Goal: Task Accomplishment & Management: Complete application form

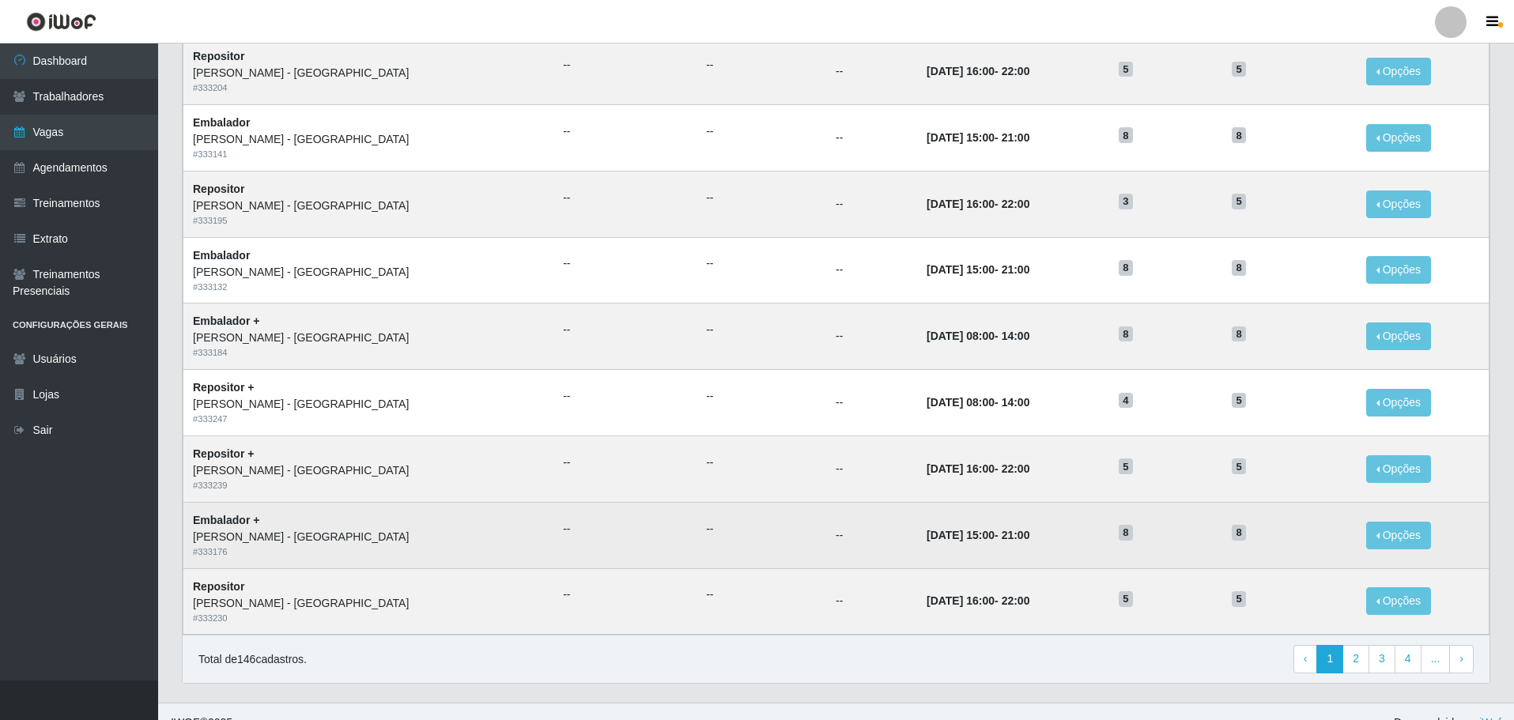
scroll to position [620, 0]
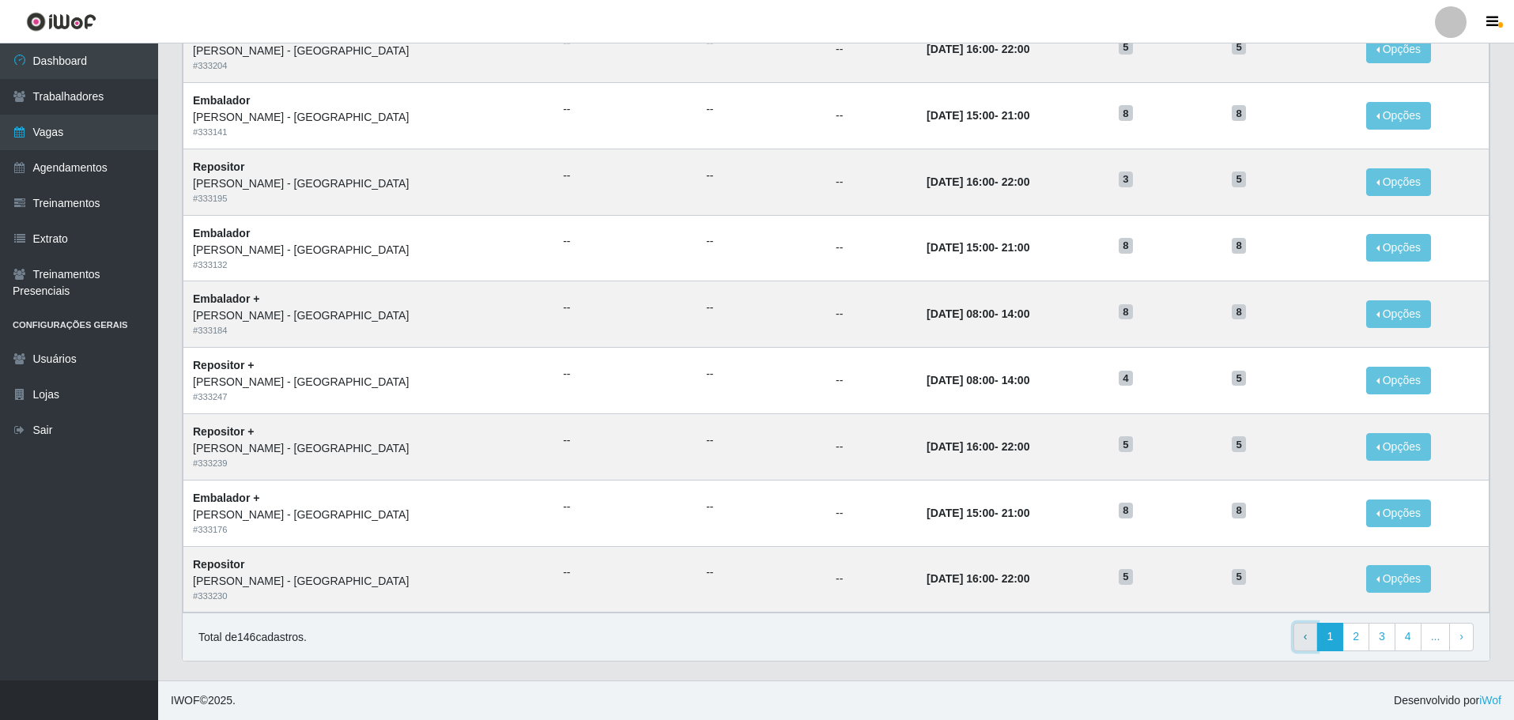
click at [1308, 634] on span "‹" at bounding box center [1306, 636] width 4 height 13
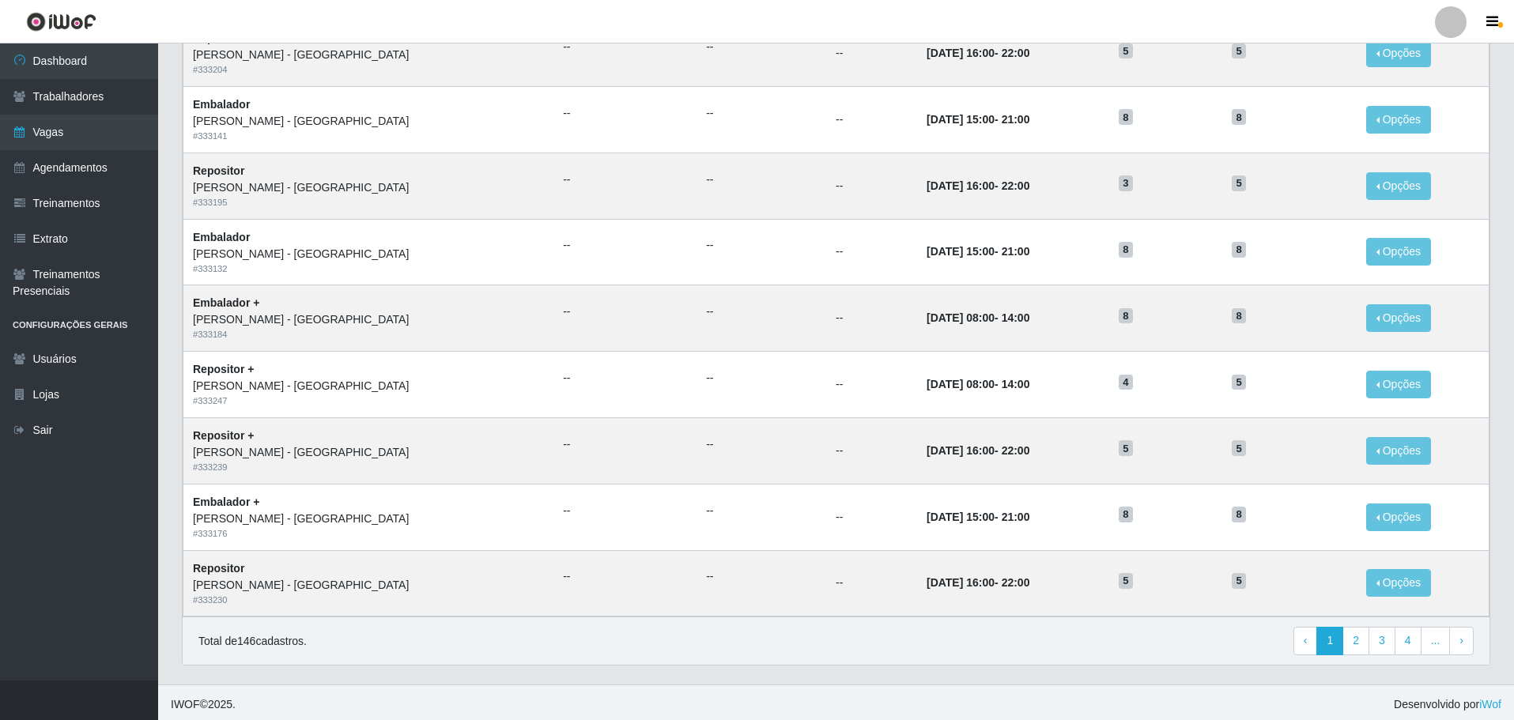
scroll to position [620, 0]
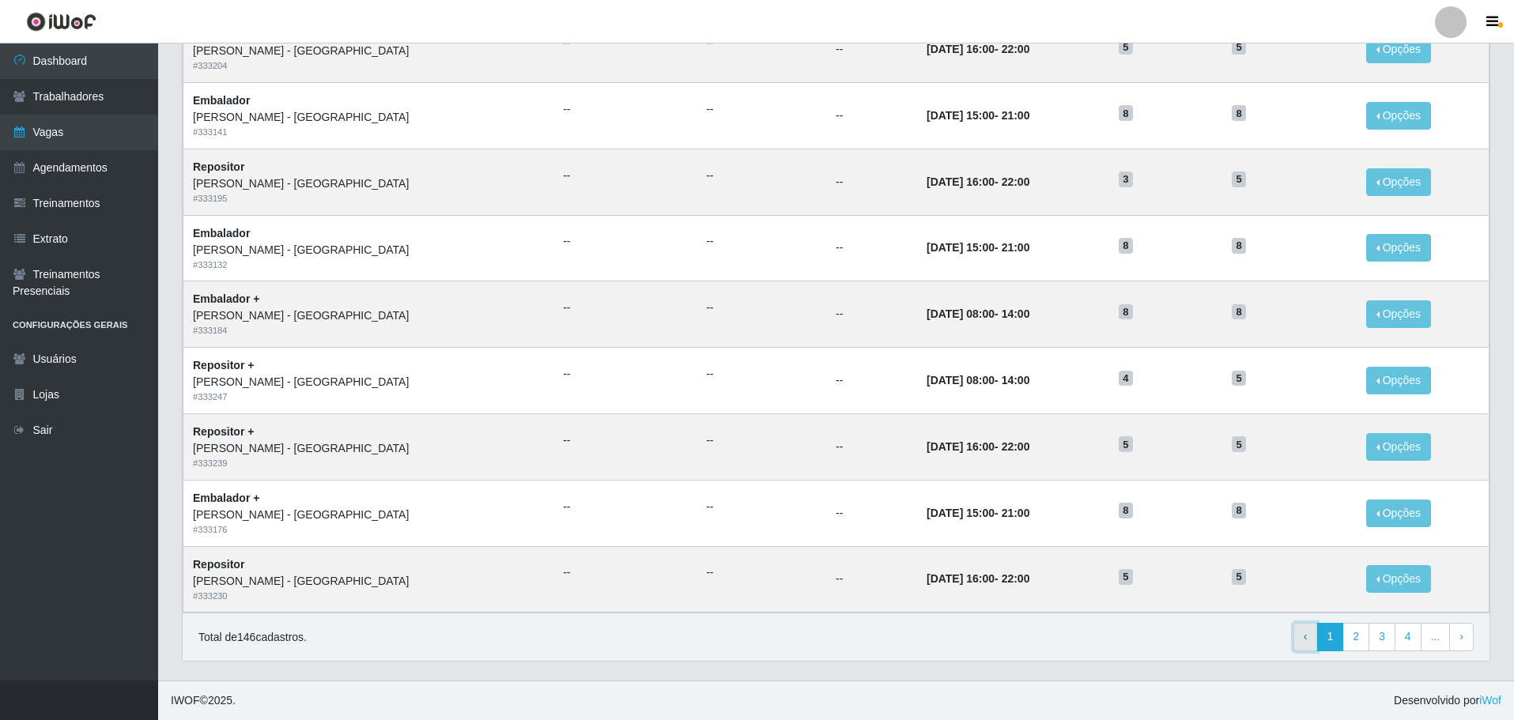
click at [1311, 632] on link "‹ Previous" at bounding box center [1305, 637] width 25 height 28
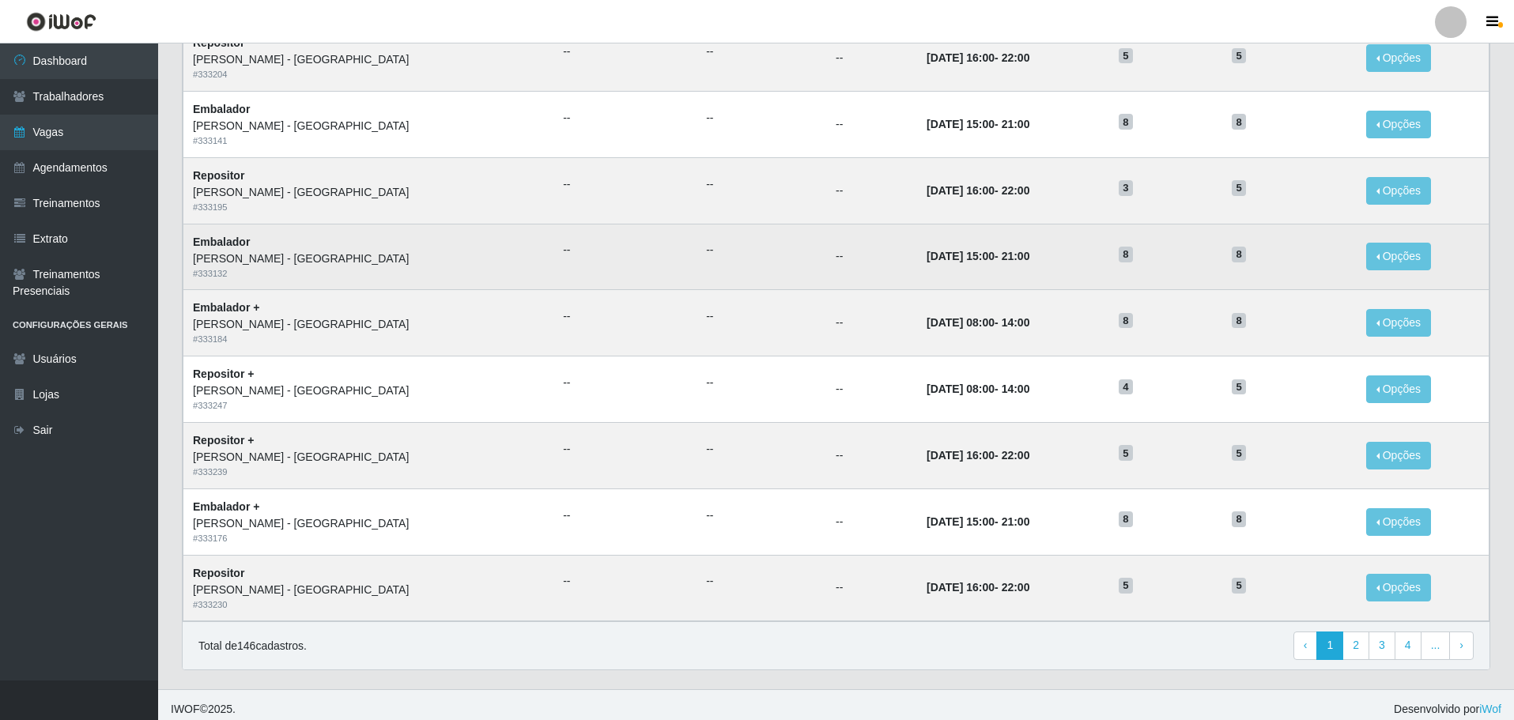
scroll to position [620, 0]
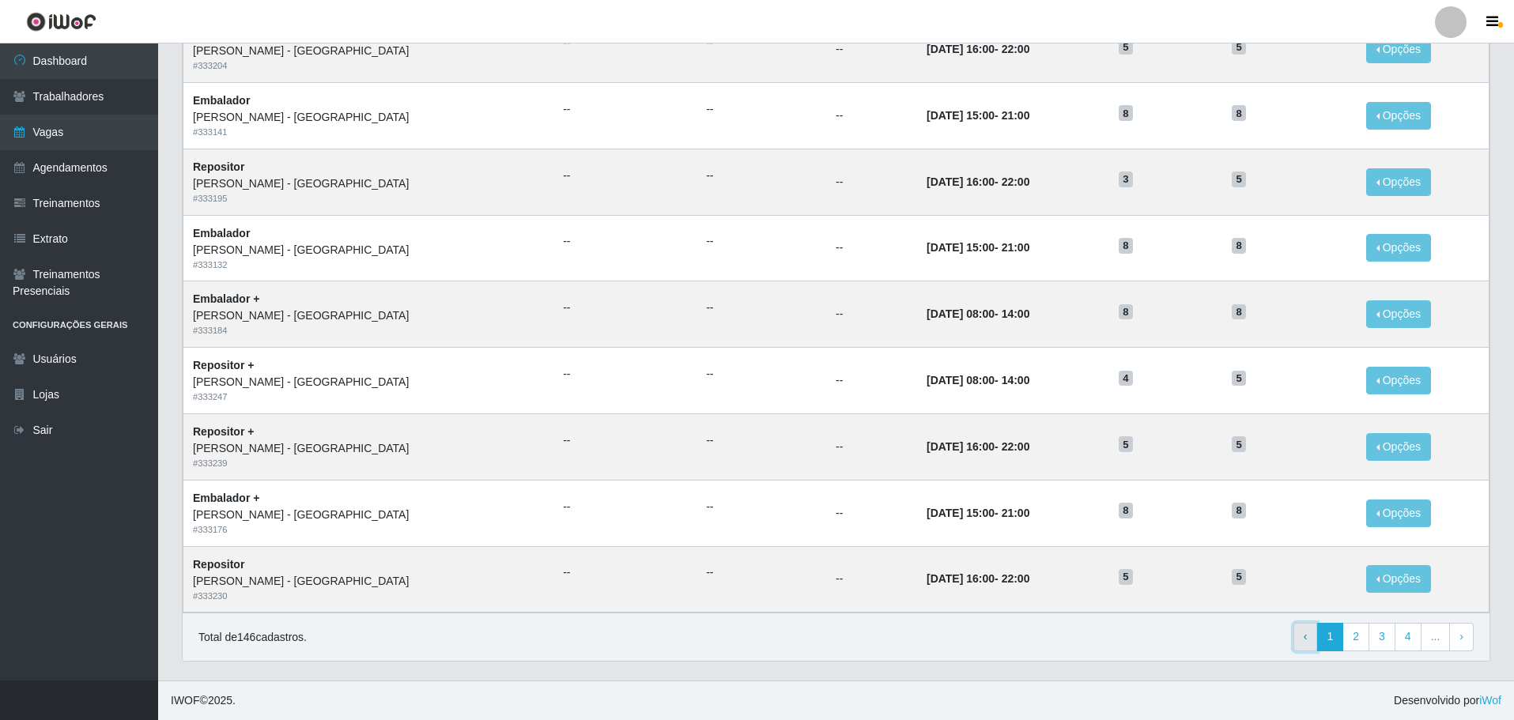
click at [1302, 638] on link "‹ Previous" at bounding box center [1305, 637] width 25 height 28
click at [1371, 579] on button "Opções" at bounding box center [1398, 579] width 65 height 28
click at [1270, 559] on link "Editar" at bounding box center [1277, 558] width 45 height 13
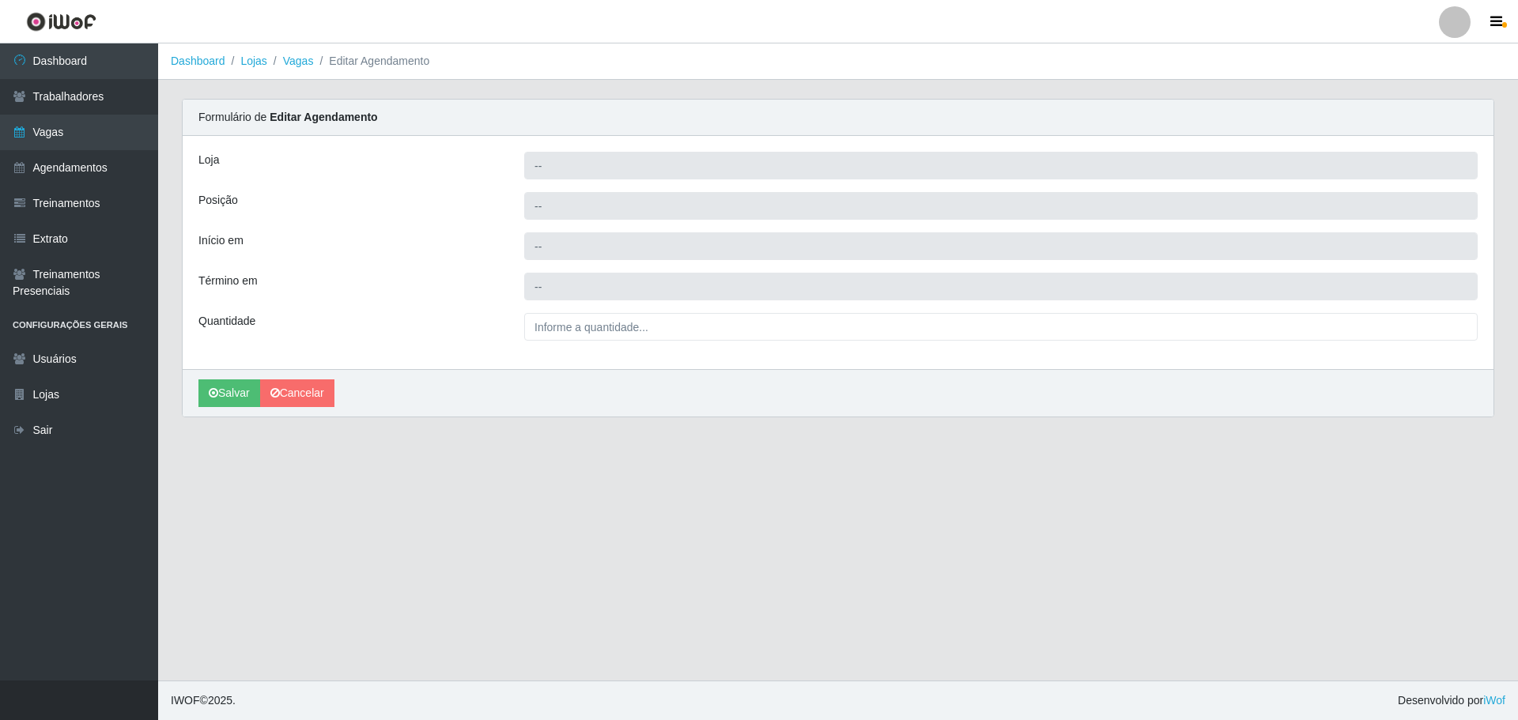
type input "[PERSON_NAME] - [GEOGRAPHIC_DATA]"
type input "Repositor"
type input "2025-10-24 16:00:00"
type input "2025-10-24 22:00:00"
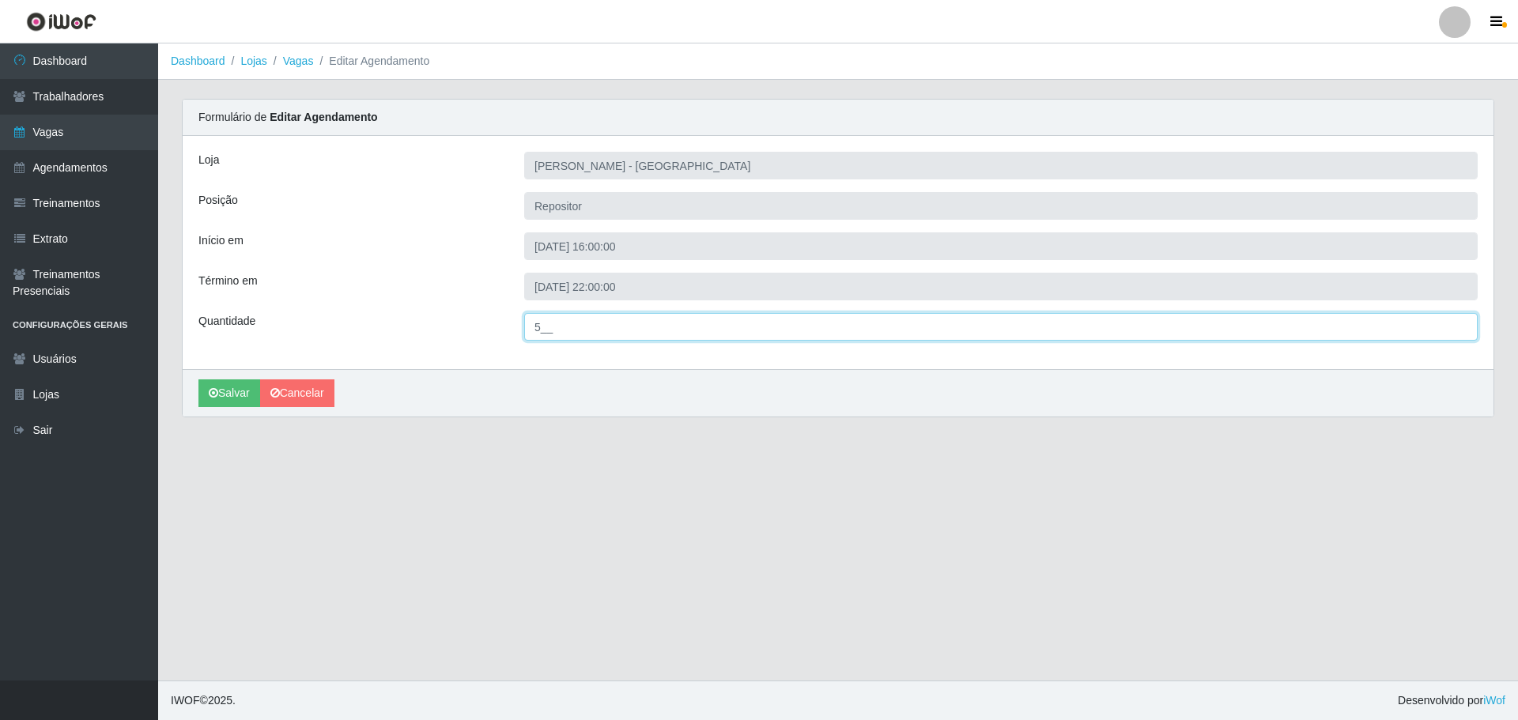
click at [549, 323] on input "5__" at bounding box center [1000, 327] width 953 height 28
type input "3__"
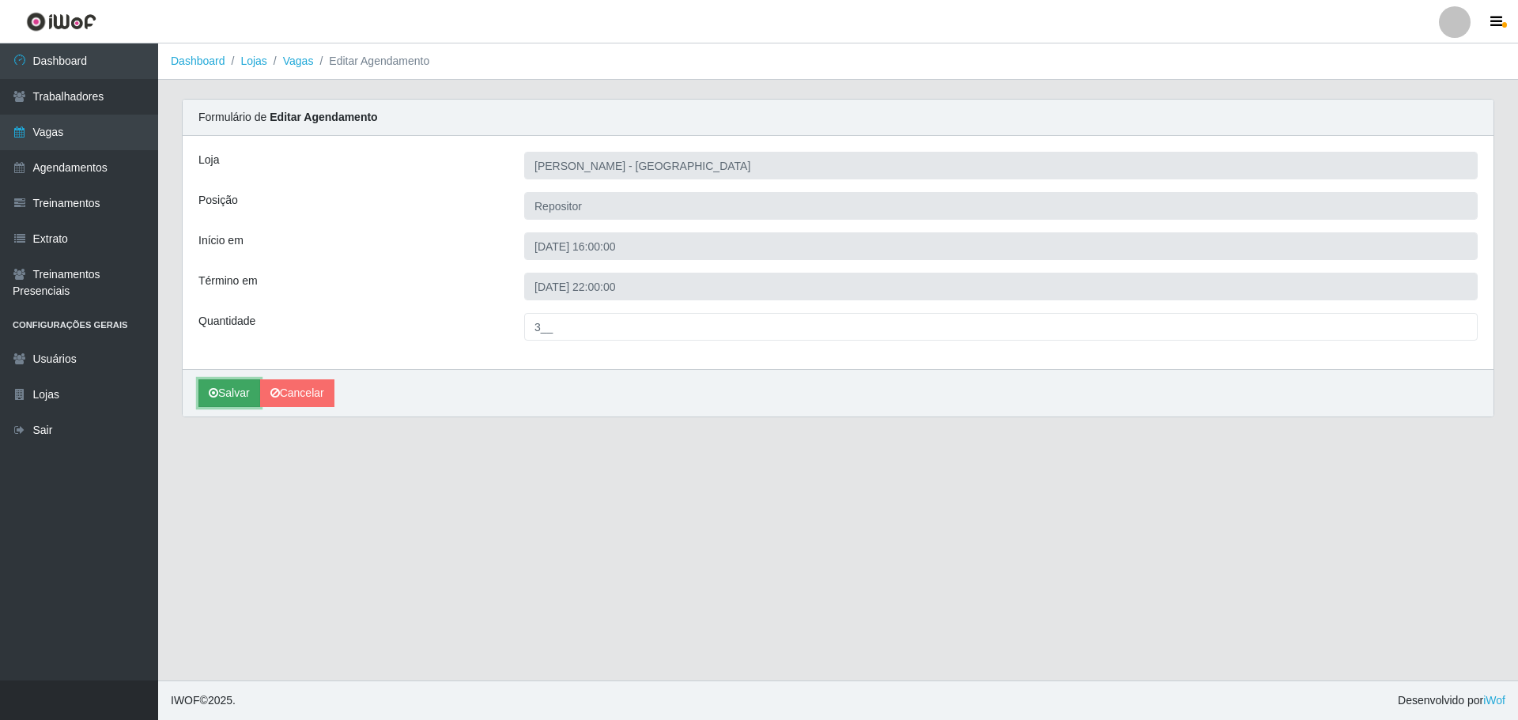
click at [231, 396] on button "Salvar" at bounding box center [229, 393] width 62 height 28
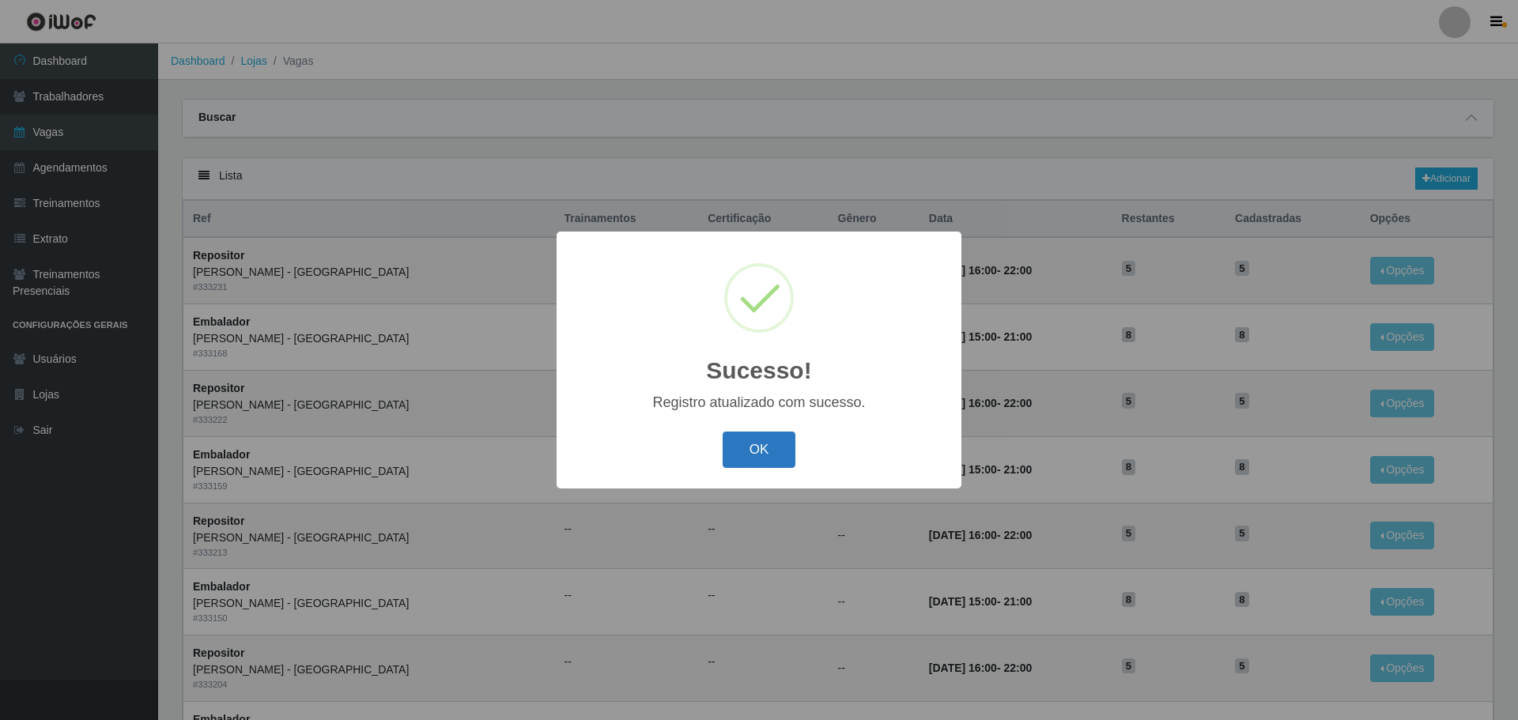
click at [757, 455] on button "OK" at bounding box center [760, 450] width 74 height 37
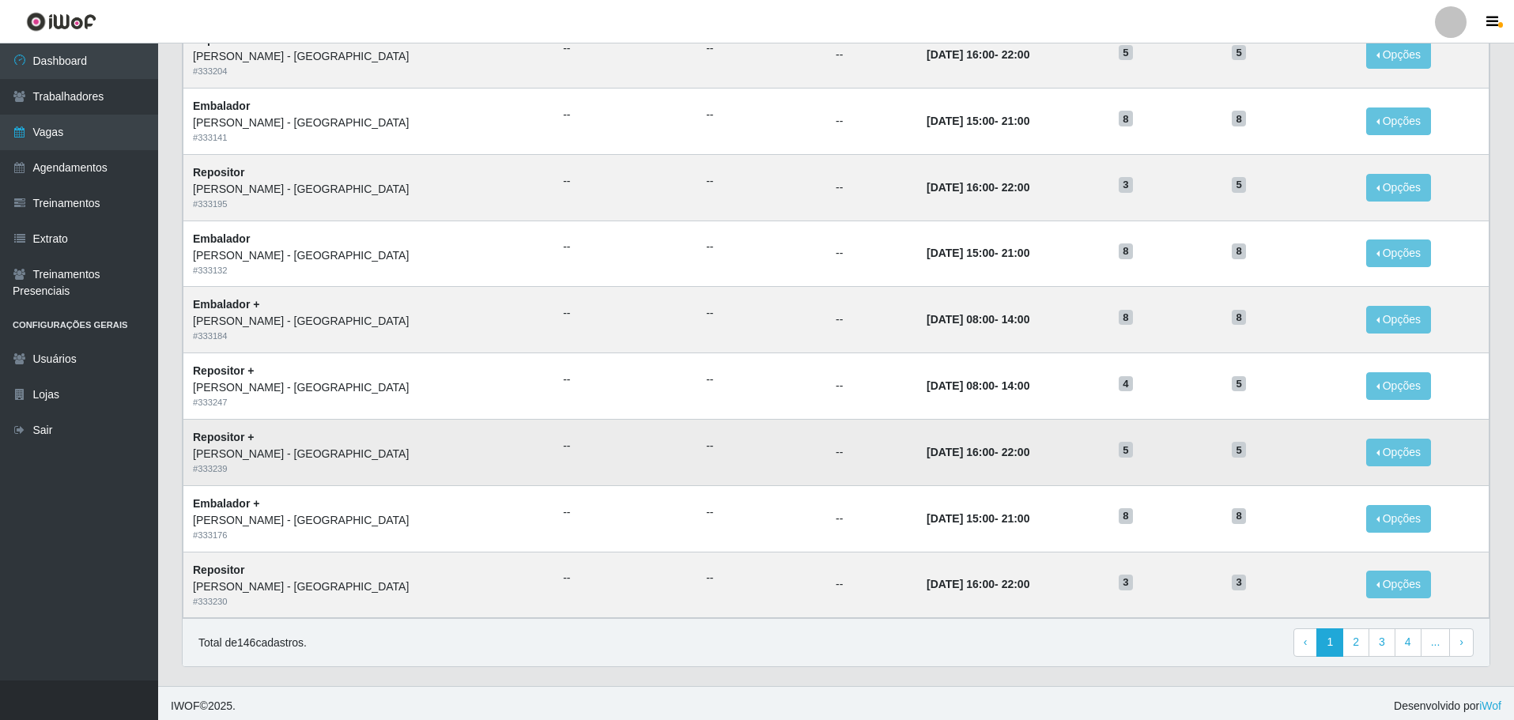
scroll to position [620, 0]
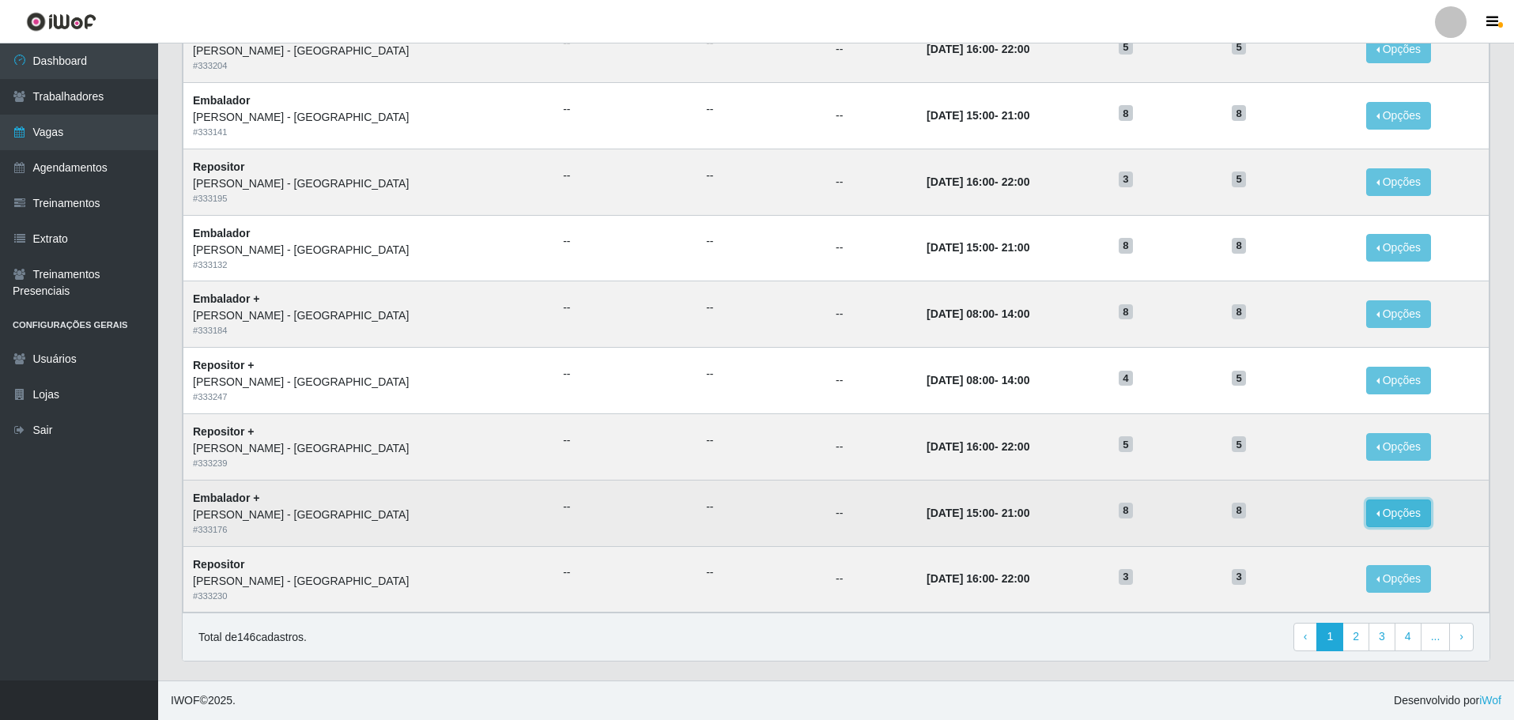
click at [1374, 511] on button "Opções" at bounding box center [1398, 514] width 65 height 28
click at [1262, 514] on link "Editar" at bounding box center [1277, 516] width 45 height 13
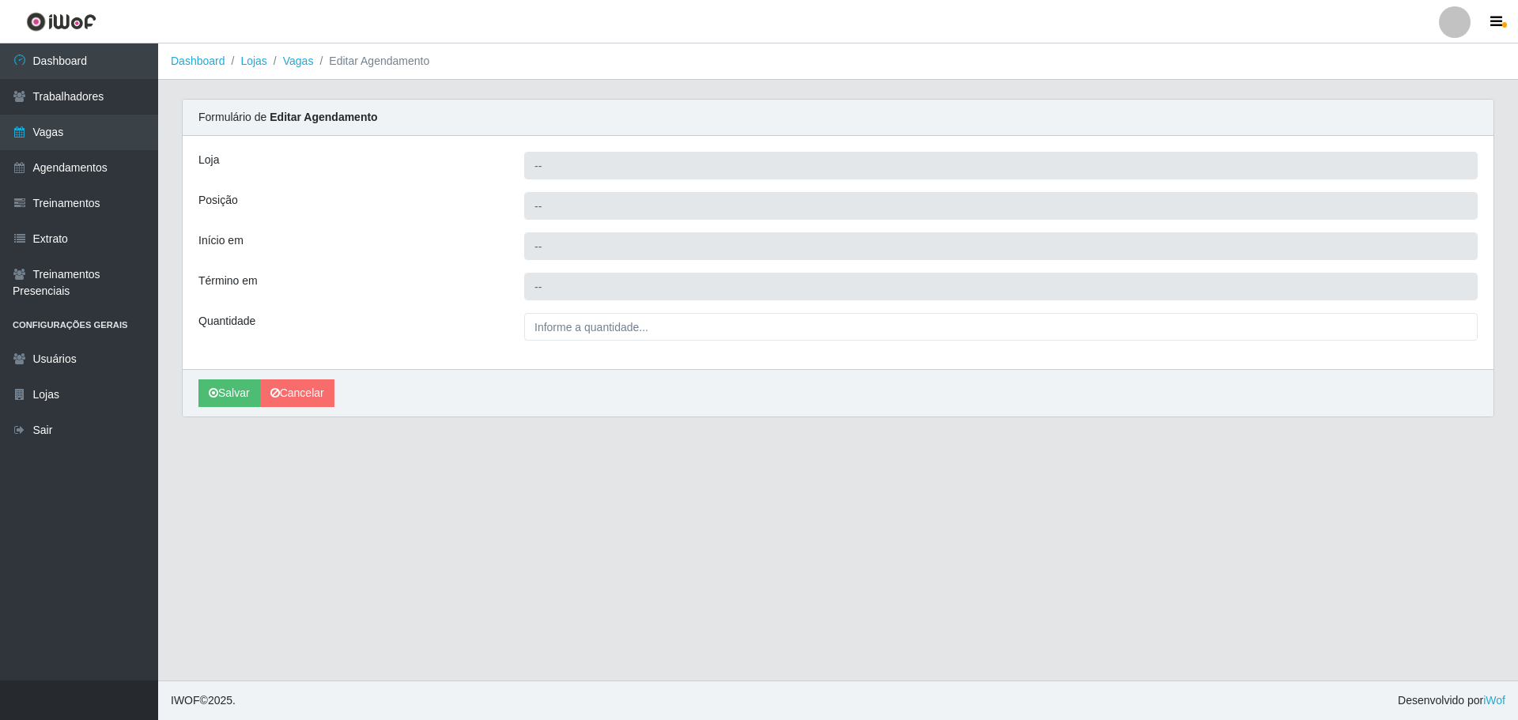
type input "[PERSON_NAME] - [GEOGRAPHIC_DATA]"
type input "Embalador +"
type input "2025-10-25 15:00:00"
type input "2025-10-25 21:00:00"
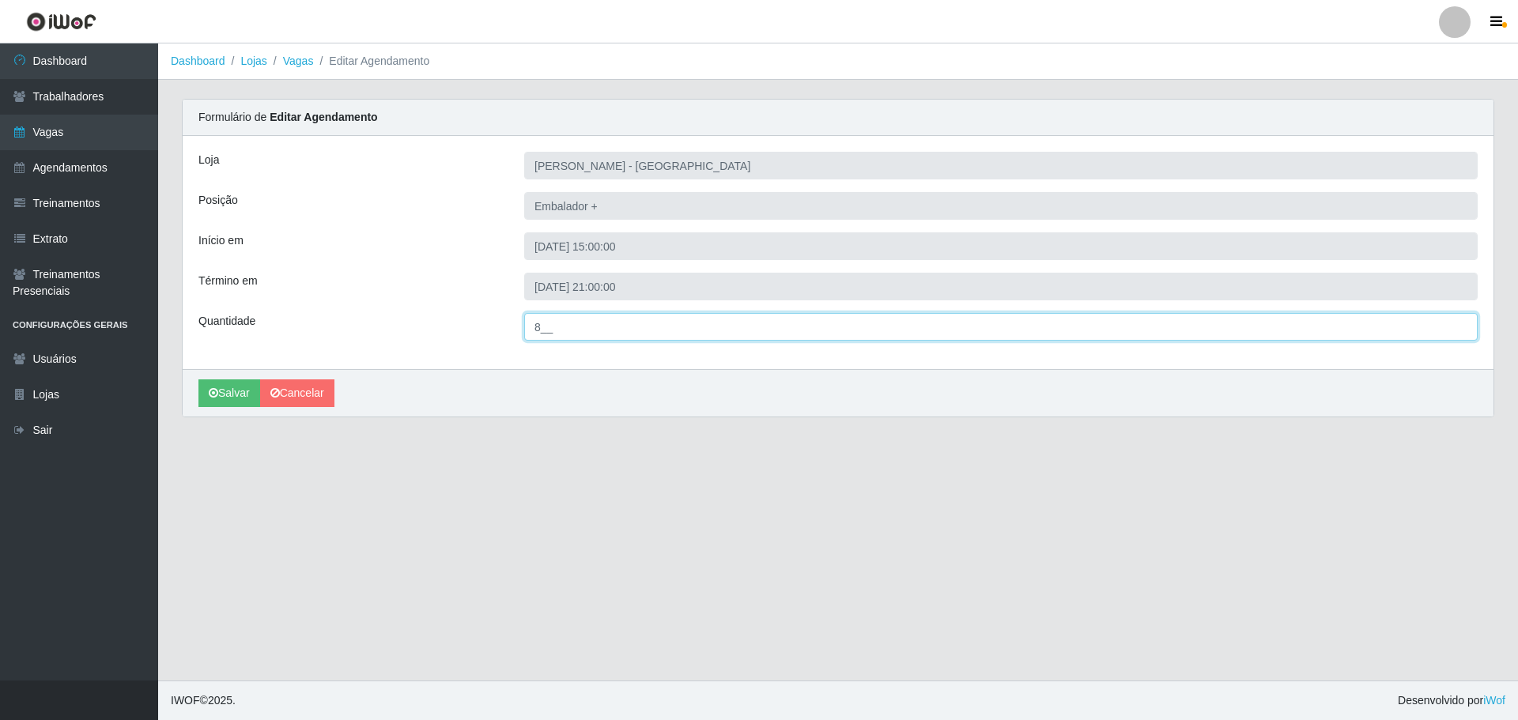
click at [561, 317] on input "8__" at bounding box center [1000, 327] width 953 height 28
type input "10_"
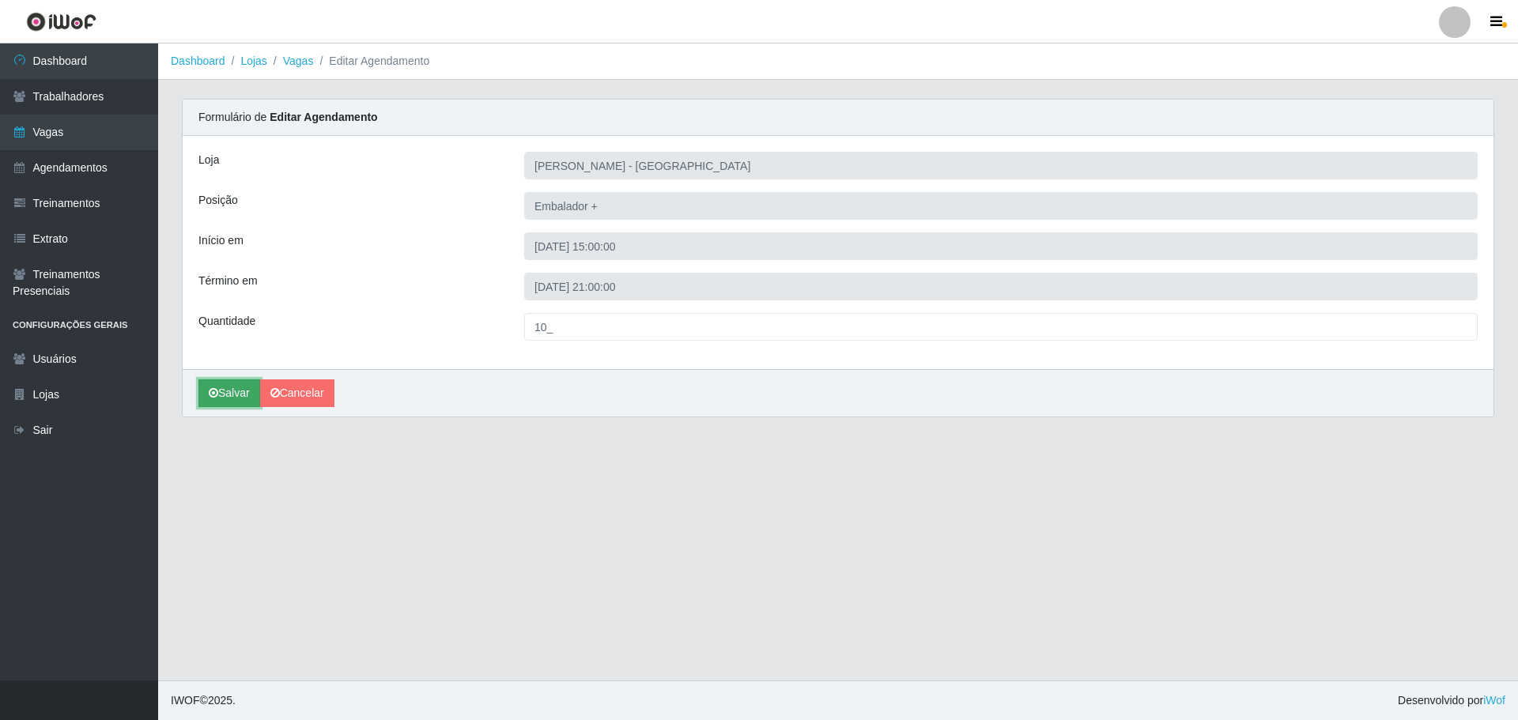
click at [227, 397] on button "Salvar" at bounding box center [229, 393] width 62 height 28
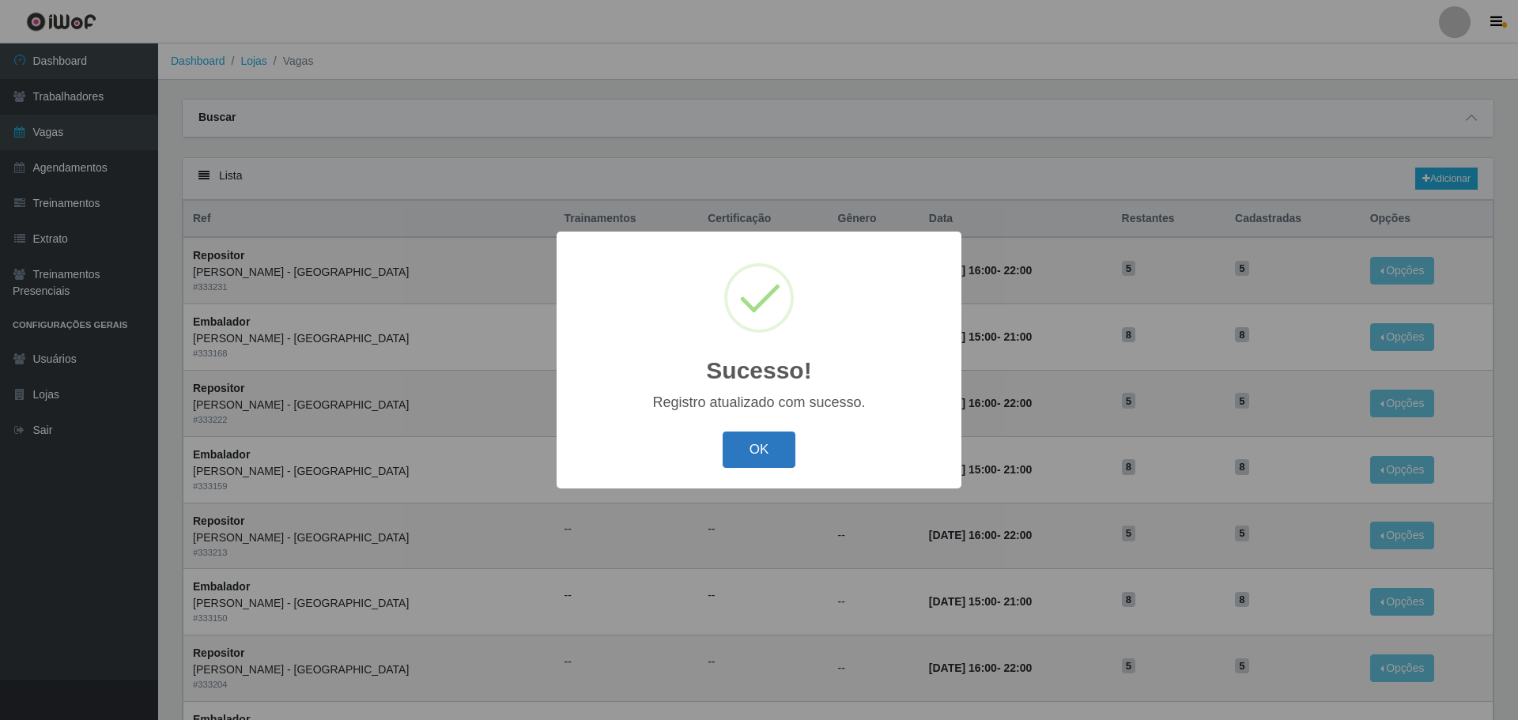
click at [753, 451] on button "OK" at bounding box center [760, 450] width 74 height 37
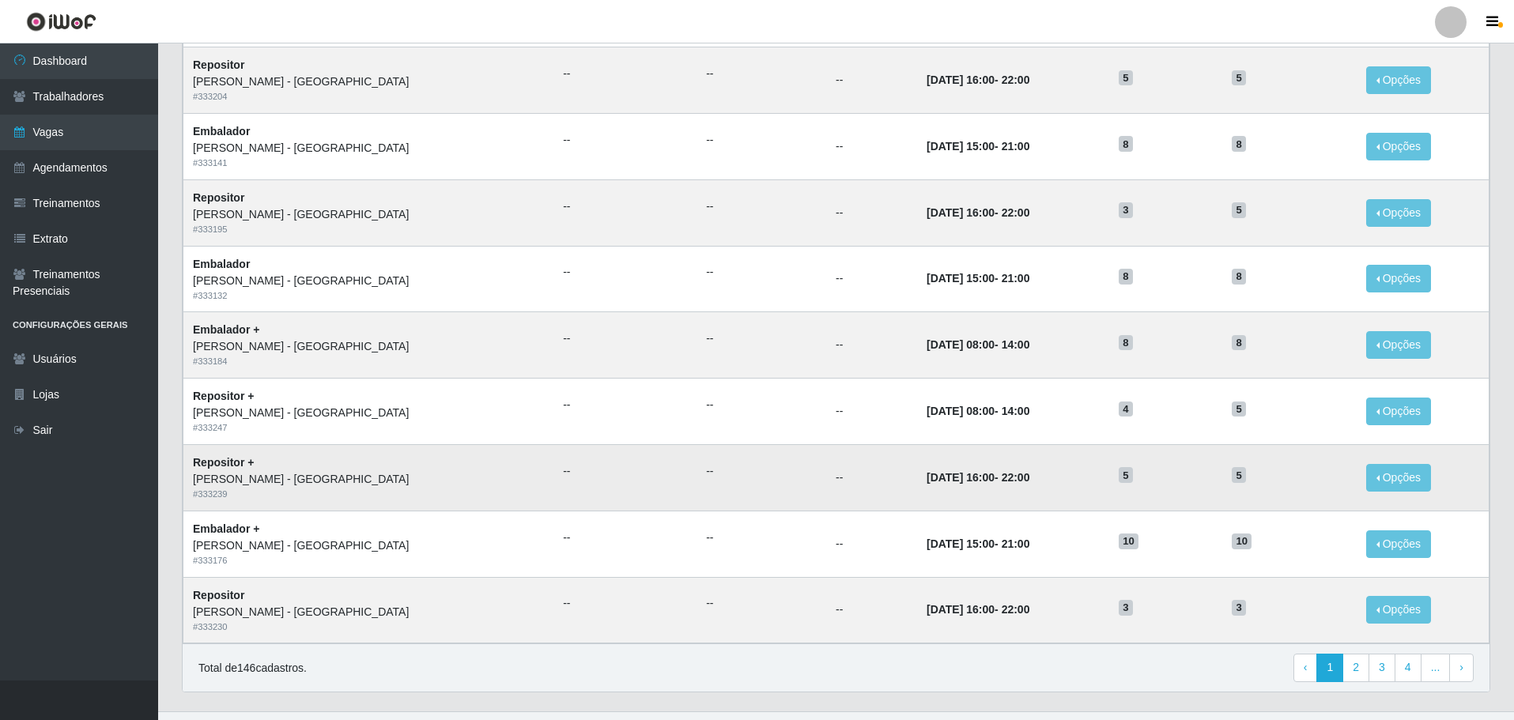
scroll to position [620, 0]
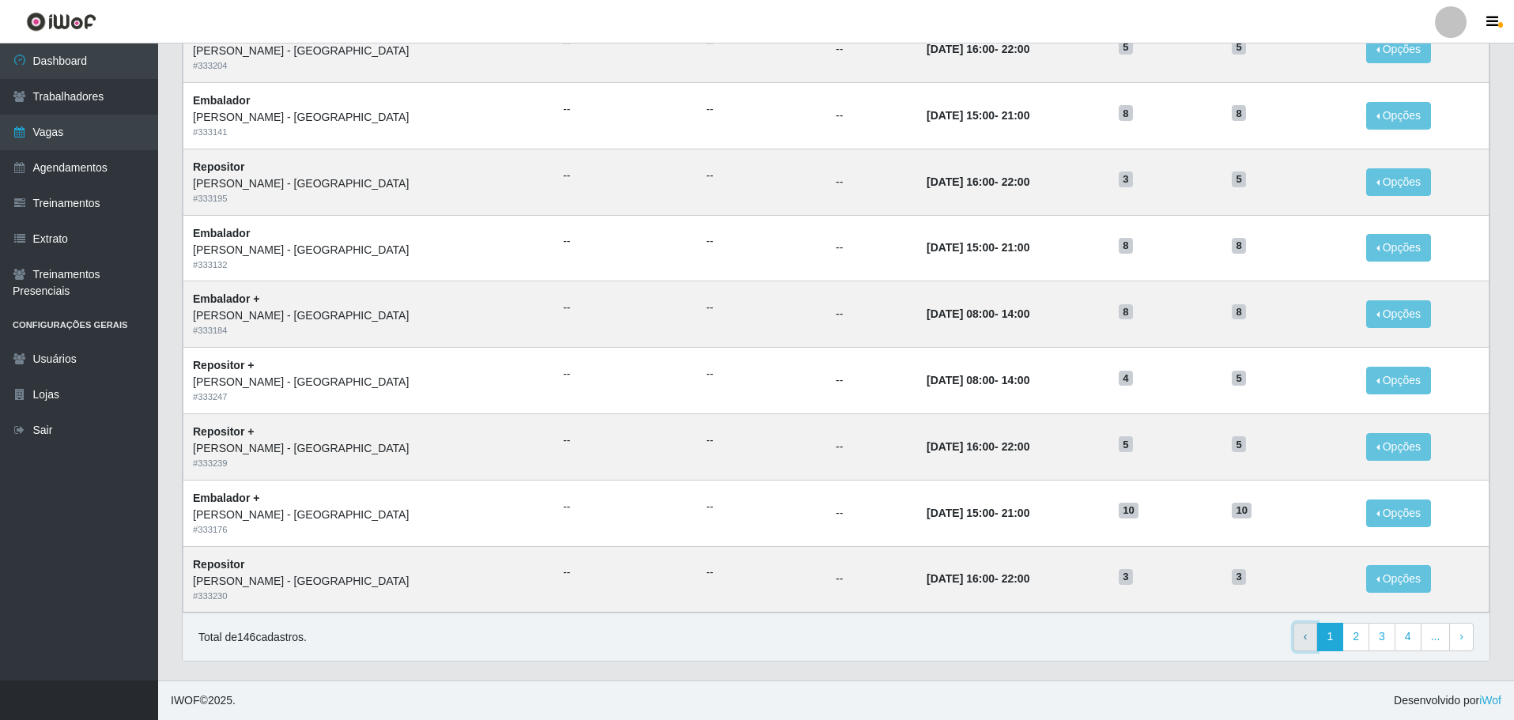
click at [1305, 646] on link "‹ Previous" at bounding box center [1305, 637] width 25 height 28
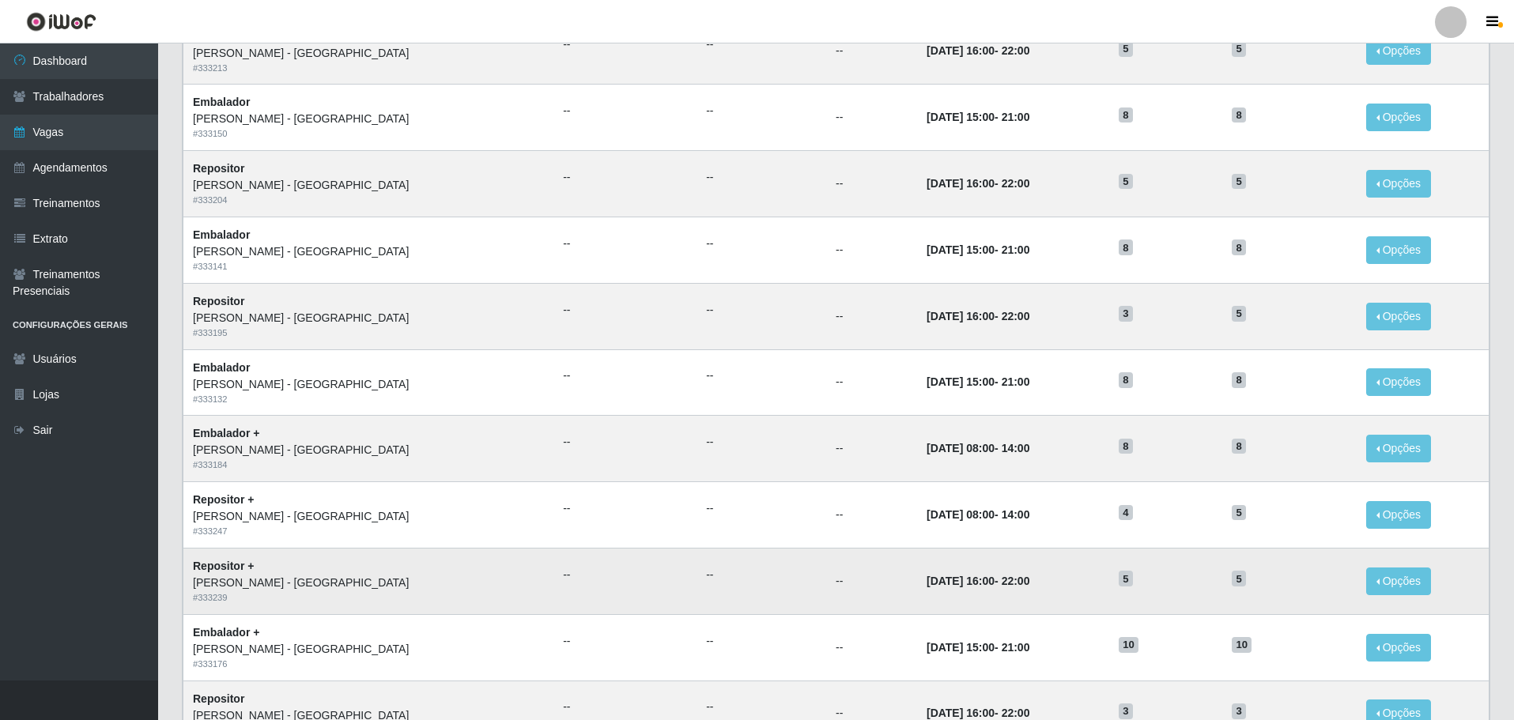
scroll to position [620, 0]
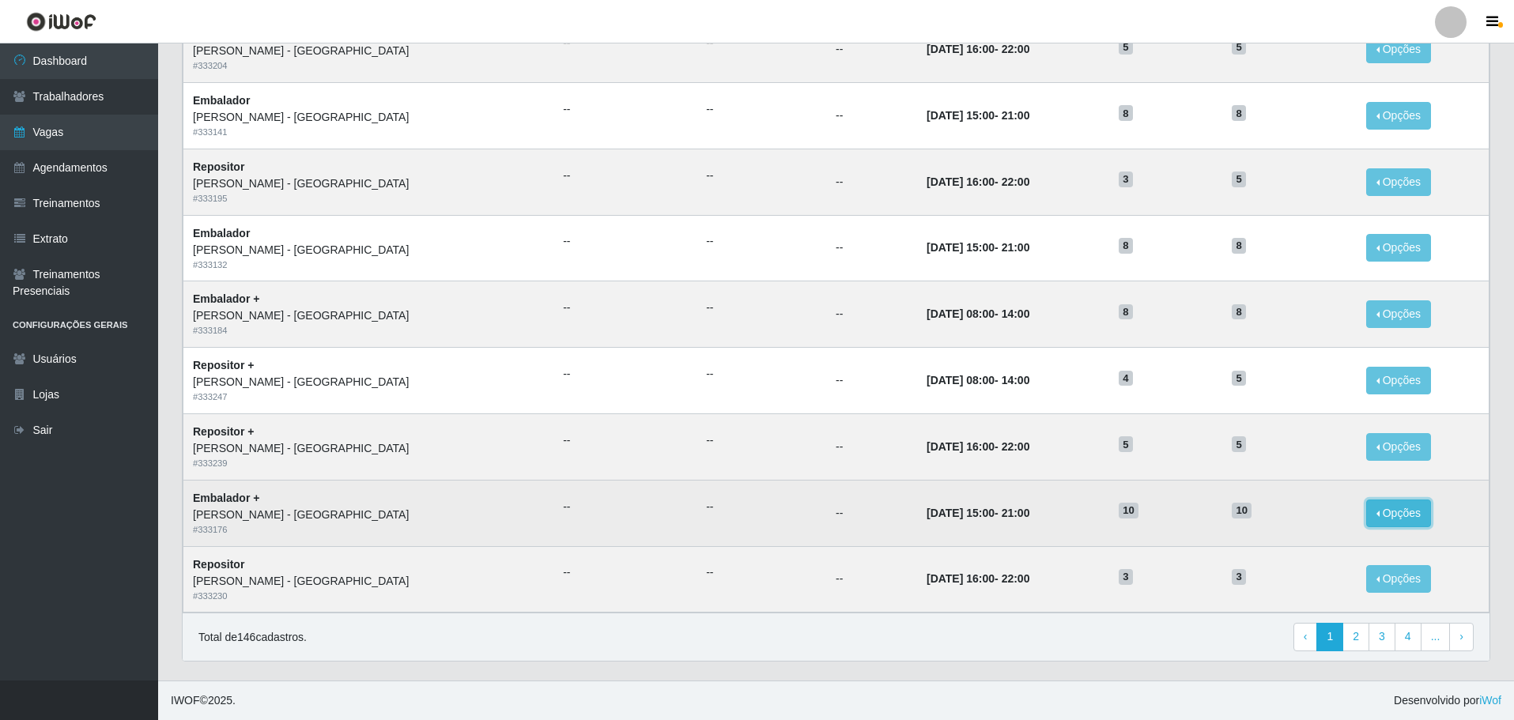
click at [1374, 511] on button "Opções" at bounding box center [1398, 514] width 65 height 28
click at [1264, 519] on link "Editar" at bounding box center [1277, 516] width 45 height 13
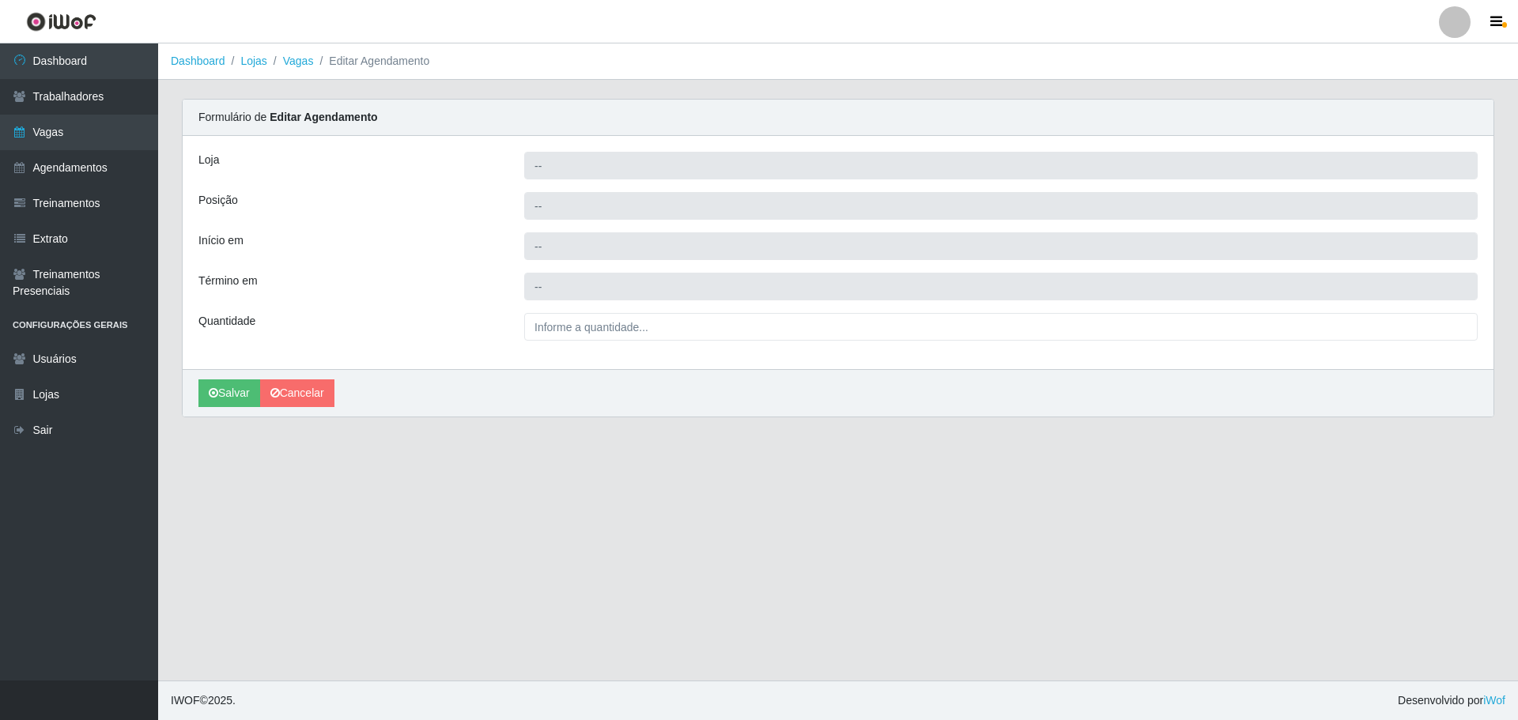
type input "[PERSON_NAME] - [GEOGRAPHIC_DATA]"
type input "Embalador +"
type input "2025-10-25 15:00:00"
type input "2025-10-25 21:00:00"
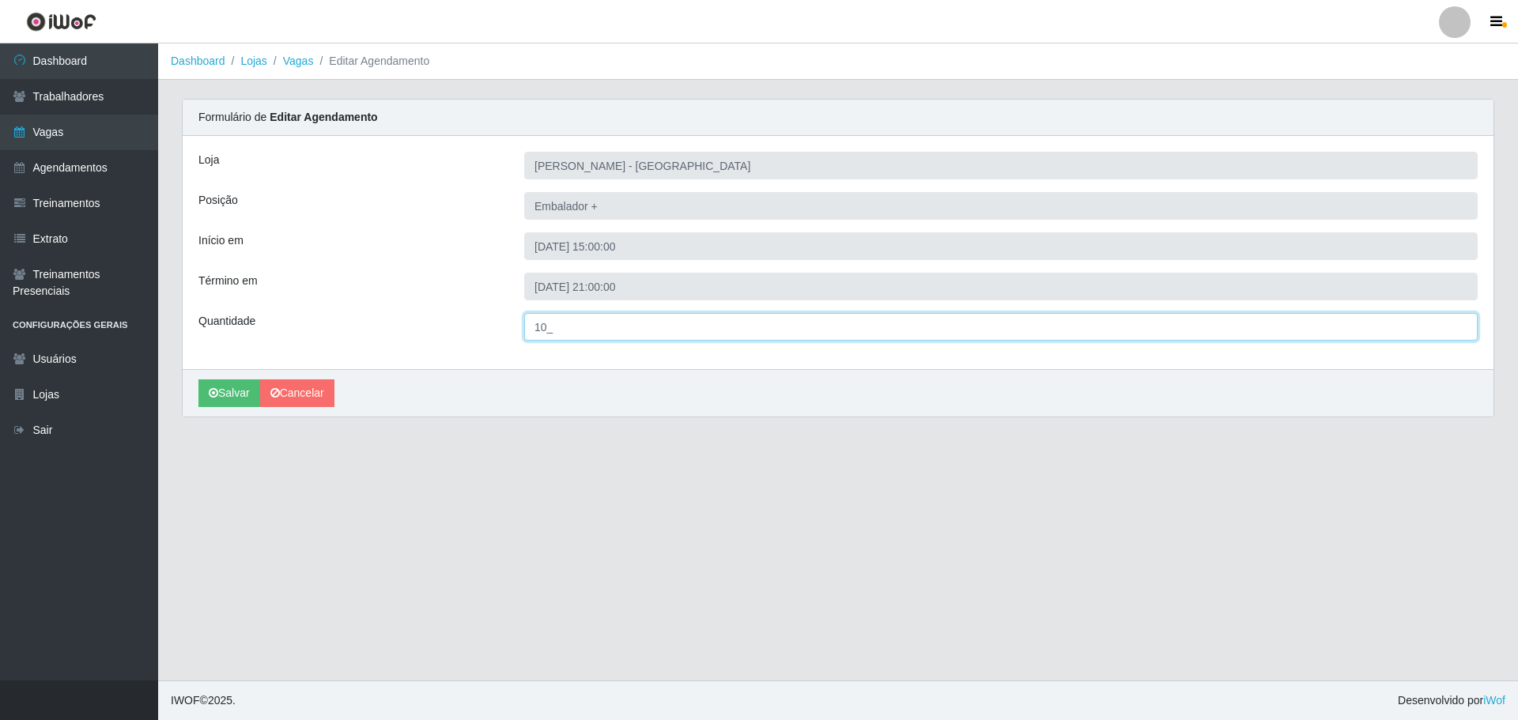
click at [553, 322] on input "10_" at bounding box center [1000, 327] width 953 height 28
type input "13_"
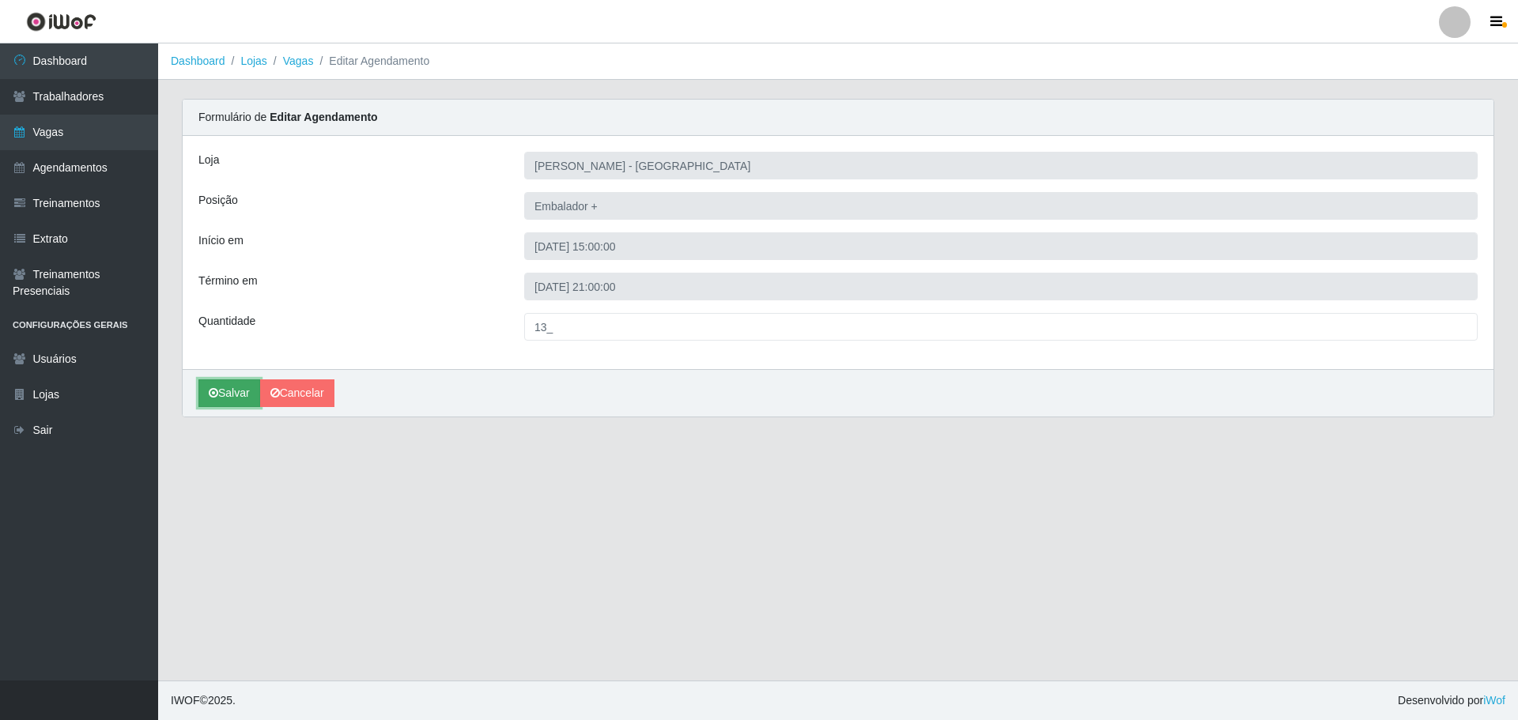
click at [234, 398] on button "Salvar" at bounding box center [229, 393] width 62 height 28
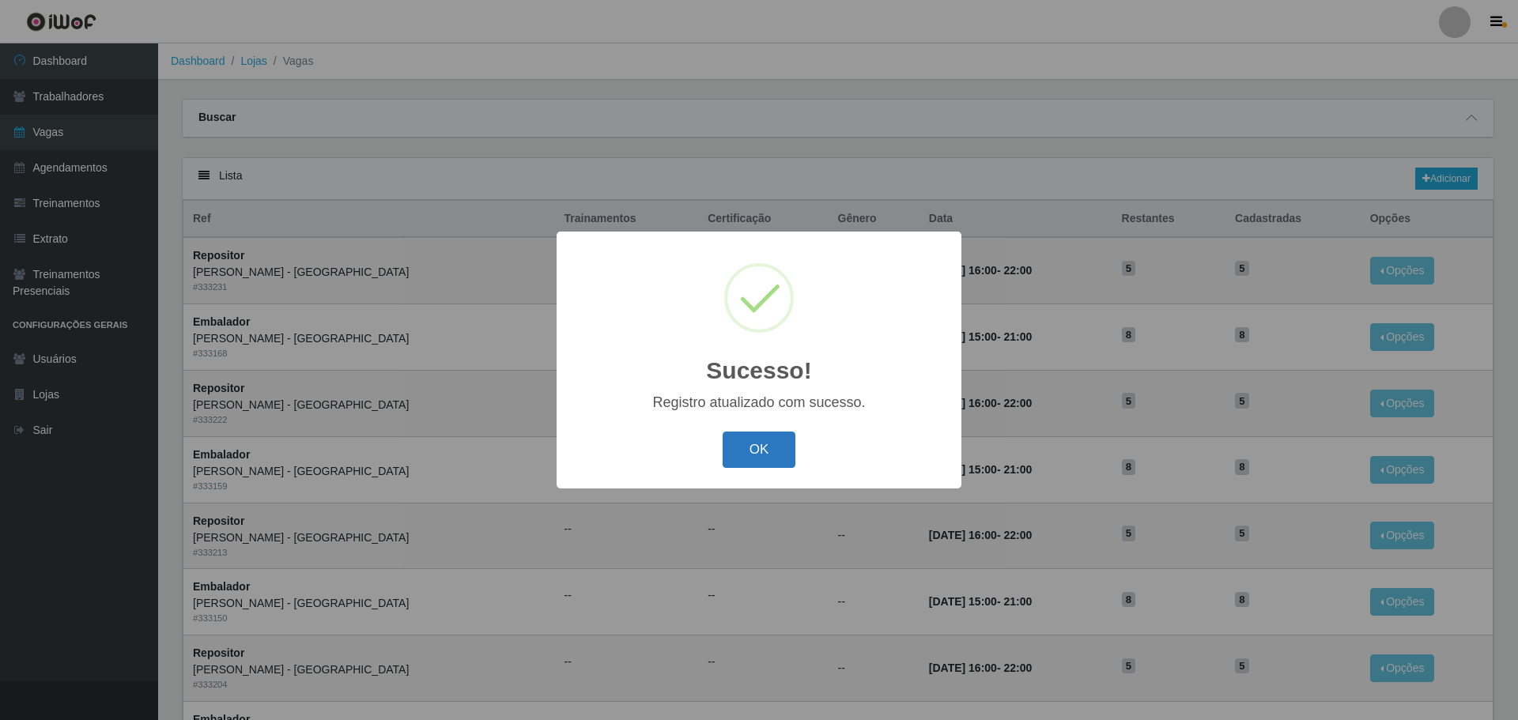
click at [766, 449] on button "OK" at bounding box center [760, 450] width 74 height 37
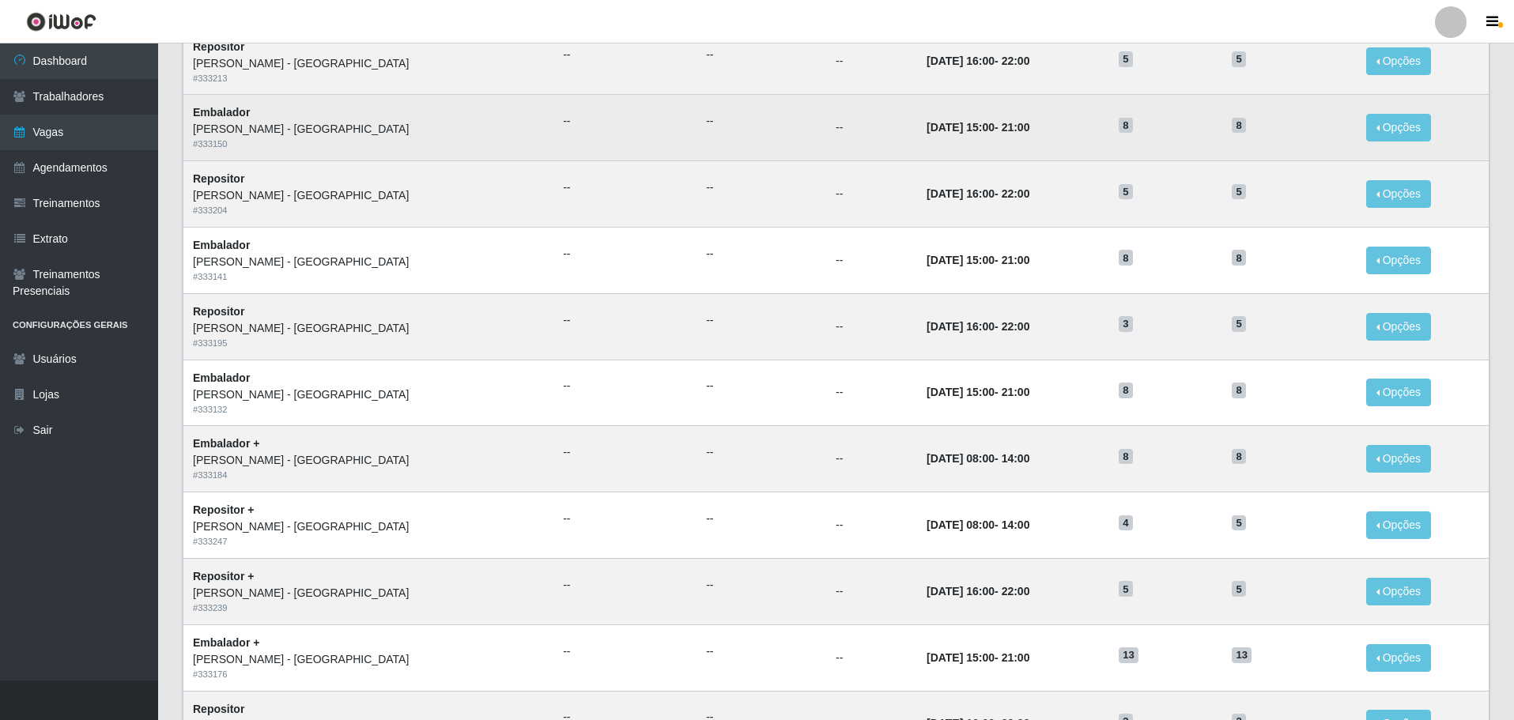
scroll to position [620, 0]
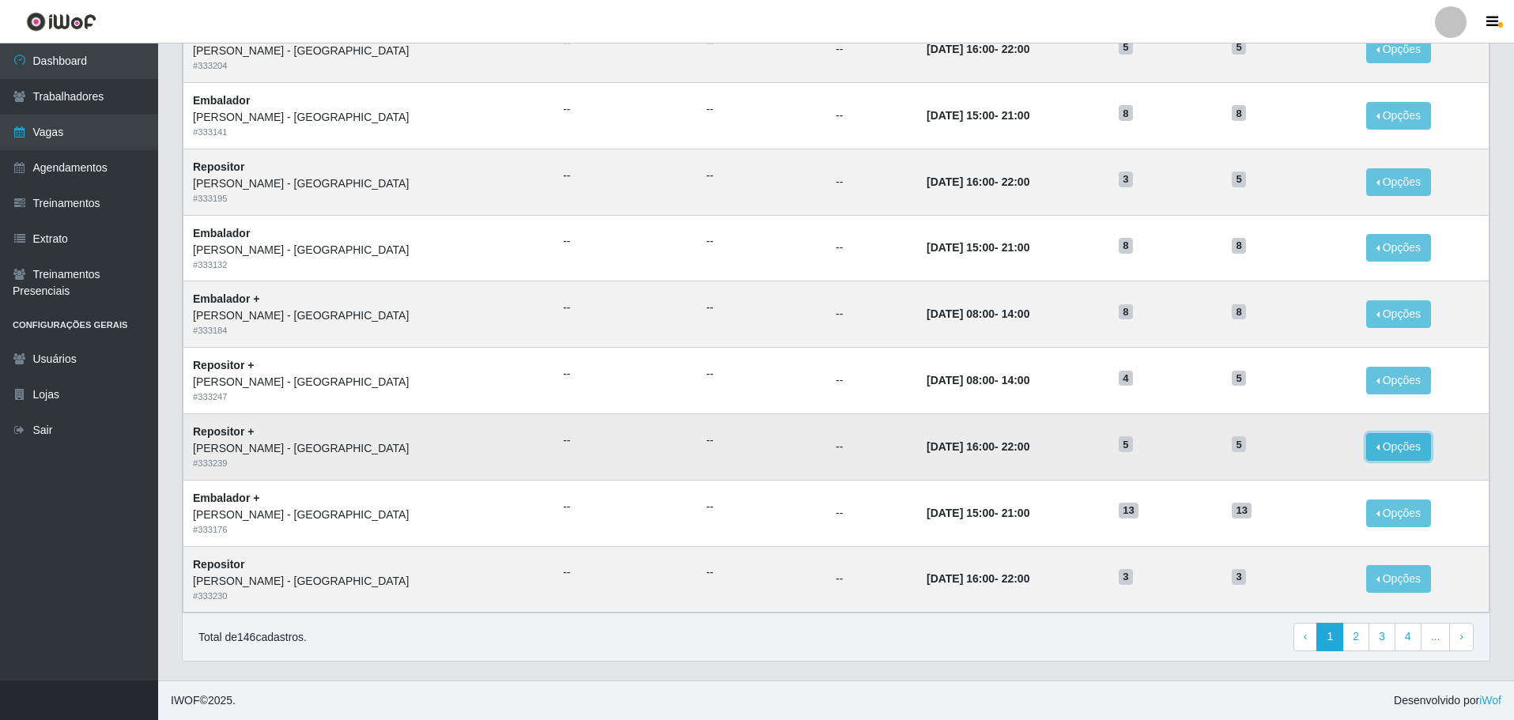
click at [1385, 446] on button "Opções" at bounding box center [1398, 447] width 65 height 28
click at [1284, 452] on button "Editar" at bounding box center [1301, 450] width 125 height 33
click at [1379, 450] on button "Opções" at bounding box center [1398, 447] width 65 height 28
click at [1265, 448] on link "Editar" at bounding box center [1277, 450] width 45 height 13
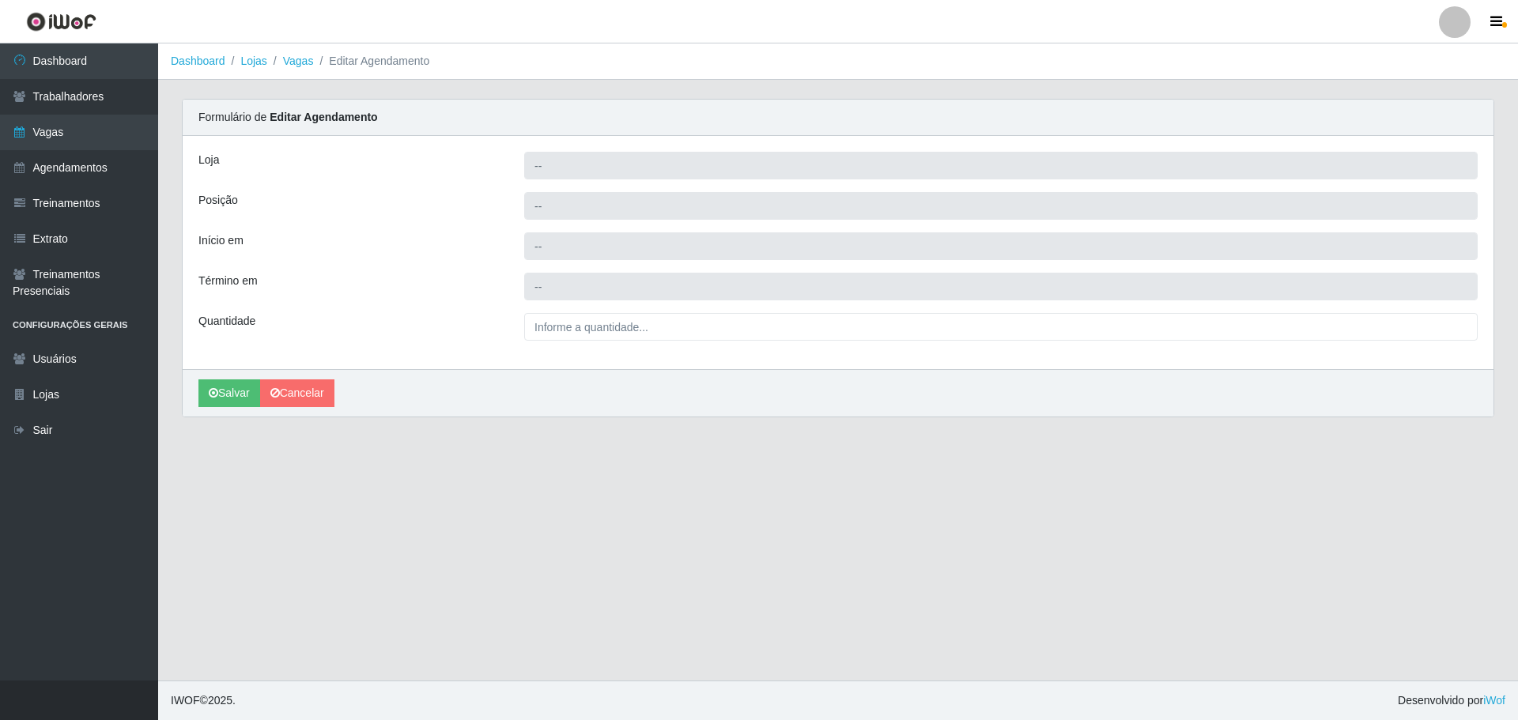
type input "[PERSON_NAME] - [GEOGRAPHIC_DATA]"
type input "Repositor +"
type input "2025-10-25 16:00:00"
type input "2025-10-25 22:00:00"
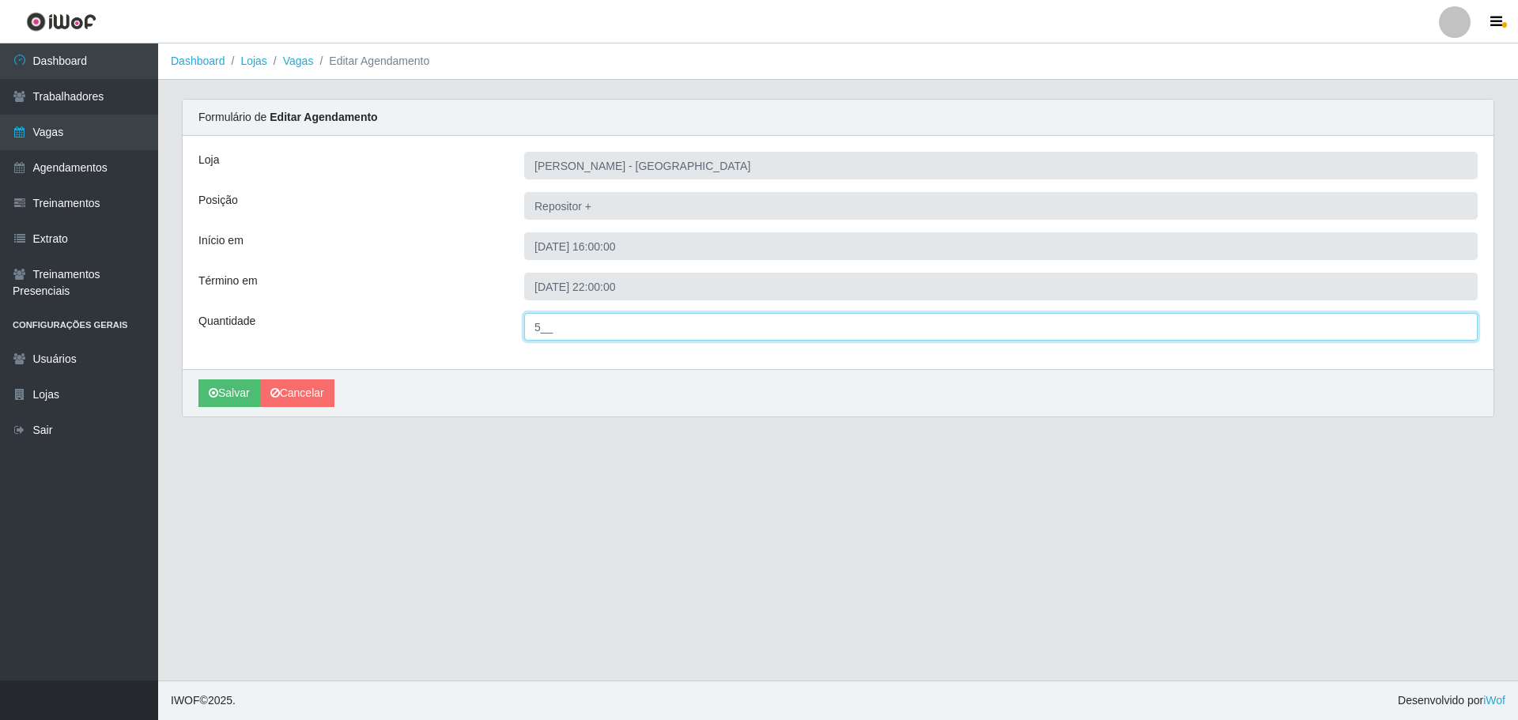
click at [545, 330] on input "5__" at bounding box center [1000, 327] width 953 height 28
type input "3__"
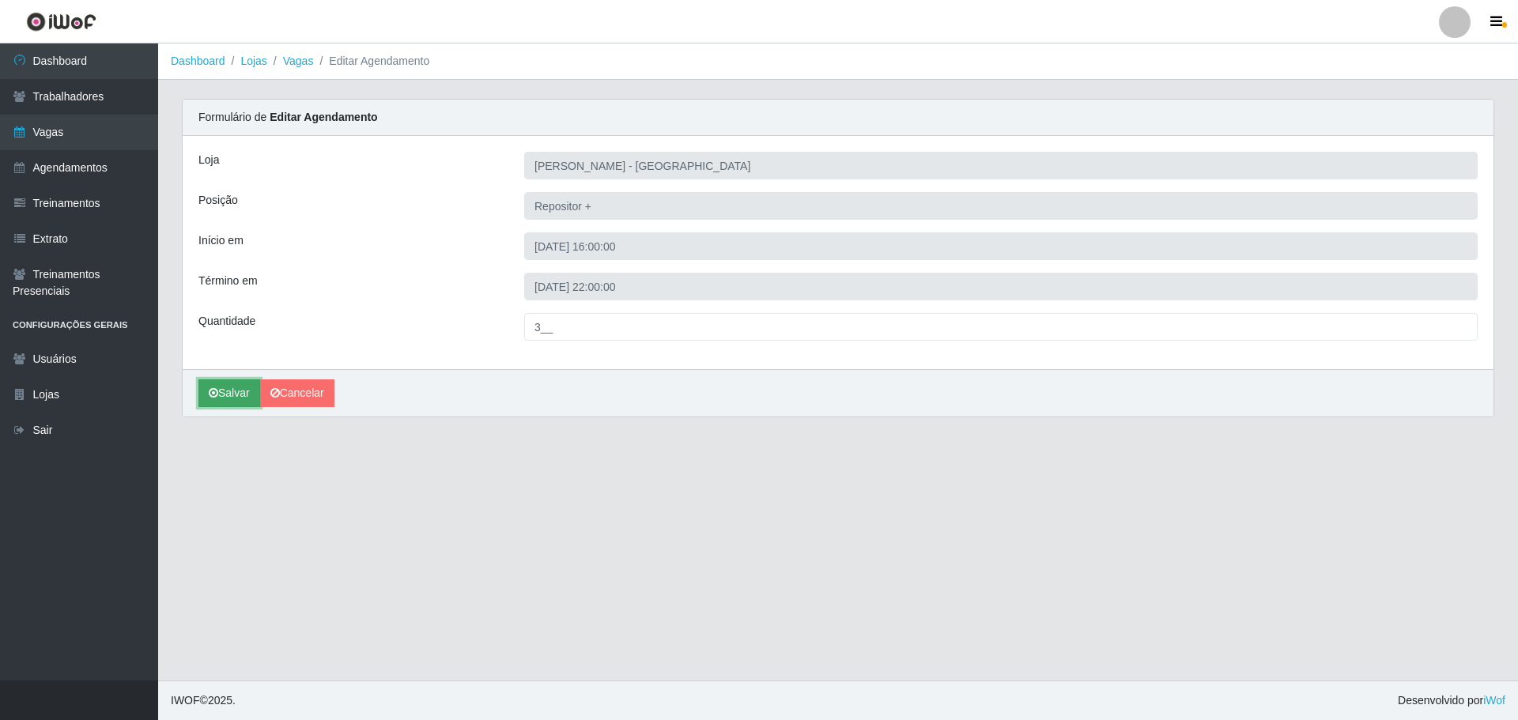
click at [225, 394] on button "Salvar" at bounding box center [229, 393] width 62 height 28
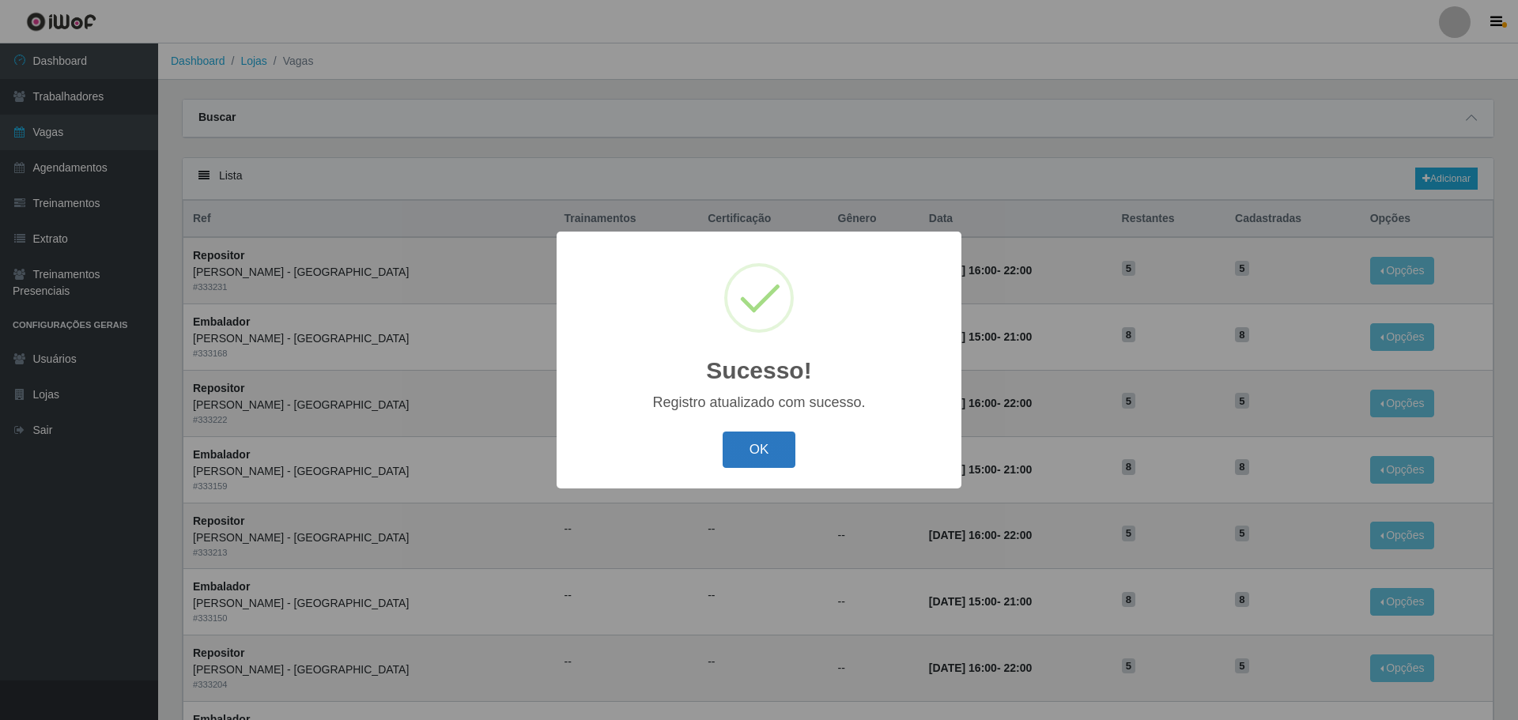
click at [782, 438] on button "OK" at bounding box center [760, 450] width 74 height 37
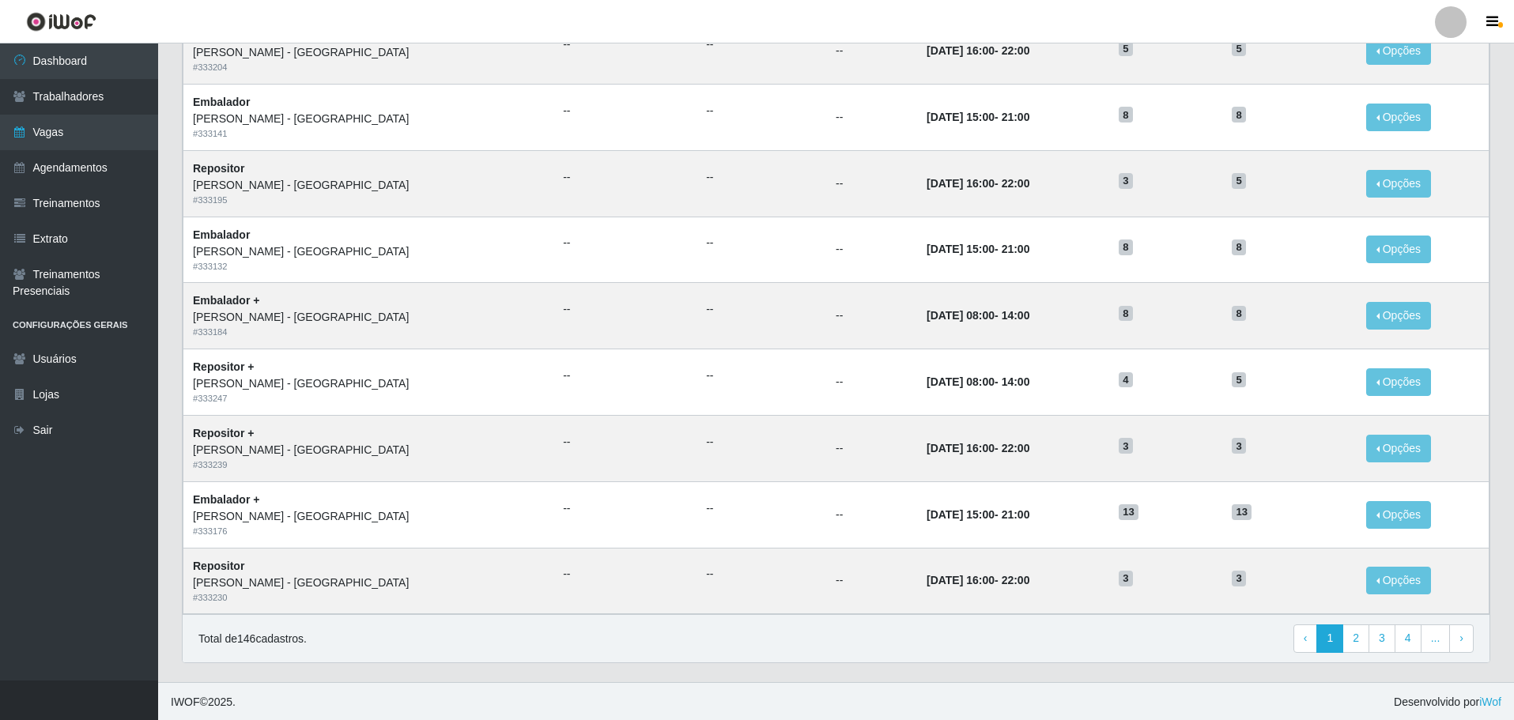
scroll to position [620, 0]
click at [1314, 641] on link "‹ Previous" at bounding box center [1305, 637] width 25 height 28
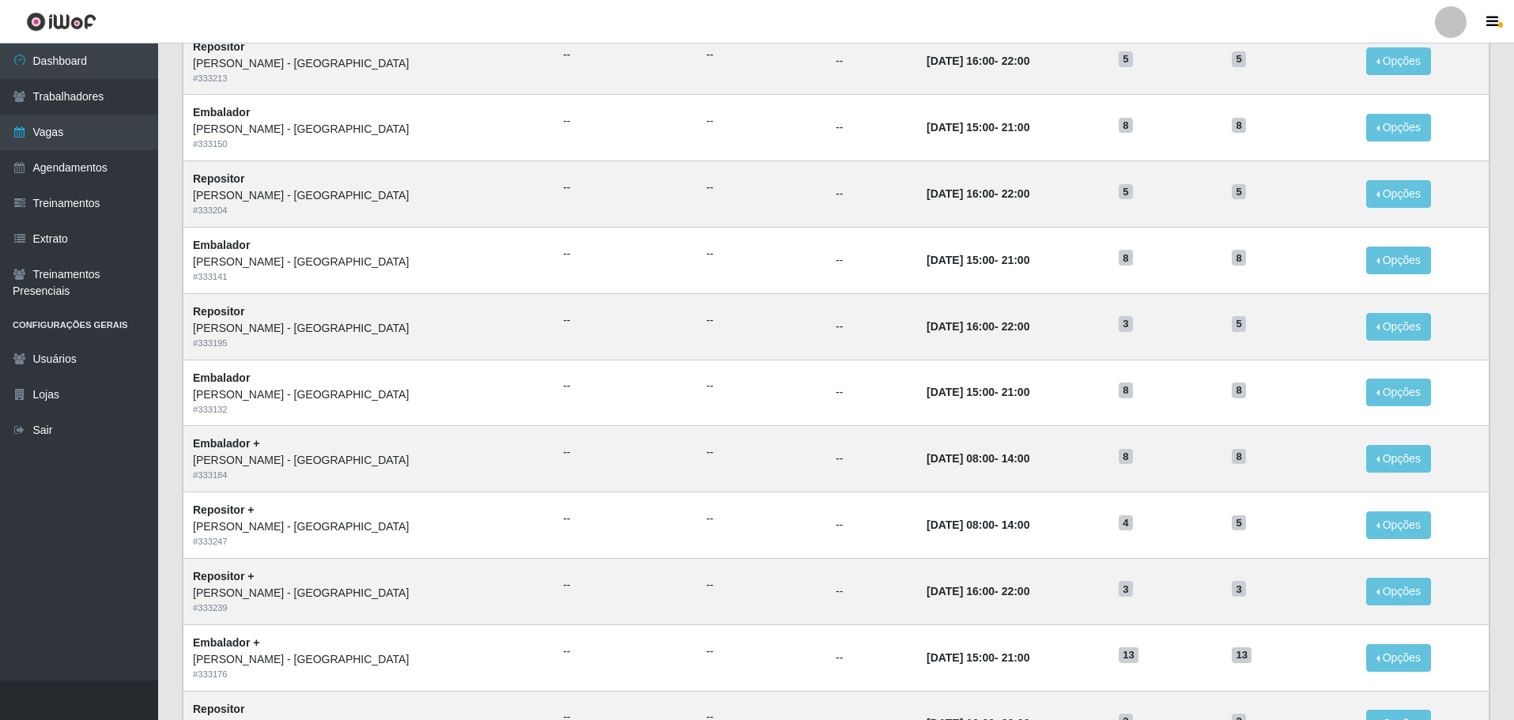
scroll to position [620, 0]
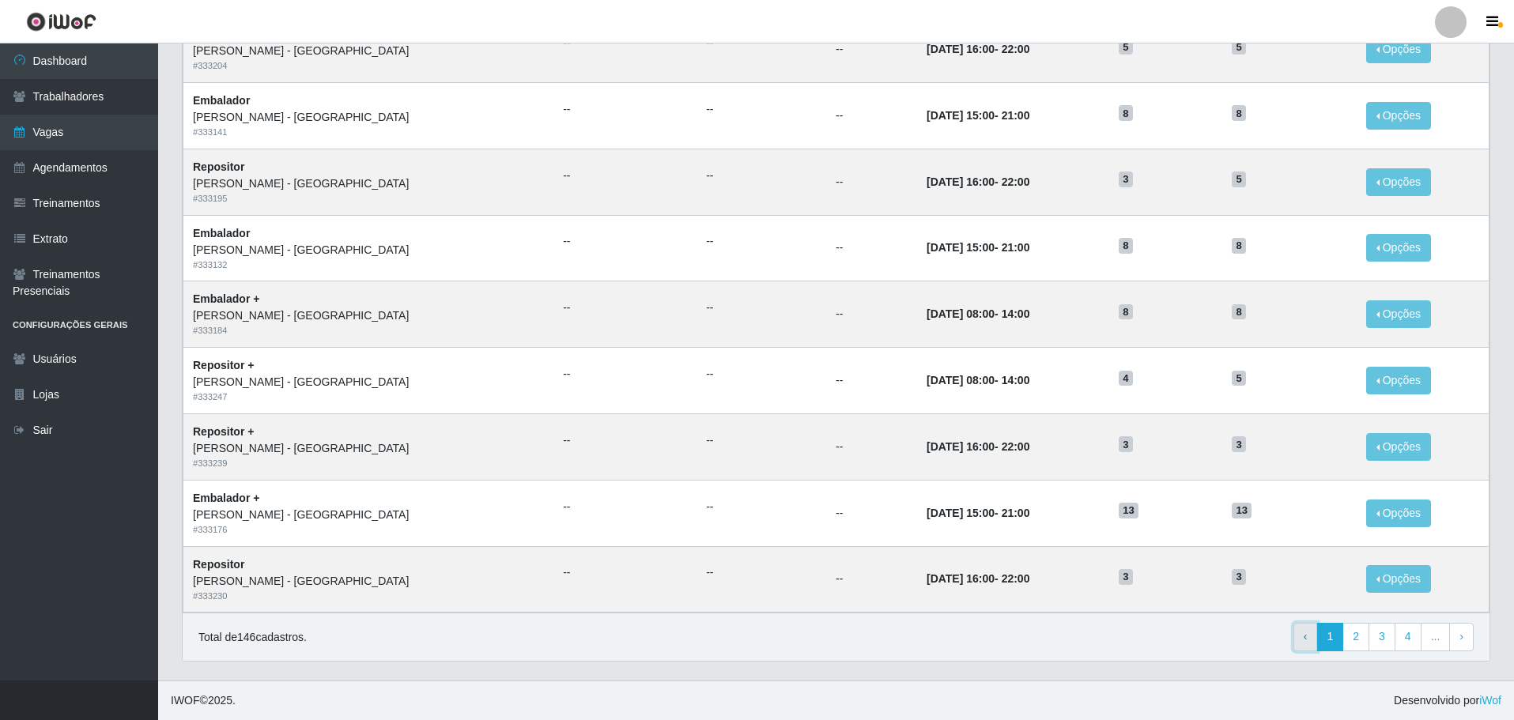
click at [1312, 635] on link "‹ Previous" at bounding box center [1305, 637] width 25 height 28
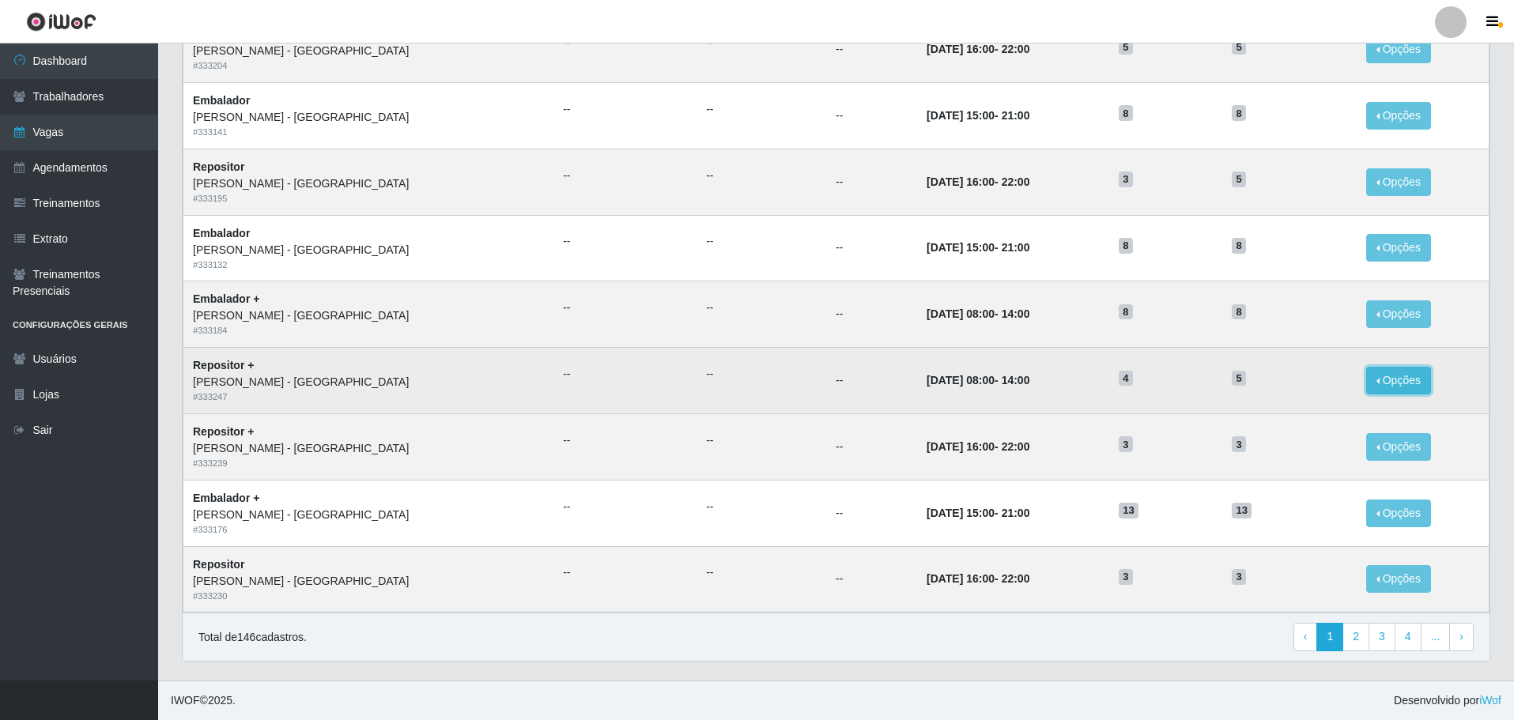
click at [1368, 383] on button "Opções" at bounding box center [1398, 381] width 65 height 28
click at [1258, 382] on link "Editar" at bounding box center [1277, 383] width 45 height 13
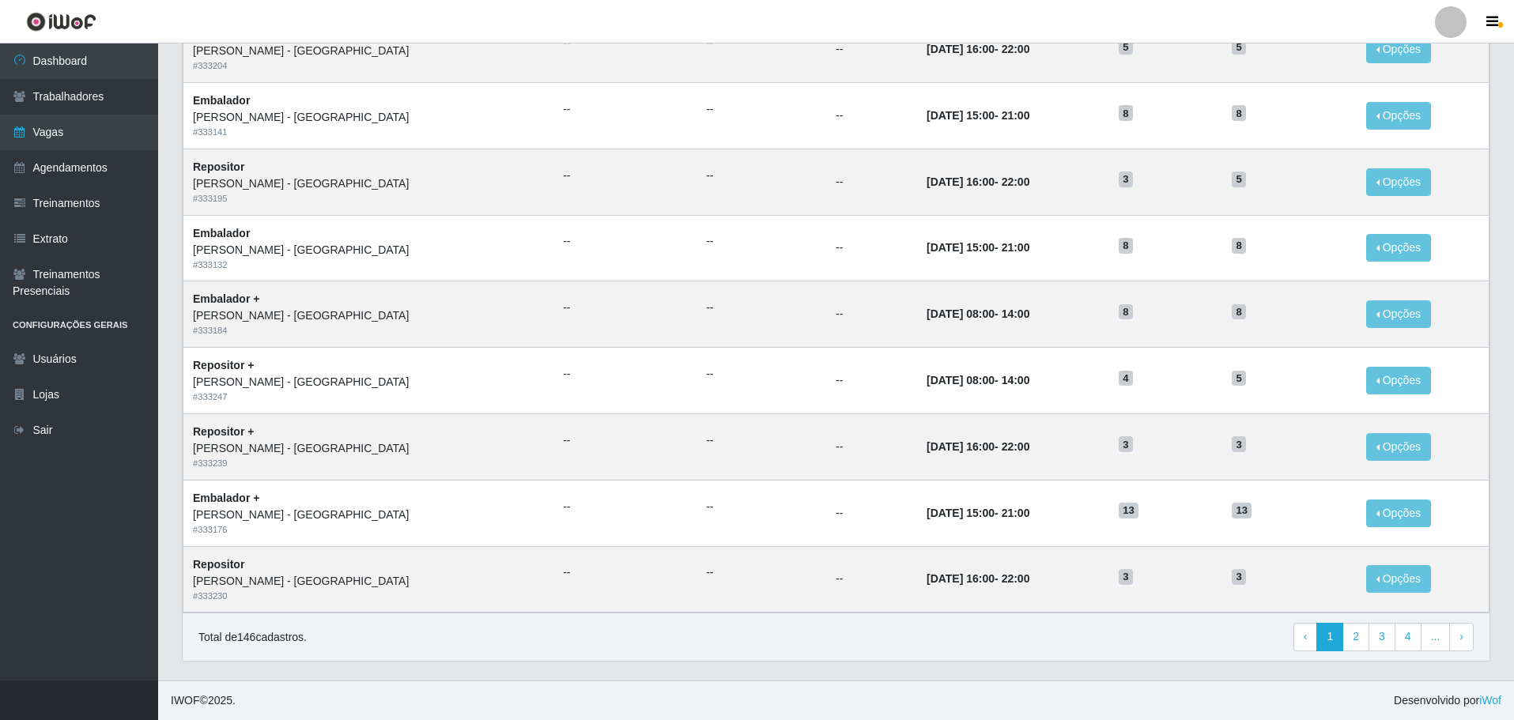
scroll to position [541, 0]
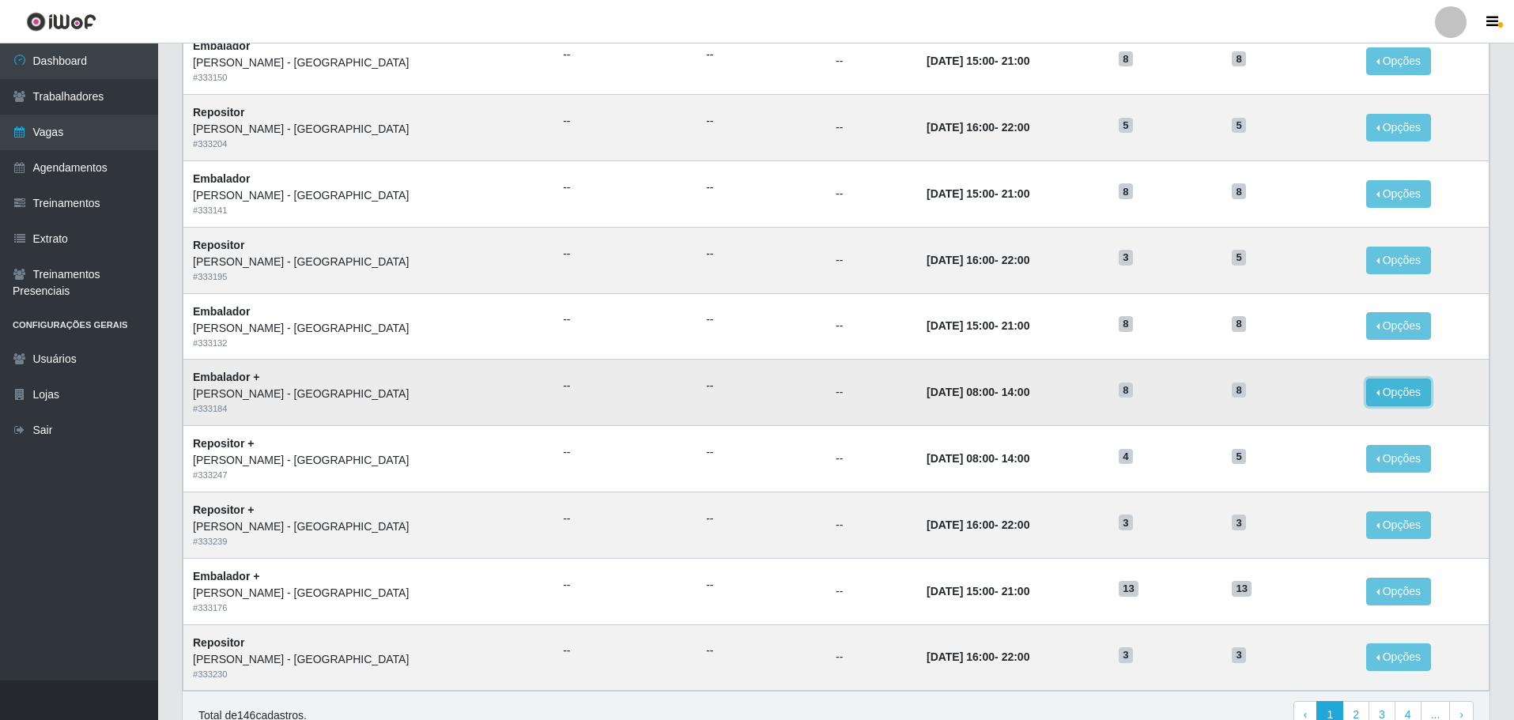
click at [1366, 388] on button "Opções" at bounding box center [1398, 393] width 65 height 28
click at [1268, 397] on link "Editar" at bounding box center [1277, 395] width 45 height 13
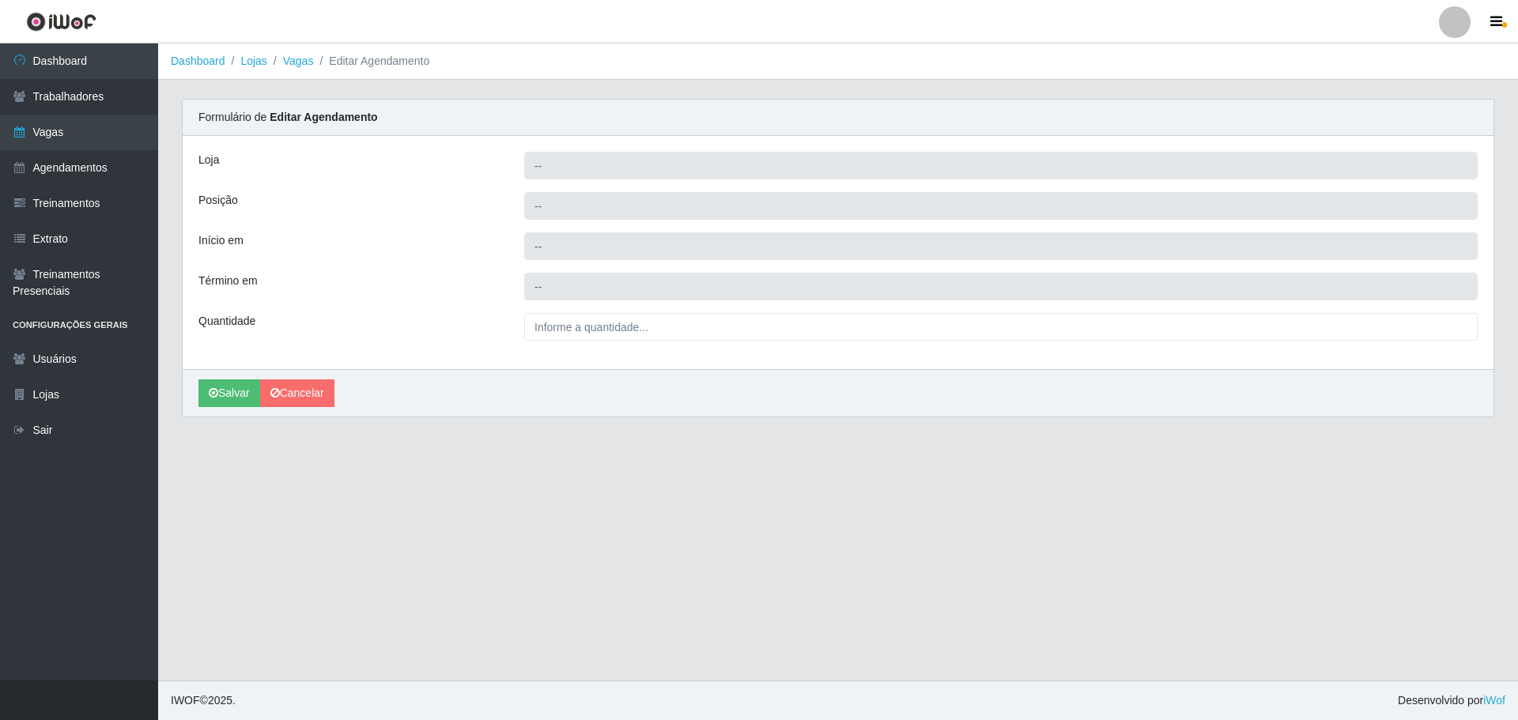
type input "[PERSON_NAME] - [GEOGRAPHIC_DATA]"
type input "Embalador +"
type input "2025-10-26 08:00:00"
type input "2025-10-26 14:00:00"
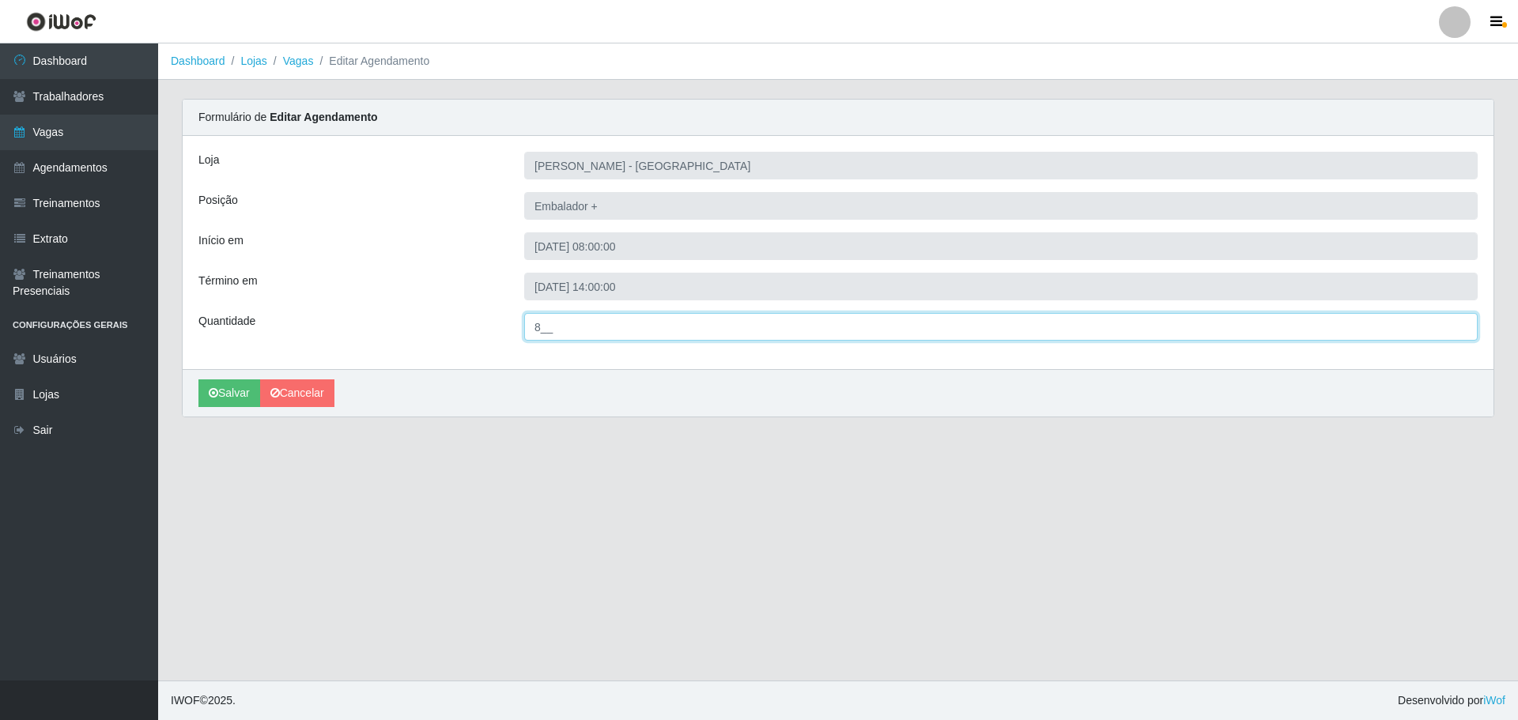
click at [542, 325] on input "8__" at bounding box center [1000, 327] width 953 height 28
type input "13_"
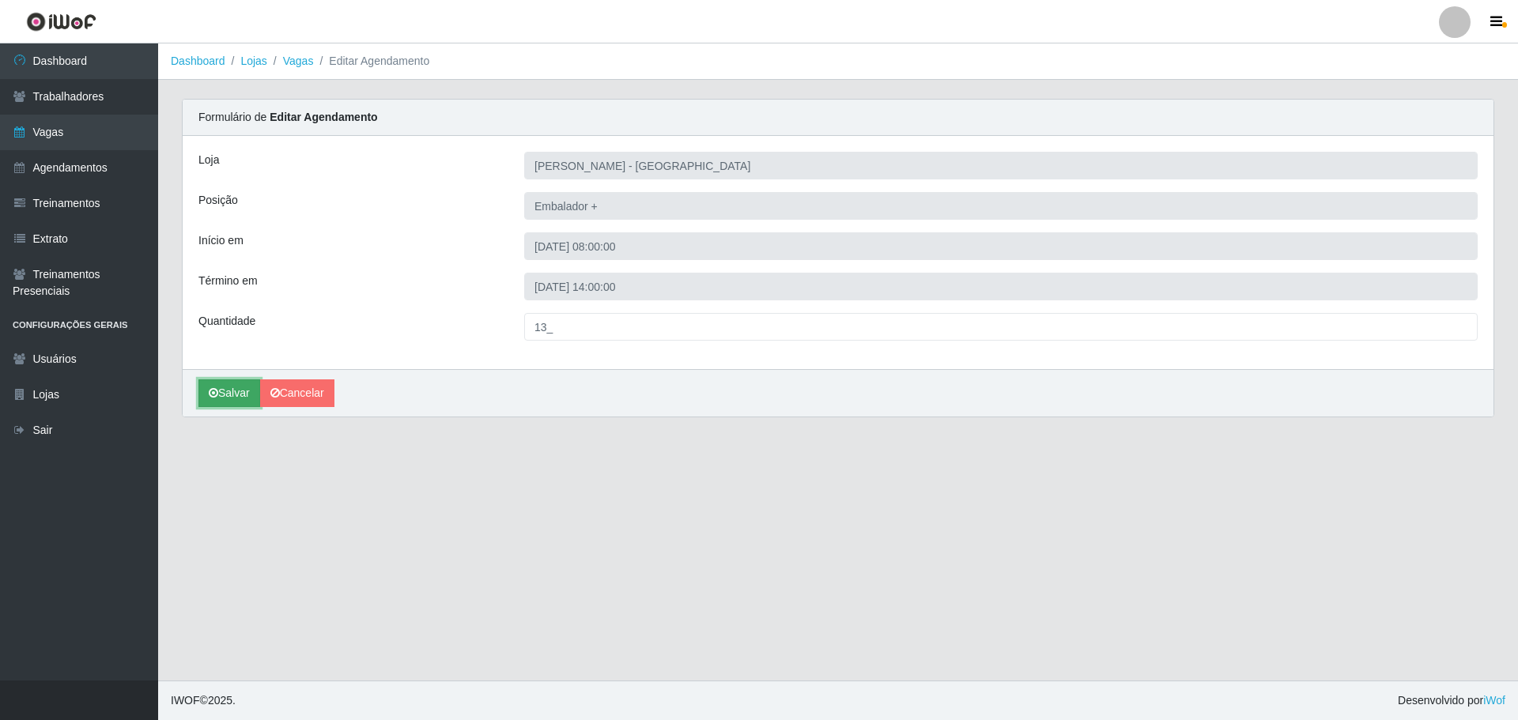
click at [227, 394] on button "Salvar" at bounding box center [229, 393] width 62 height 28
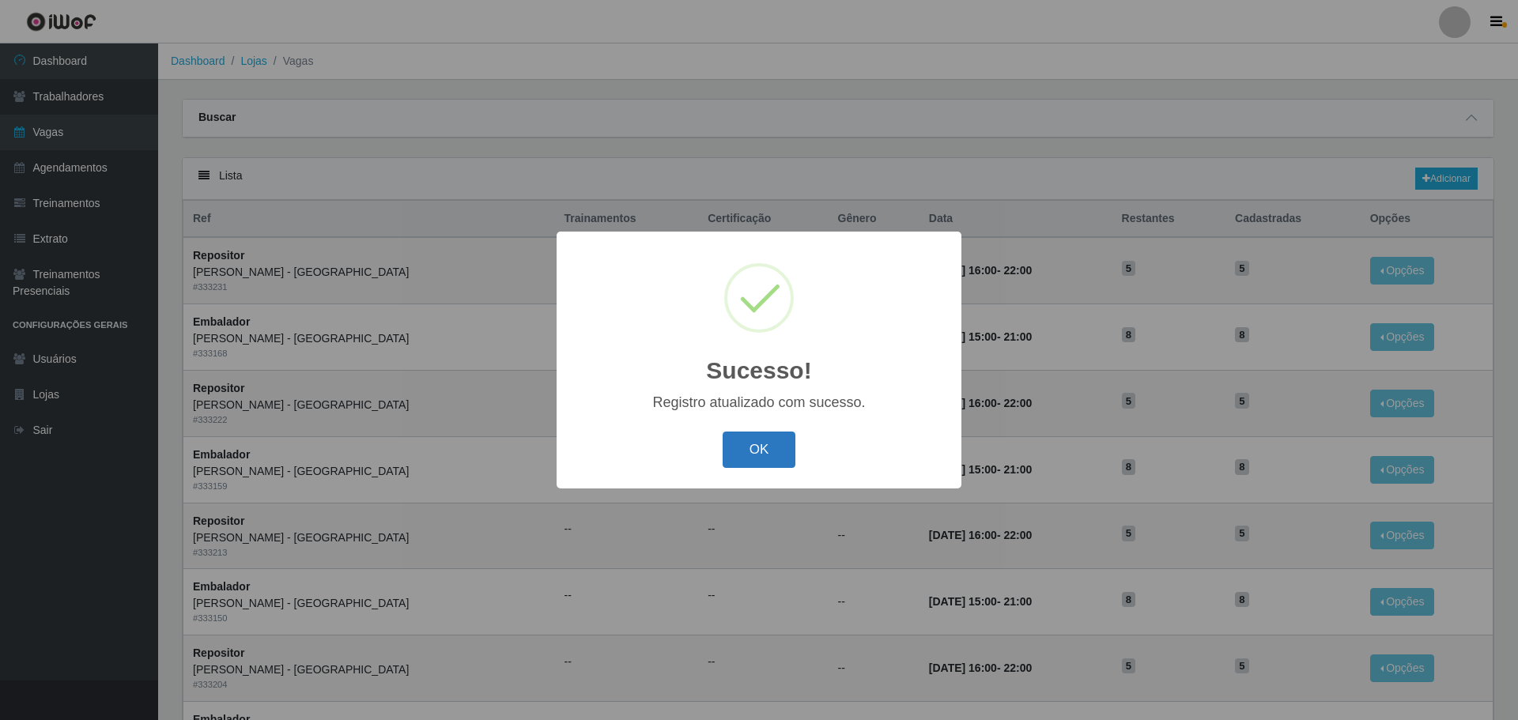
click at [767, 462] on button "OK" at bounding box center [760, 450] width 74 height 37
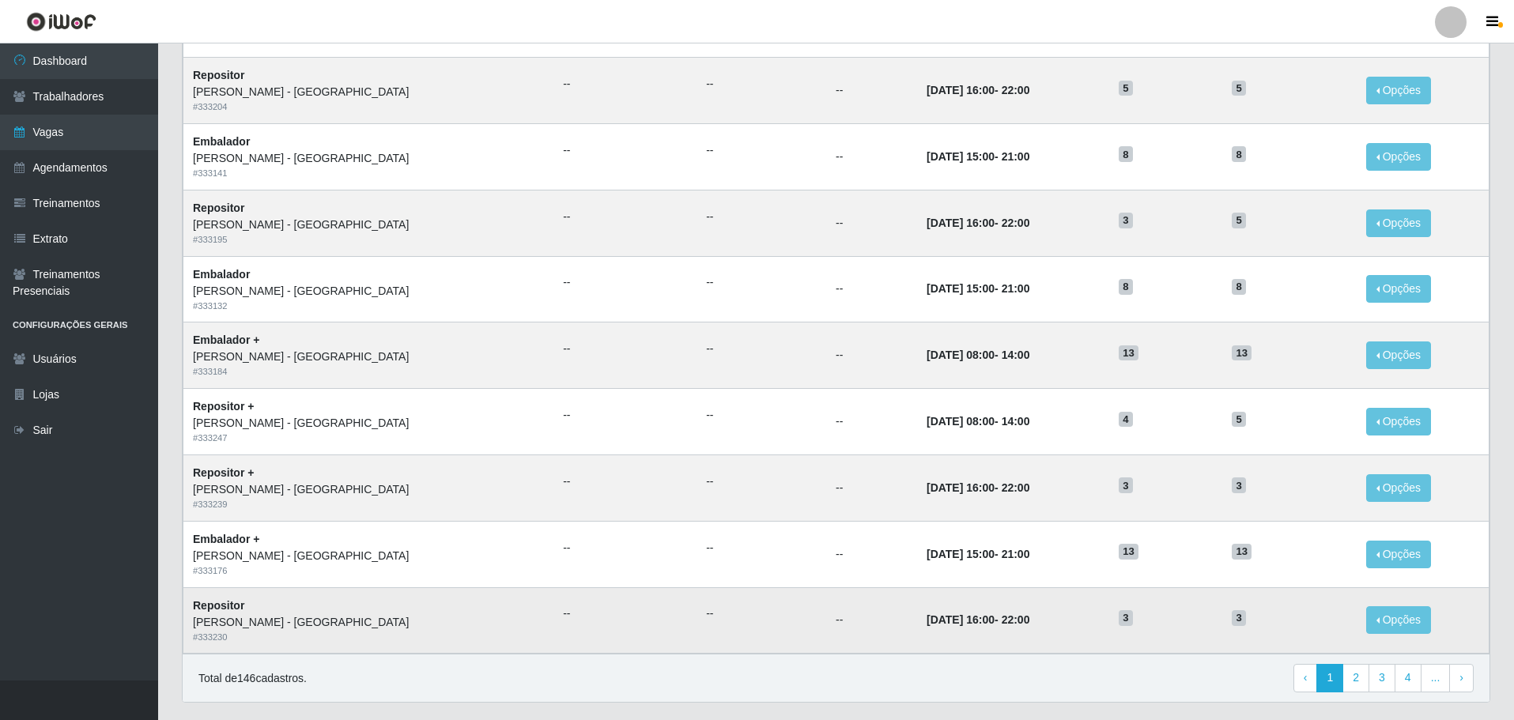
scroll to position [541, 0]
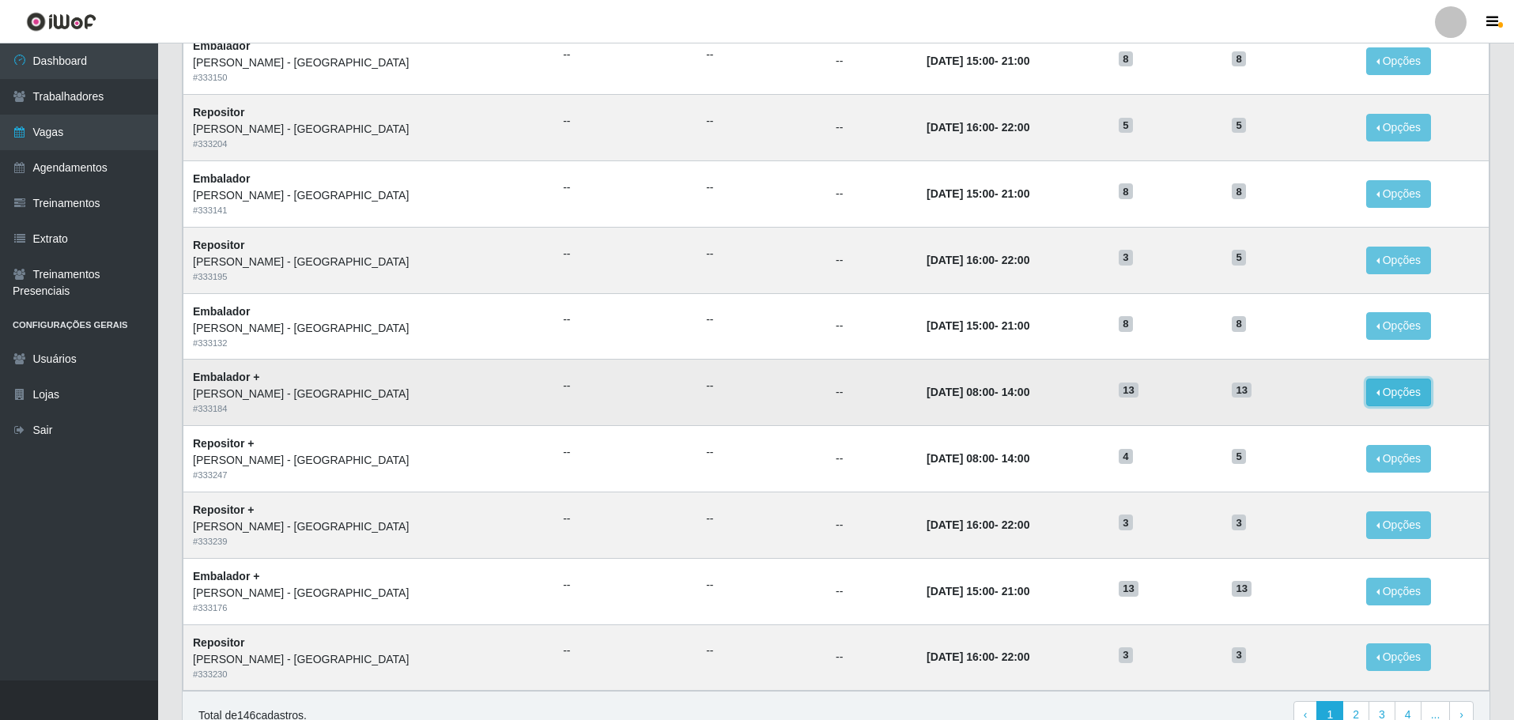
click at [1384, 389] on button "Opções" at bounding box center [1398, 393] width 65 height 28
click at [1265, 397] on link "Editar" at bounding box center [1277, 395] width 45 height 13
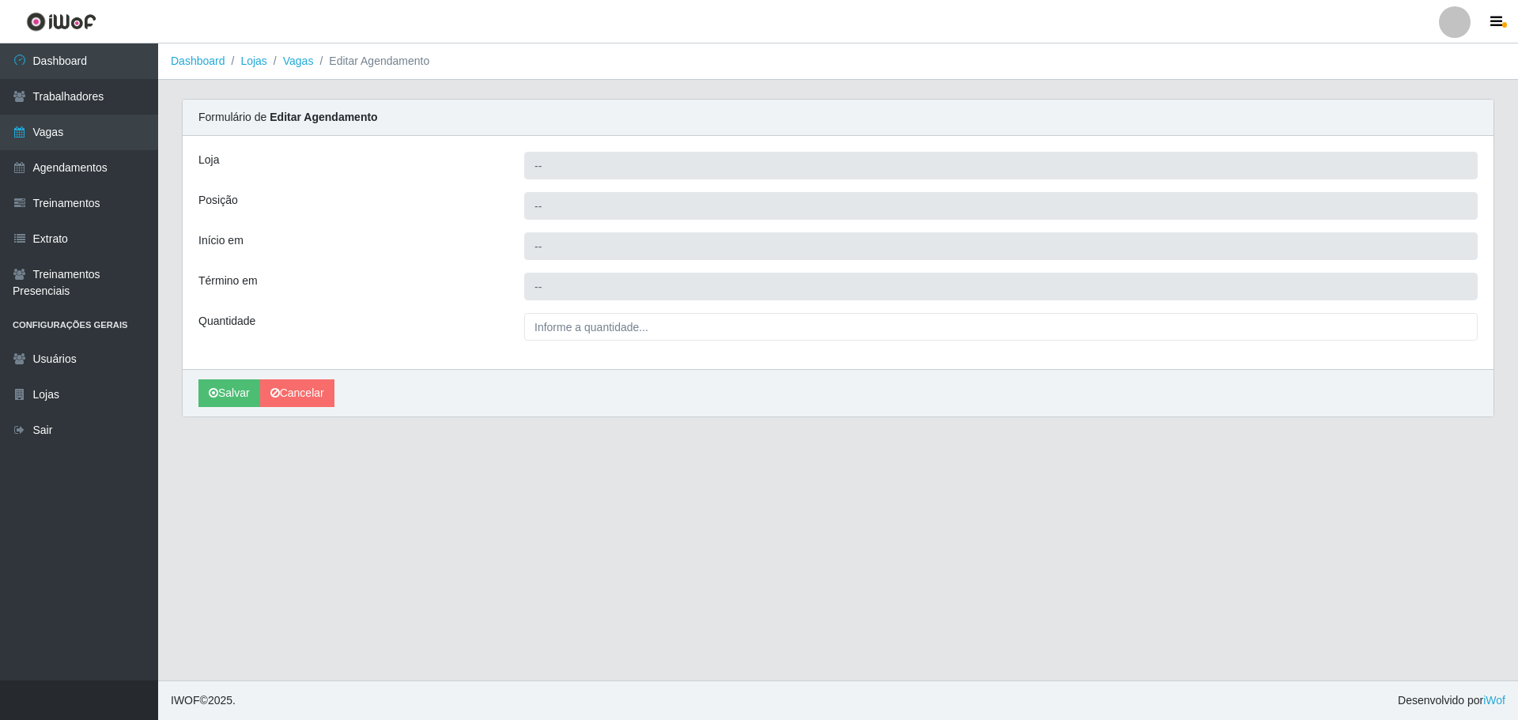
type input "[PERSON_NAME] - [GEOGRAPHIC_DATA]"
type input "Embalador +"
type input "2025-10-26 08:00:00"
type input "2025-10-26 14:00:00"
type input "13_"
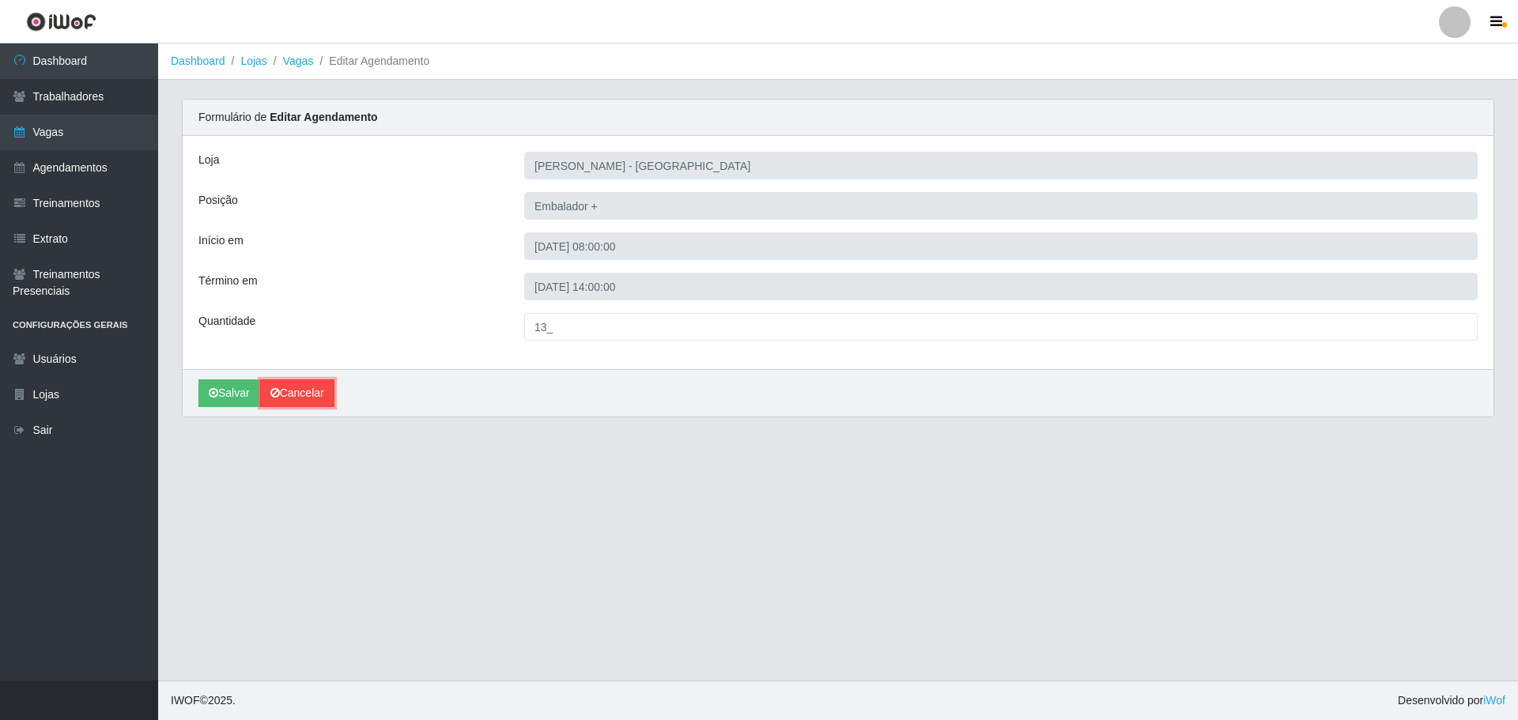
click at [304, 391] on link "Cancelar" at bounding box center [297, 393] width 74 height 28
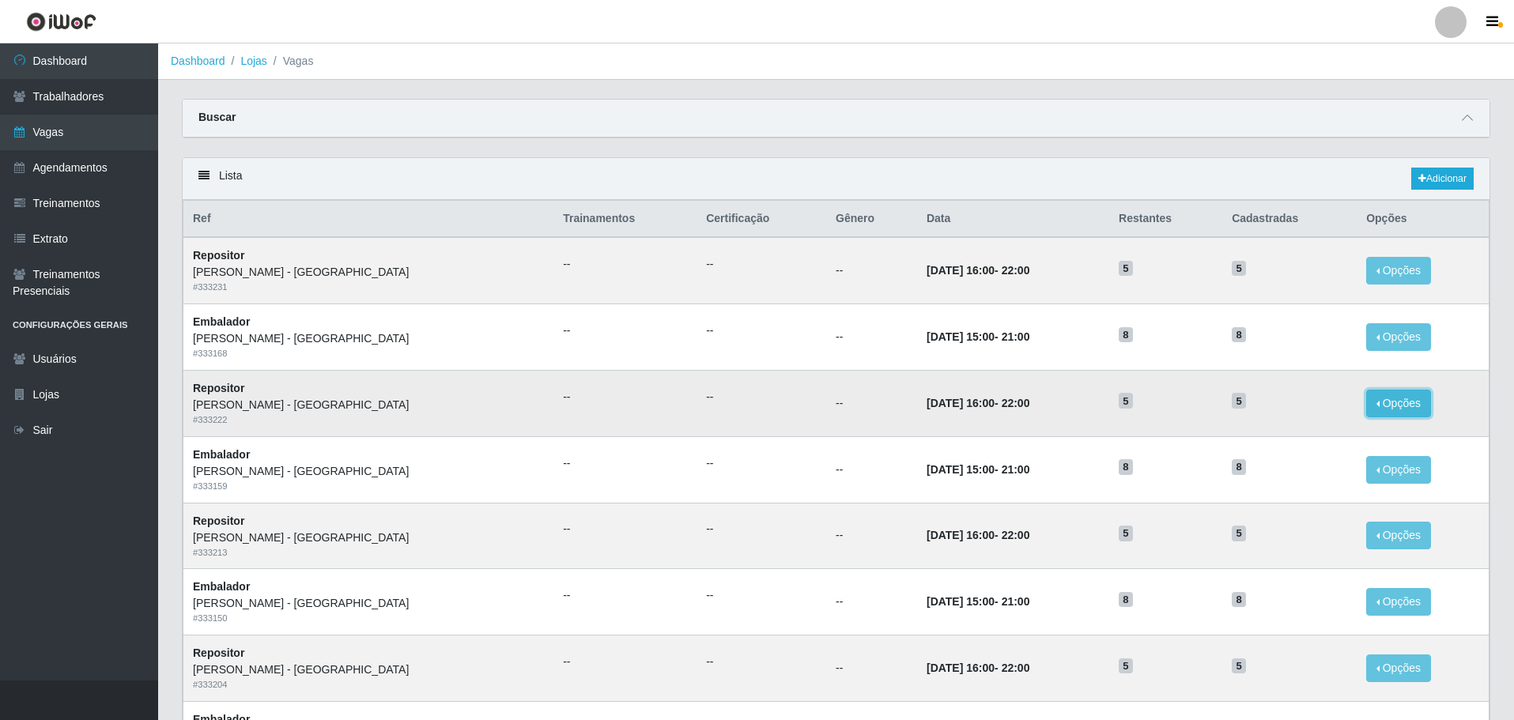
click at [1385, 402] on button "Opções" at bounding box center [1398, 404] width 65 height 28
click at [1267, 409] on link "Editar" at bounding box center [1277, 406] width 45 height 13
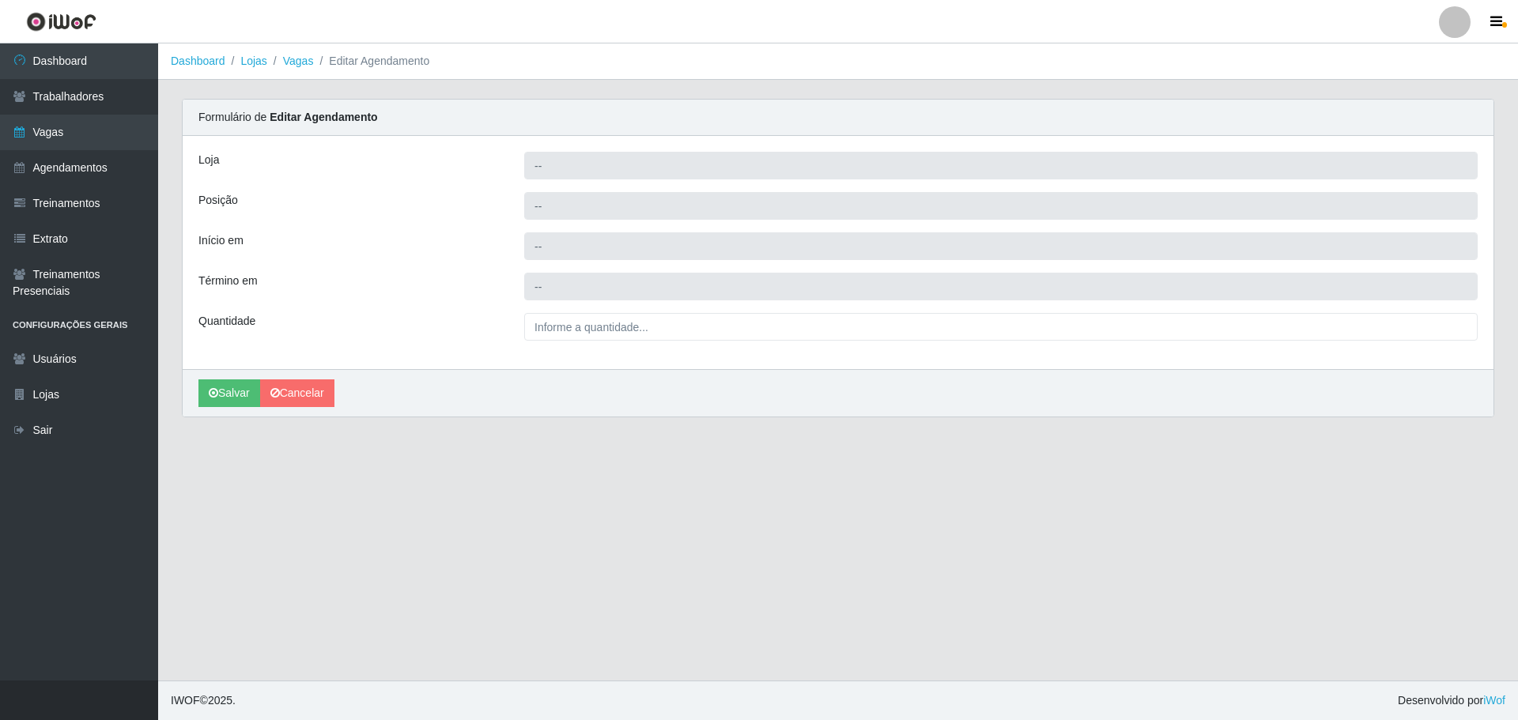
type input "Carone - Itapuã"
type input "Repositor"
type input "2025-10-30 16:00:00"
type input "2025-10-30 22:00:00"
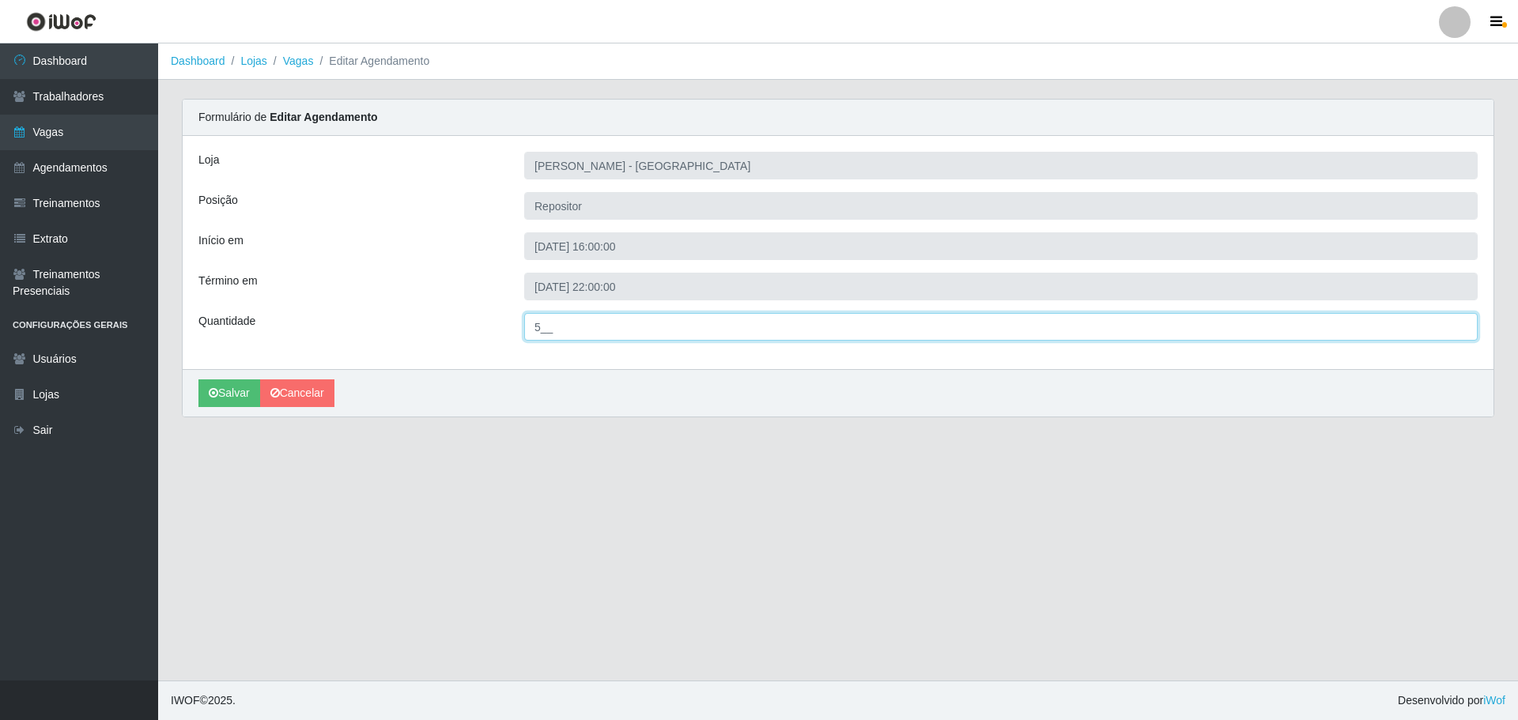
click at [545, 330] on input "5__" at bounding box center [1000, 327] width 953 height 28
type input "3__"
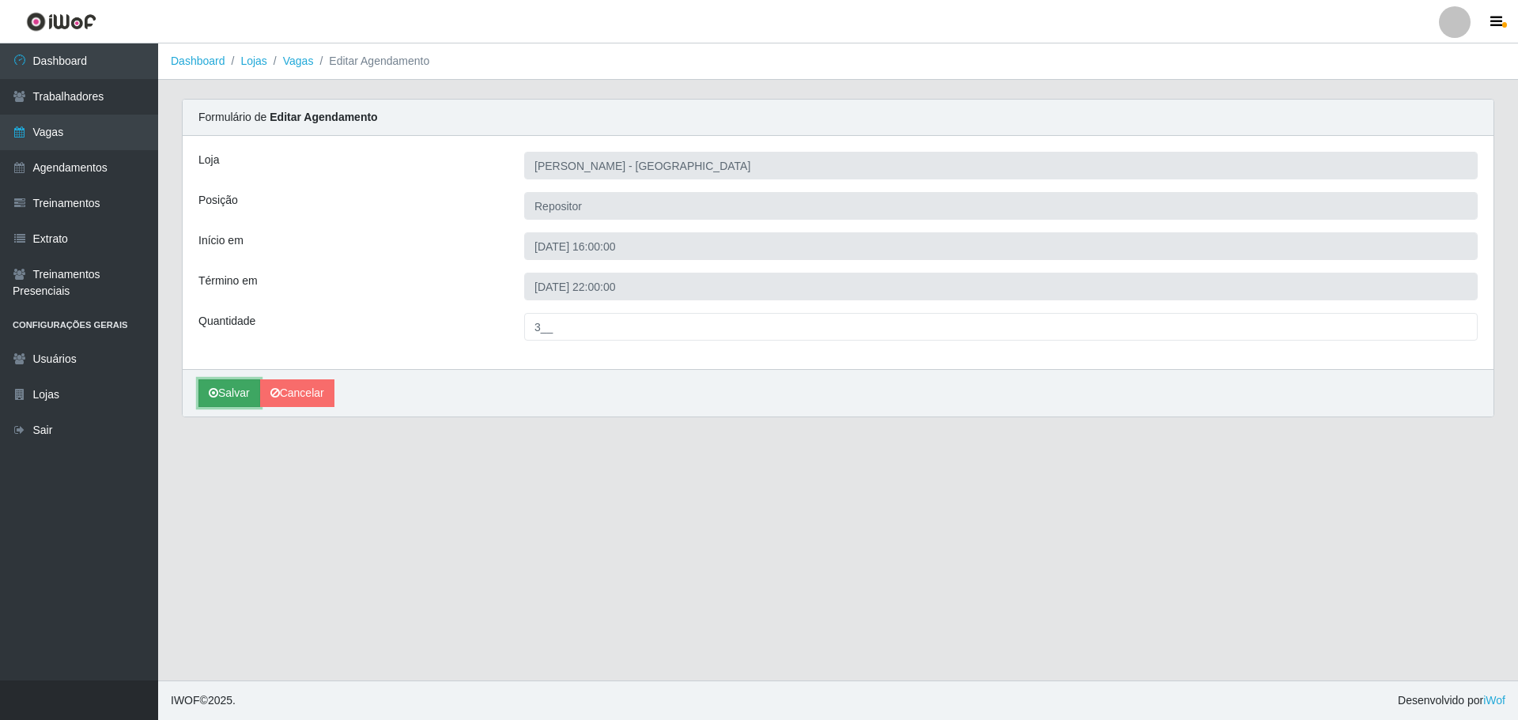
click at [225, 396] on button "Salvar" at bounding box center [229, 393] width 62 height 28
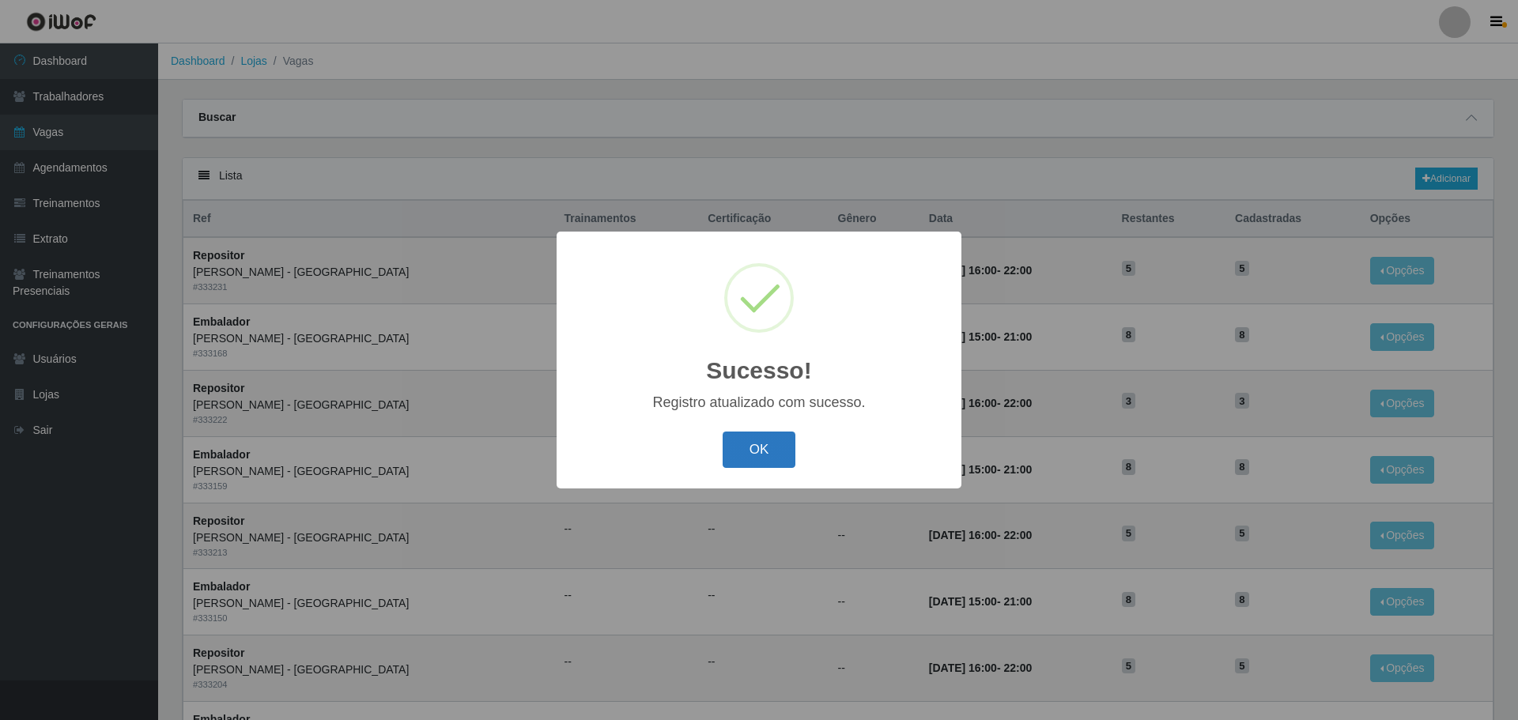
click at [761, 451] on button "OK" at bounding box center [760, 450] width 74 height 37
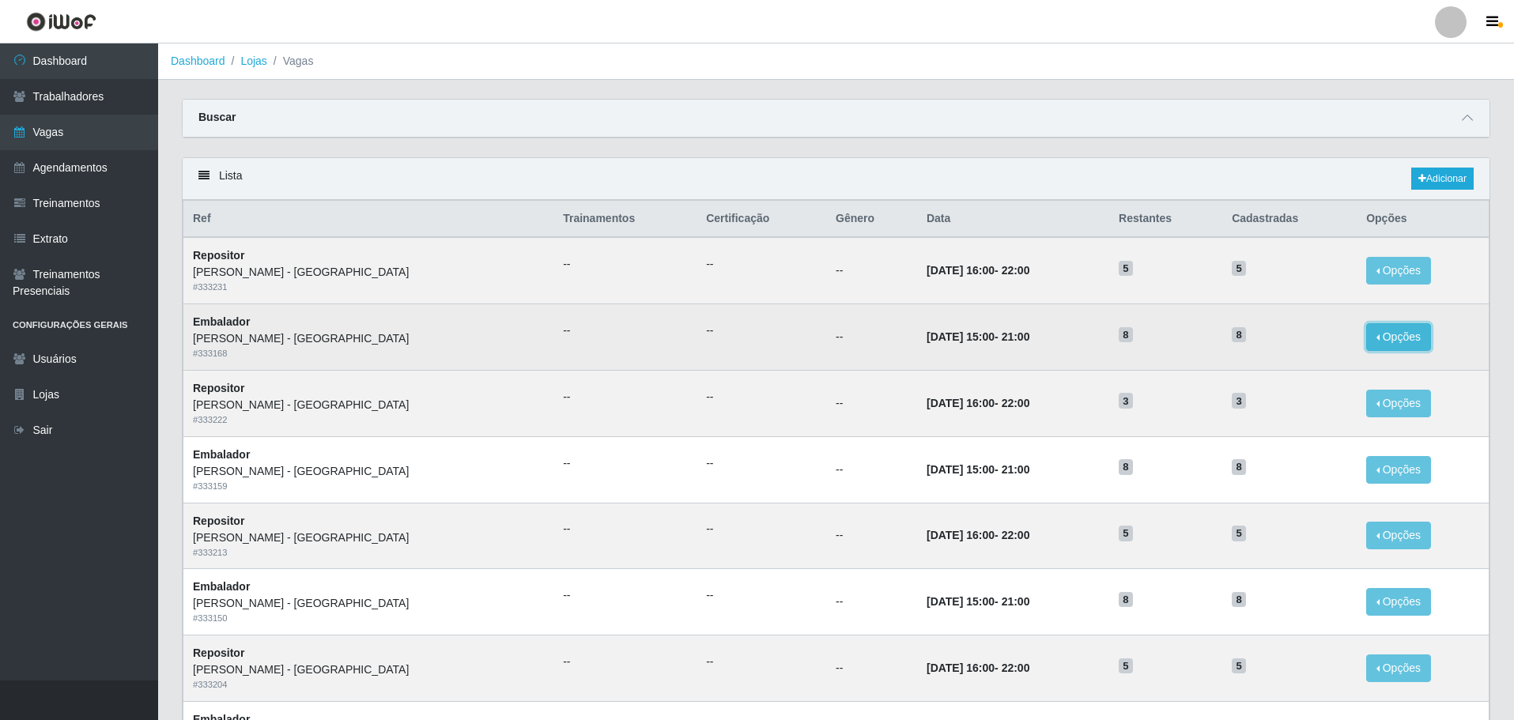
click at [1383, 341] on button "Opções" at bounding box center [1398, 337] width 65 height 28
click at [1278, 338] on link "Editar" at bounding box center [1277, 340] width 45 height 13
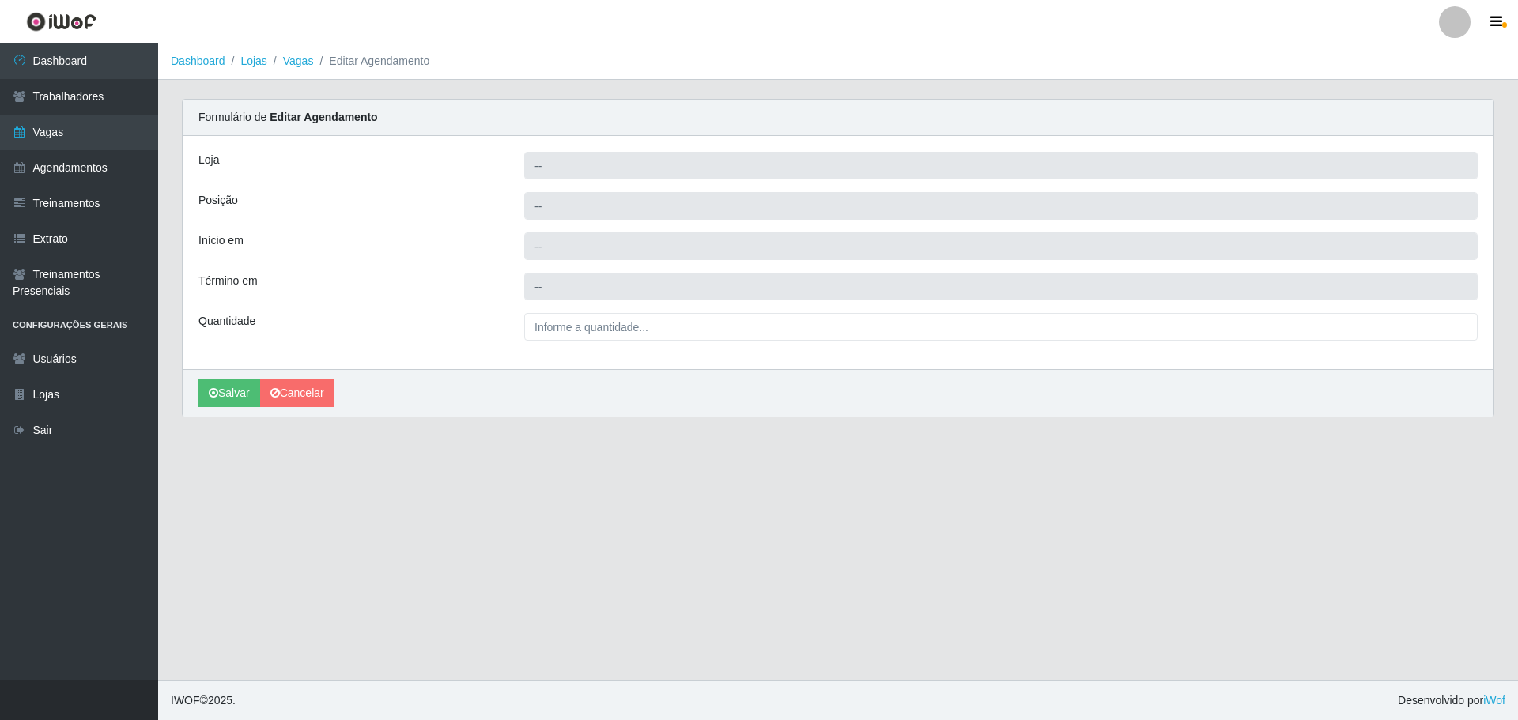
type input "Carone - Itapuã"
type input "Embalador"
type input "2025-10-31 15:00:00"
type input "2025-10-31 21:00:00"
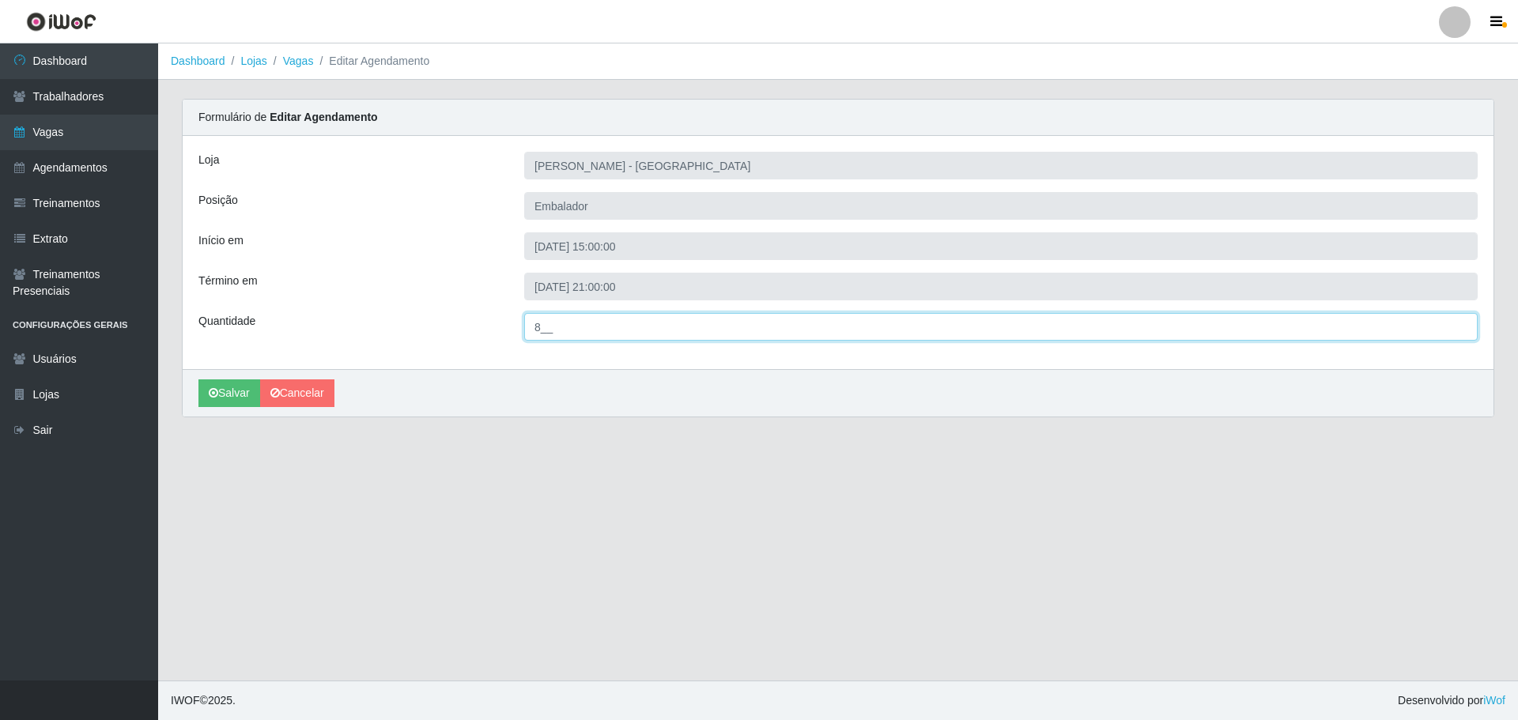
click at [561, 327] on input "8__" at bounding box center [1000, 327] width 953 height 28
type input "13_"
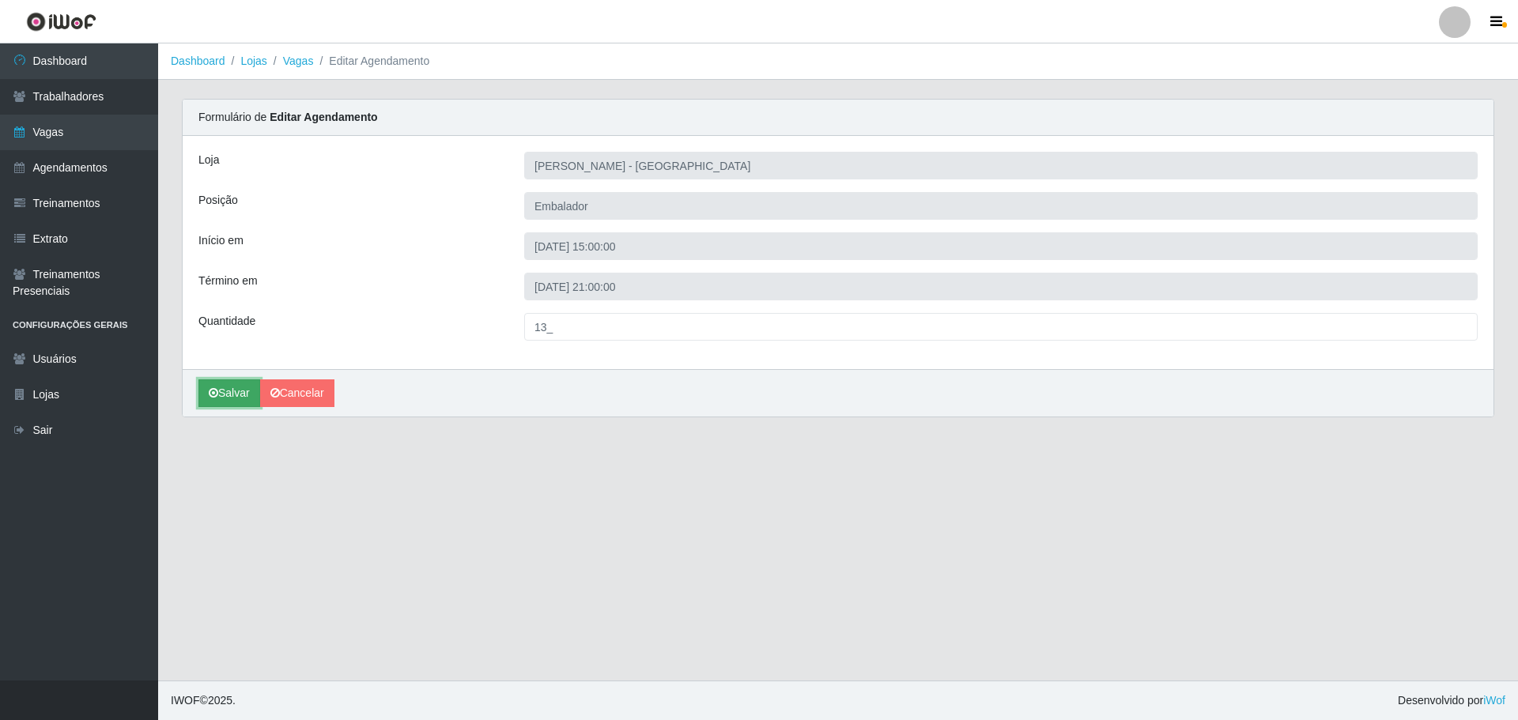
click at [240, 394] on button "Salvar" at bounding box center [229, 393] width 62 height 28
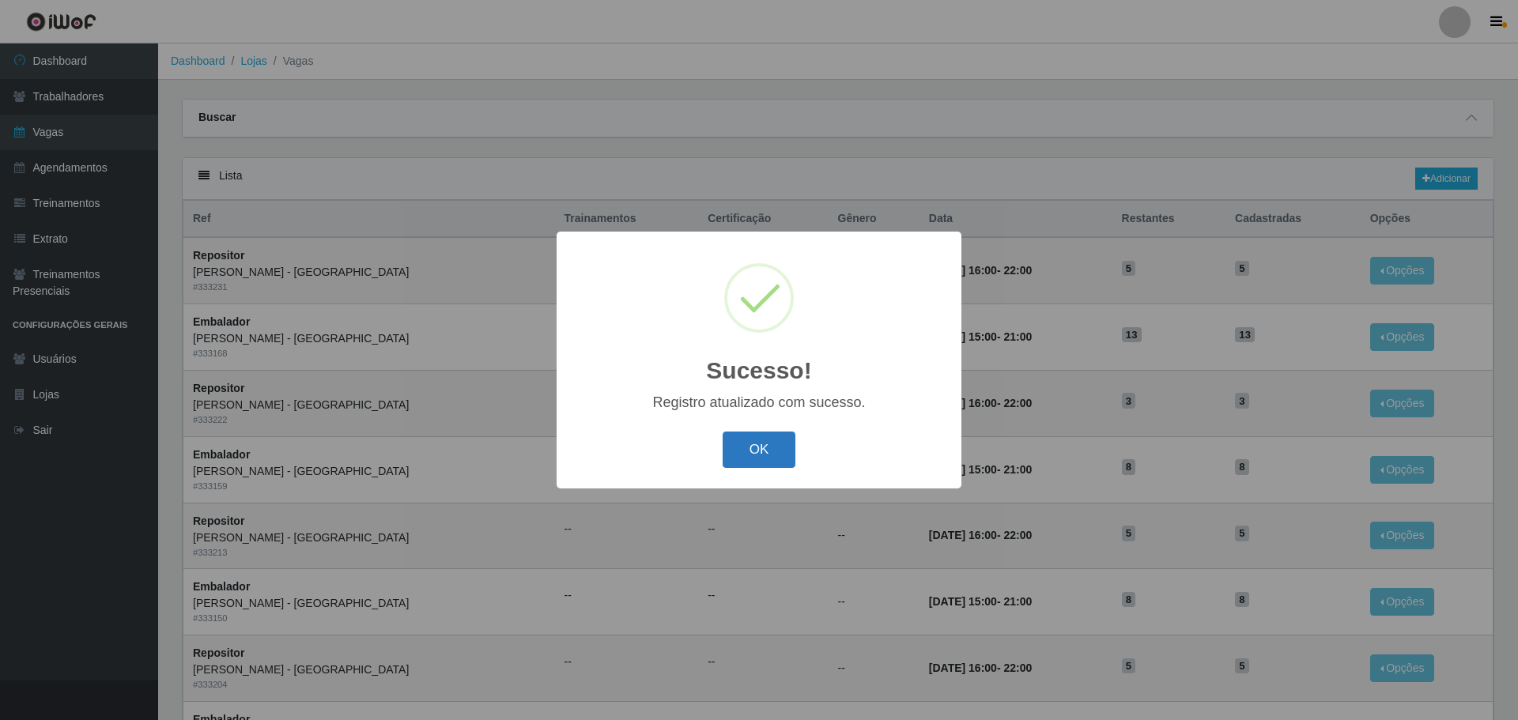
click at [769, 444] on button "OK" at bounding box center [760, 450] width 74 height 37
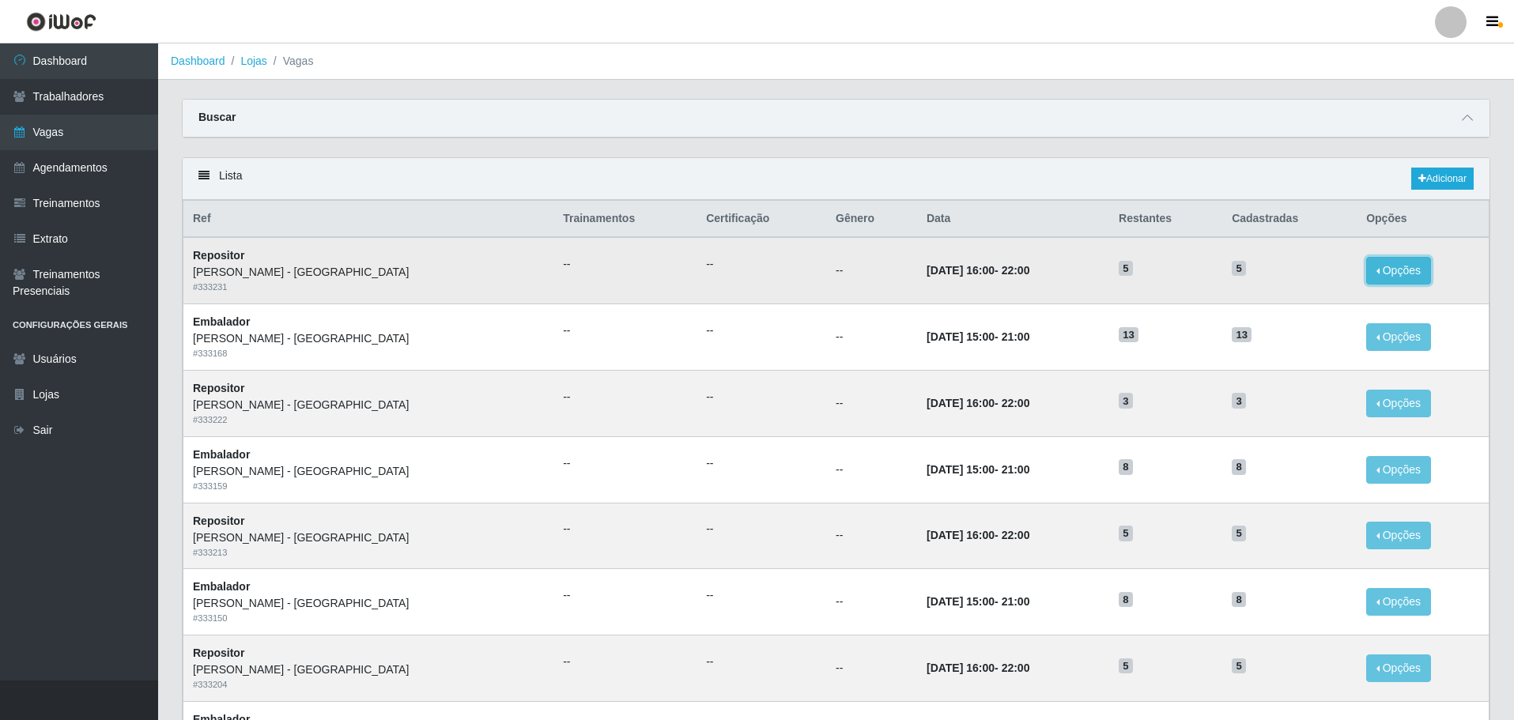
click at [1376, 269] on button "Opções" at bounding box center [1398, 271] width 65 height 28
click at [1270, 273] on link "Editar" at bounding box center [1277, 273] width 45 height 13
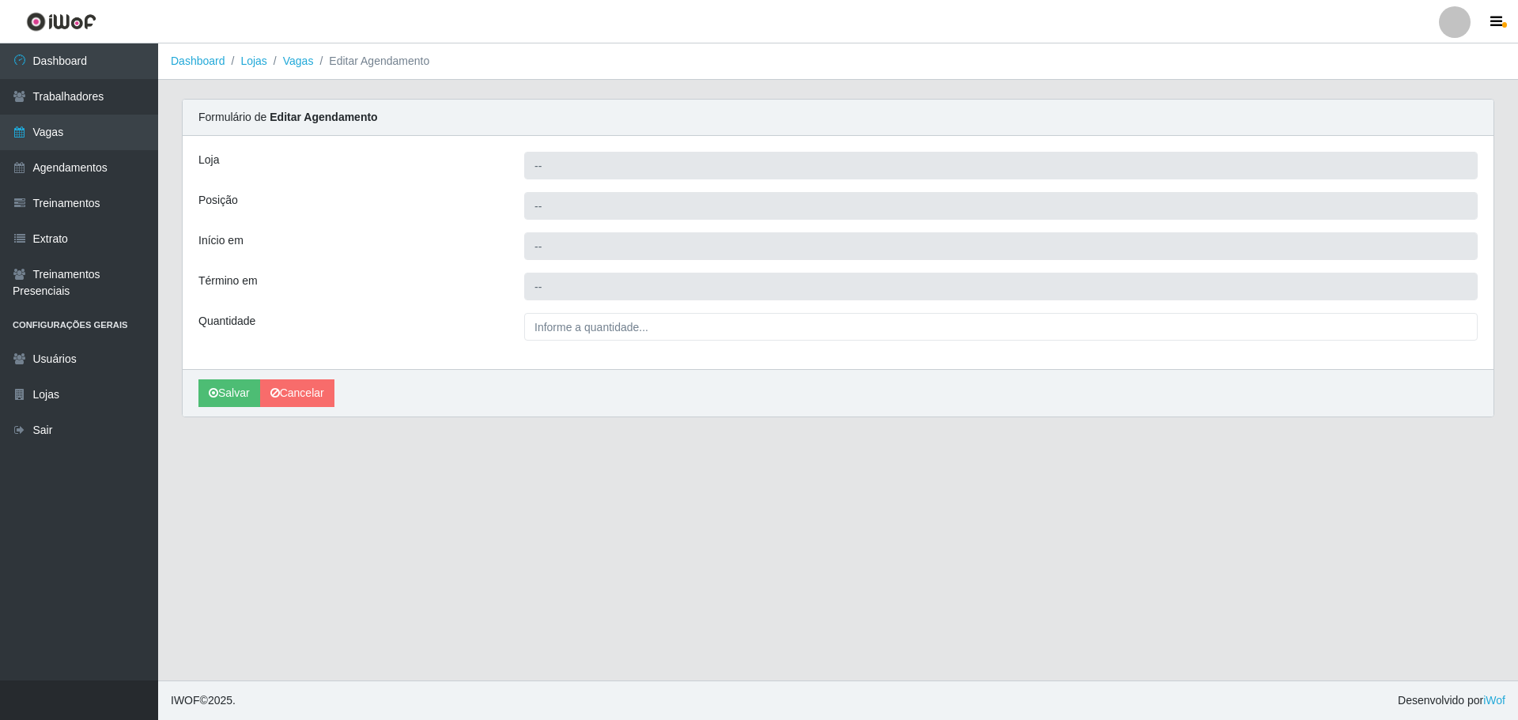
type input "Carone - Itapuã"
type input "Repositor"
type input "2025-10-31 16:00:00"
type input "2025-10-31 22:00:00"
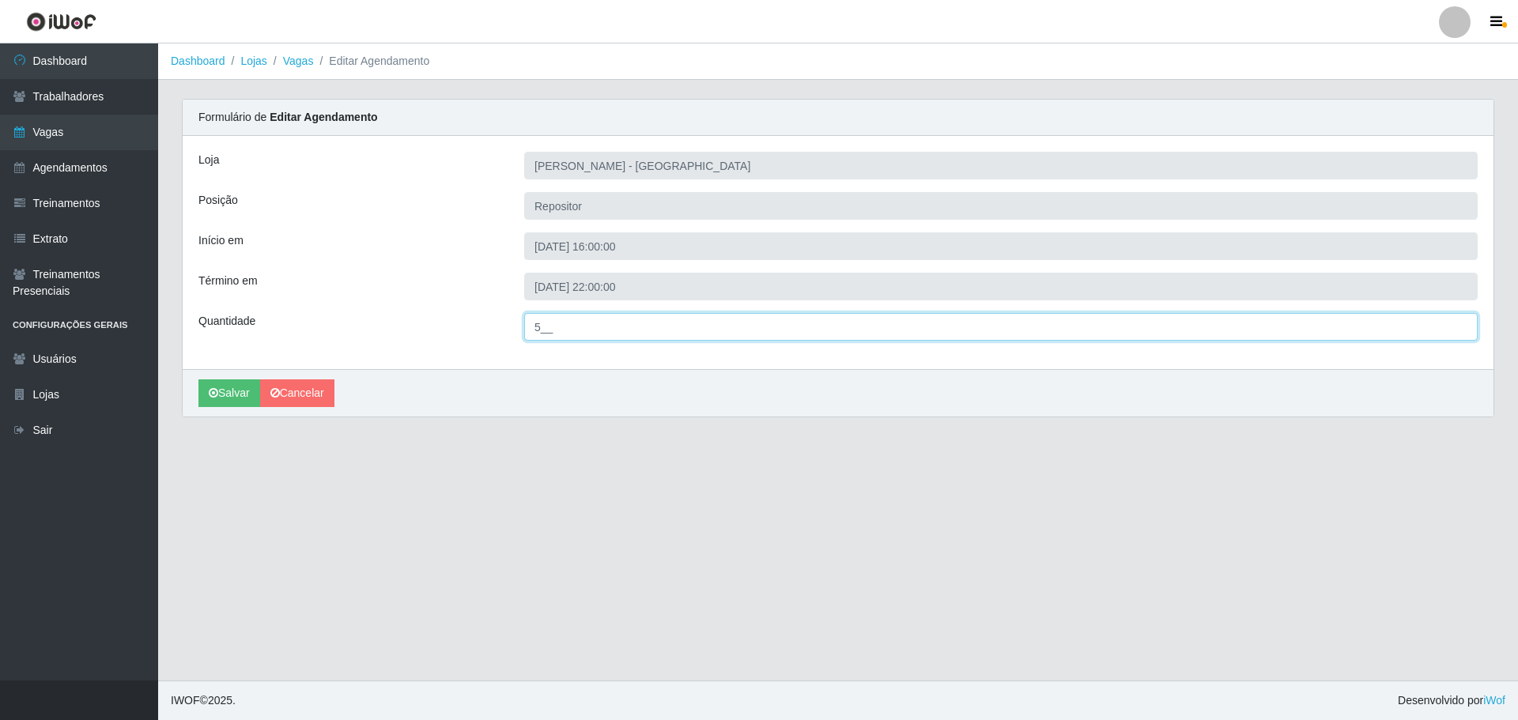
click at [539, 325] on input "5__" at bounding box center [1000, 327] width 953 height 28
type input "3__"
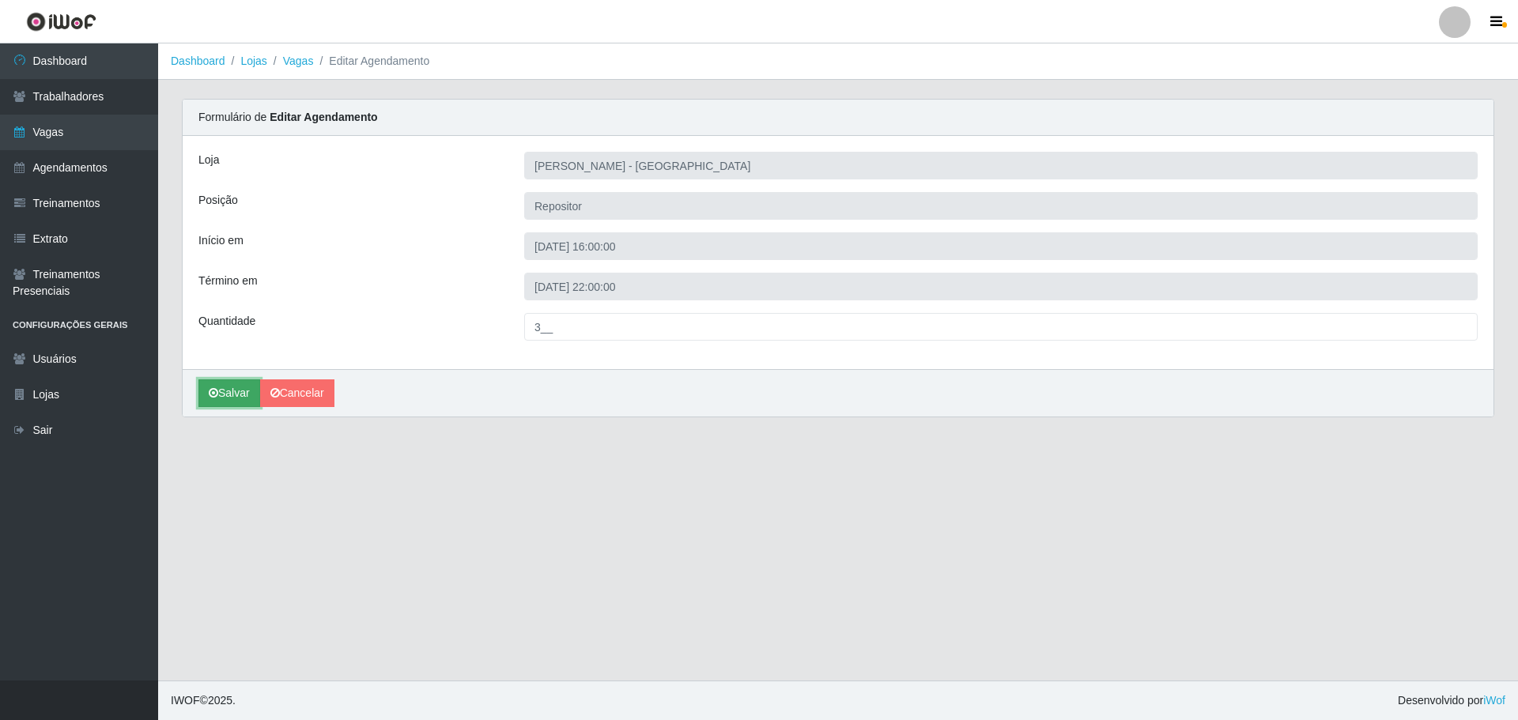
click at [232, 389] on button "Salvar" at bounding box center [229, 393] width 62 height 28
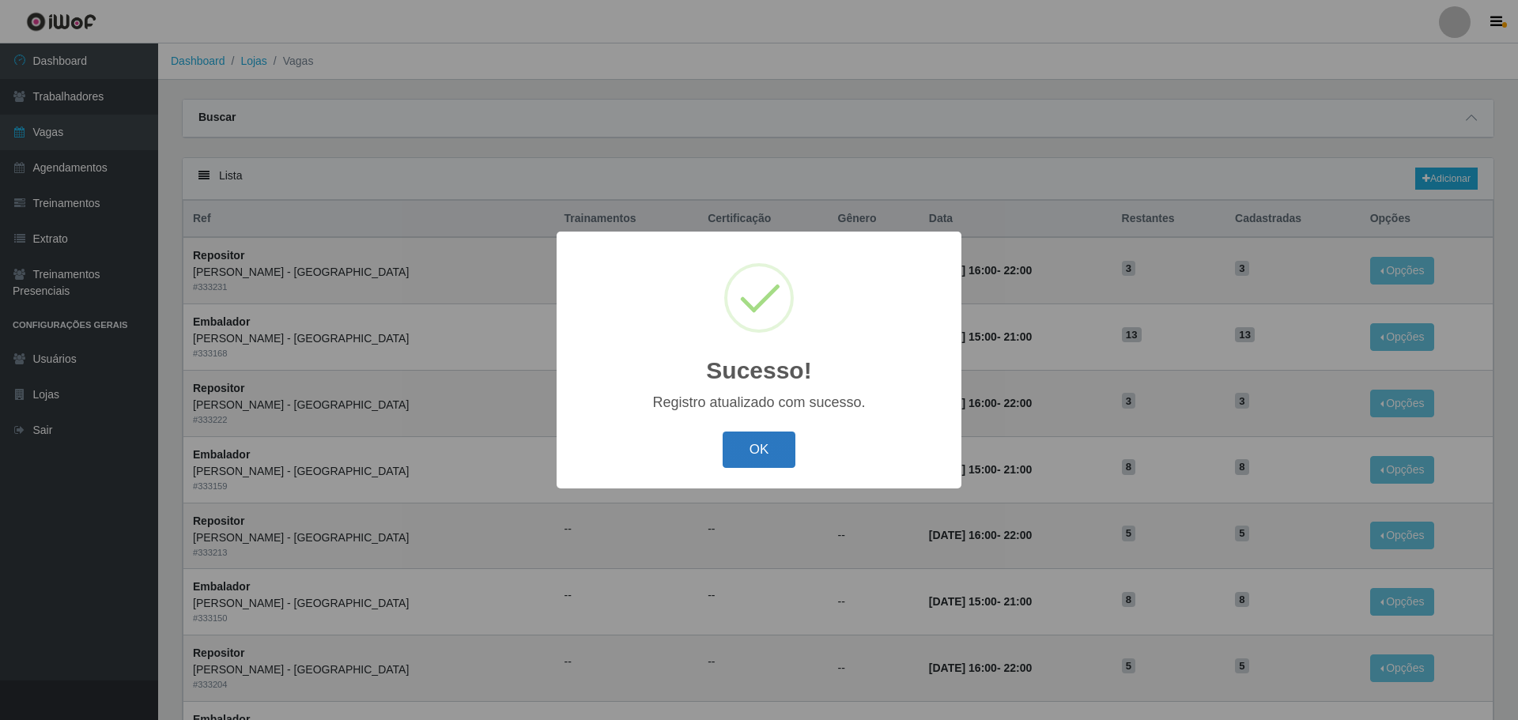
click at [766, 448] on button "OK" at bounding box center [760, 450] width 74 height 37
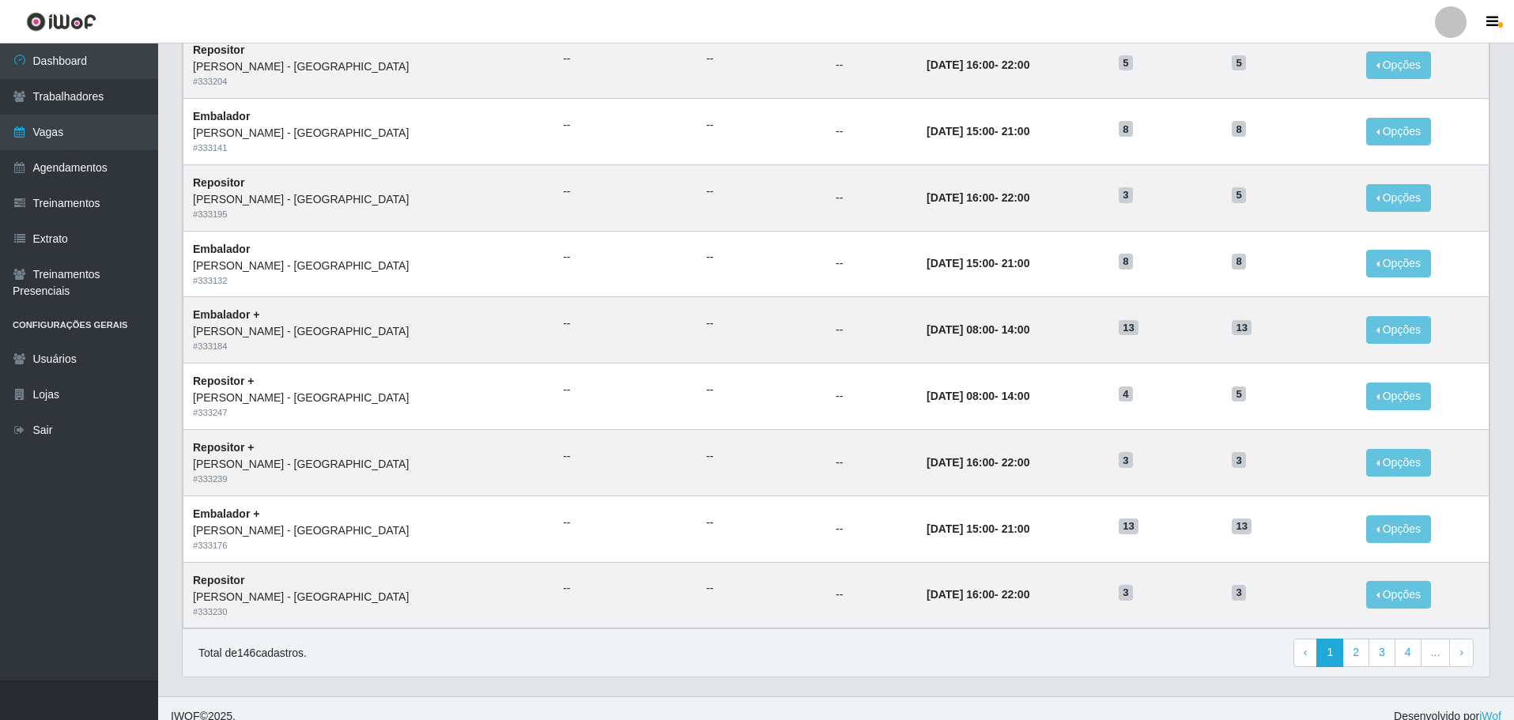
scroll to position [620, 0]
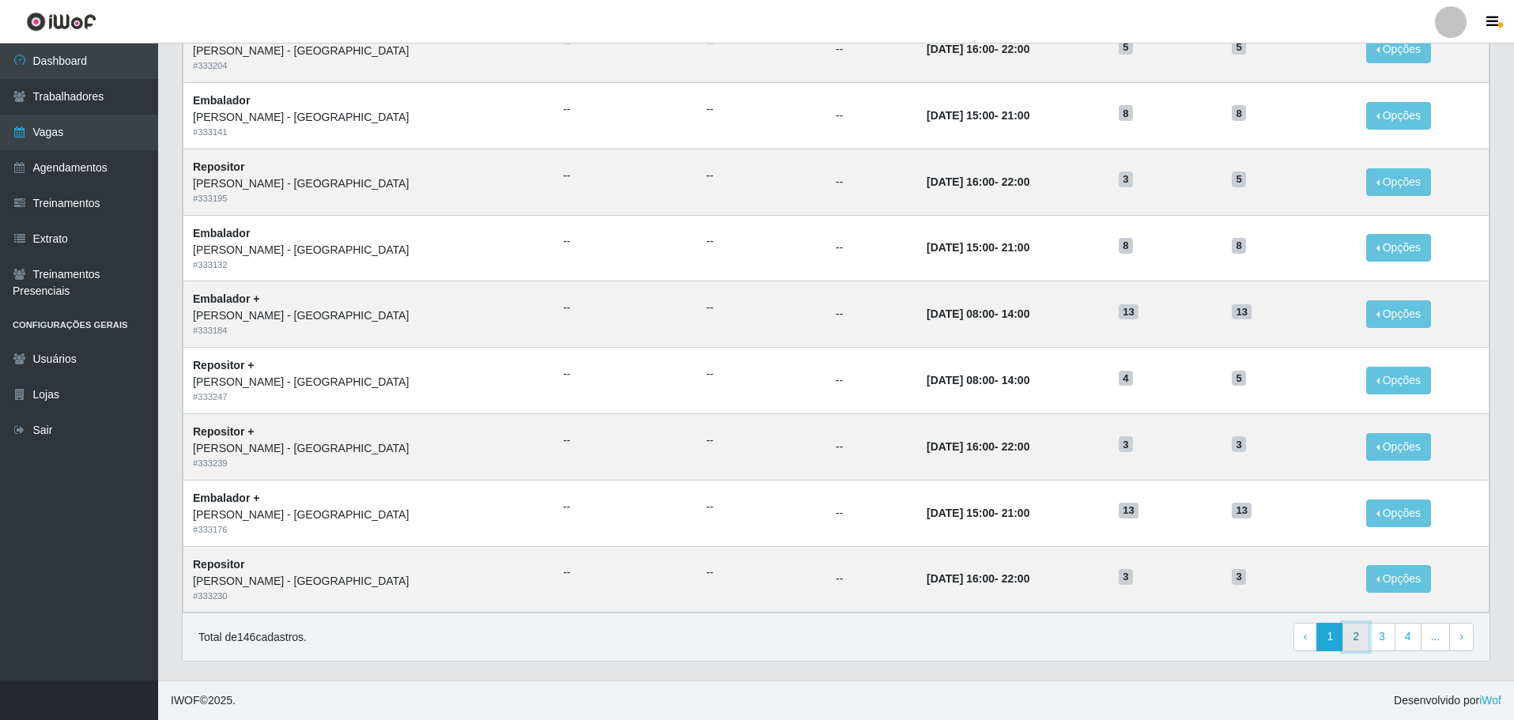
click at [1359, 641] on link "2" at bounding box center [1355, 637] width 27 height 28
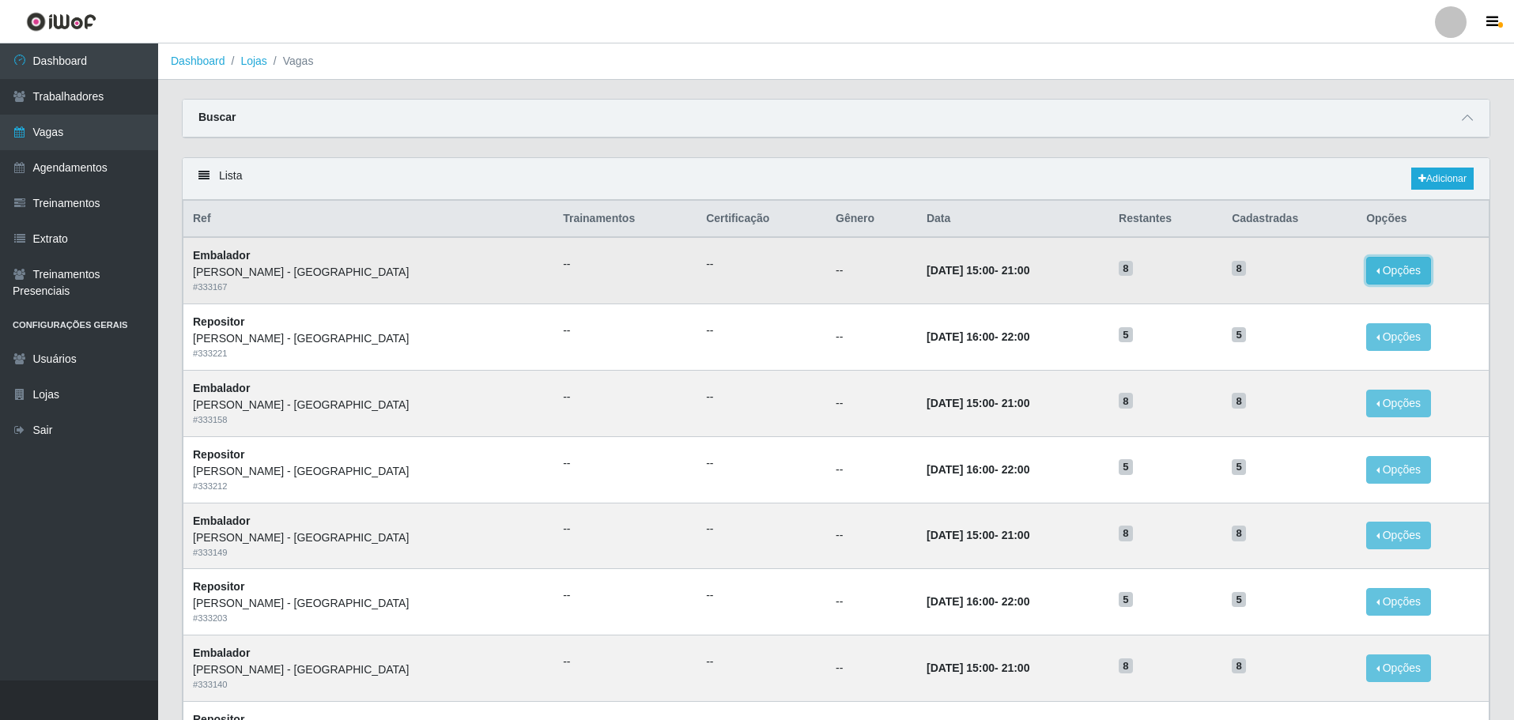
click at [1366, 274] on button "Opções" at bounding box center [1398, 271] width 65 height 28
click at [1266, 275] on link "Editar" at bounding box center [1277, 273] width 45 height 13
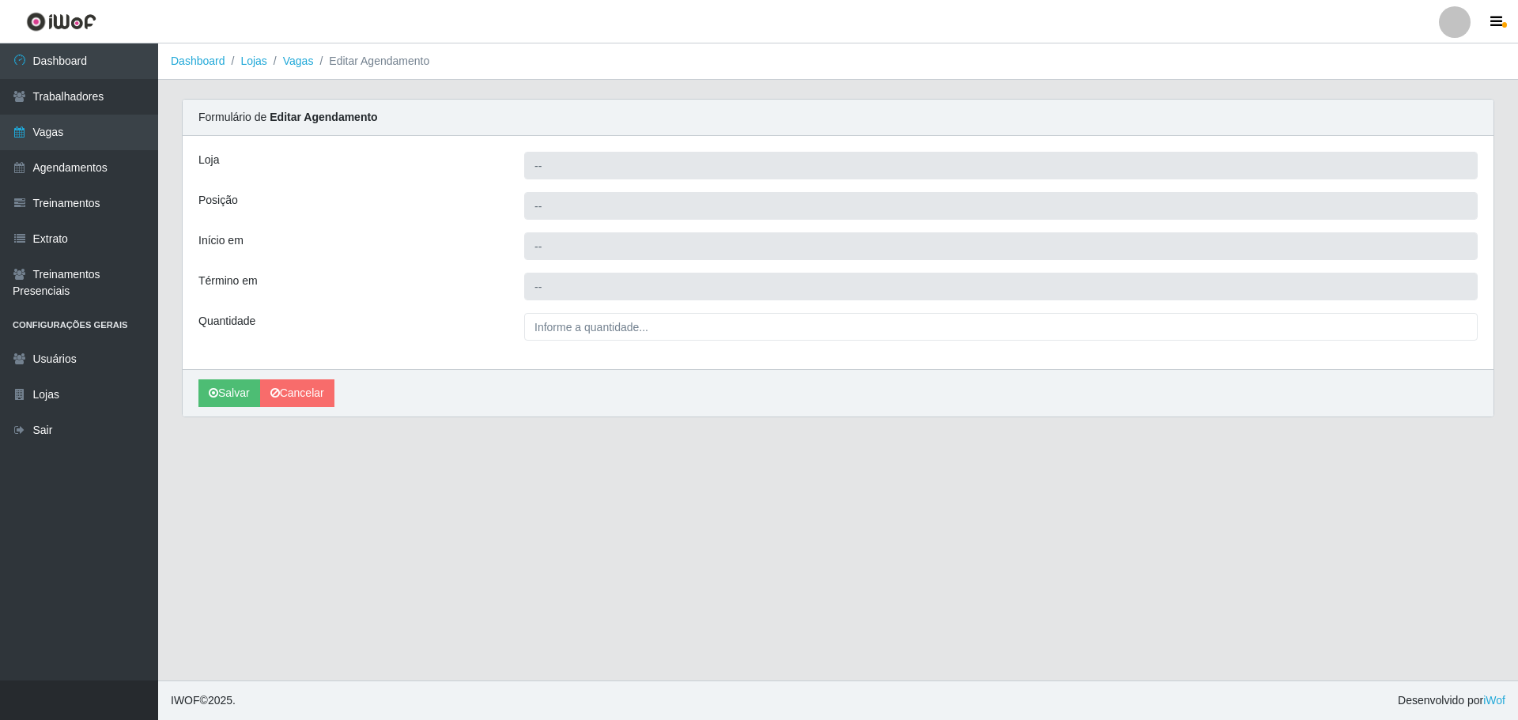
type input "Carone - Itapuã"
type input "Embalador"
type input "2025-10-24 15:00:00"
type input "2025-10-24 21:00:00"
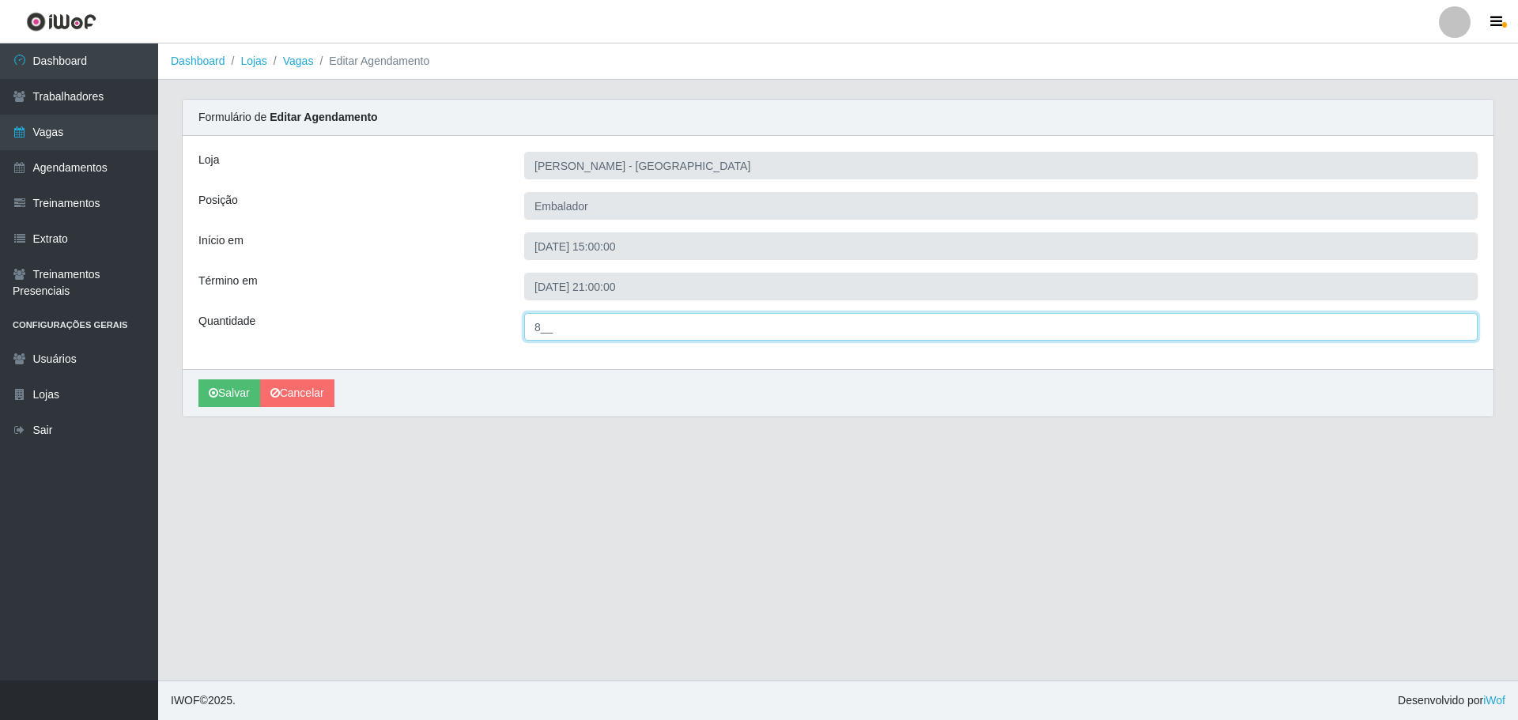
click at [583, 324] on input "8__" at bounding box center [1000, 327] width 953 height 28
type input "13_"
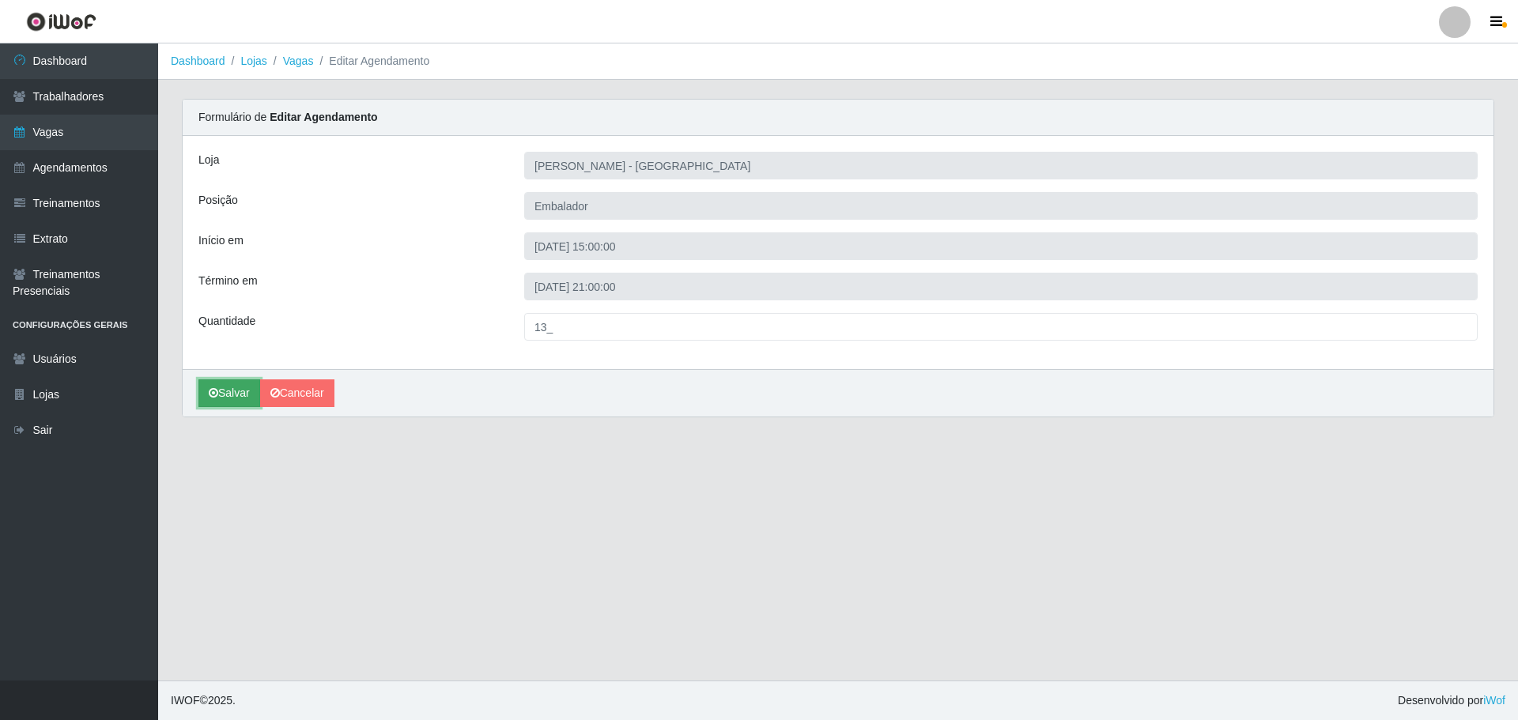
click at [228, 398] on button "Salvar" at bounding box center [229, 393] width 62 height 28
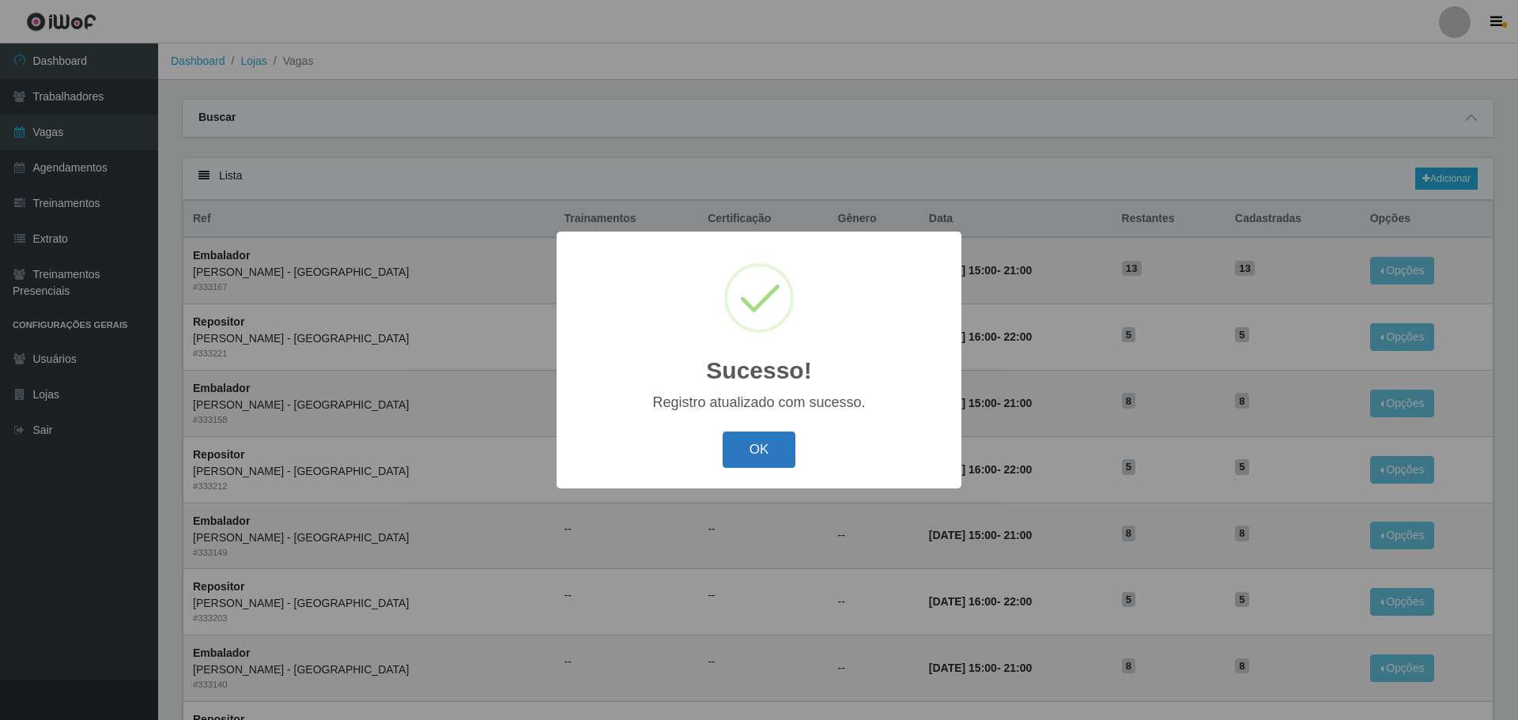
click at [775, 441] on button "OK" at bounding box center [760, 450] width 74 height 37
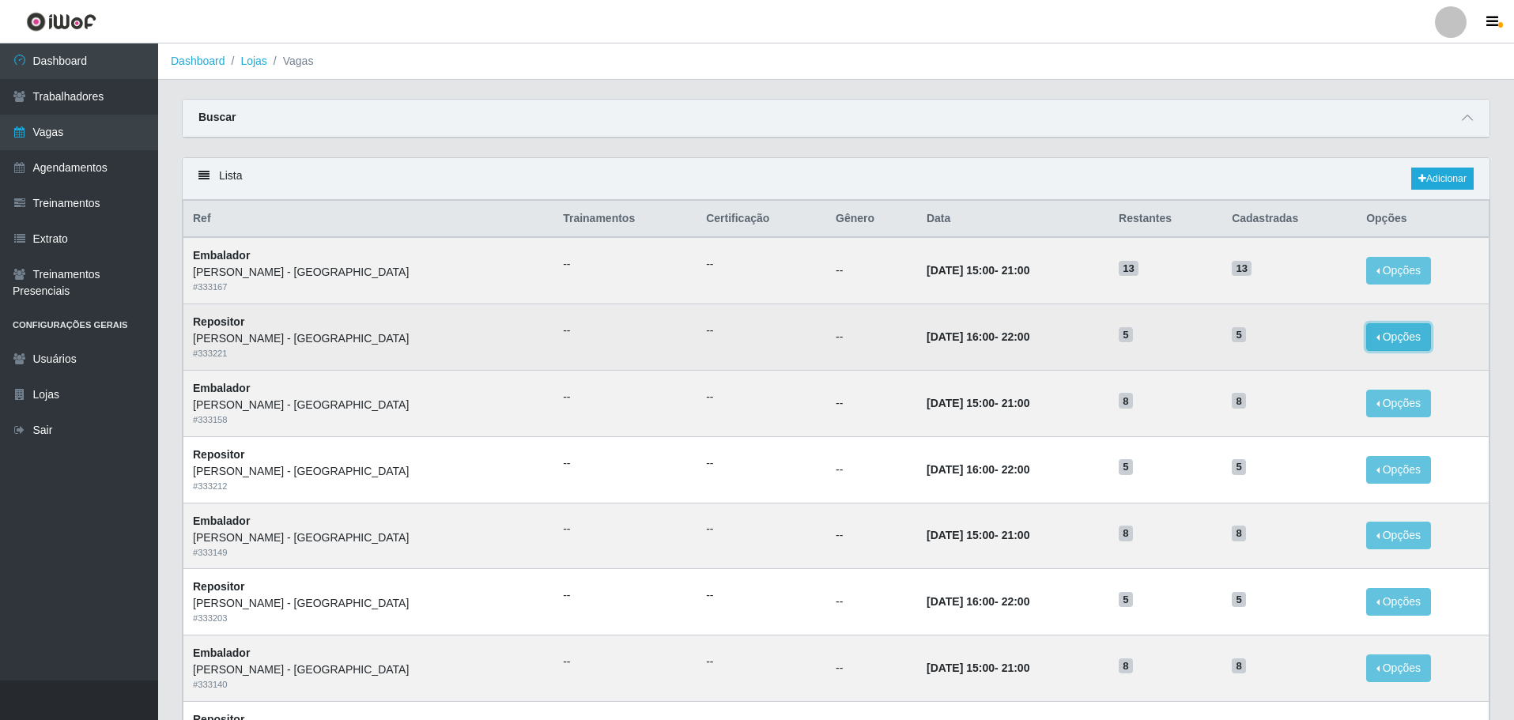
click at [1395, 335] on button "Opções" at bounding box center [1398, 337] width 65 height 28
click at [1266, 340] on link "Editar" at bounding box center [1277, 340] width 45 height 13
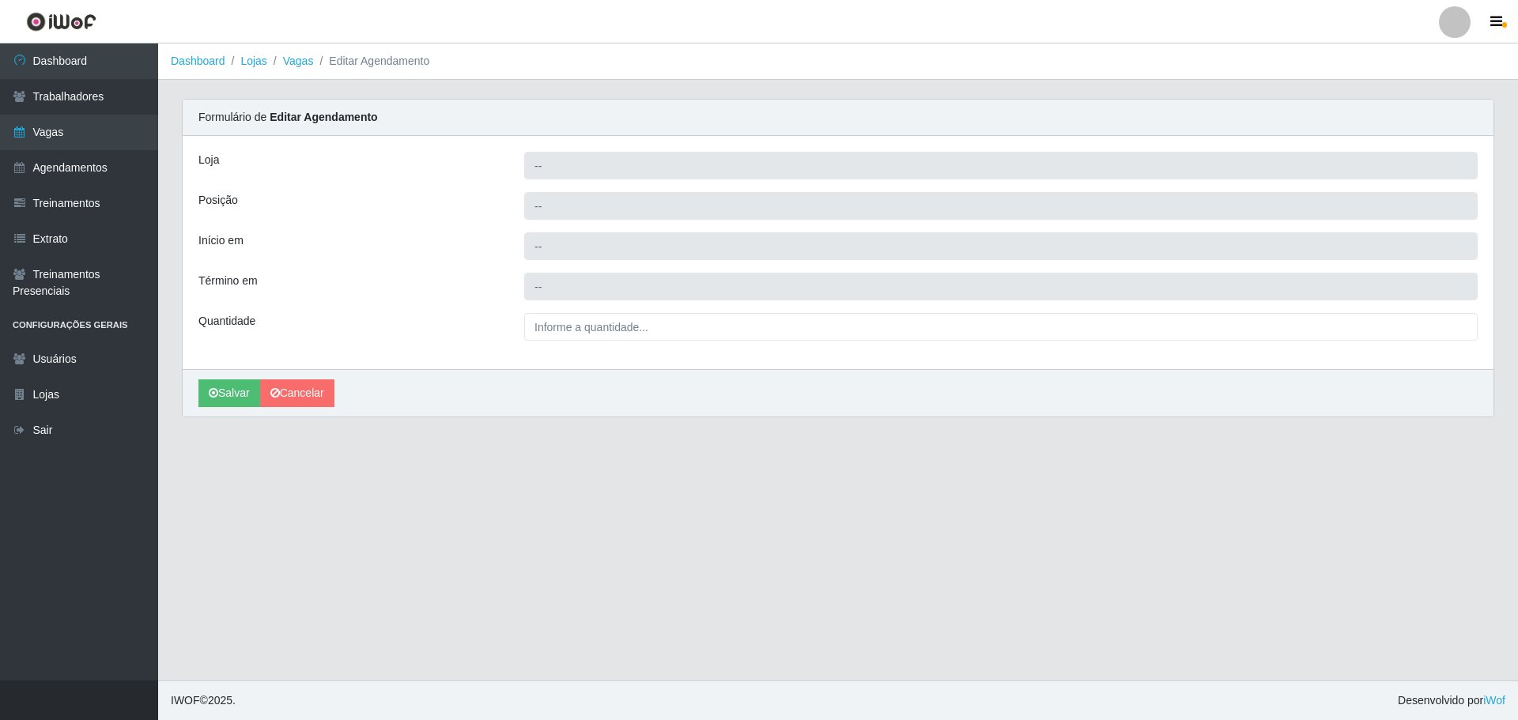
type input "Carone - Itapuã"
type input "Repositor"
type input "2025-10-23 16:00:00"
type input "2025-10-23 22:00:00"
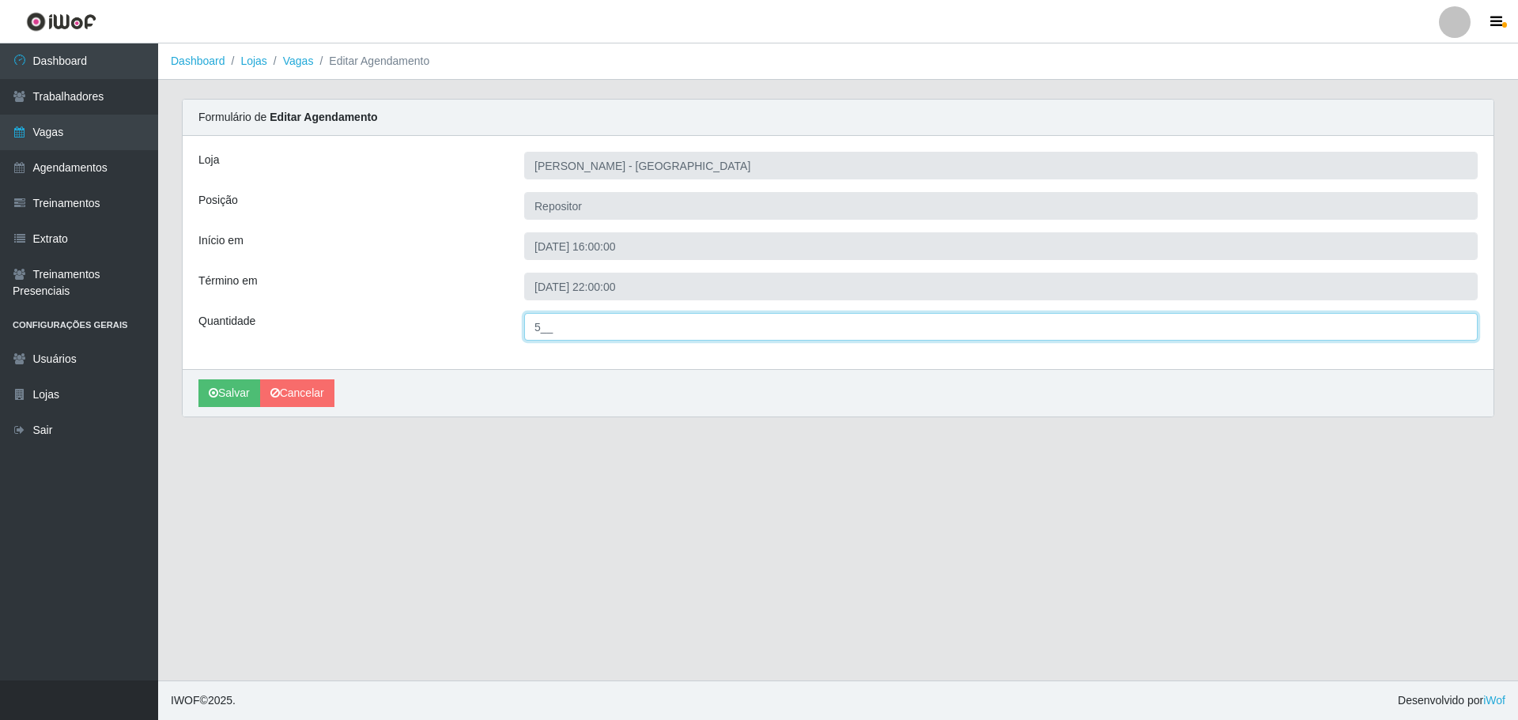
click at [543, 328] on input "5__" at bounding box center [1000, 327] width 953 height 28
type input "3__"
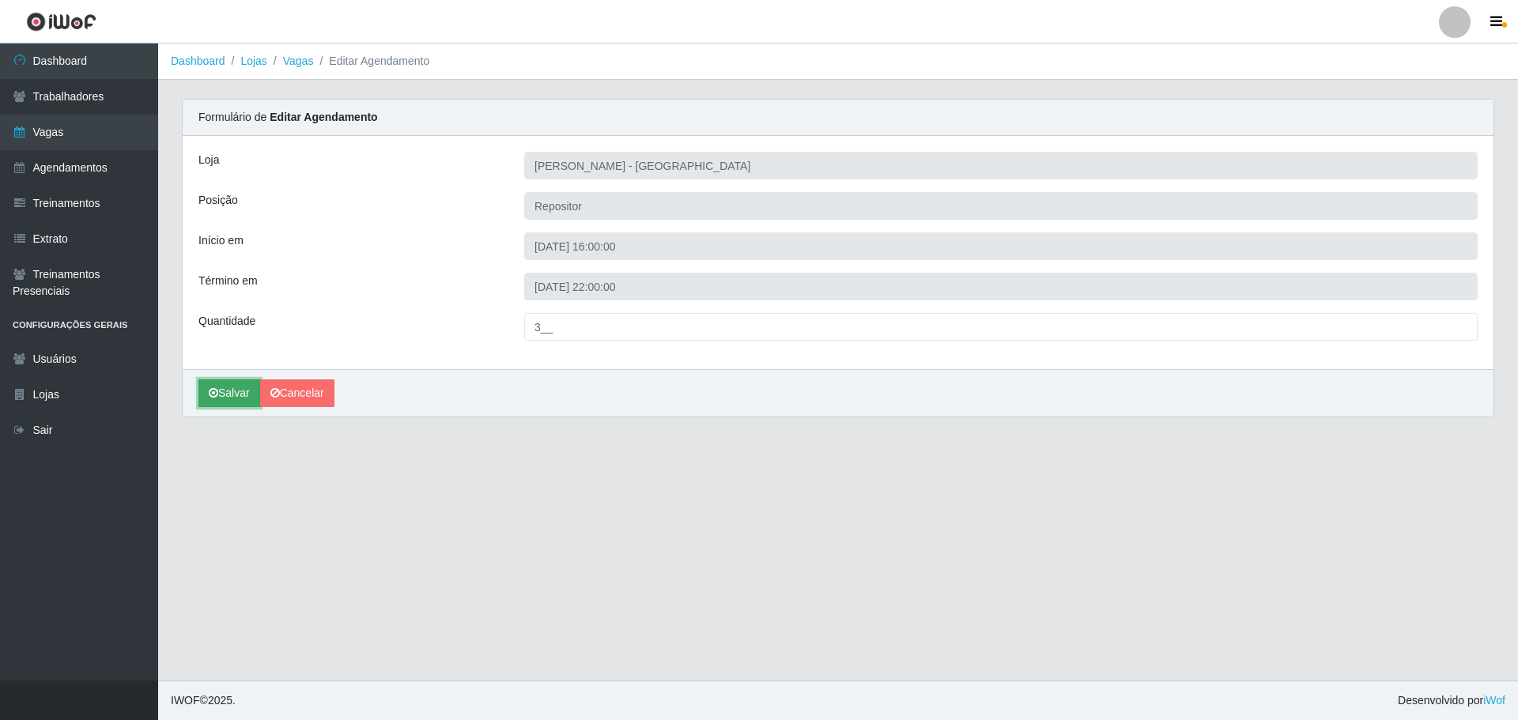
click at [247, 387] on button "Salvar" at bounding box center [229, 393] width 62 height 28
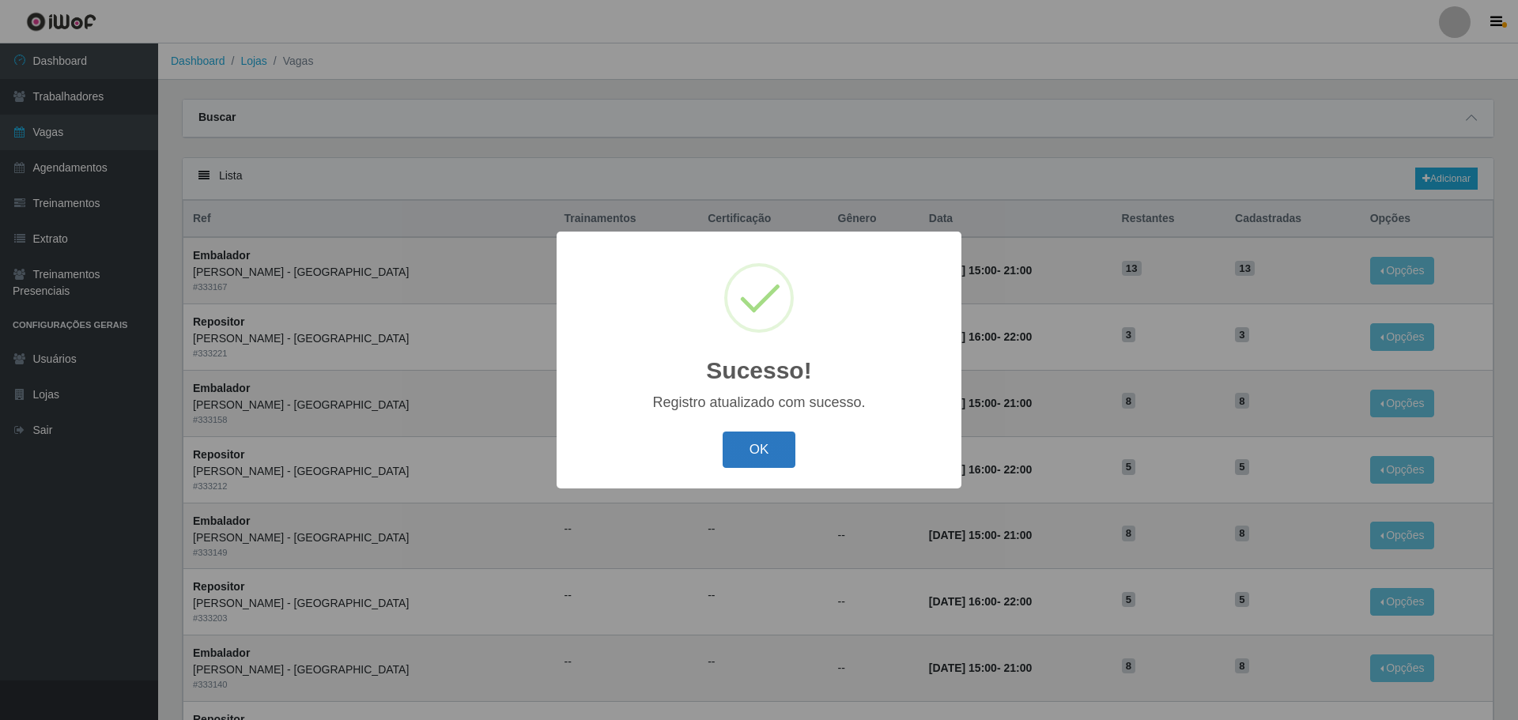
click at [764, 450] on button "OK" at bounding box center [760, 450] width 74 height 37
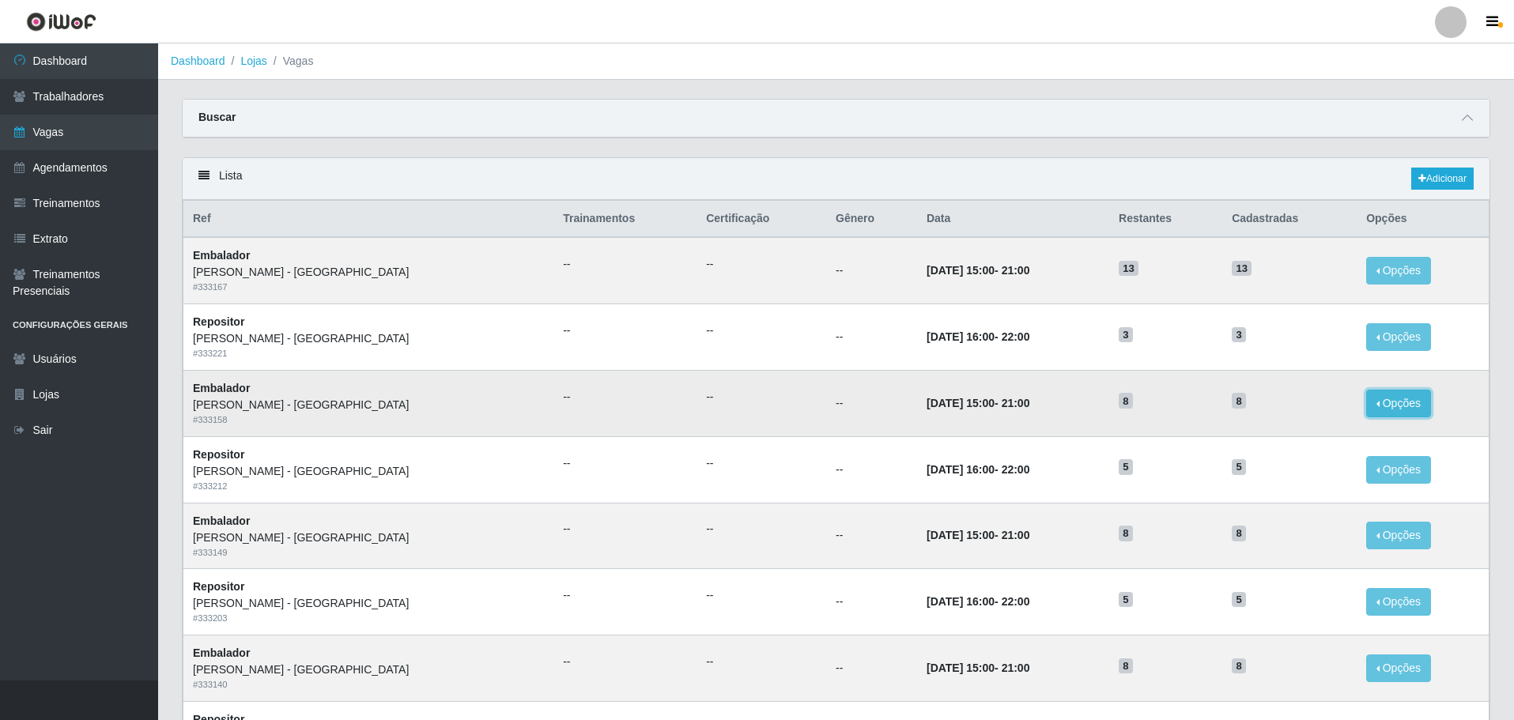
click at [1375, 397] on button "Opções" at bounding box center [1398, 404] width 65 height 28
click at [1255, 406] on link "Editar" at bounding box center [1277, 406] width 45 height 13
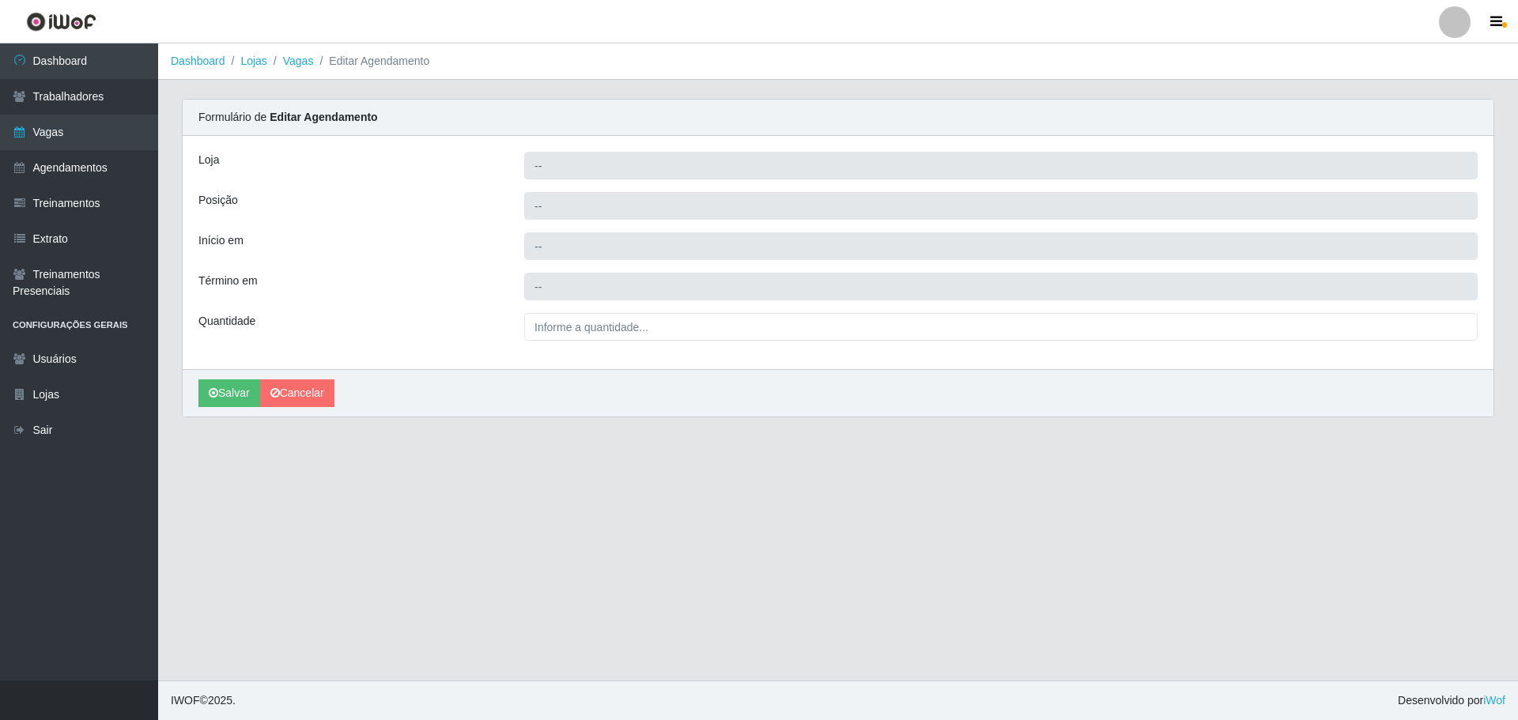
type input "Carone - Itapuã"
type input "Embalador"
type input "2025-10-23 15:00:00"
type input "2025-10-23 21:00:00"
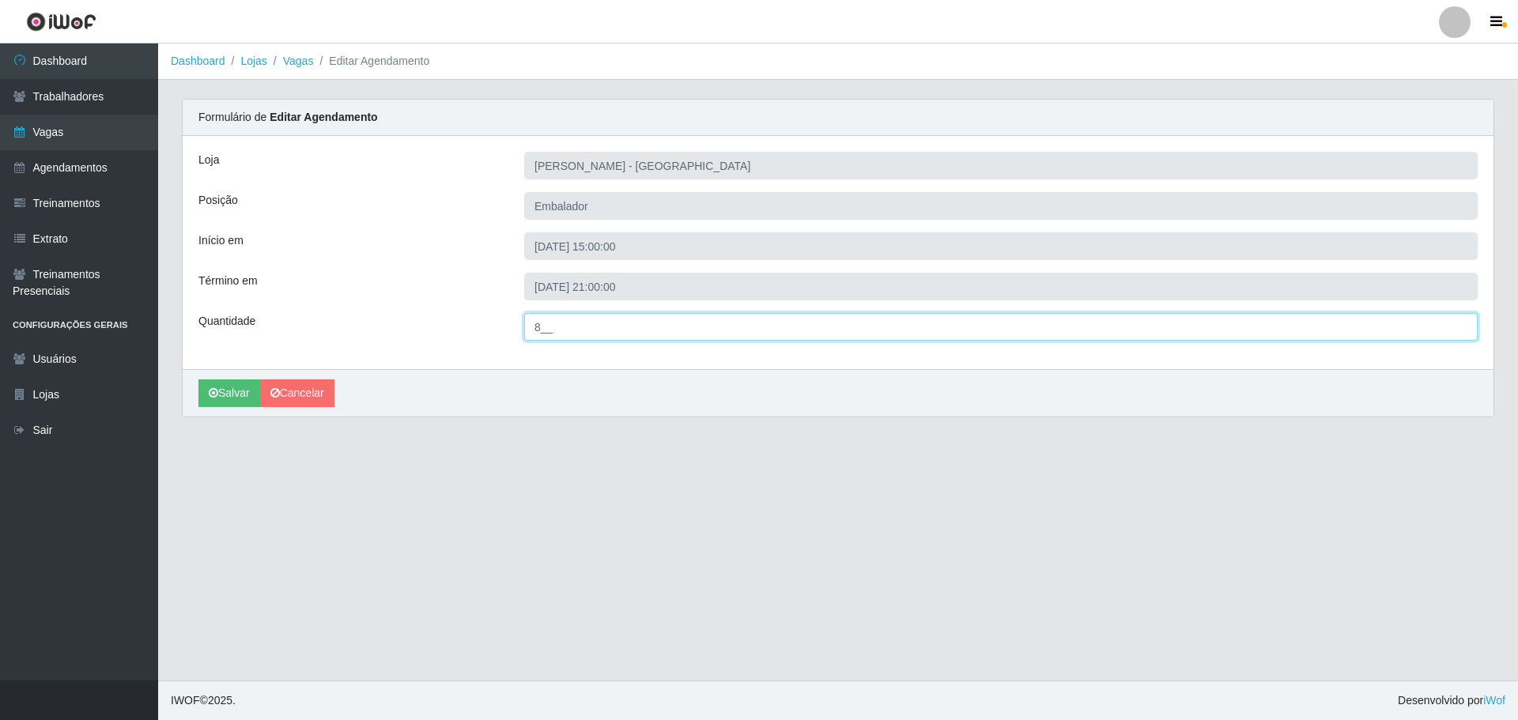
click at [552, 330] on input "8__" at bounding box center [1000, 327] width 953 height 28
type input "13_"
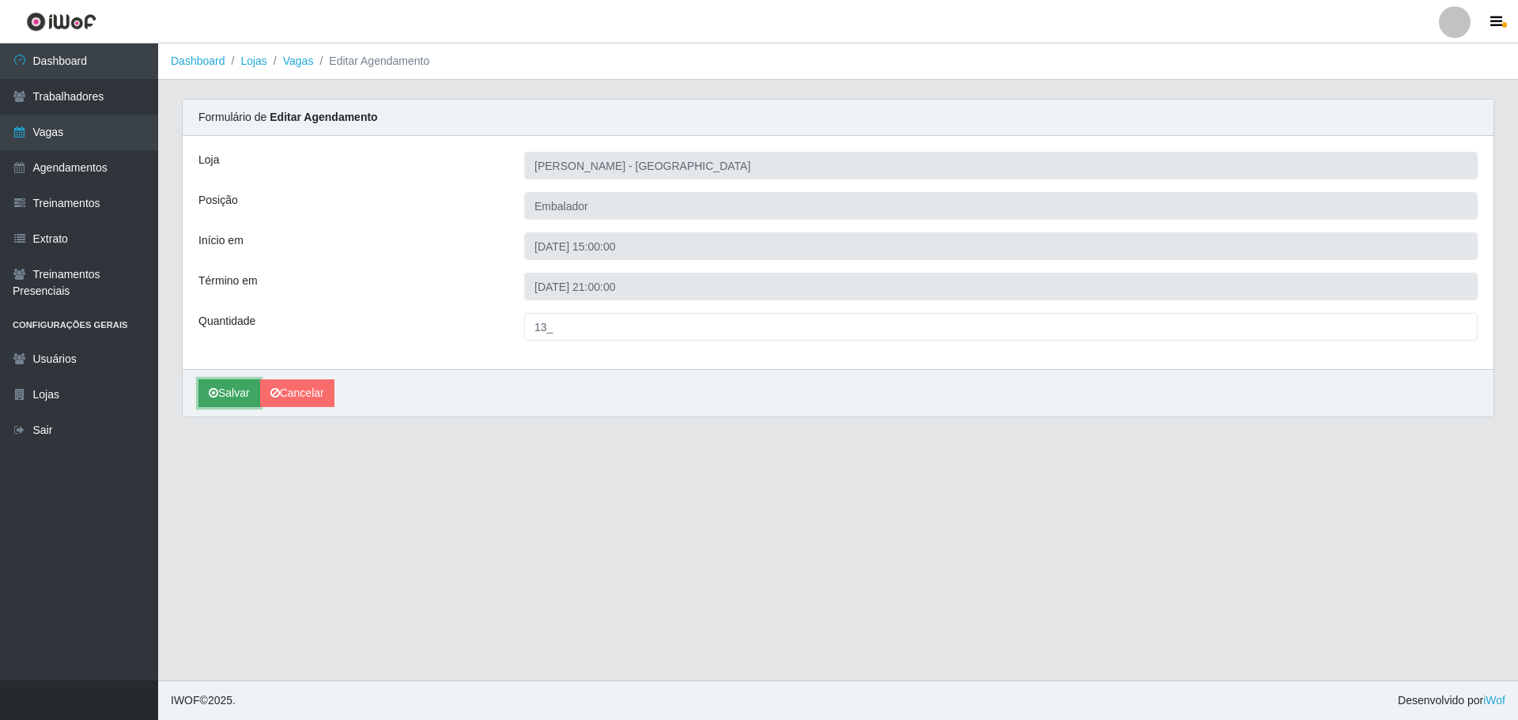
click at [251, 387] on button "Salvar" at bounding box center [229, 393] width 62 height 28
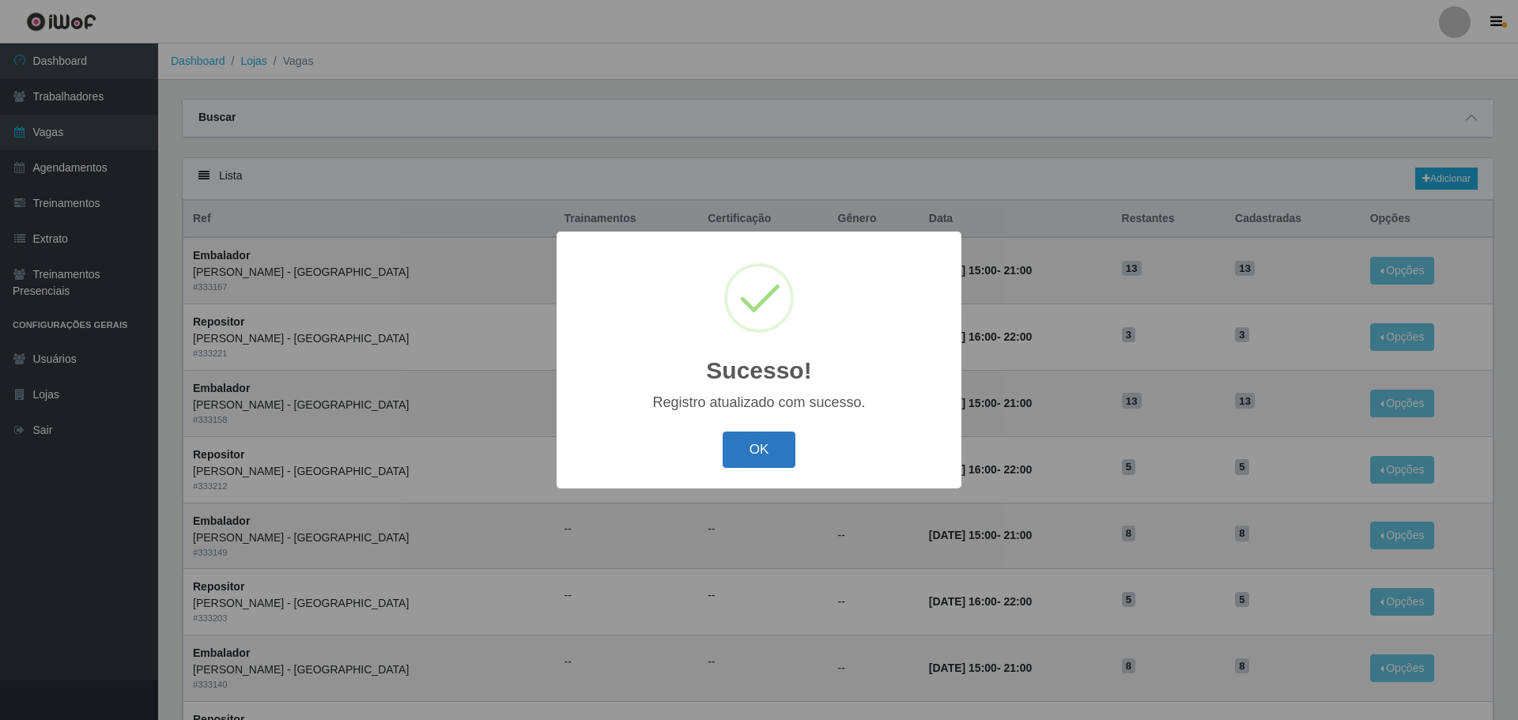
click at [753, 434] on button "OK" at bounding box center [760, 450] width 74 height 37
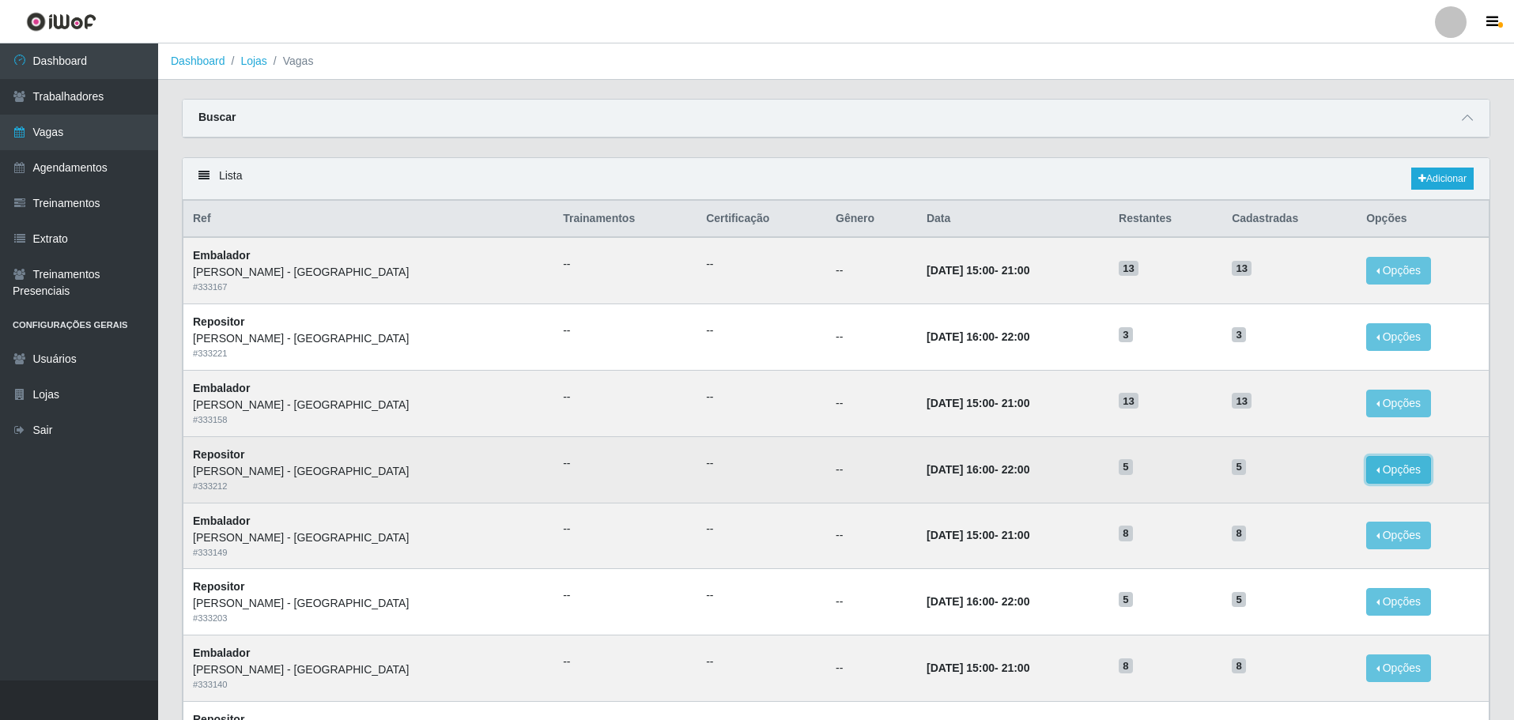
click at [1398, 478] on button "Opções" at bounding box center [1398, 470] width 65 height 28
click at [1255, 478] on link "Editar" at bounding box center [1277, 472] width 45 height 13
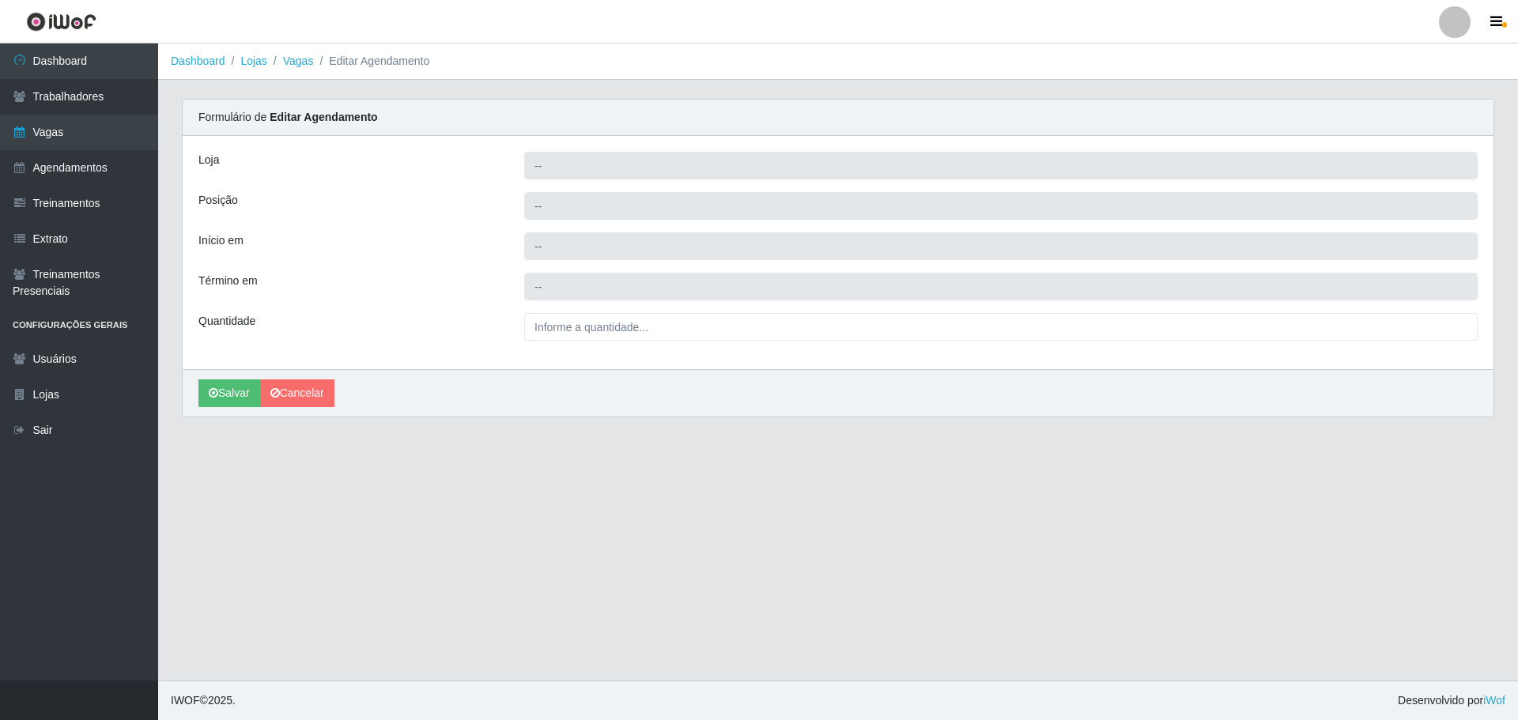
type input "Carone - Itapuã"
type input "Repositor"
type input "2025-10-22 16:00:00"
type input "2025-10-22 22:00:00"
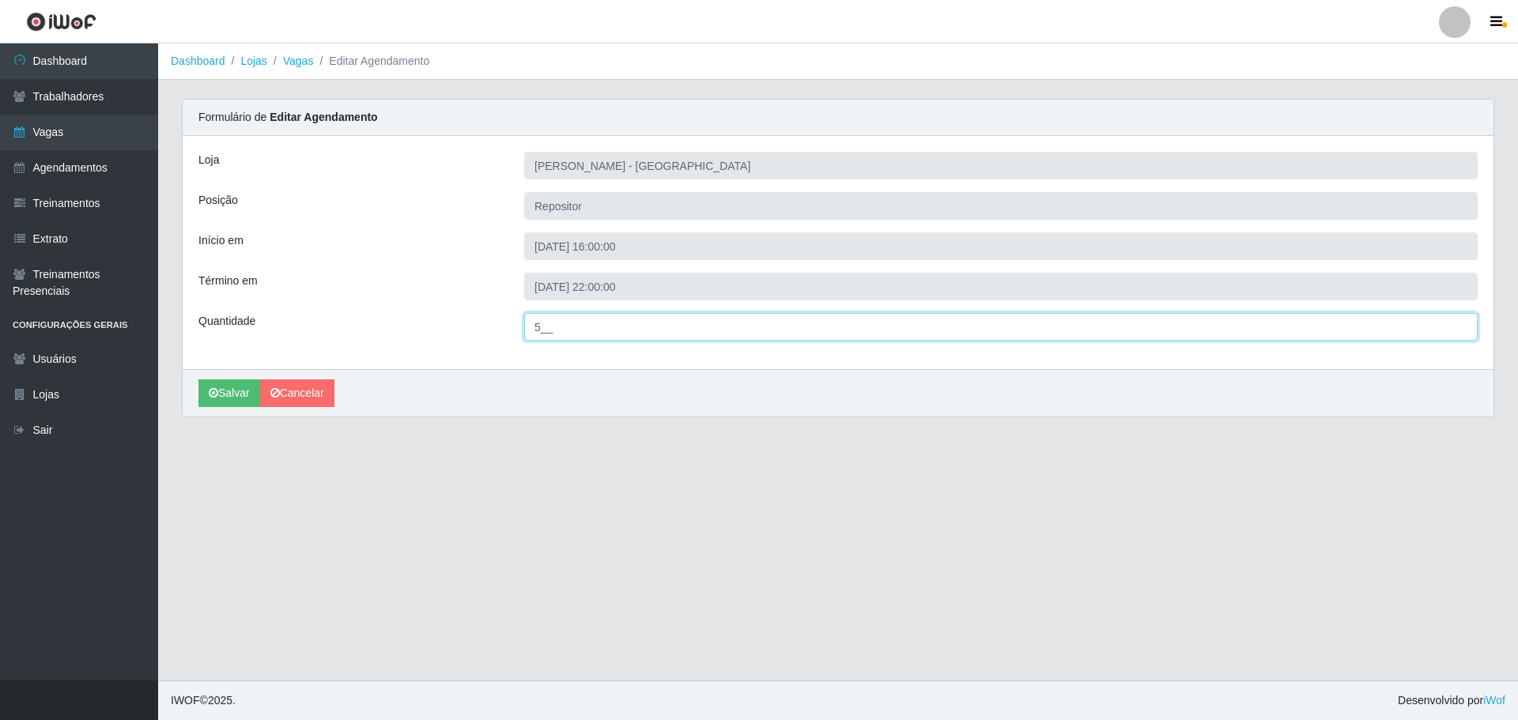
click at [541, 319] on input "5__" at bounding box center [1000, 327] width 953 height 28
type input "3__"
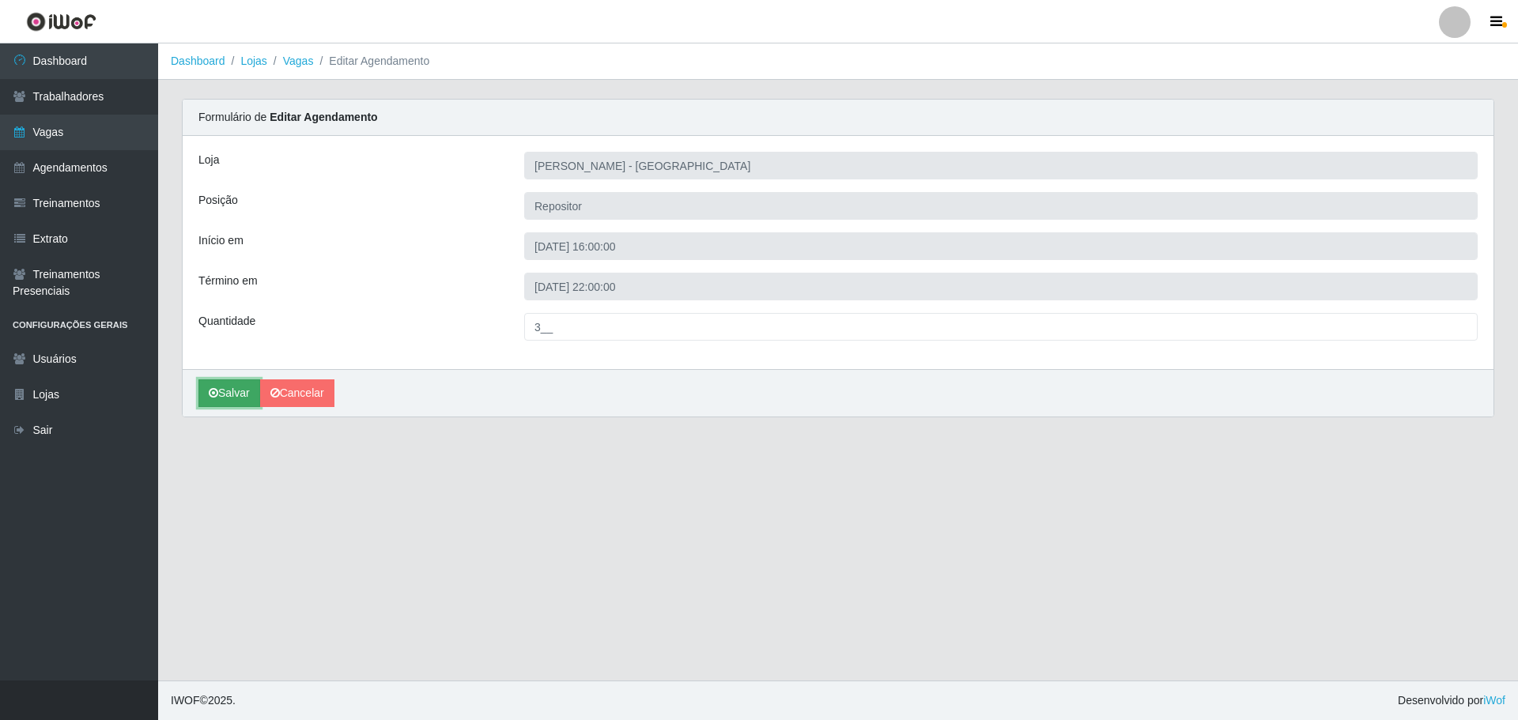
click at [229, 383] on button "Salvar" at bounding box center [229, 393] width 62 height 28
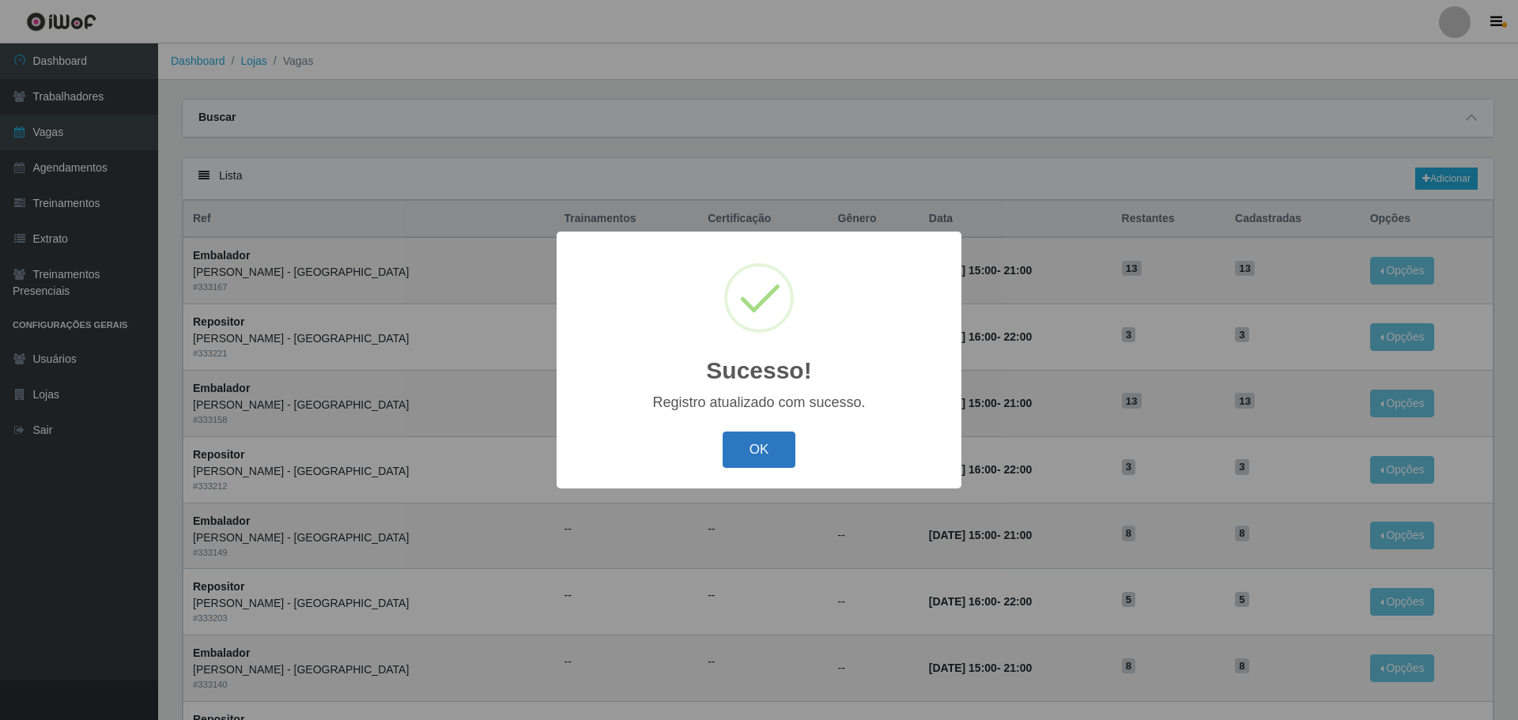
click at [773, 453] on button "OK" at bounding box center [760, 450] width 74 height 37
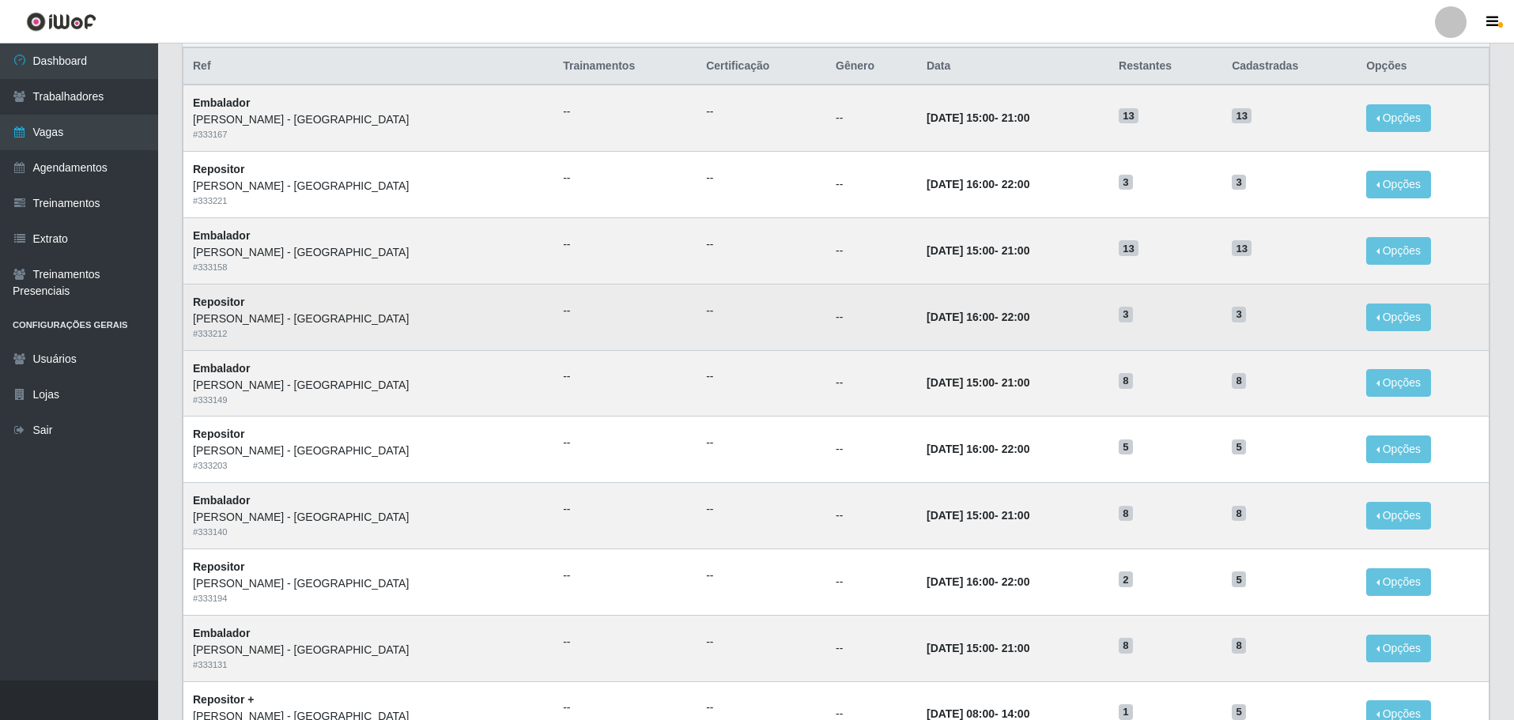
scroll to position [158, 0]
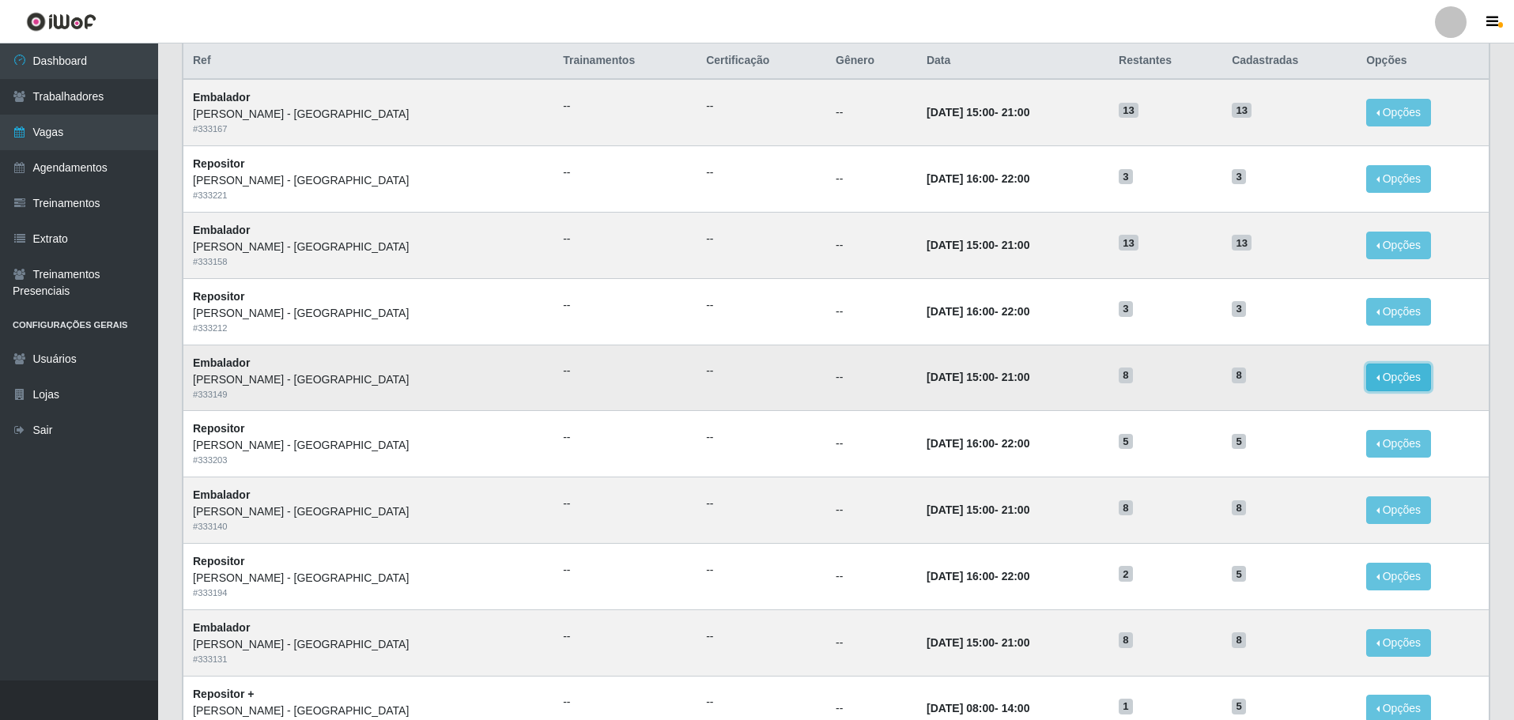
click at [1387, 379] on button "Opções" at bounding box center [1398, 378] width 65 height 28
click at [1272, 382] on link "Editar" at bounding box center [1277, 380] width 45 height 13
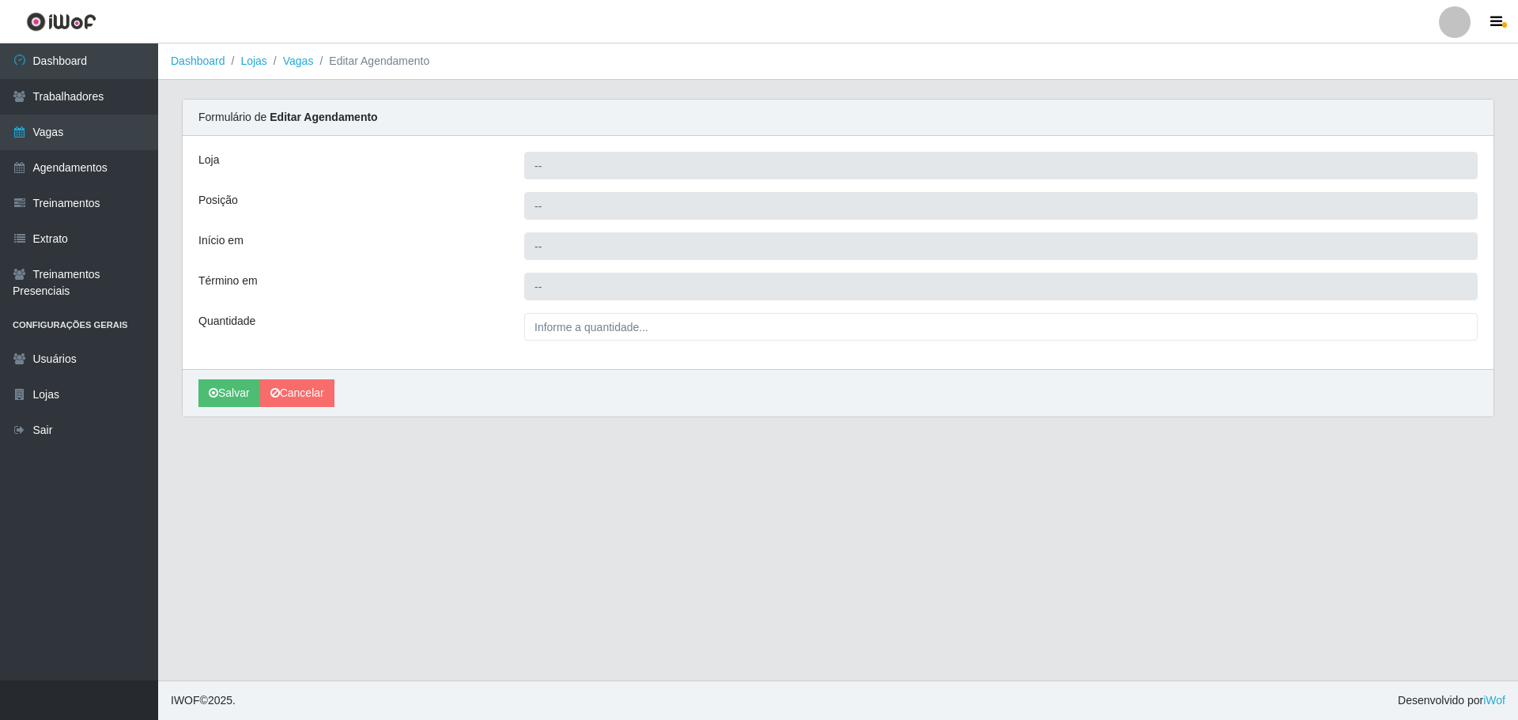
type input "Carone - Itapuã"
type input "Embalador"
type input "2025-10-22 15:00:00"
type input "2025-10-22 21:00:00"
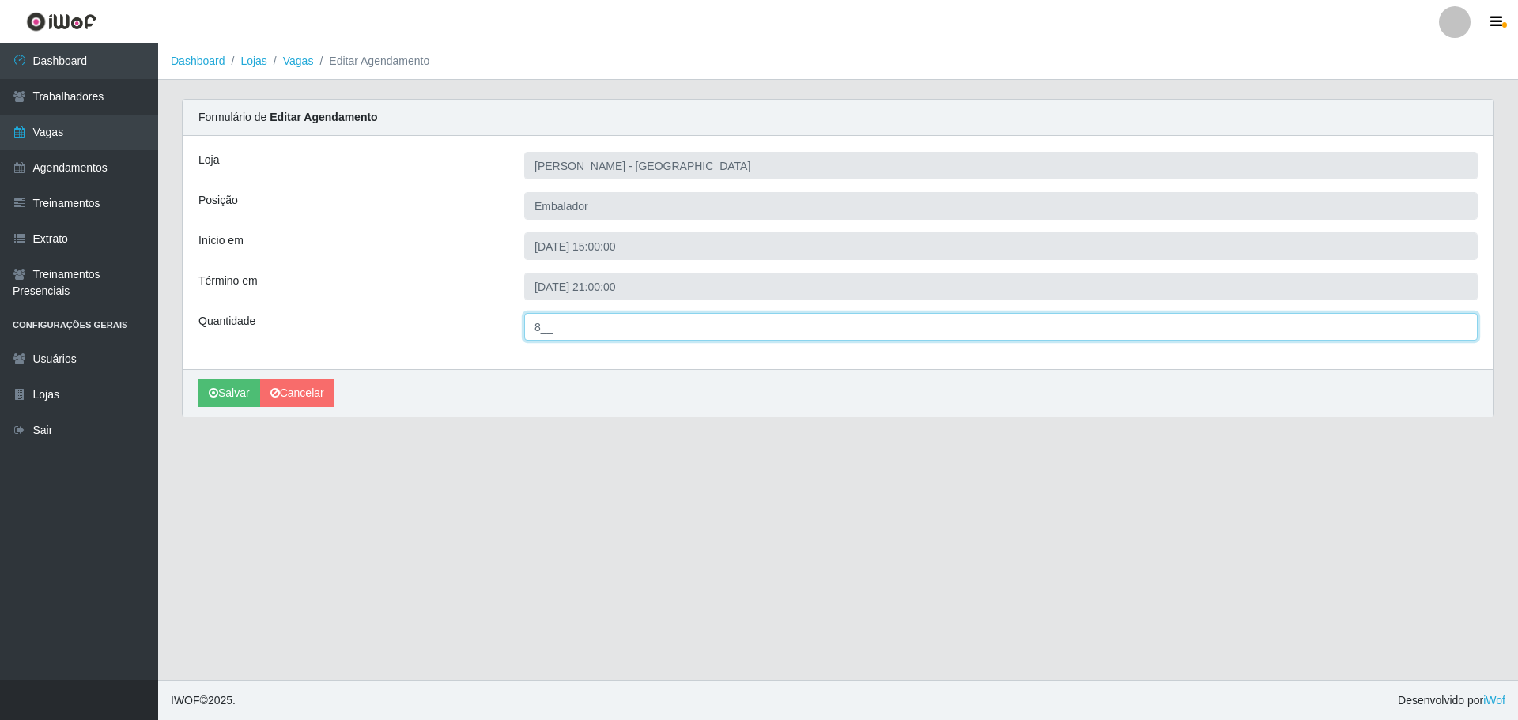
click at [542, 334] on input "8__" at bounding box center [1000, 327] width 953 height 28
type input "13_"
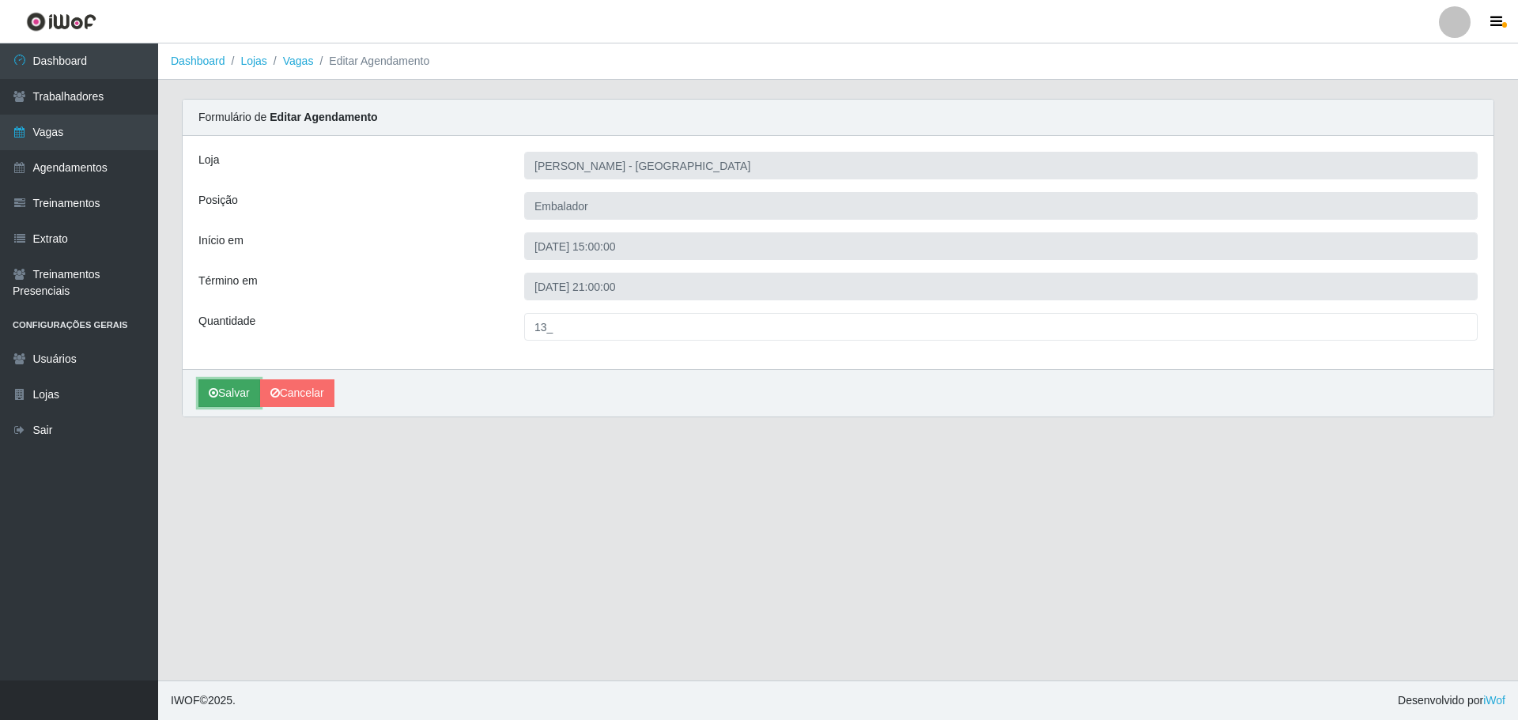
click at [247, 394] on button "Salvar" at bounding box center [229, 393] width 62 height 28
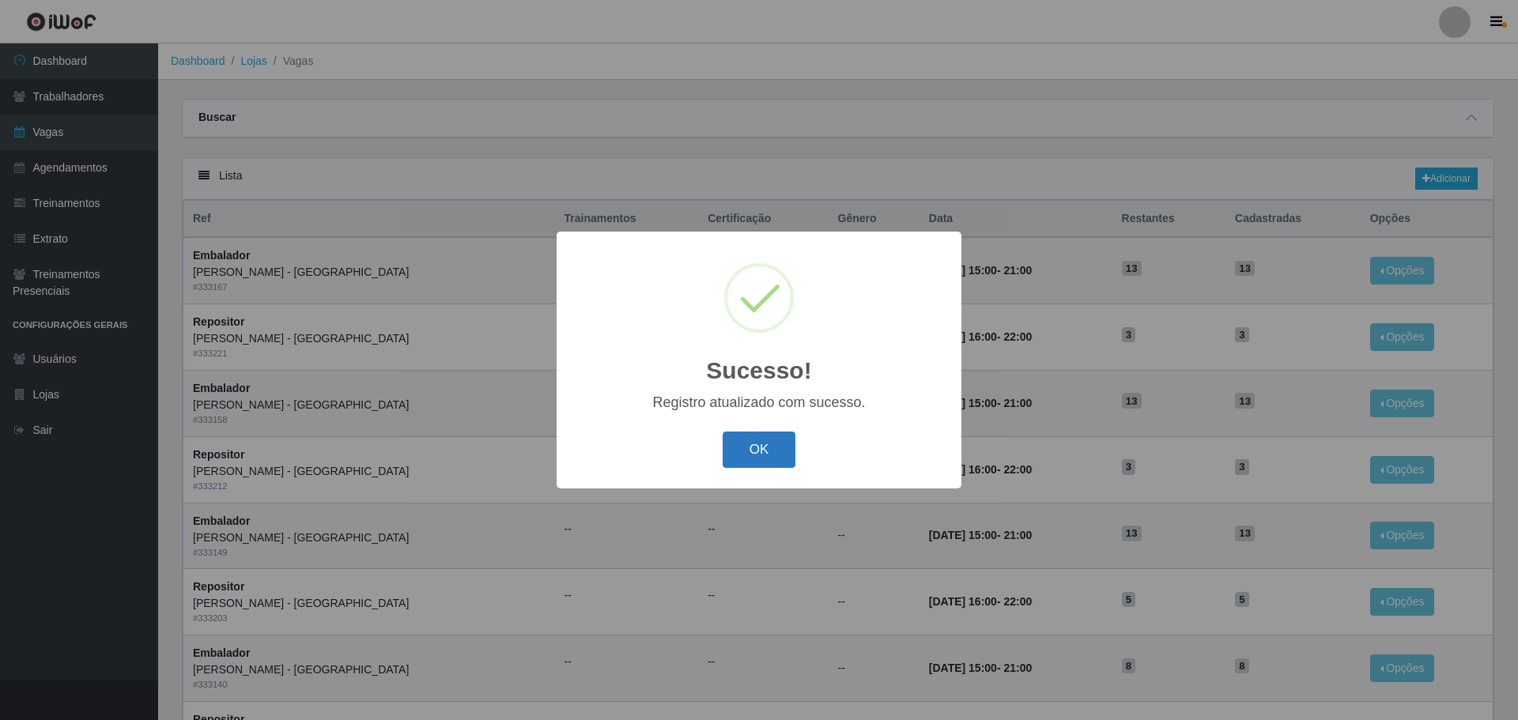
click at [750, 451] on button "OK" at bounding box center [760, 450] width 74 height 37
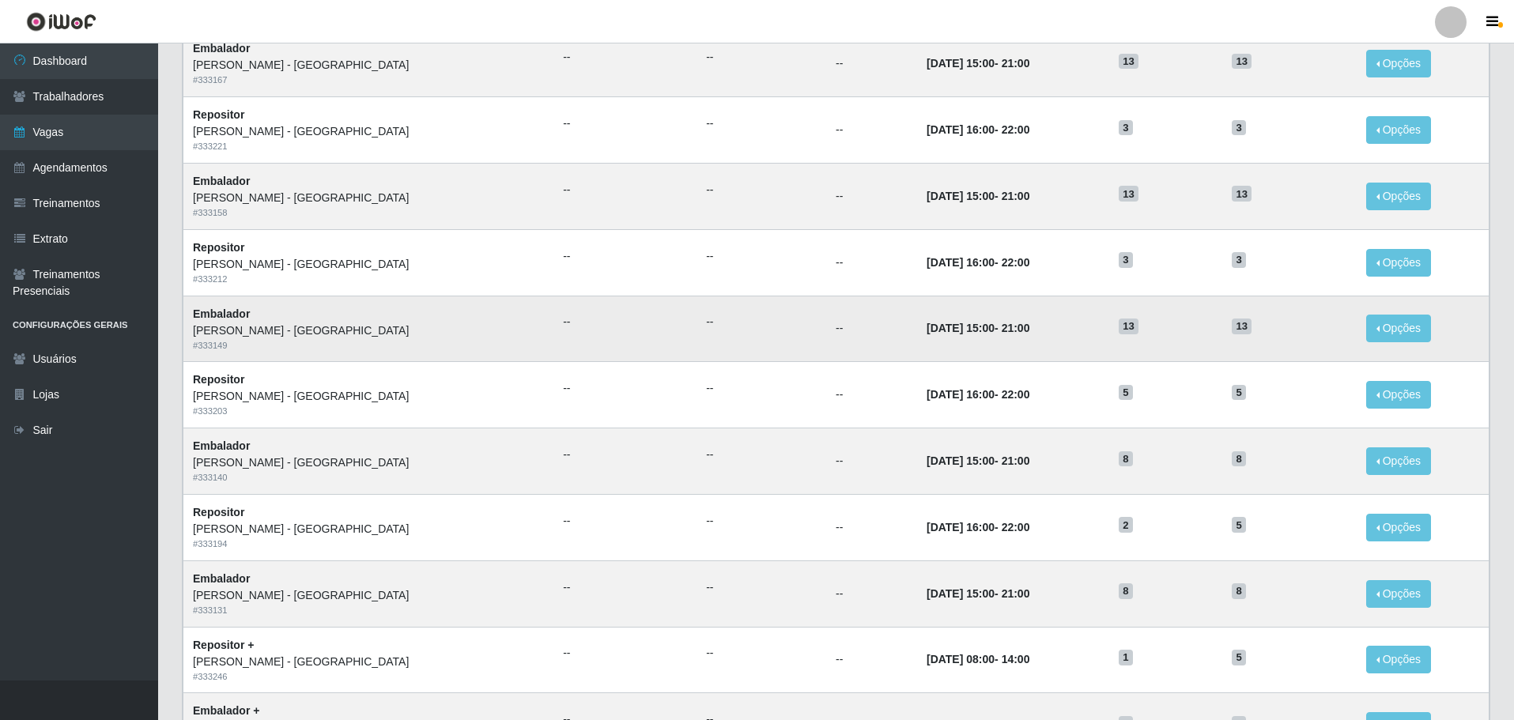
scroll to position [316, 0]
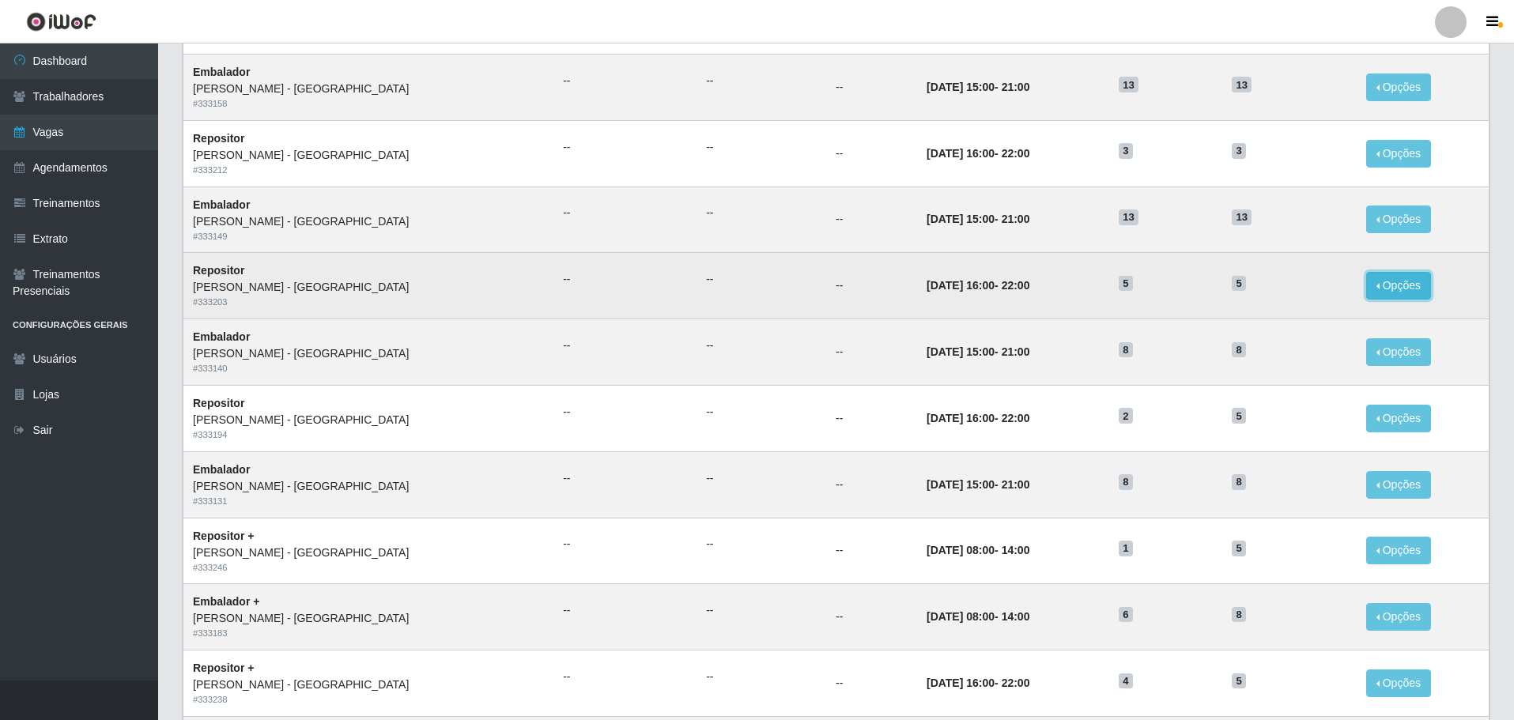
click at [1368, 292] on button "Opções" at bounding box center [1398, 286] width 65 height 28
click at [1269, 287] on link "Editar" at bounding box center [1277, 288] width 45 height 13
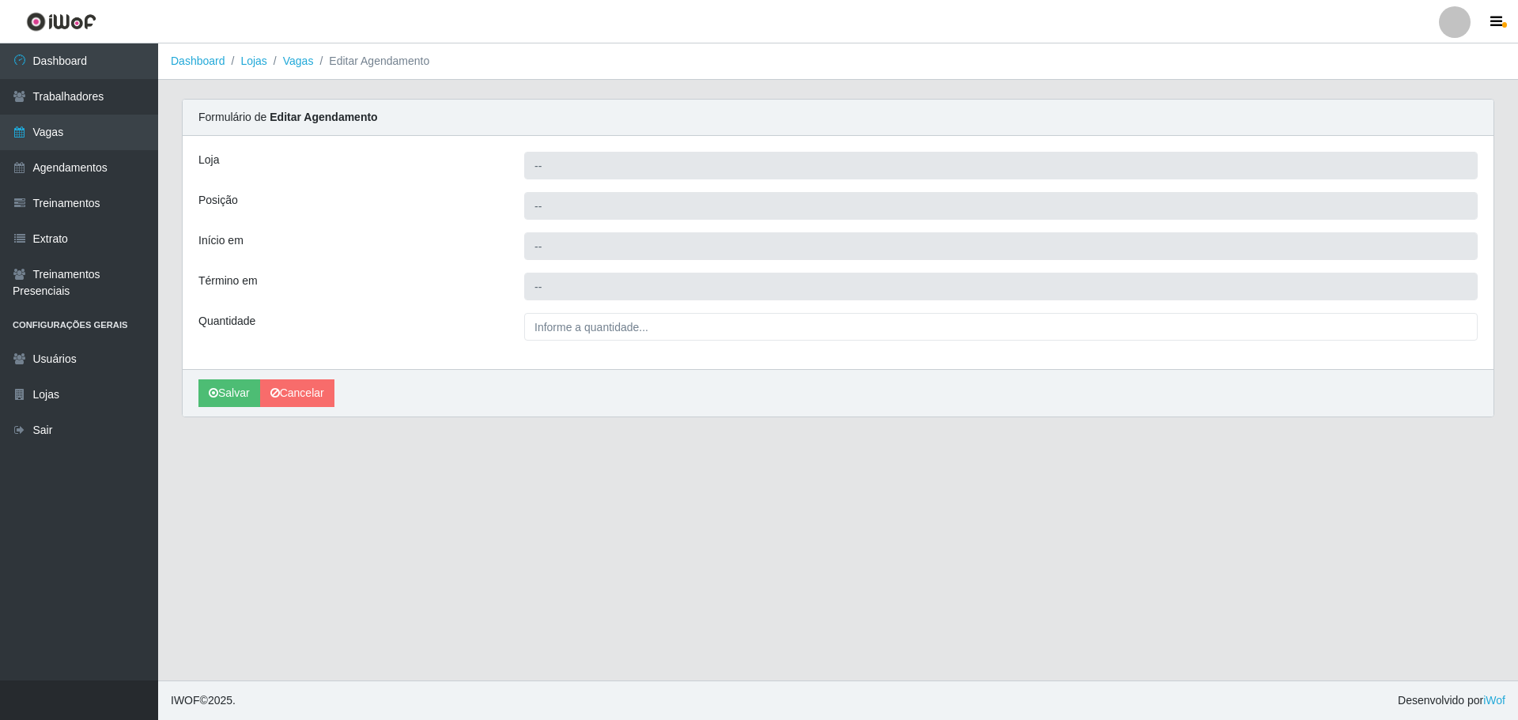
type input "Carone - Itapuã"
type input "Repositor"
type input "2025-10-21 16:00:00"
type input "2025-10-21 22:00:00"
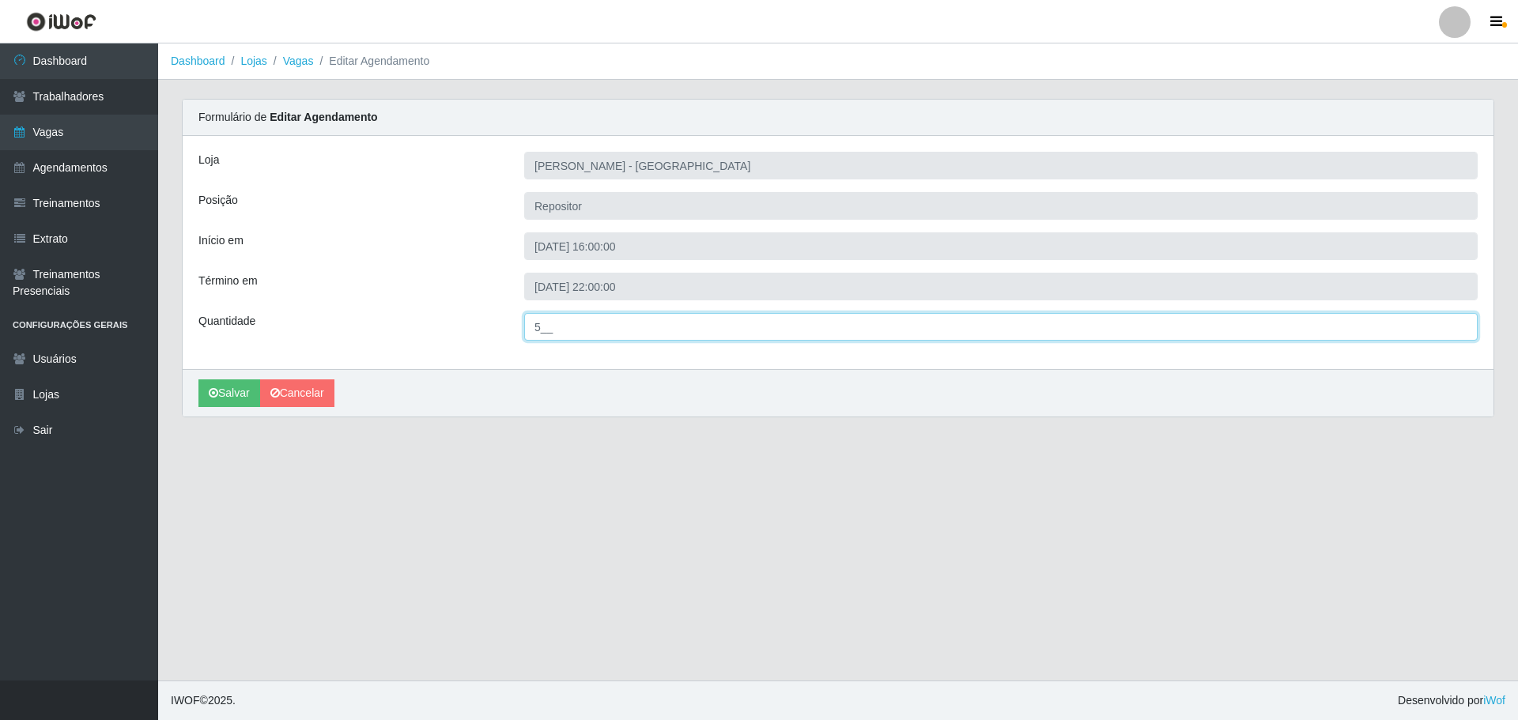
click at [540, 328] on input "5__" at bounding box center [1000, 327] width 953 height 28
type input "3__"
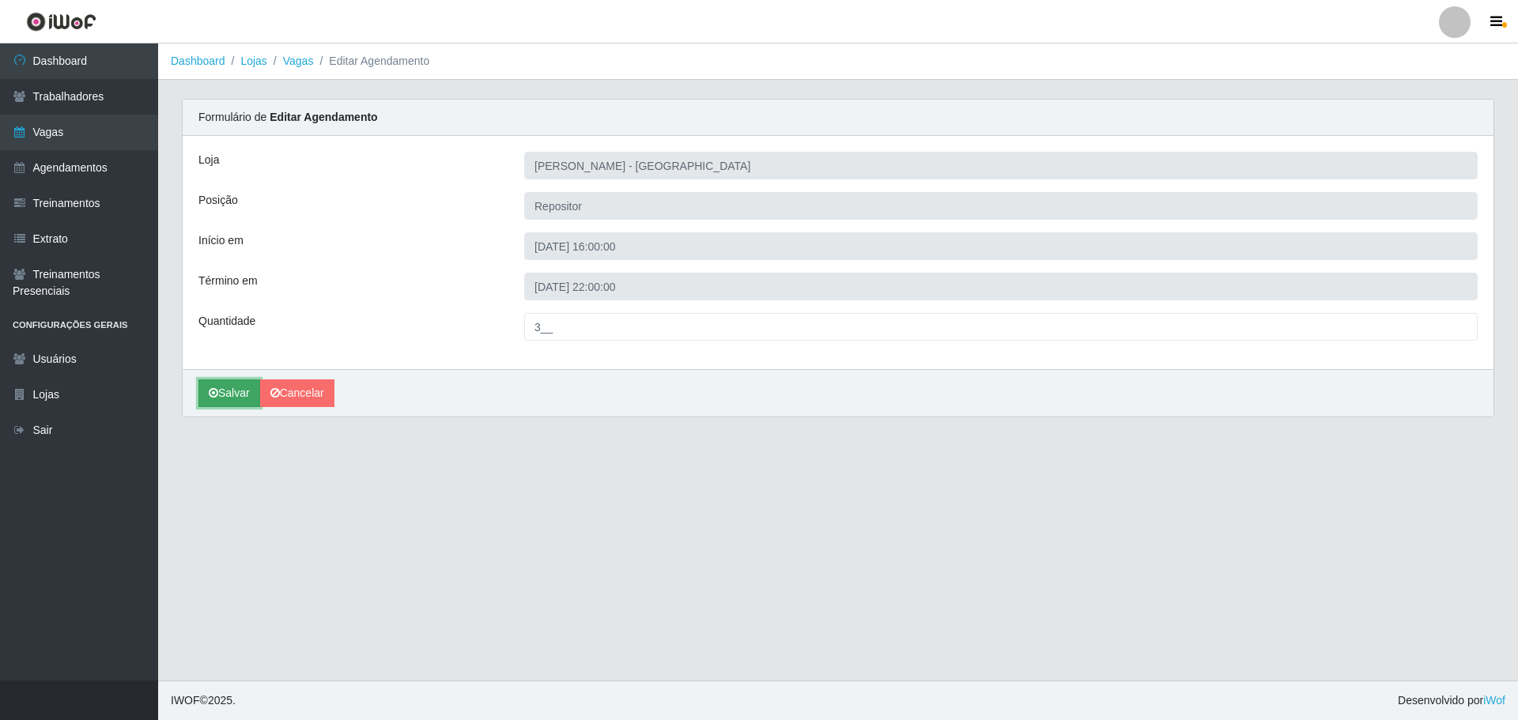
click at [233, 391] on button "Salvar" at bounding box center [229, 393] width 62 height 28
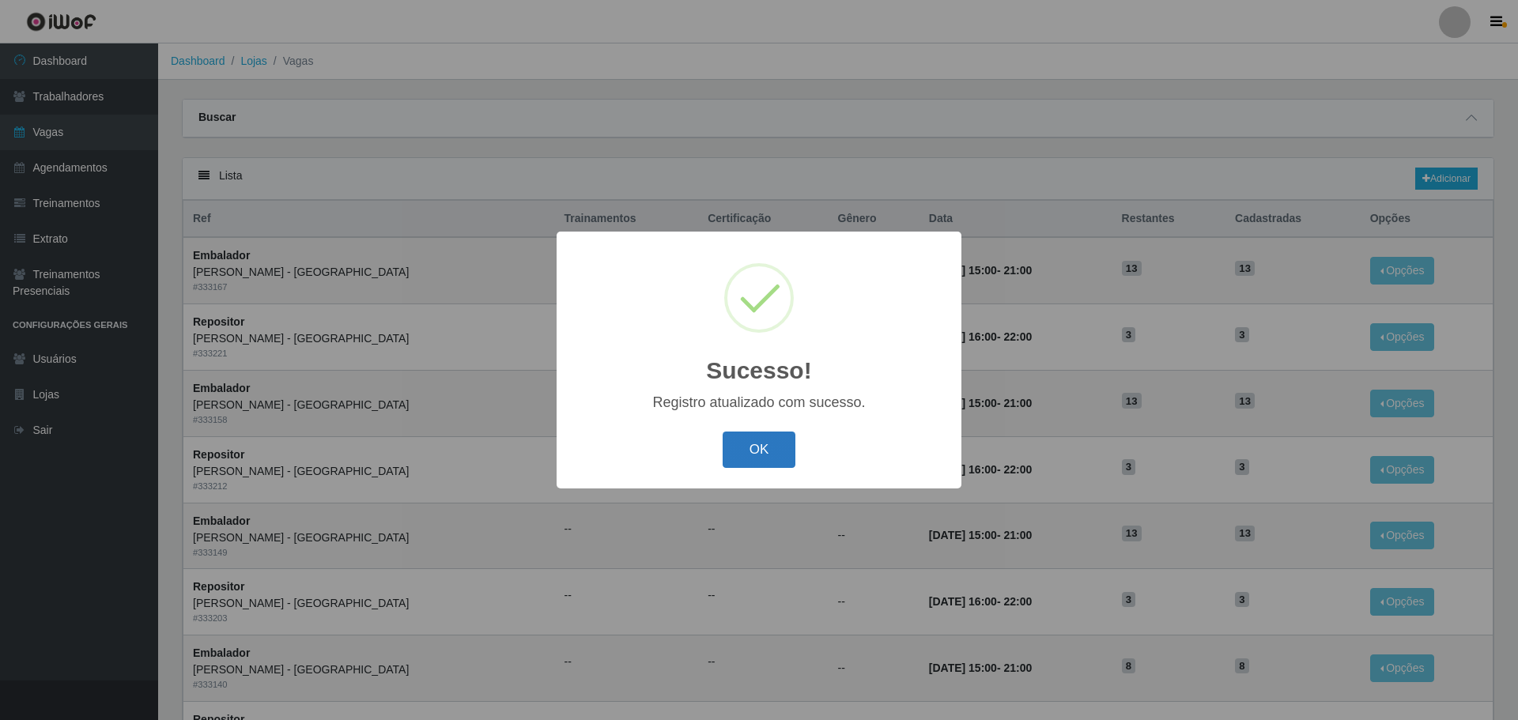
click at [783, 440] on button "OK" at bounding box center [760, 450] width 74 height 37
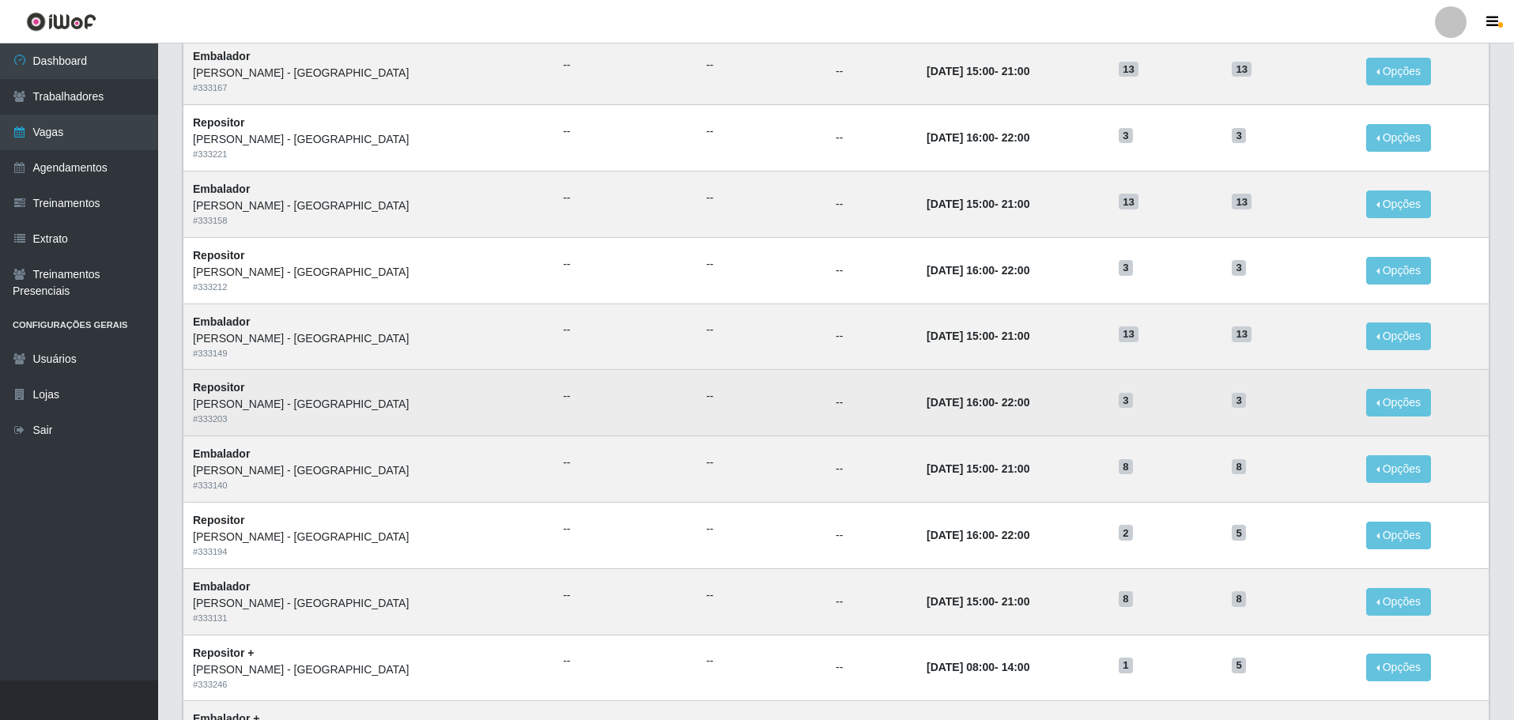
scroll to position [237, 0]
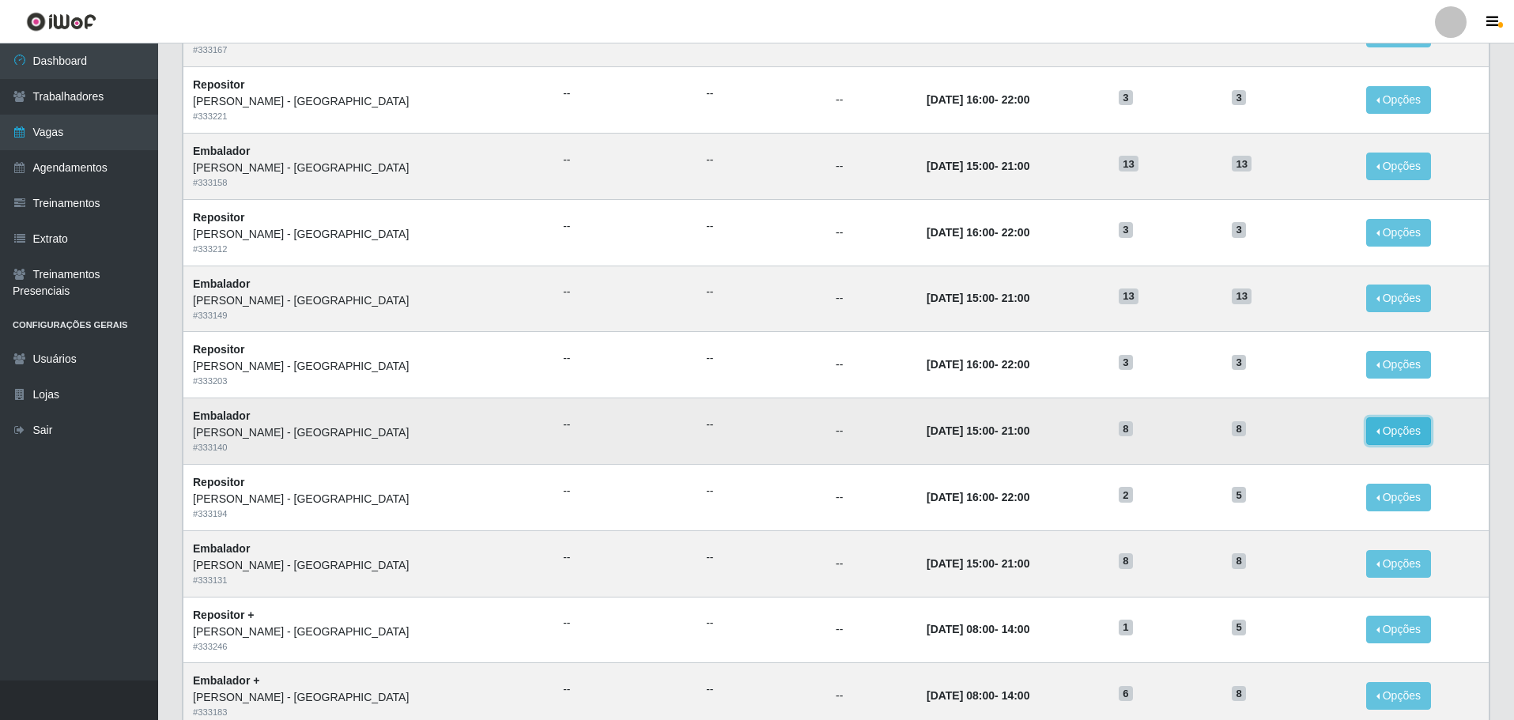
click at [1368, 434] on button "Opções" at bounding box center [1398, 431] width 65 height 28
click at [1275, 444] on button "Editar" at bounding box center [1301, 434] width 125 height 33
click at [1366, 430] on button "Opções" at bounding box center [1398, 431] width 65 height 28
click at [1269, 432] on link "Editar" at bounding box center [1277, 434] width 45 height 13
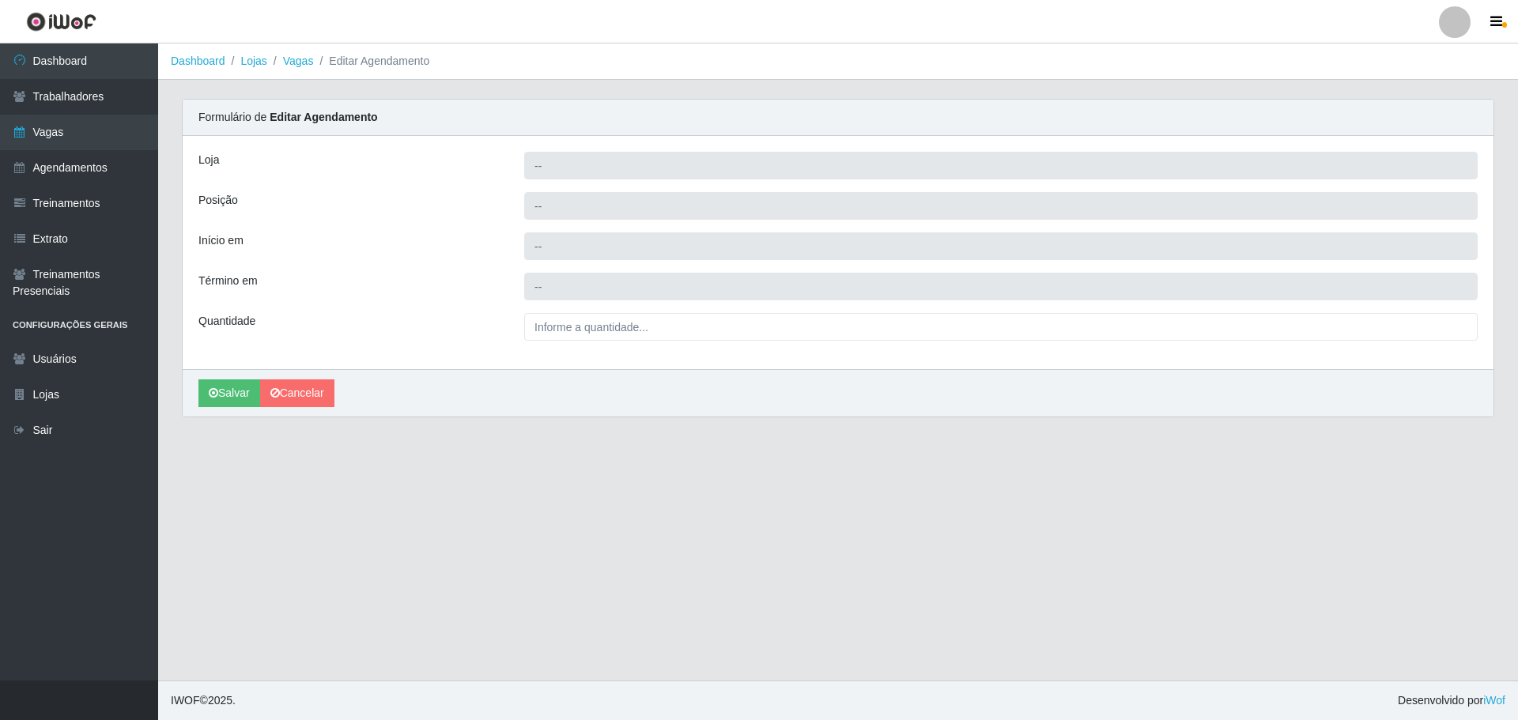
type input "Carone - Itapuã"
type input "Embalador"
type input "2025-10-21 15:00:00"
type input "2025-10-21 21:00:00"
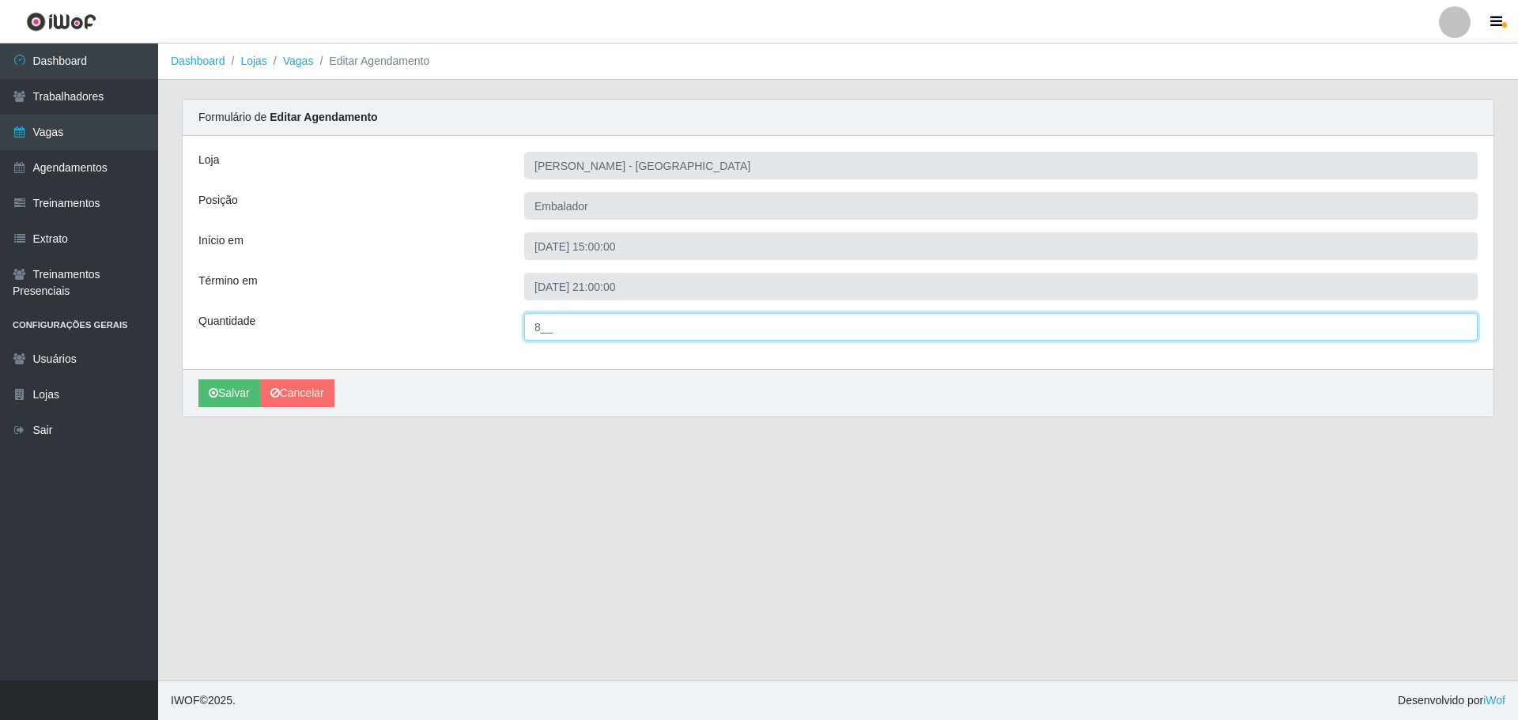
click at [543, 327] on input "8__" at bounding box center [1000, 327] width 953 height 28
type input "13_"
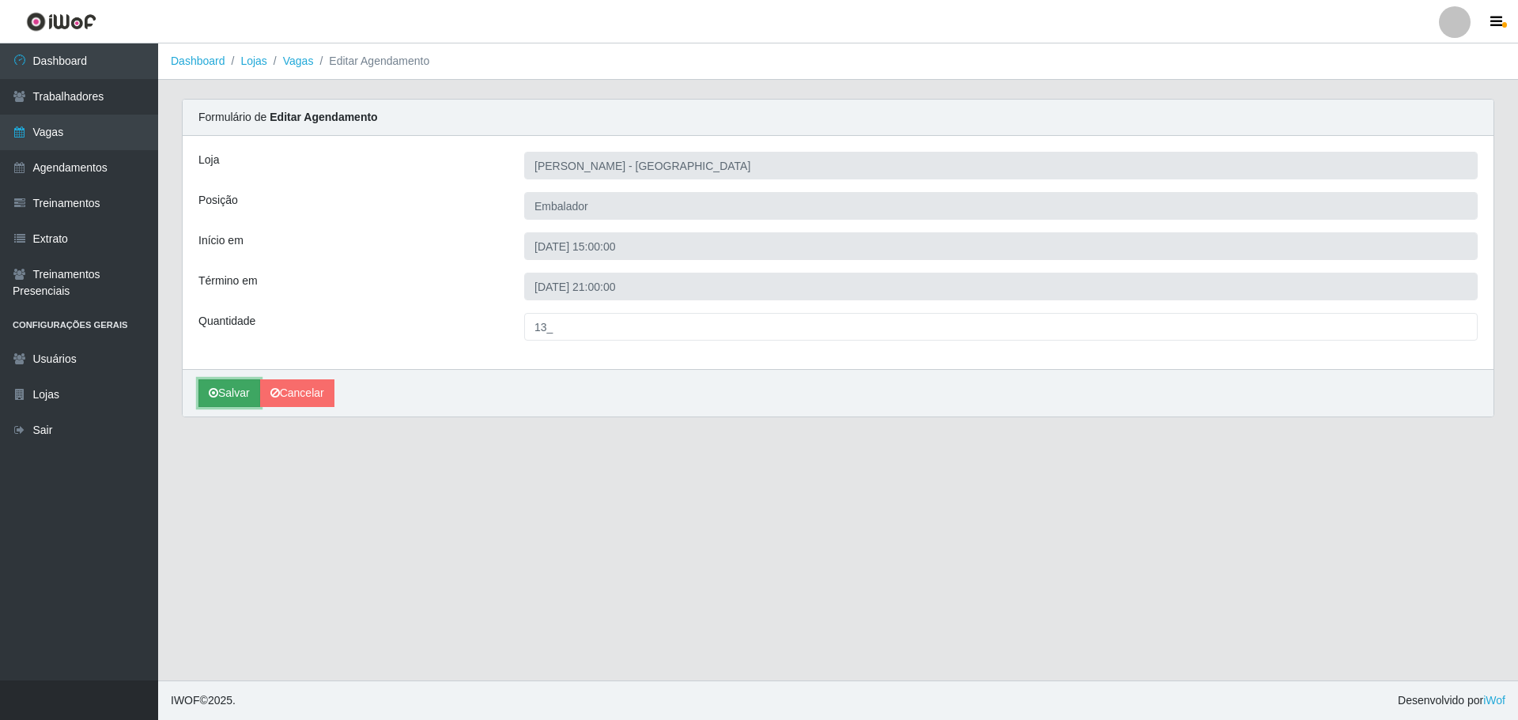
click at [232, 392] on button "Salvar" at bounding box center [229, 393] width 62 height 28
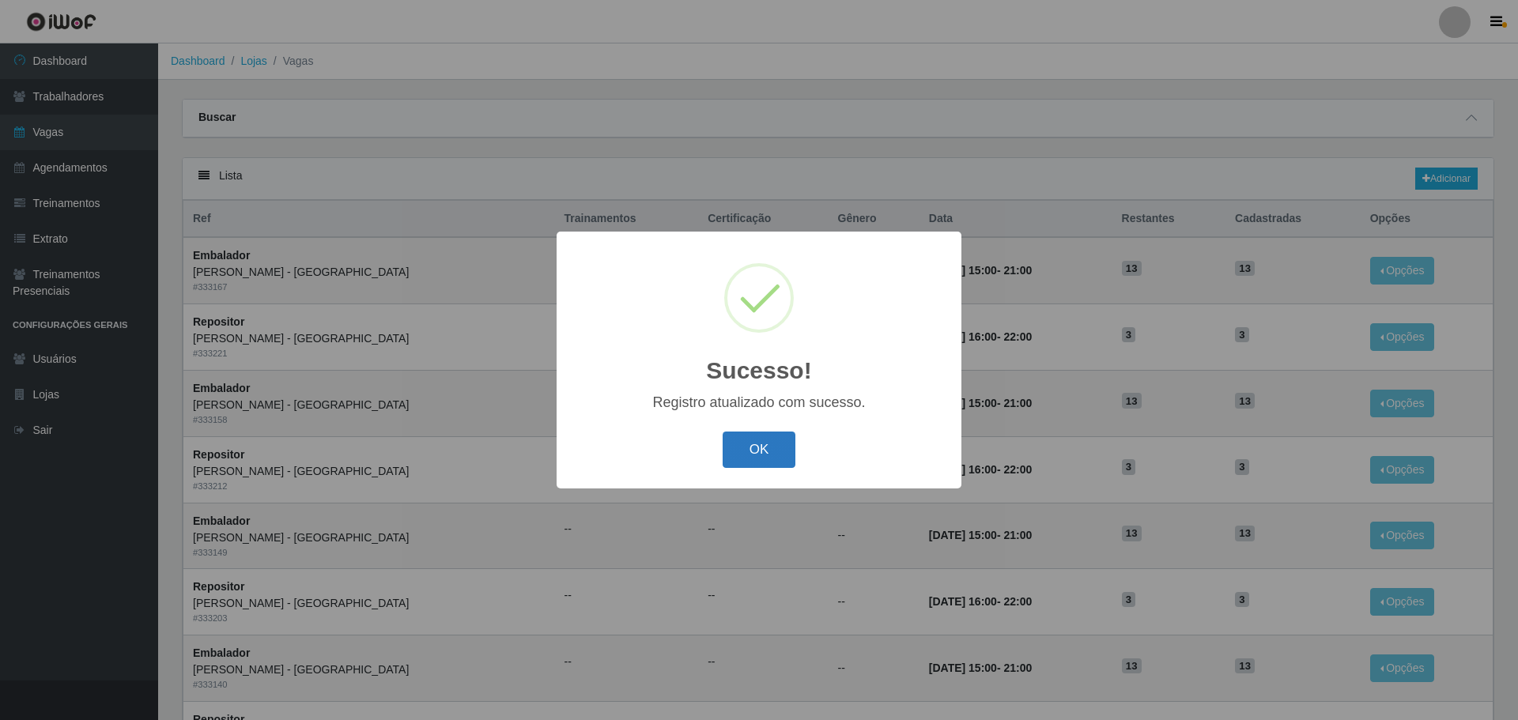
click at [776, 456] on button "OK" at bounding box center [760, 450] width 74 height 37
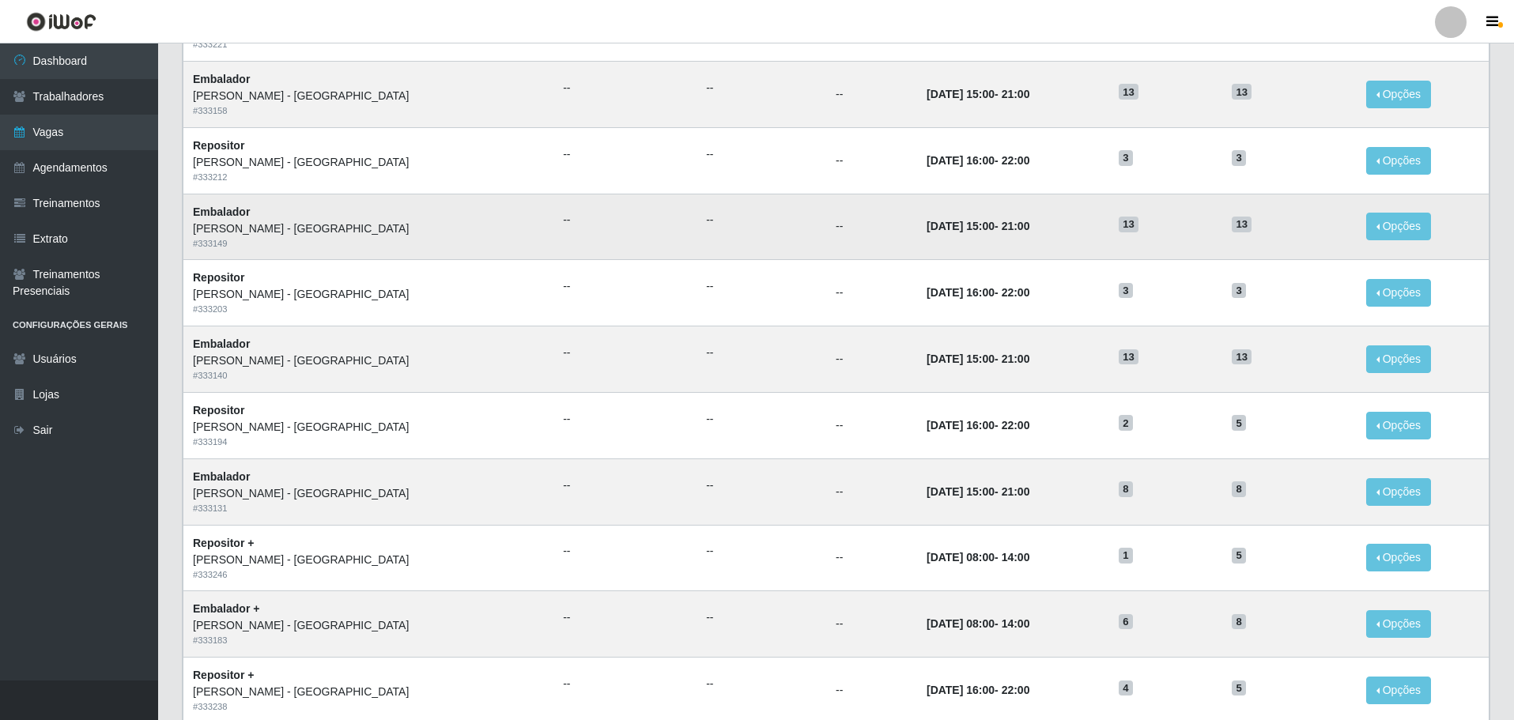
scroll to position [316, 0]
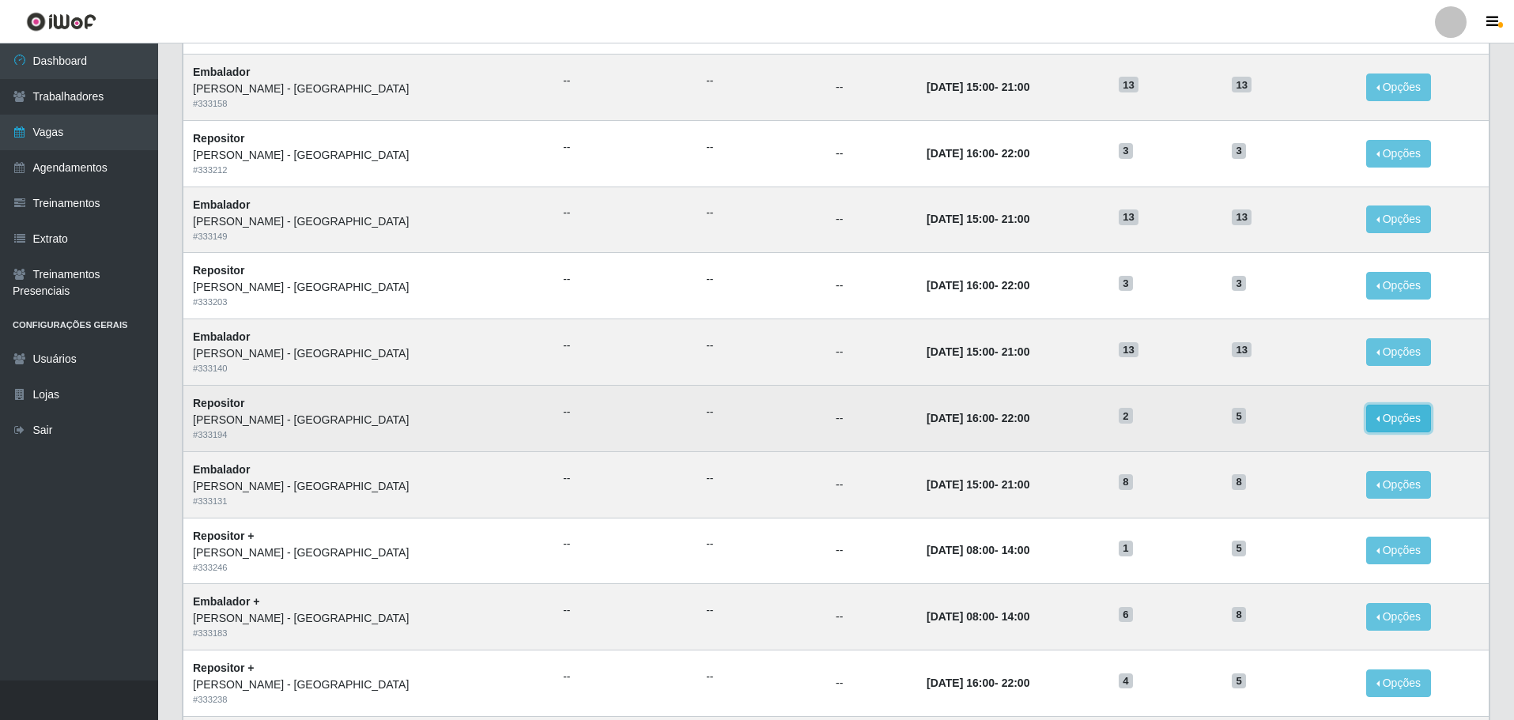
click at [1372, 419] on button "Opções" at bounding box center [1398, 419] width 65 height 28
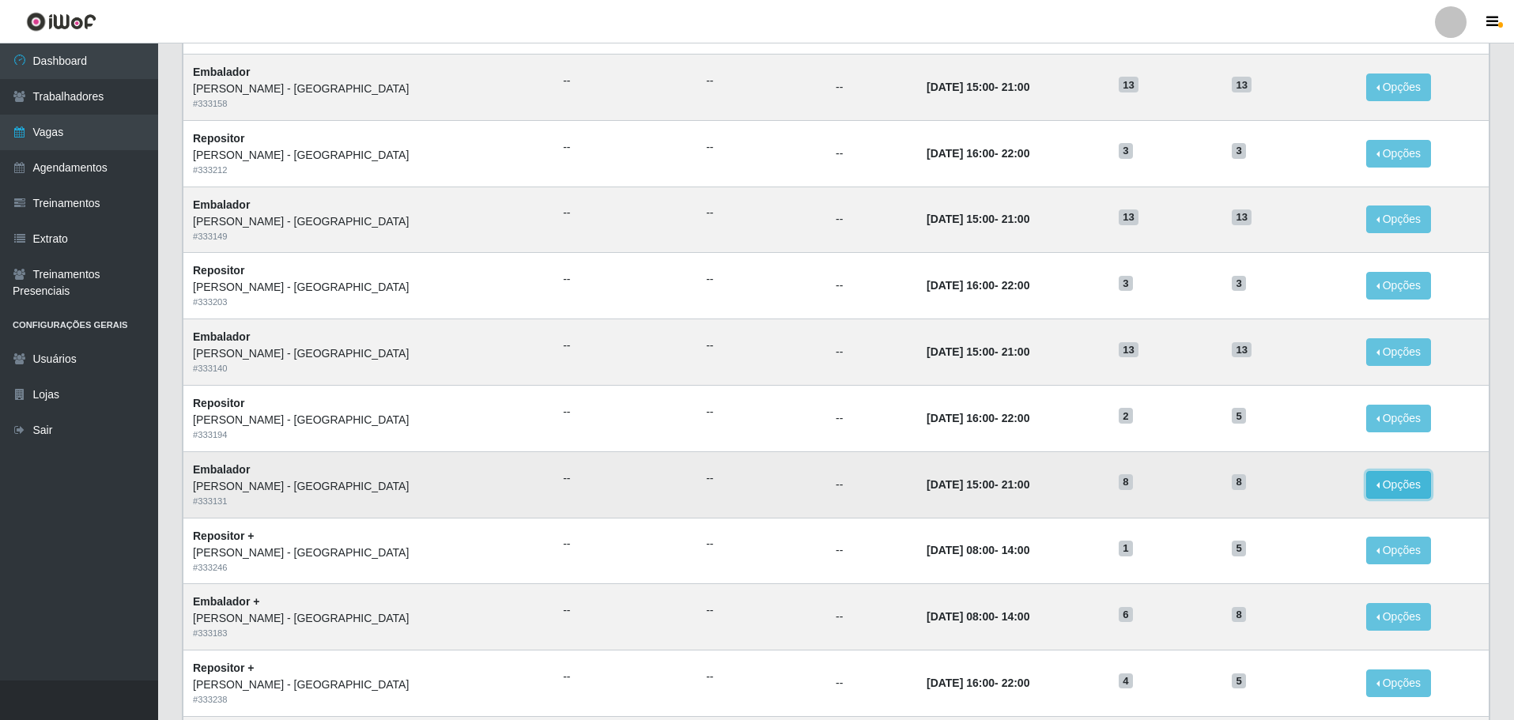
click at [1375, 482] on button "Opções" at bounding box center [1398, 485] width 65 height 28
click at [1267, 492] on link "Editar" at bounding box center [1277, 487] width 45 height 13
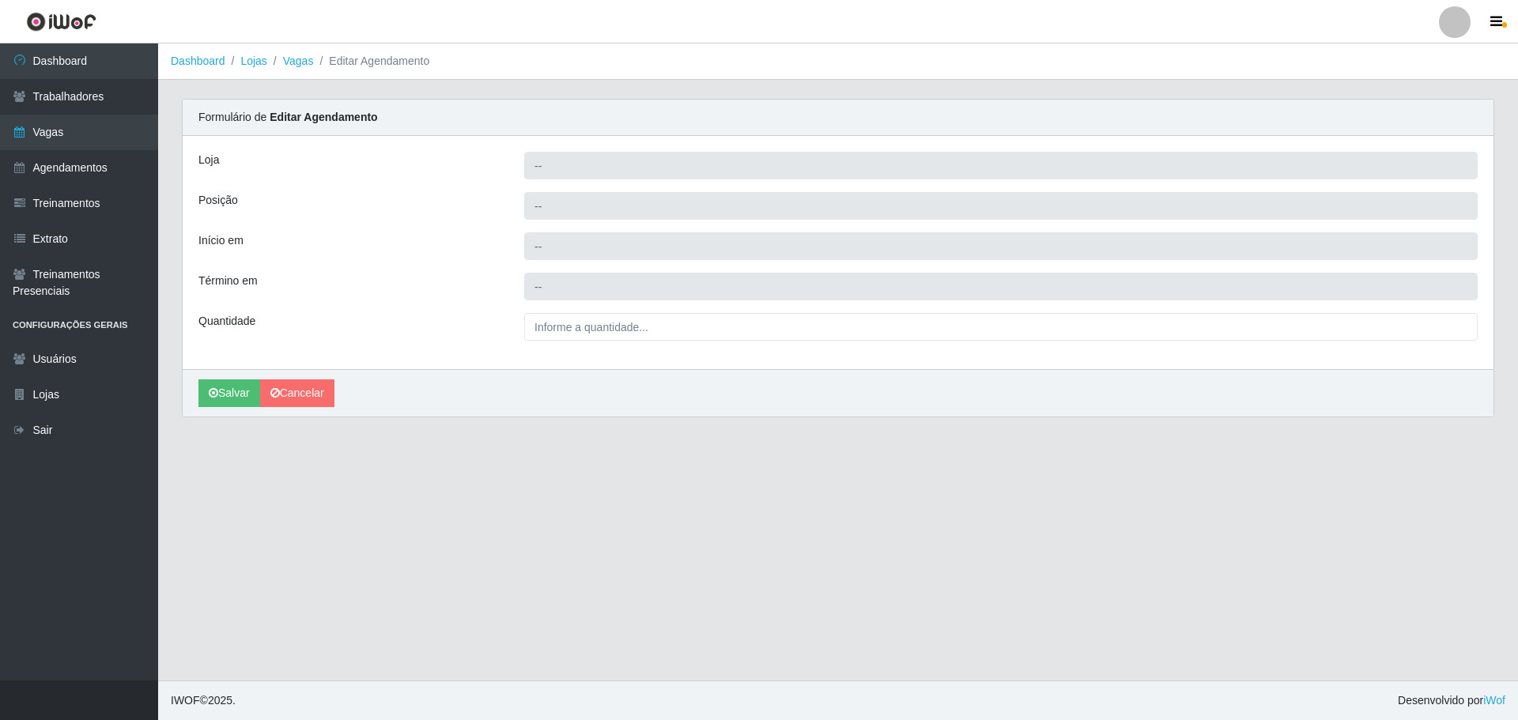
type input "Carone - Itapuã"
type input "Embalador"
type input "2025-10-20 15:00:00"
type input "2025-10-20 21:00:00"
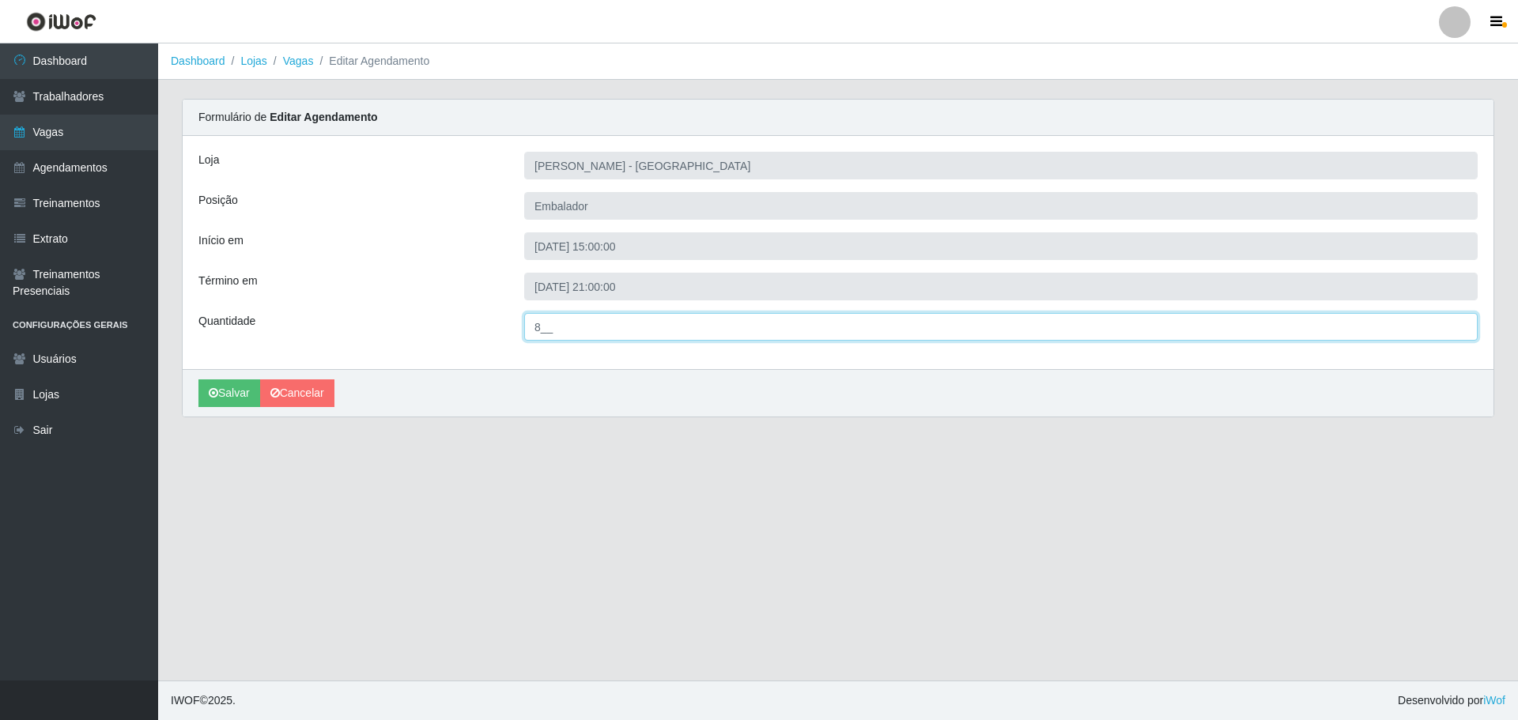
click at [542, 325] on input "8__" at bounding box center [1000, 327] width 953 height 28
type input "13_"
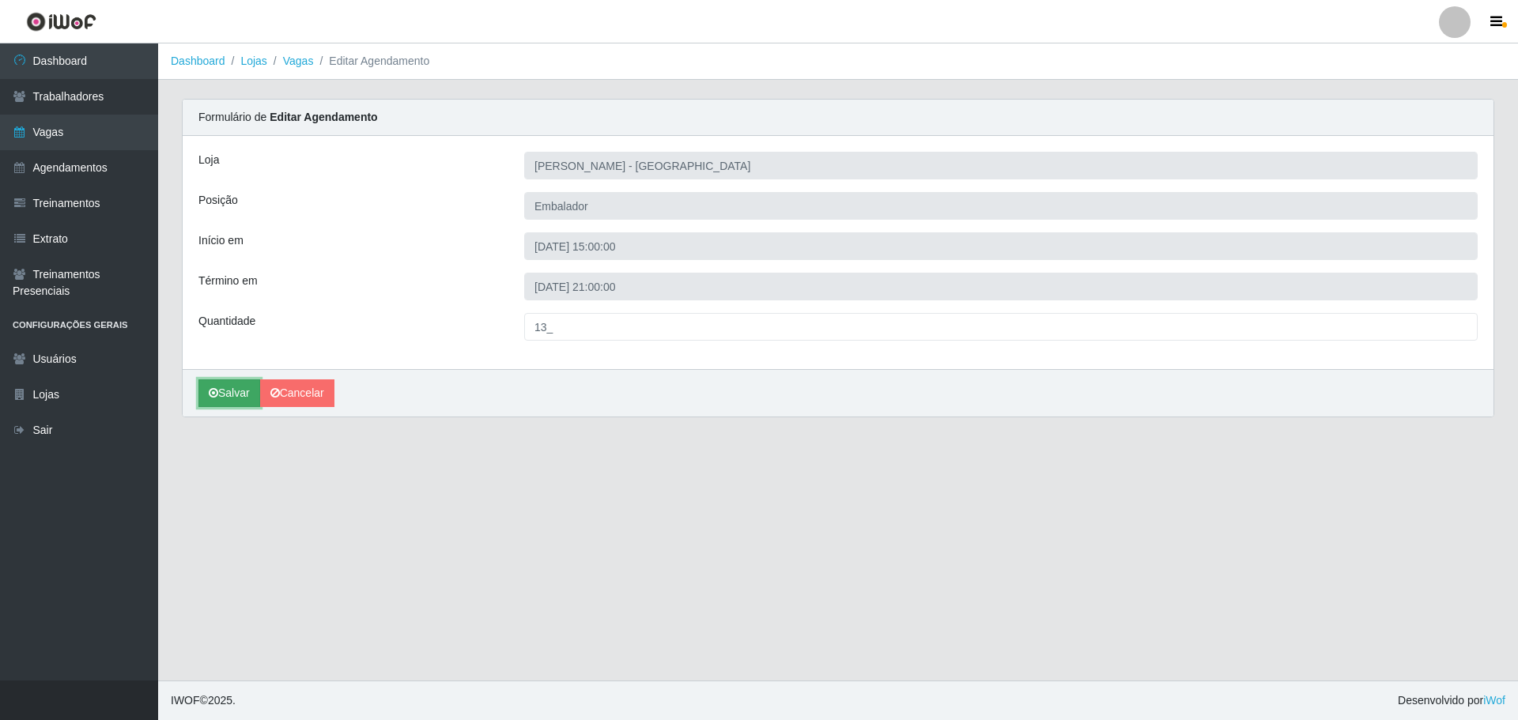
click at [225, 392] on button "Salvar" at bounding box center [229, 393] width 62 height 28
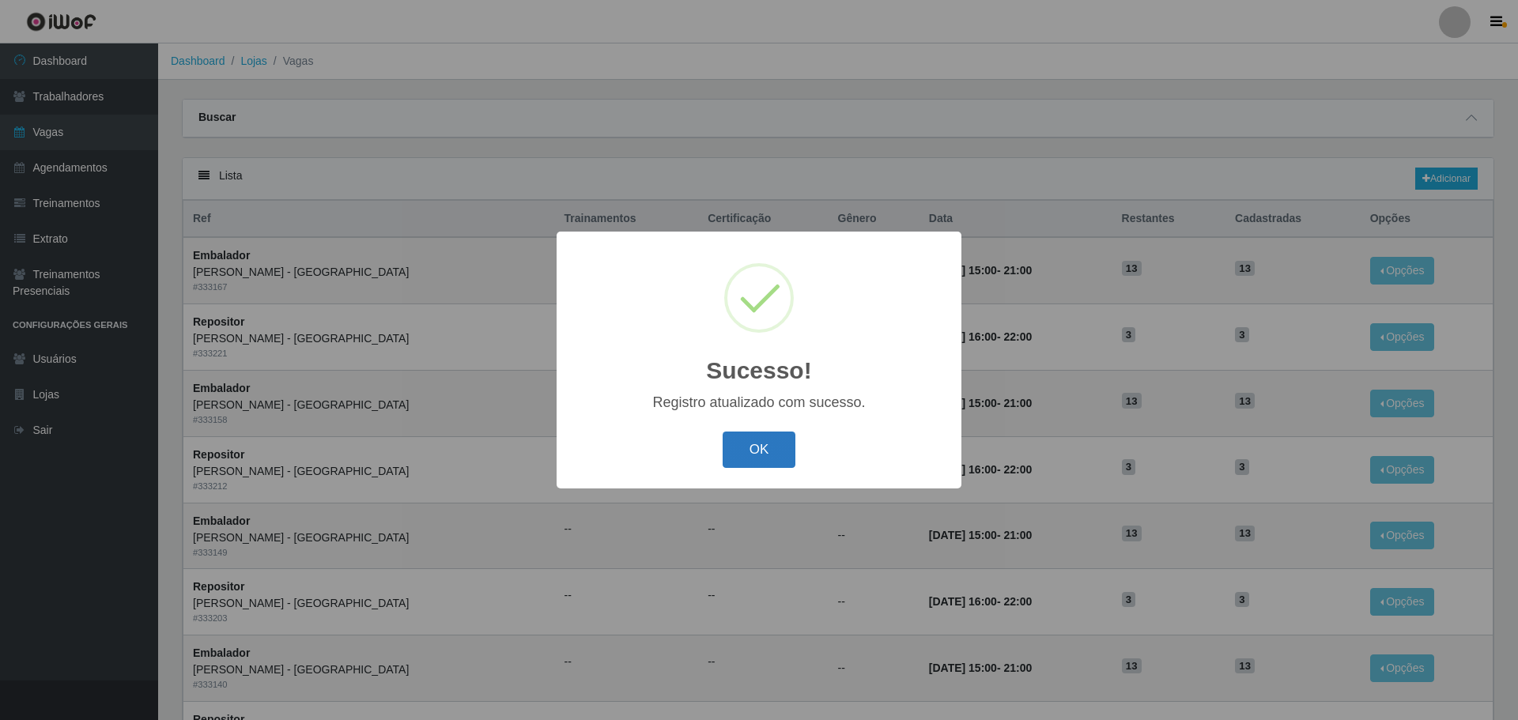
click at [757, 461] on button "OK" at bounding box center [760, 450] width 74 height 37
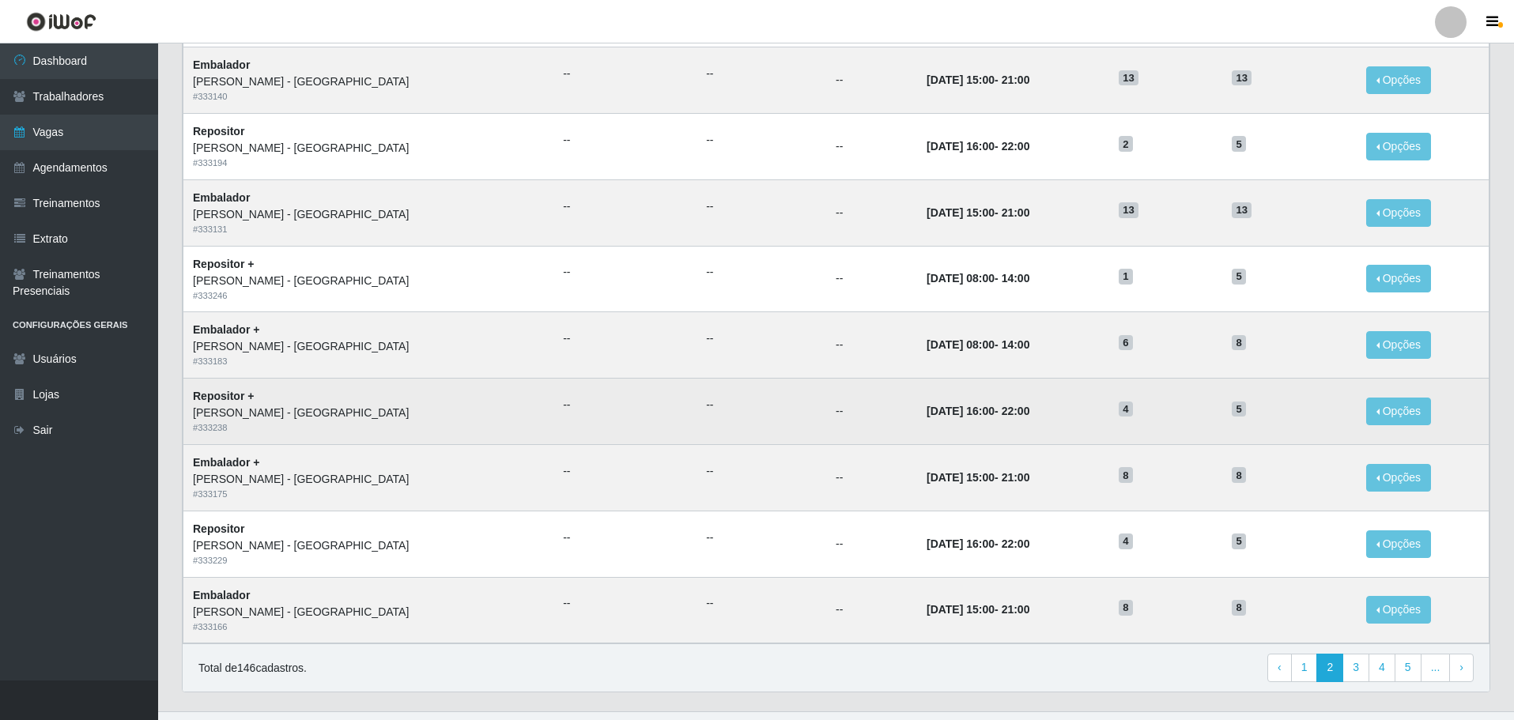
scroll to position [620, 0]
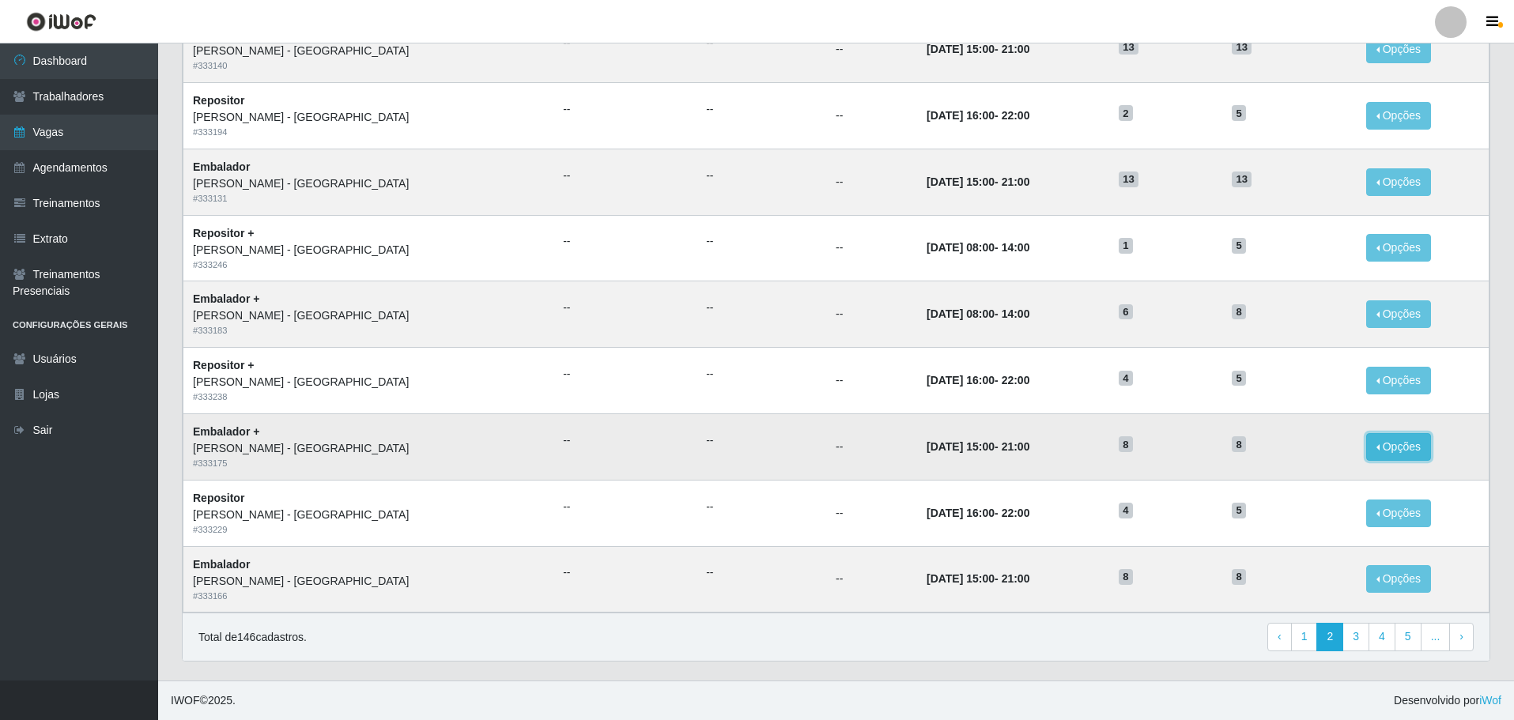
click at [1380, 451] on button "Opções" at bounding box center [1398, 447] width 65 height 28
click at [1275, 449] on link "Editar" at bounding box center [1277, 450] width 45 height 13
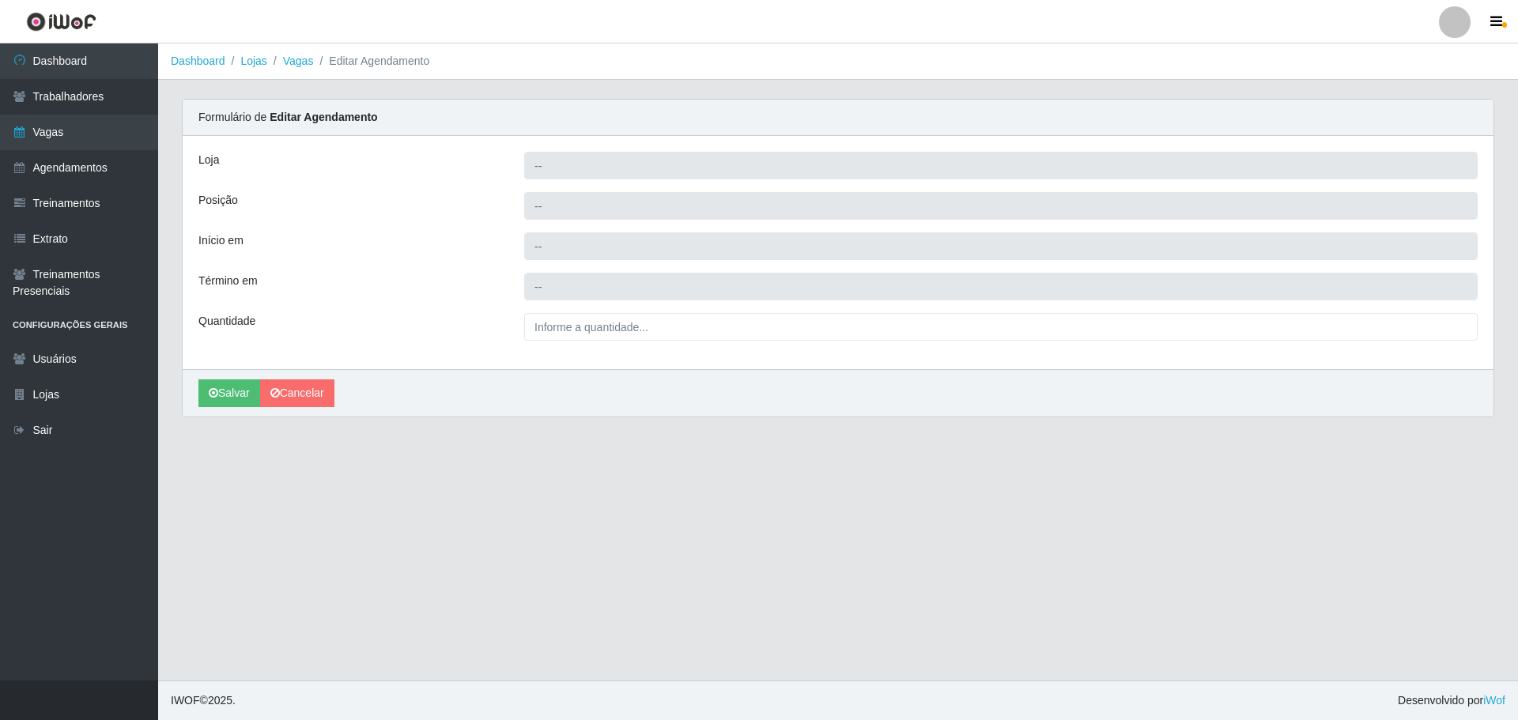
type input "Carone - Itapuã"
type input "Embalador +"
type input "2025-10-18 15:00:00"
type input "2025-10-18 21:00:00"
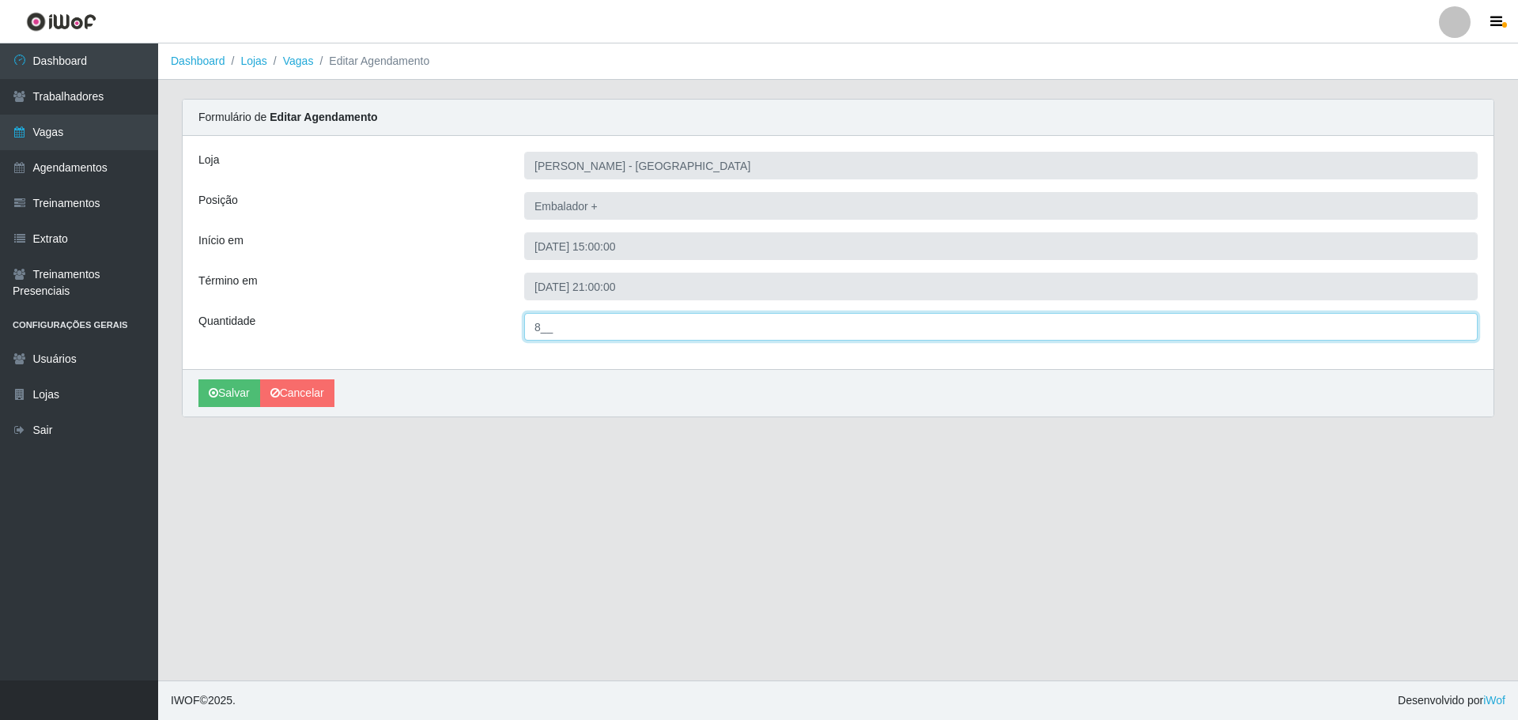
click at [539, 329] on input "8__" at bounding box center [1000, 327] width 953 height 28
type input "13_"
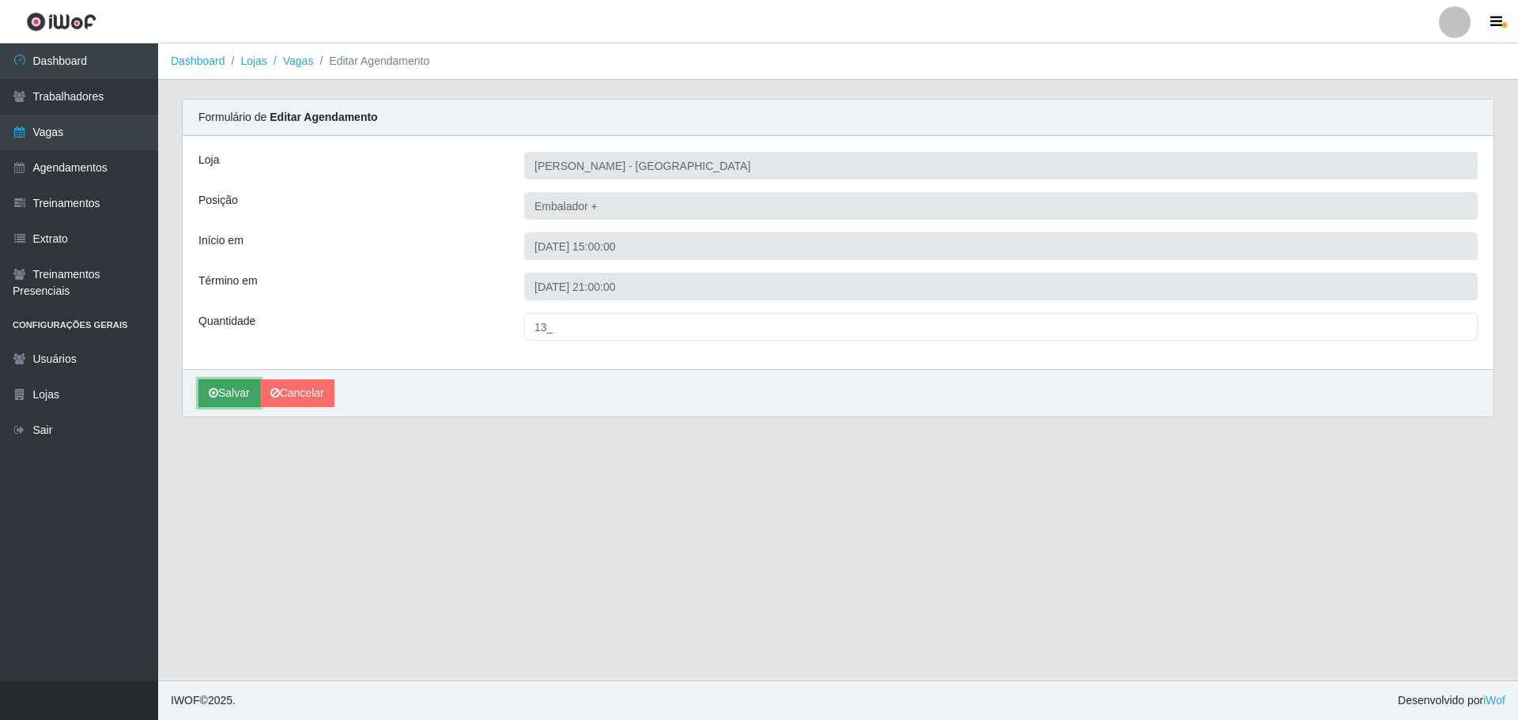
click at [219, 398] on button "Salvar" at bounding box center [229, 393] width 62 height 28
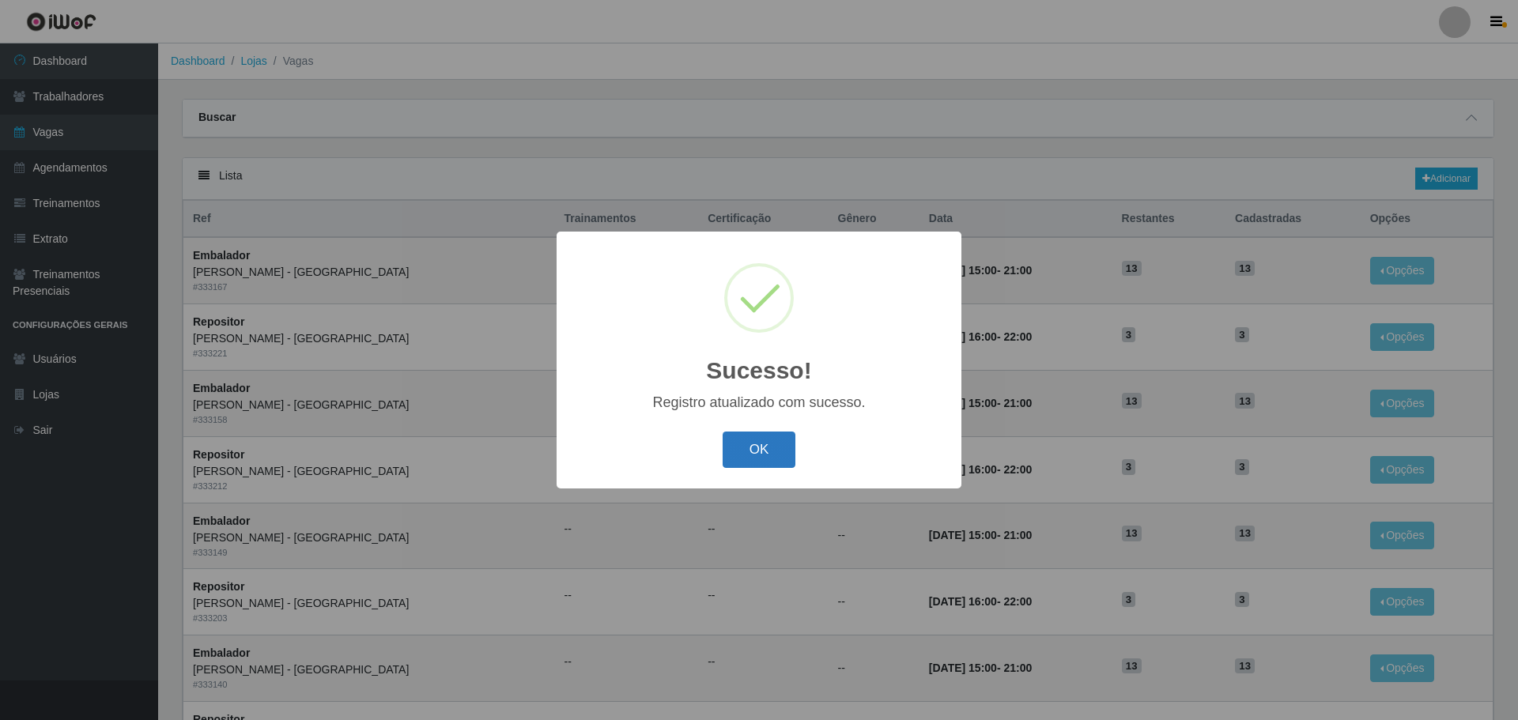
click at [744, 459] on button "OK" at bounding box center [760, 450] width 74 height 37
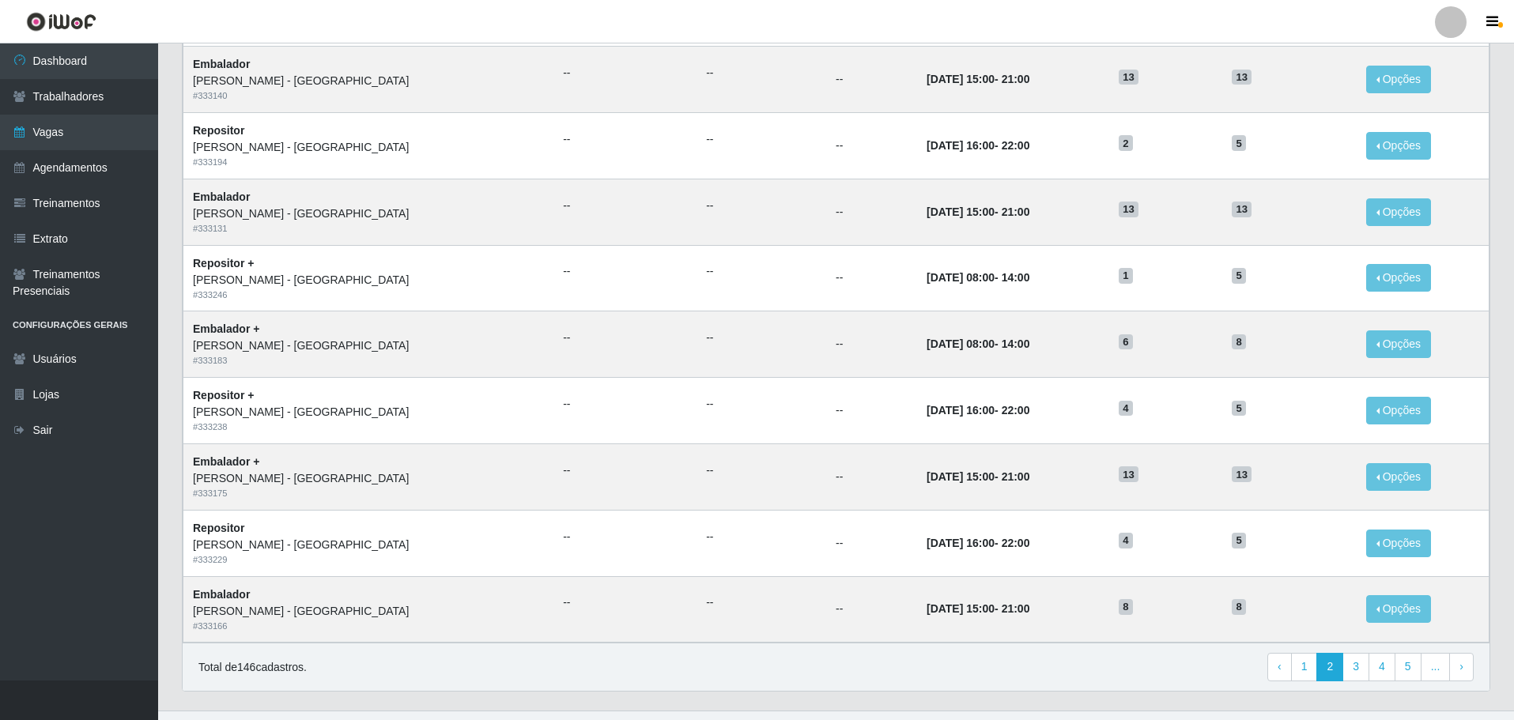
scroll to position [620, 0]
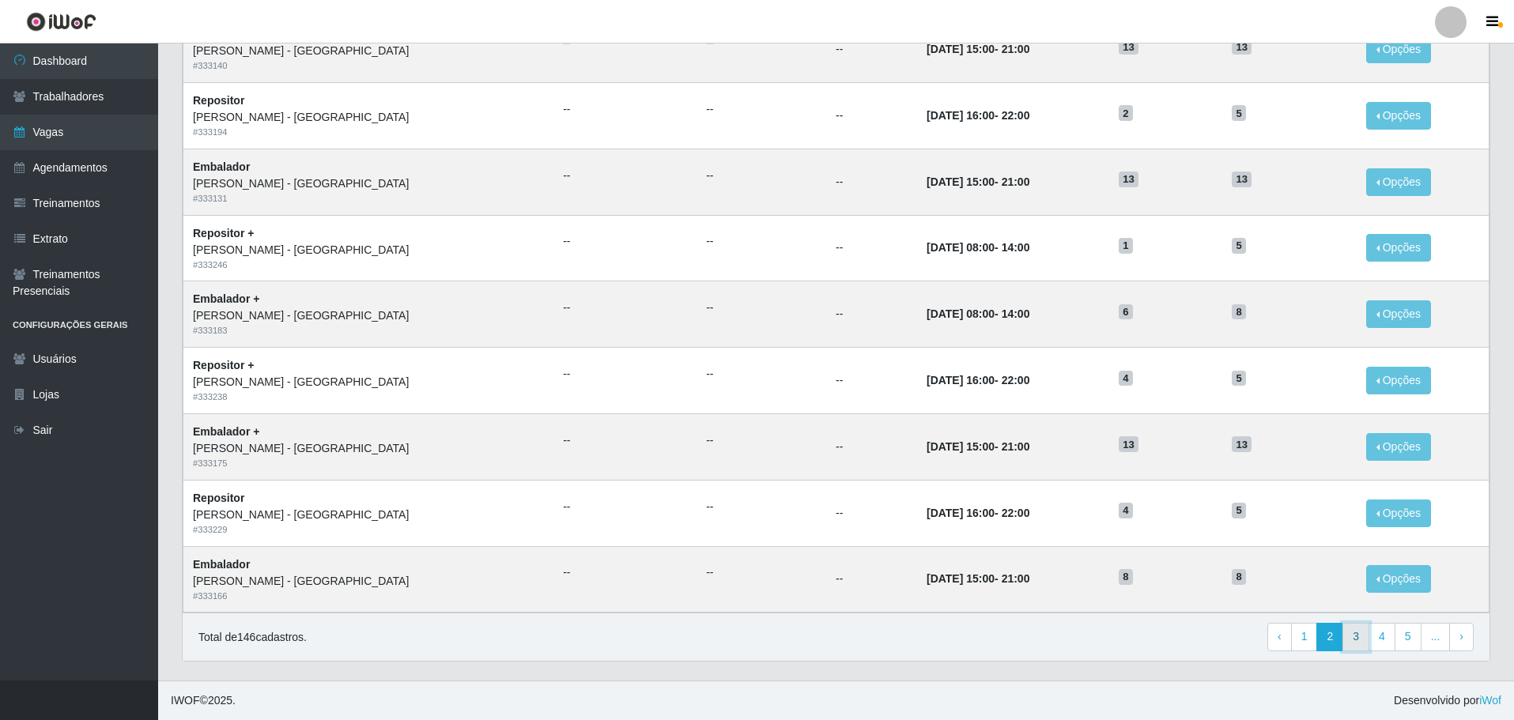
click at [1361, 638] on link "3" at bounding box center [1355, 637] width 27 height 28
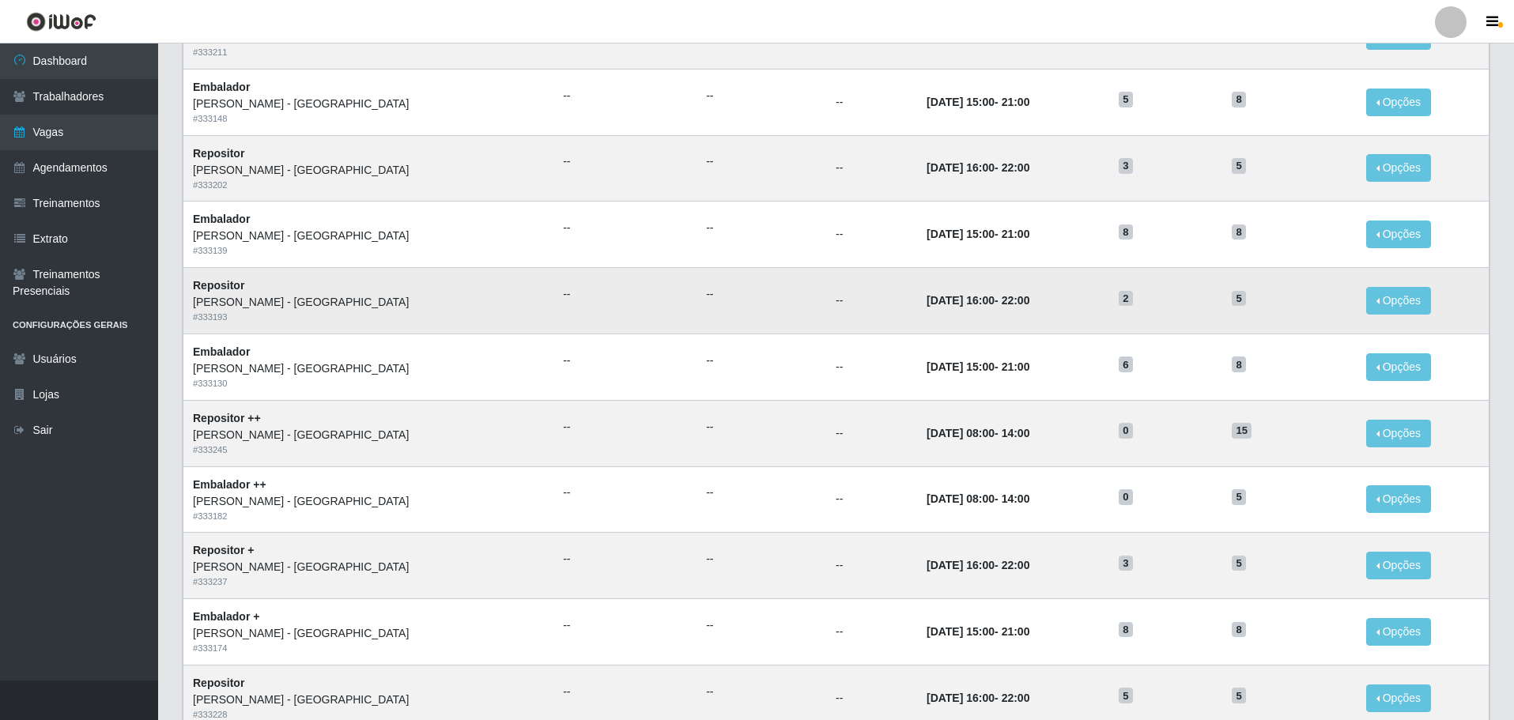
scroll to position [395, 0]
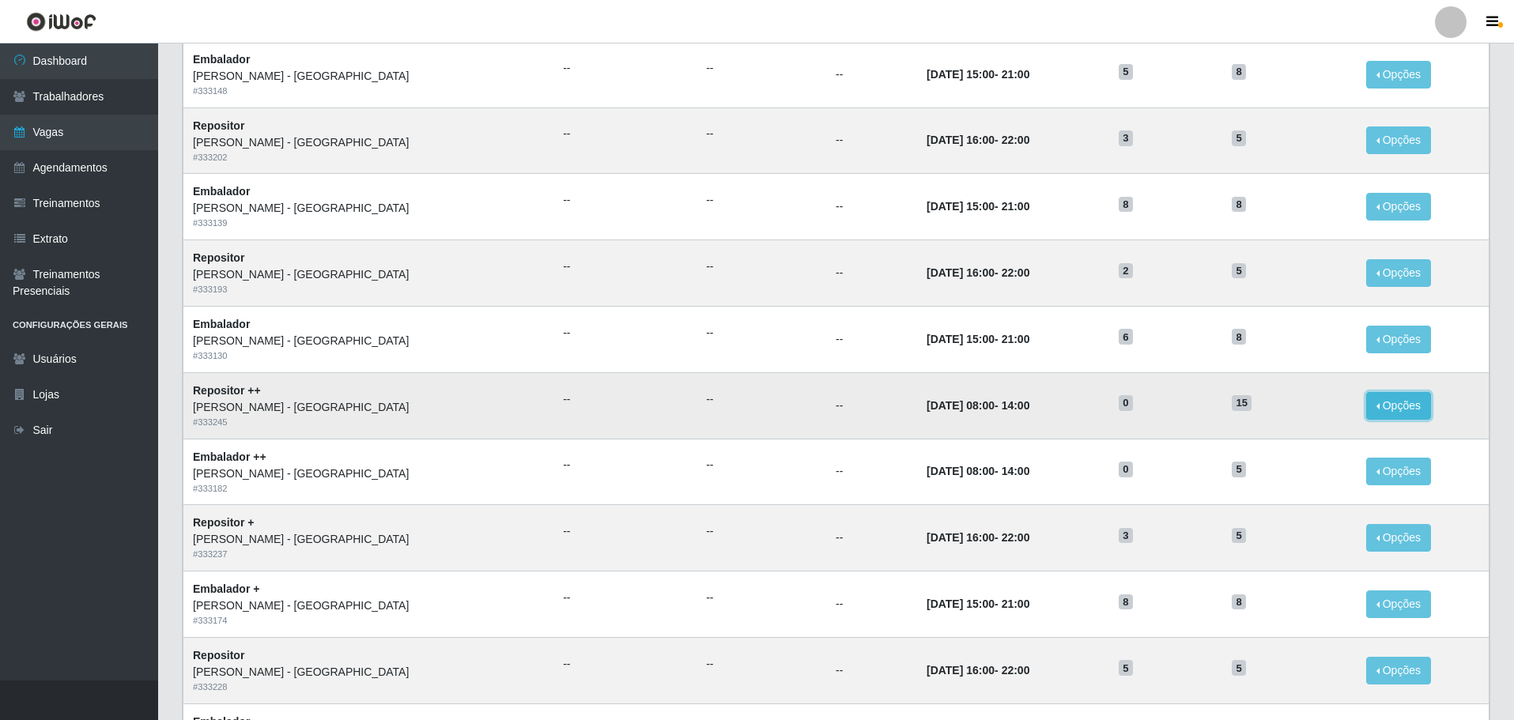
click at [1377, 402] on button "Opções" at bounding box center [1398, 406] width 65 height 28
click at [1380, 408] on button "Opções" at bounding box center [1398, 406] width 65 height 28
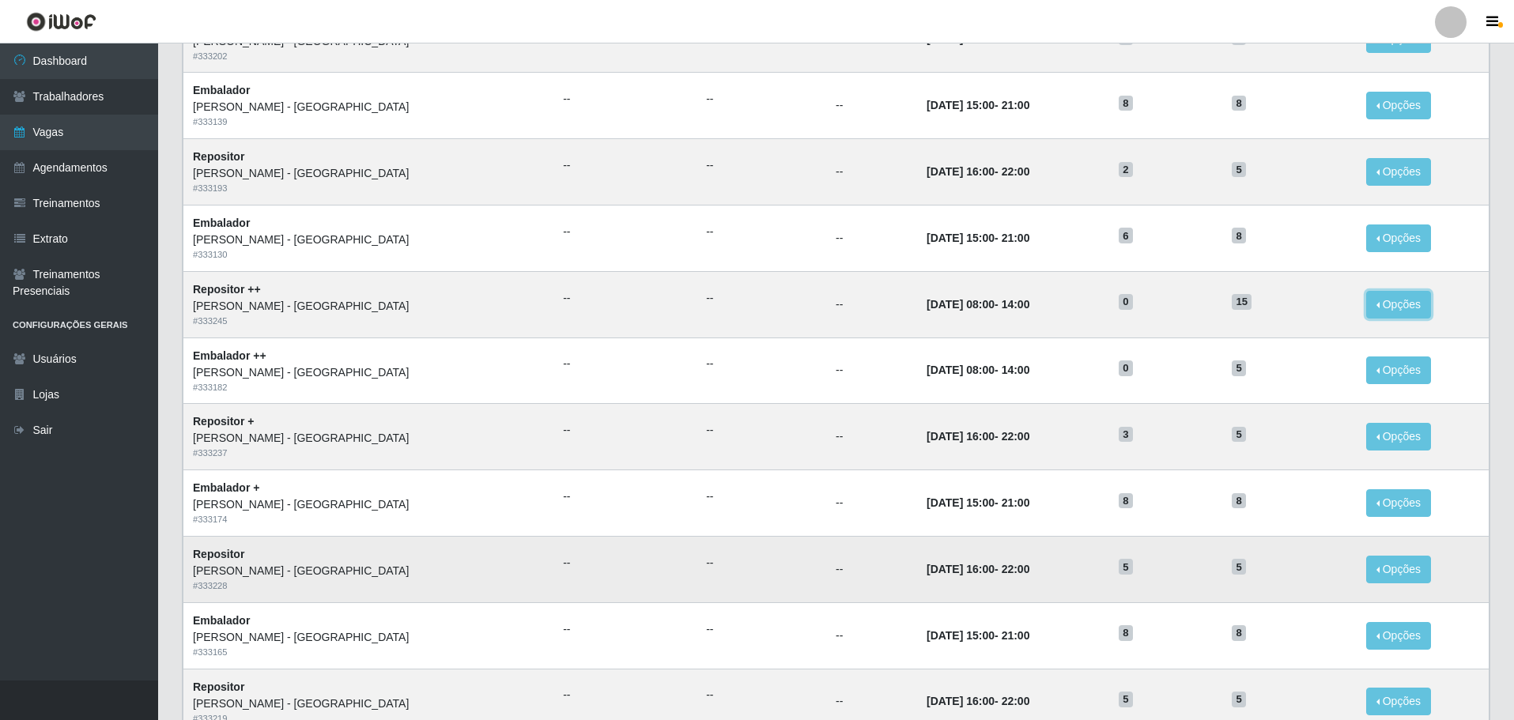
scroll to position [553, 0]
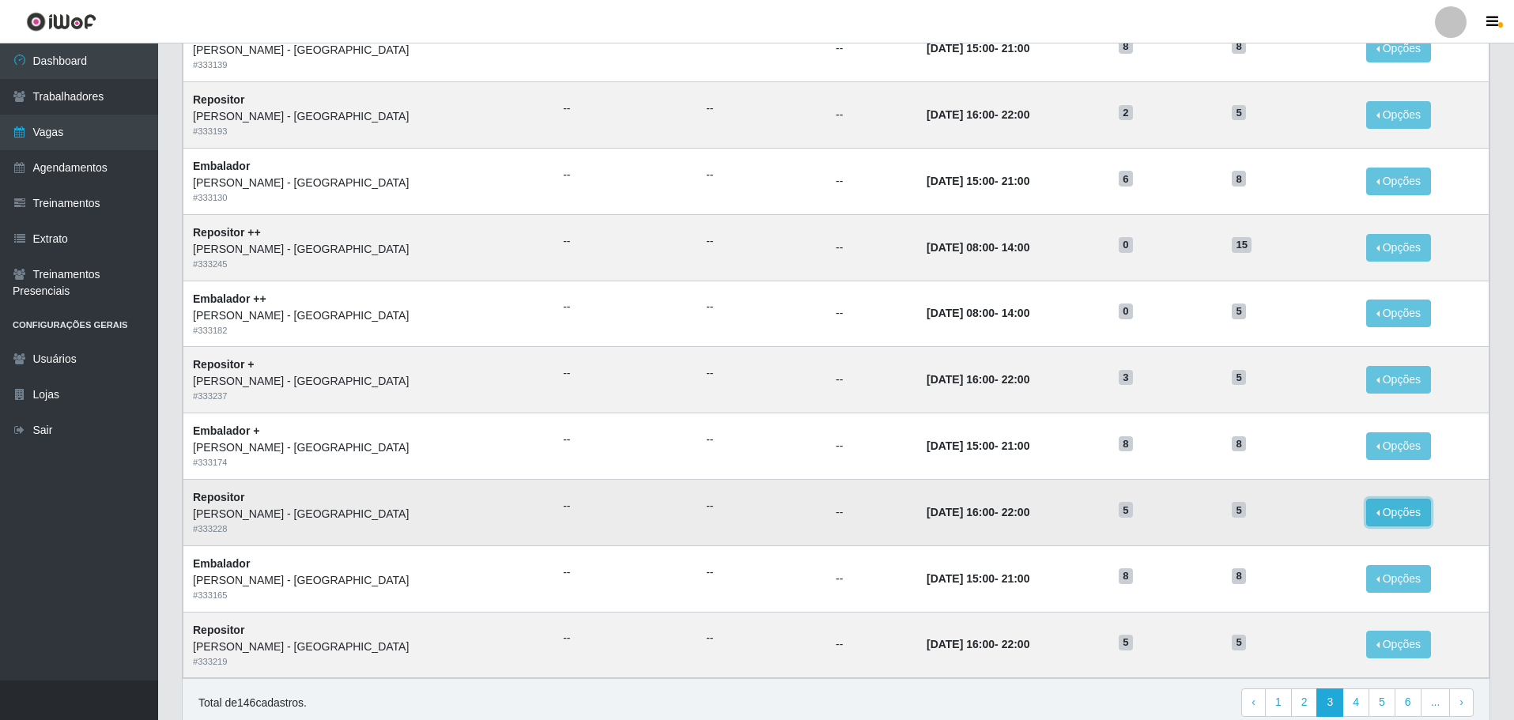
click at [1373, 514] on button "Opções" at bounding box center [1398, 513] width 65 height 28
click at [1276, 516] on link "Editar" at bounding box center [1277, 515] width 45 height 13
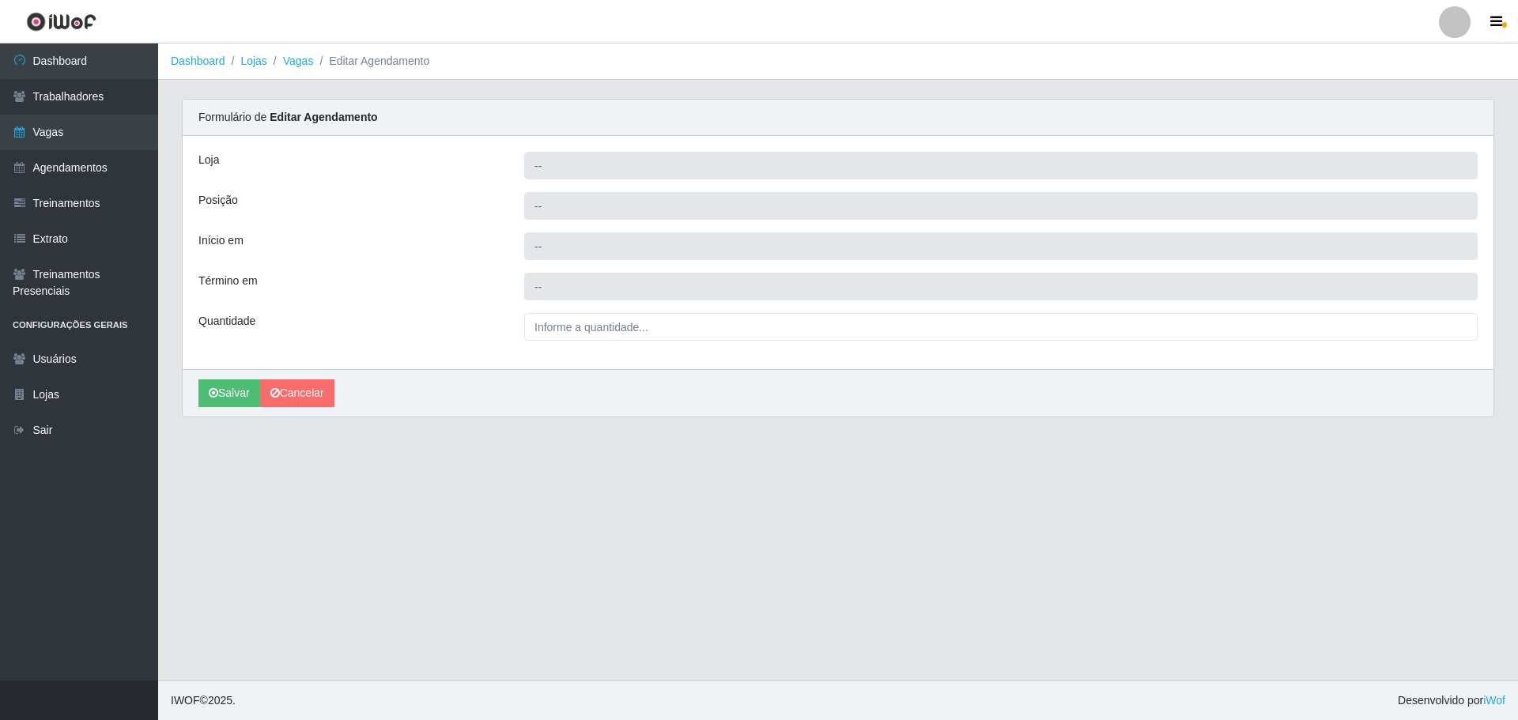
type input "[PERSON_NAME] - [GEOGRAPHIC_DATA]"
type input "Repositor"
type input "[DATE] 16:00:00"
type input "[DATE] 22:00:00"
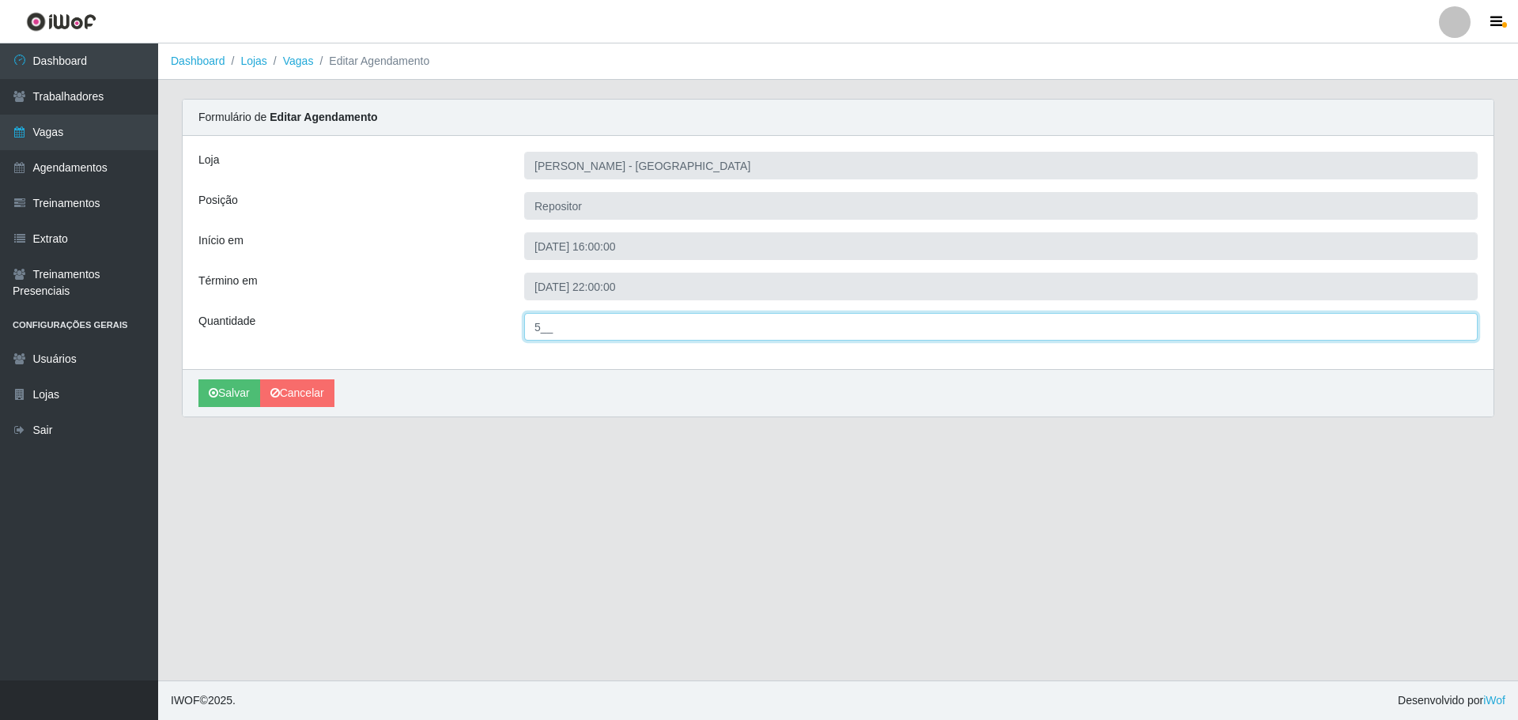
click at [540, 329] on input "5__" at bounding box center [1000, 327] width 953 height 28
type input "3__"
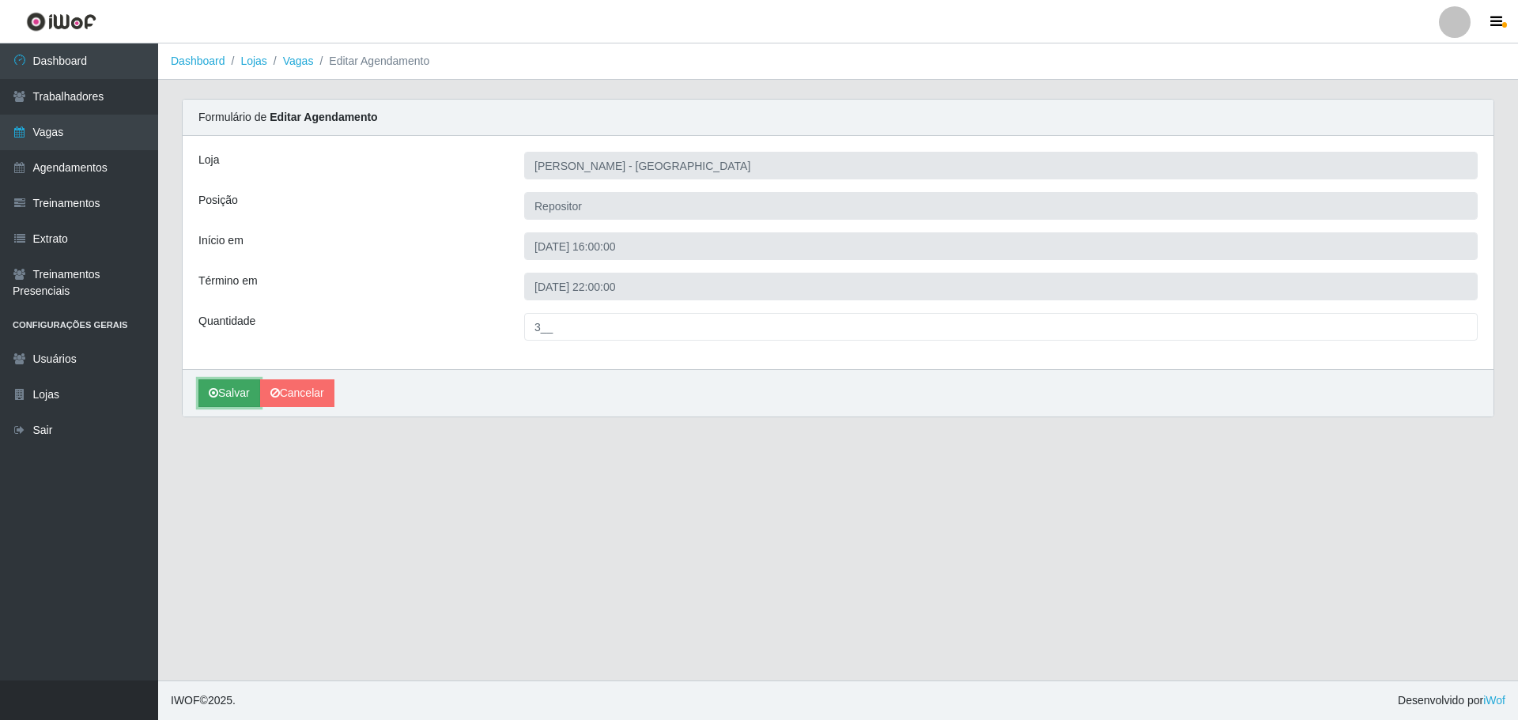
click at [235, 392] on button "Salvar" at bounding box center [229, 393] width 62 height 28
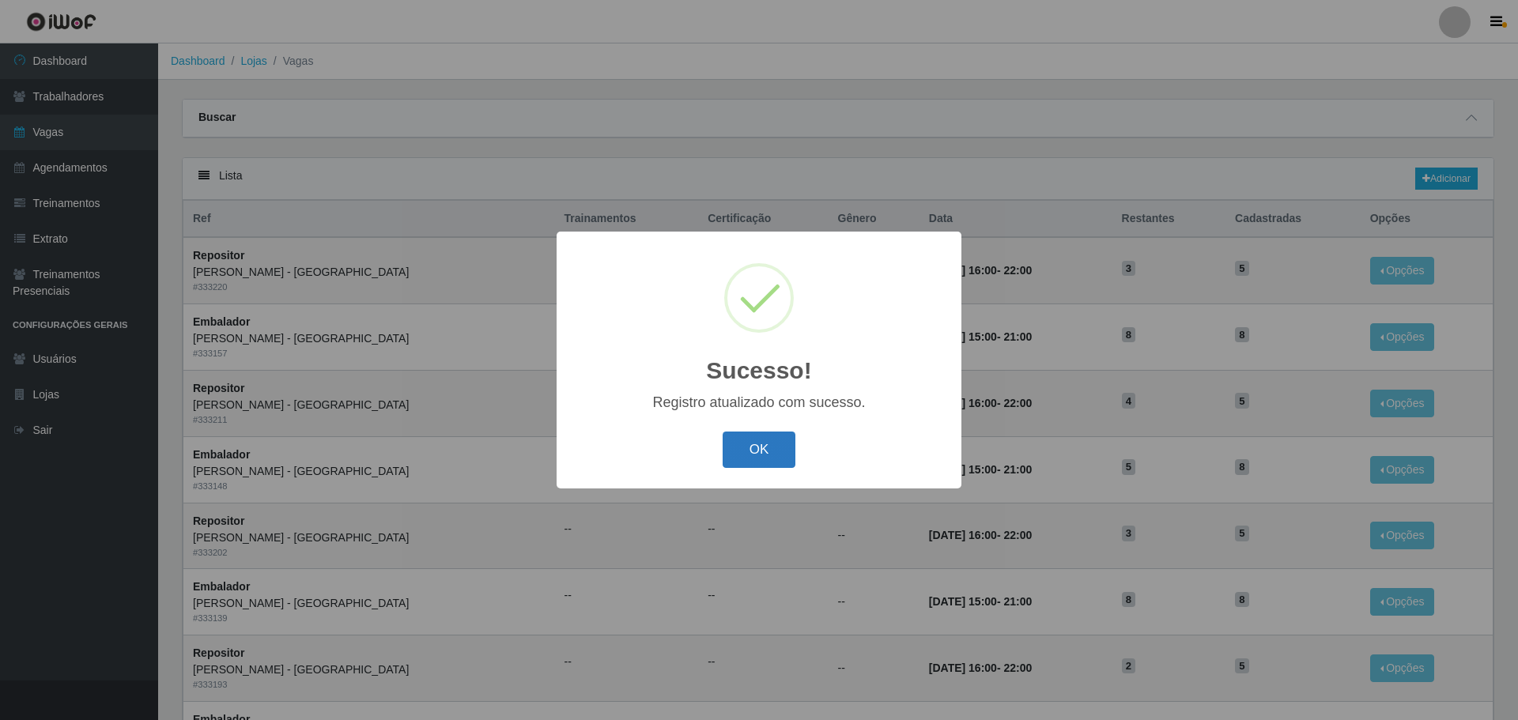
click at [780, 466] on button "OK" at bounding box center [760, 450] width 74 height 37
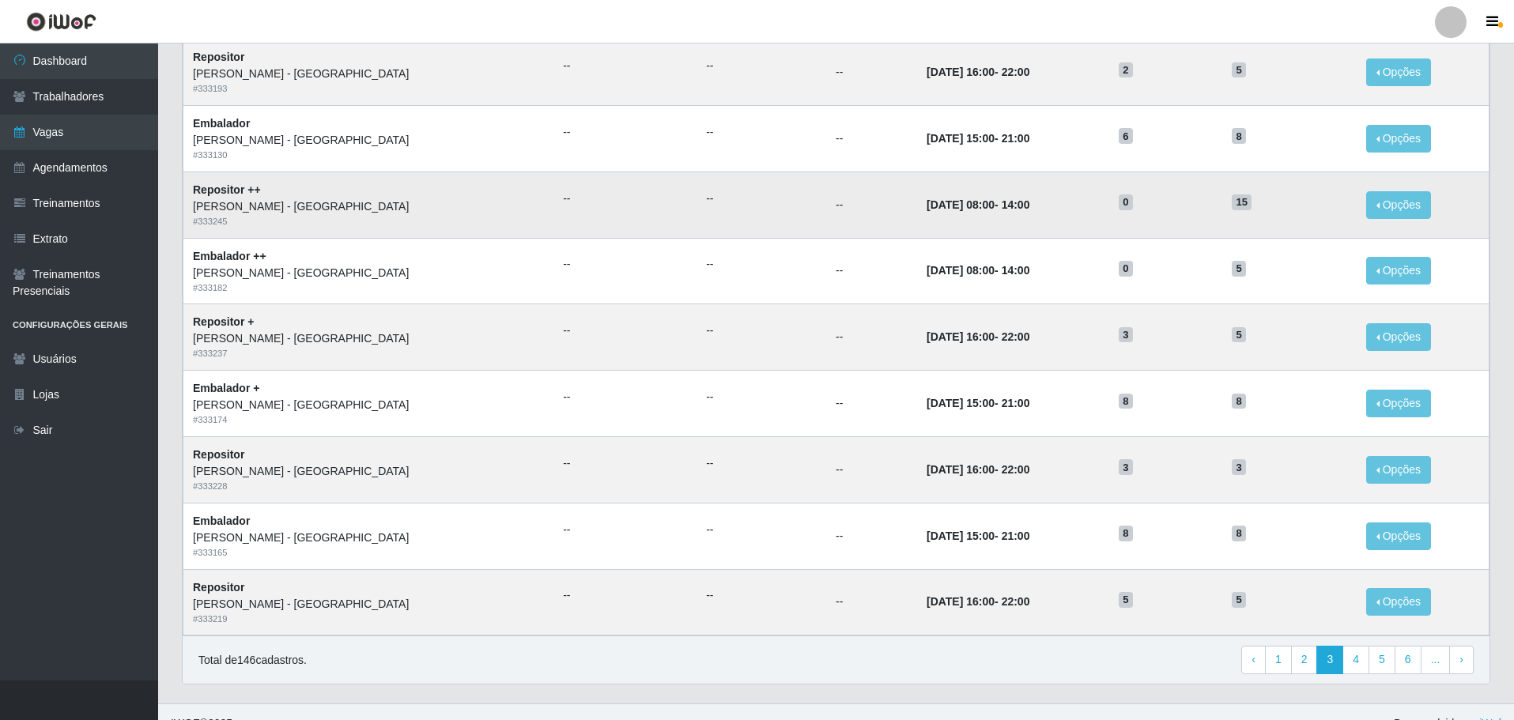
scroll to position [620, 0]
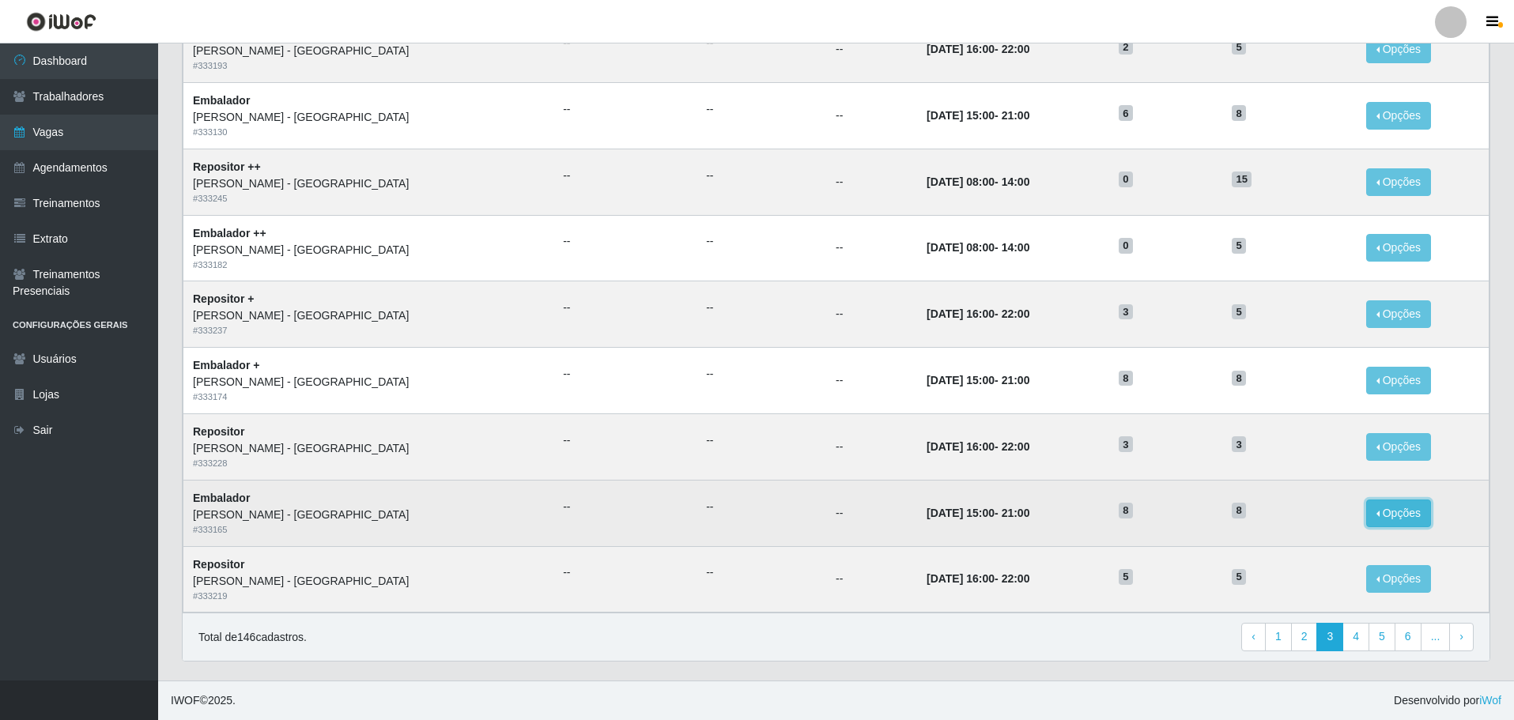
click at [1383, 512] on button "Opções" at bounding box center [1398, 514] width 65 height 28
click at [1276, 520] on link "Editar" at bounding box center [1277, 516] width 45 height 13
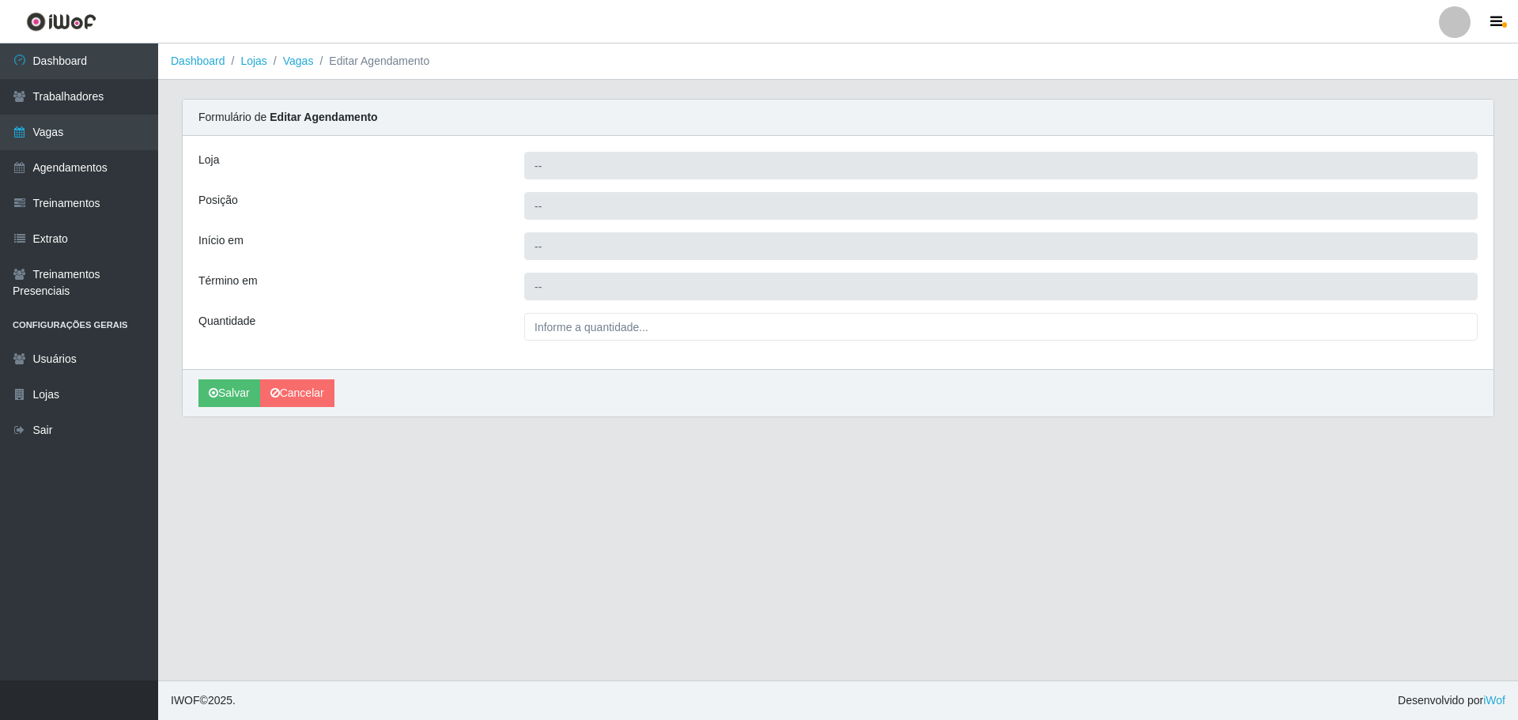
type input "Carone - Itapuã"
type input "Embalador"
type input "2025-10-10 15:00:00"
type input "2025-10-10 21:00:00"
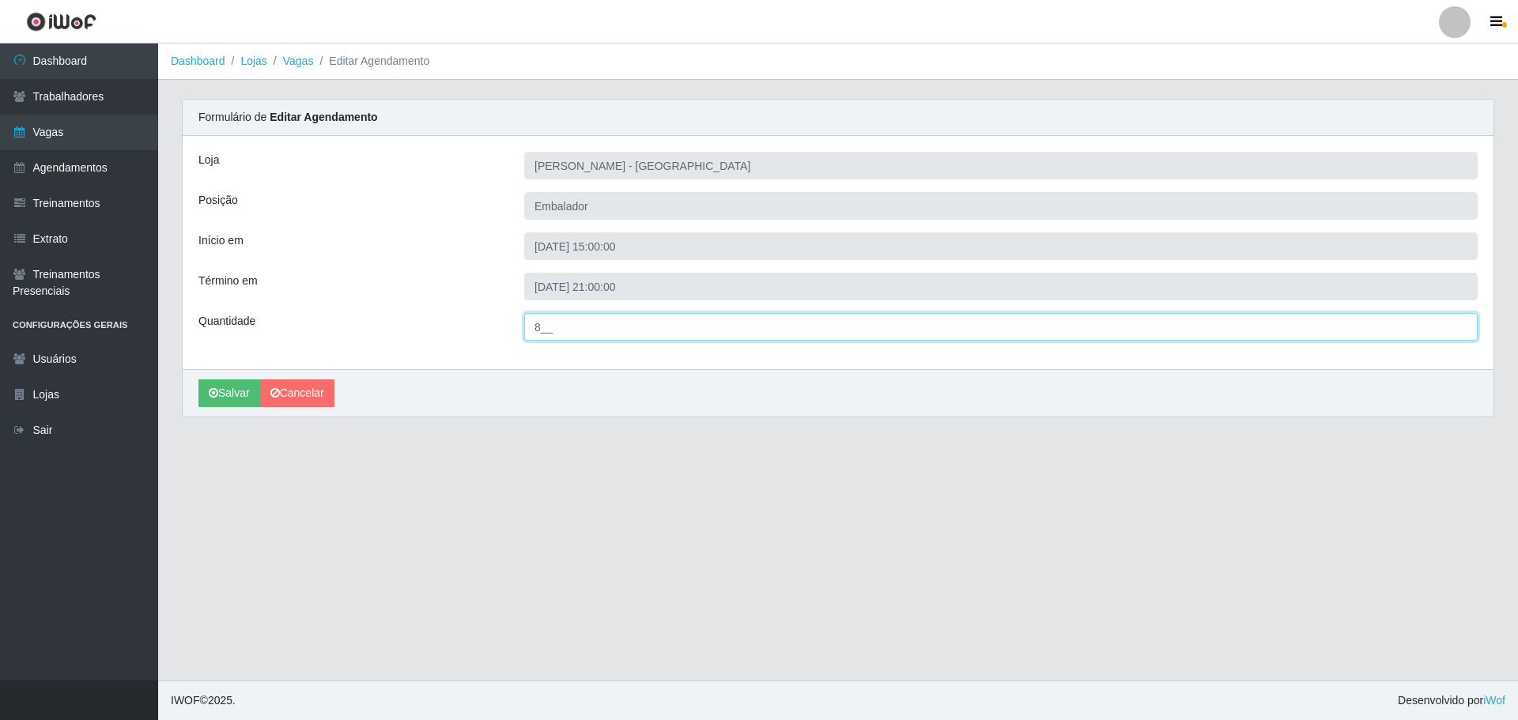
click at [545, 322] on input "8__" at bounding box center [1000, 327] width 953 height 28
type input "13_"
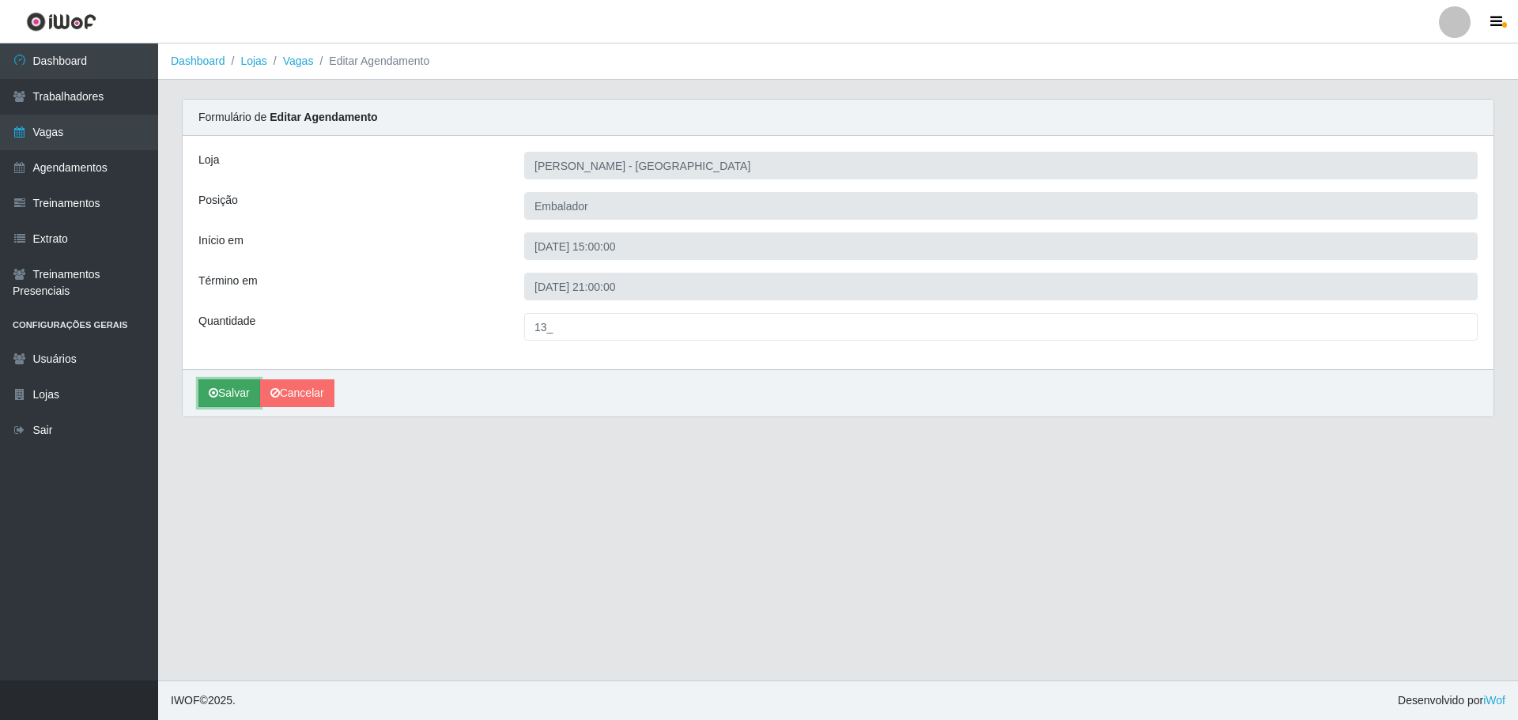
click at [225, 402] on button "Salvar" at bounding box center [229, 393] width 62 height 28
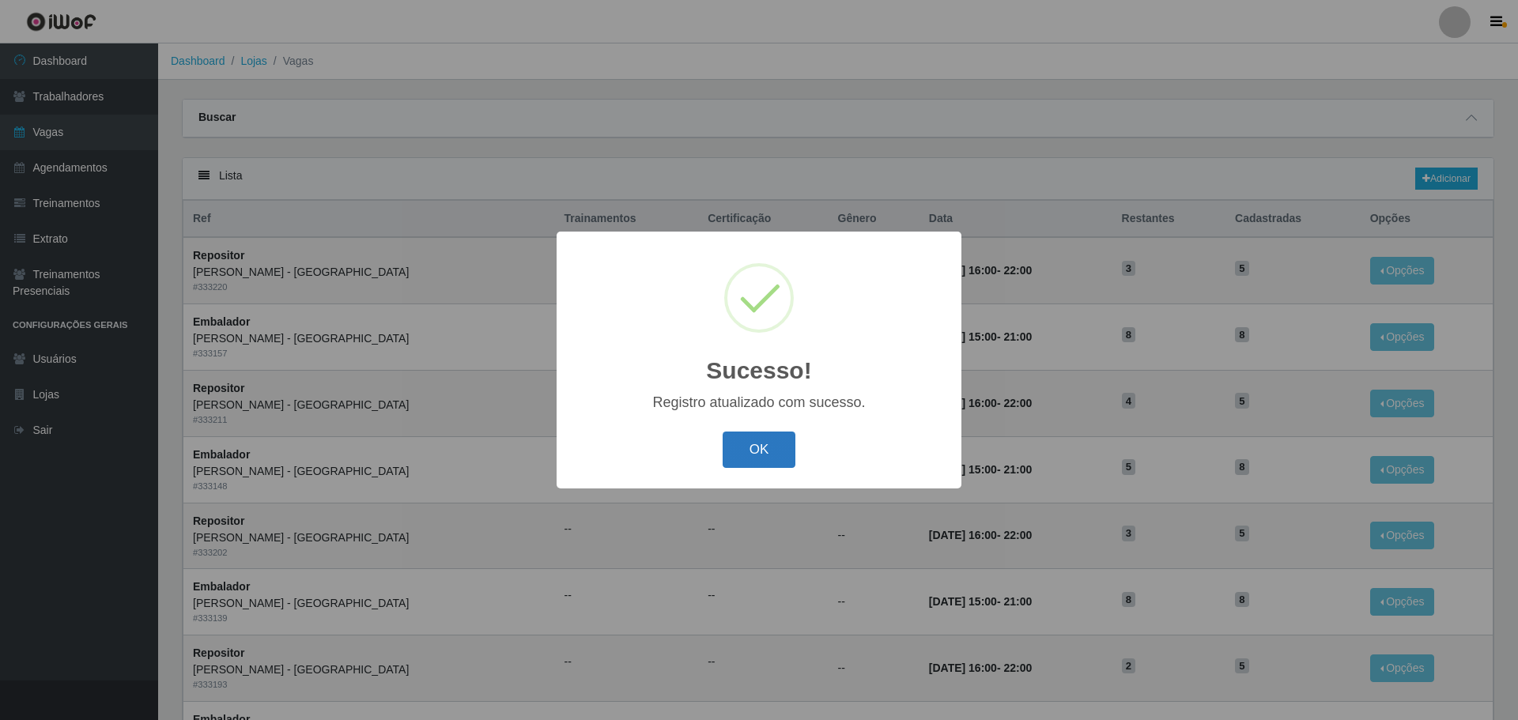
click at [771, 450] on button "OK" at bounding box center [760, 450] width 74 height 37
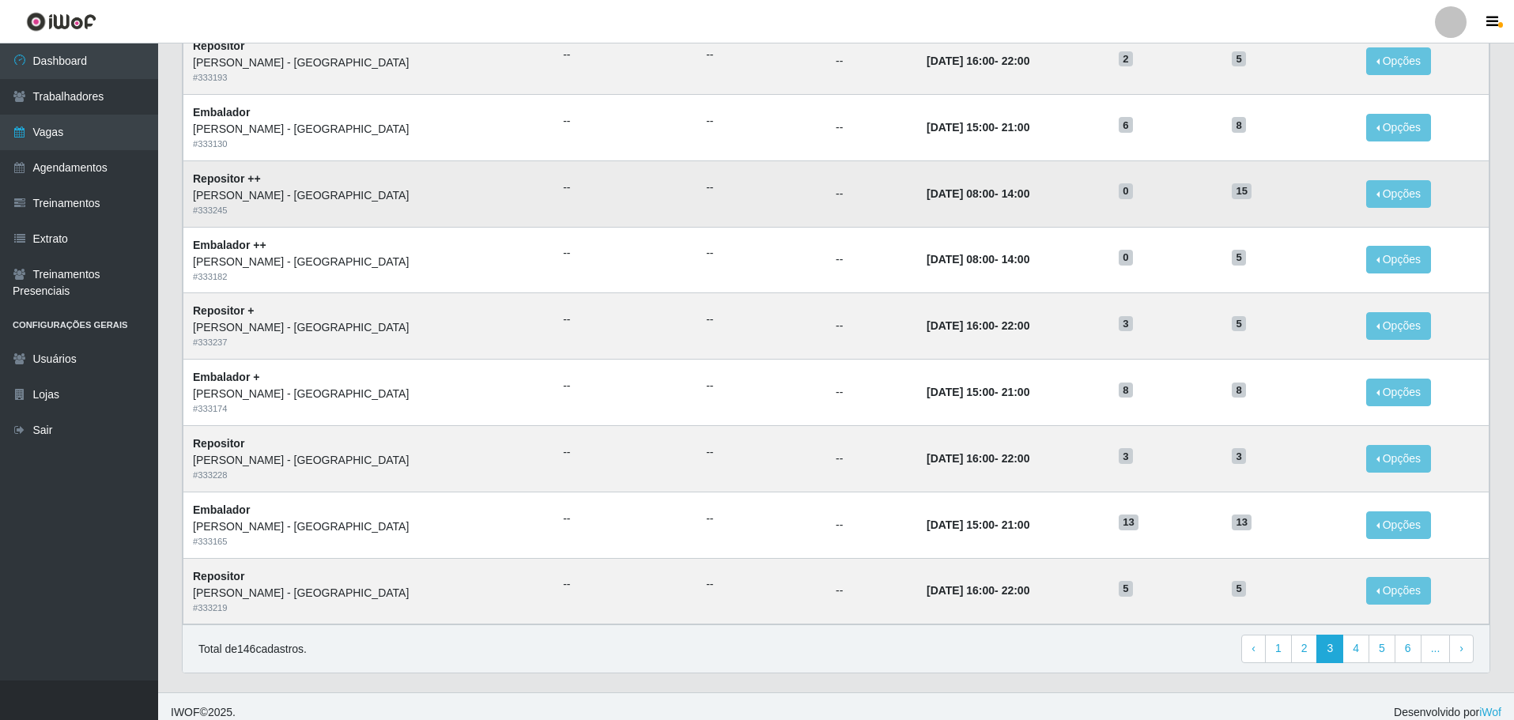
scroll to position [620, 0]
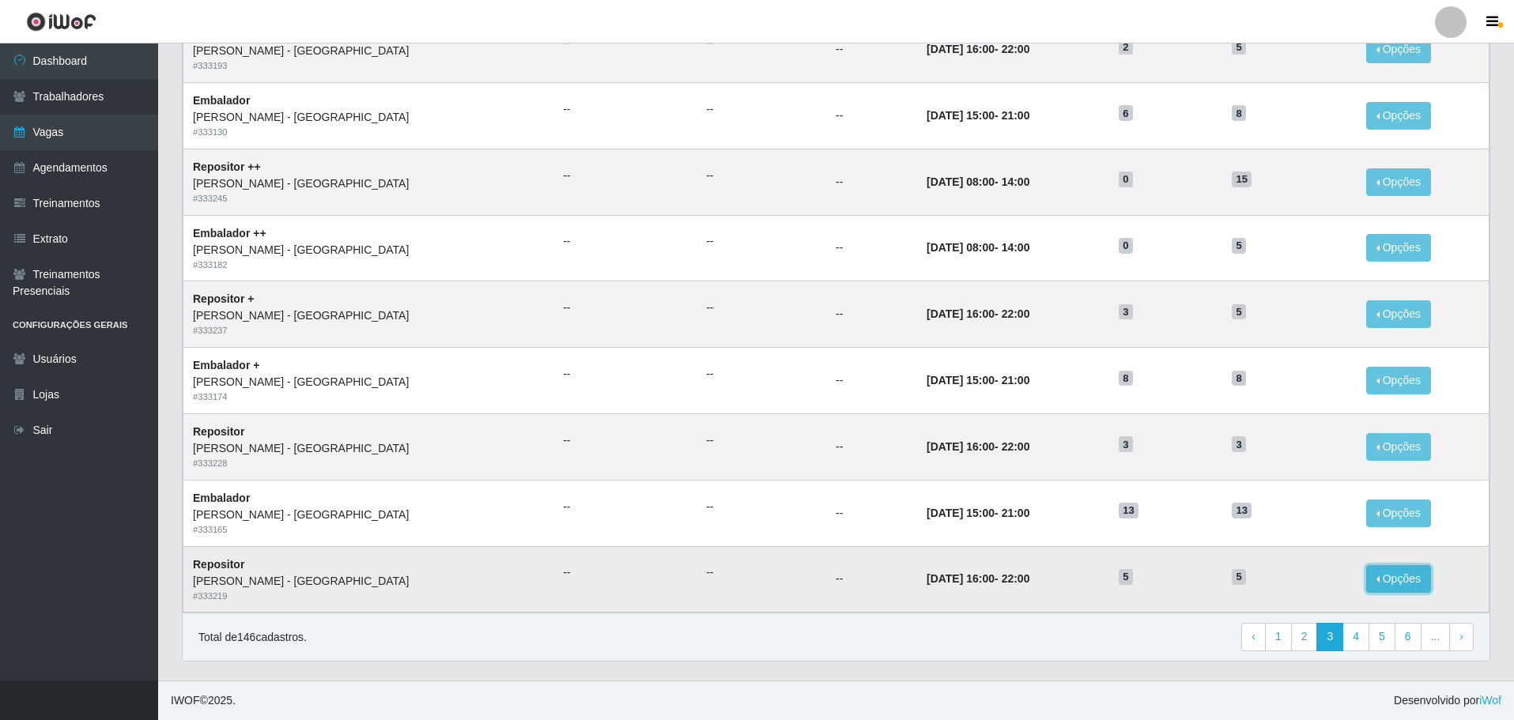
click at [1391, 578] on button "Opções" at bounding box center [1398, 579] width 65 height 28
click at [1270, 562] on link "Editar" at bounding box center [1277, 558] width 45 height 13
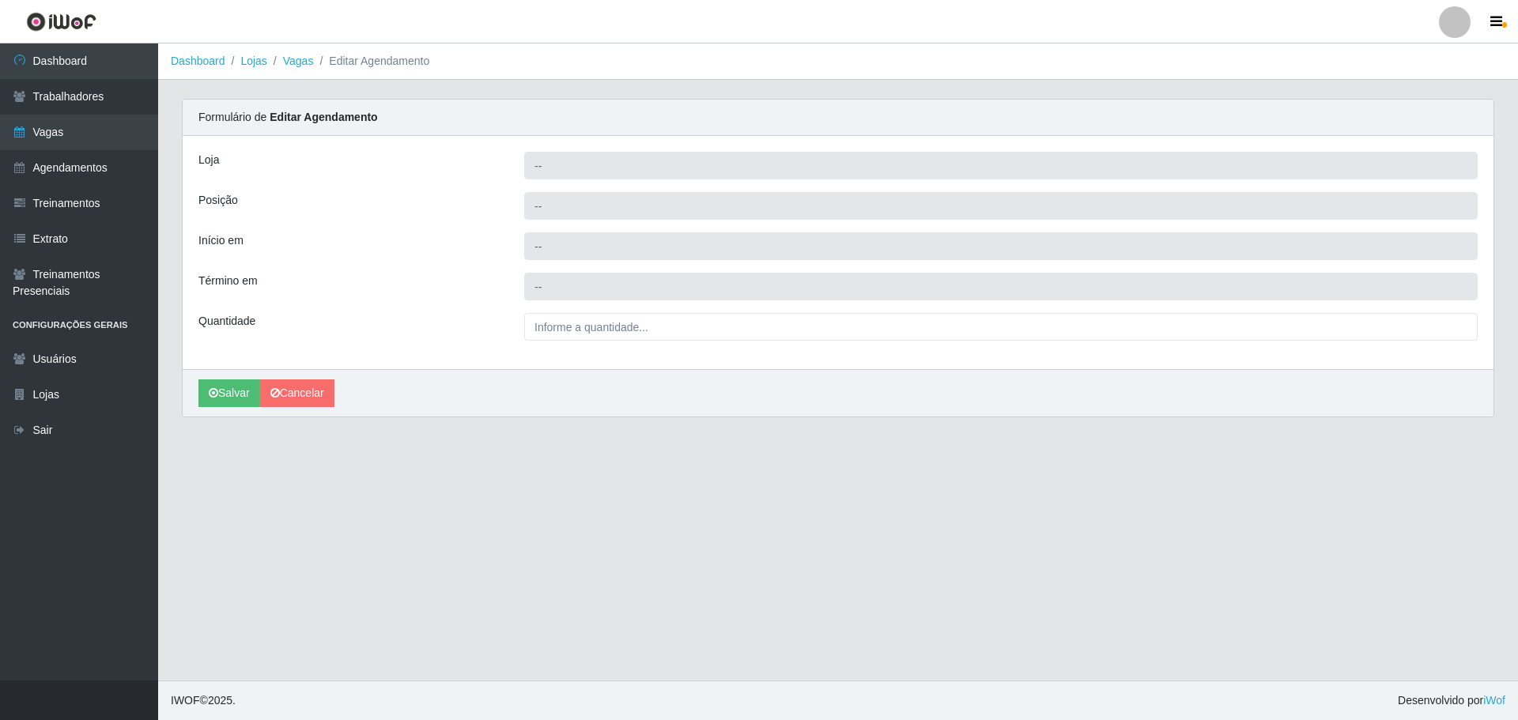
type input "Carone - Itapuã"
type input "Repositor"
type input "2025-10-09 16:00:00"
type input "2025-10-09 22:00:00"
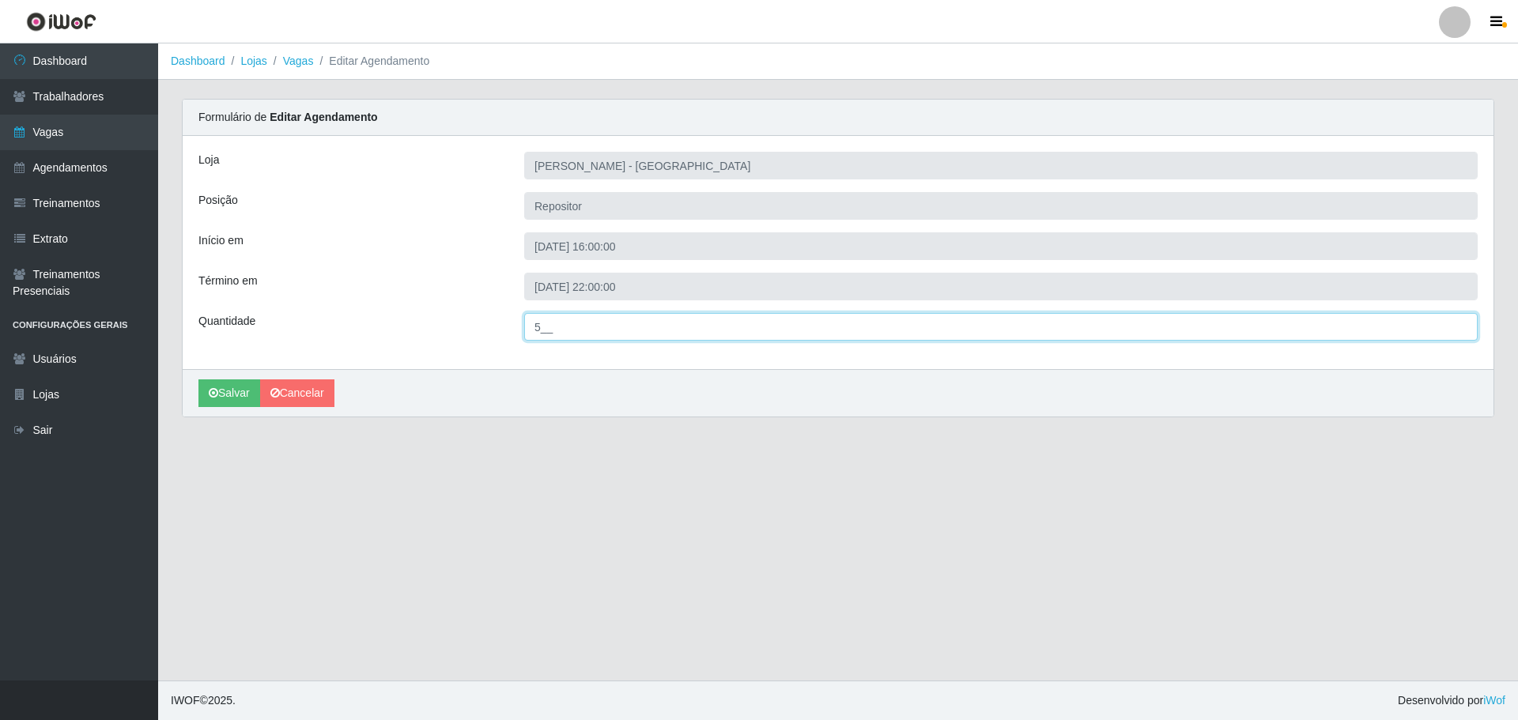
click at [543, 325] on input "5__" at bounding box center [1000, 327] width 953 height 28
type input "3__"
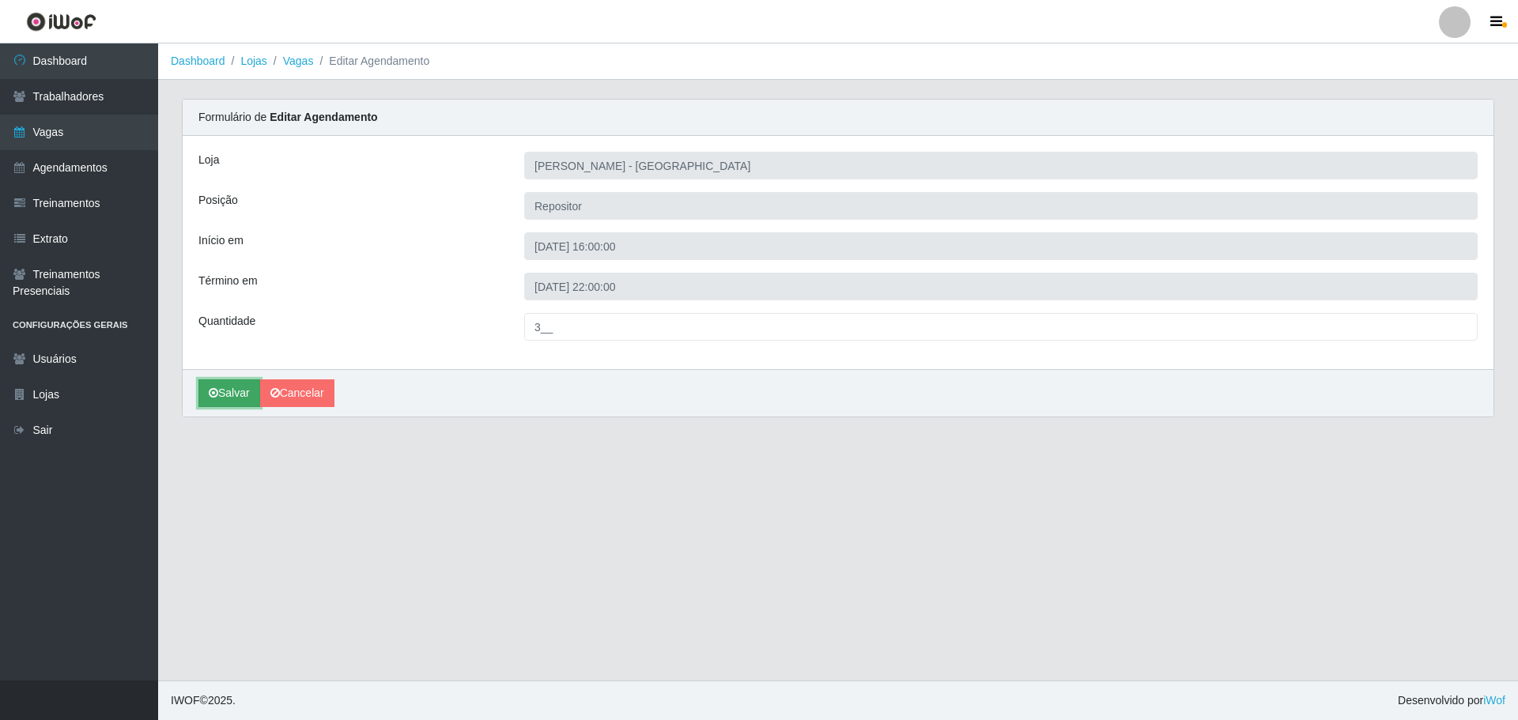
click at [229, 394] on button "Salvar" at bounding box center [229, 393] width 62 height 28
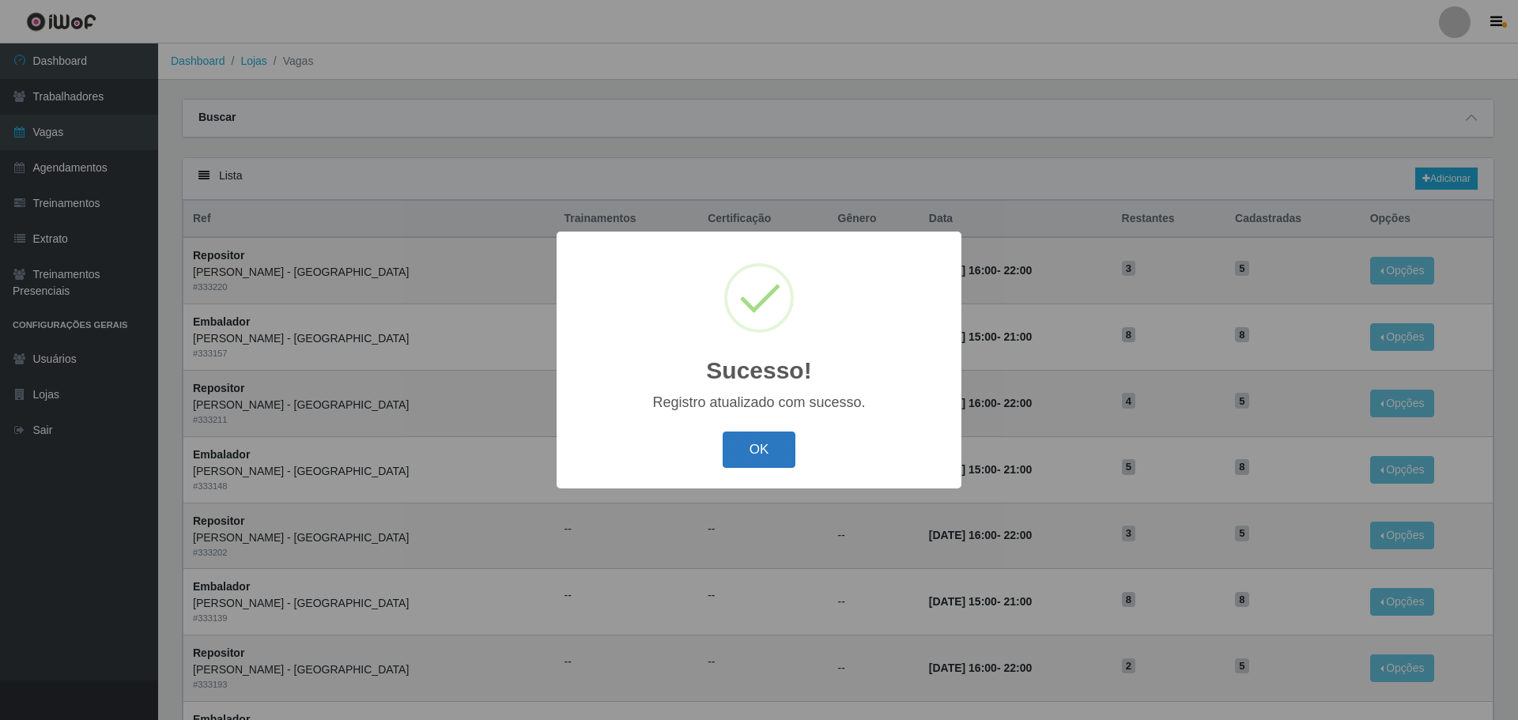
click at [769, 459] on button "OK" at bounding box center [760, 450] width 74 height 37
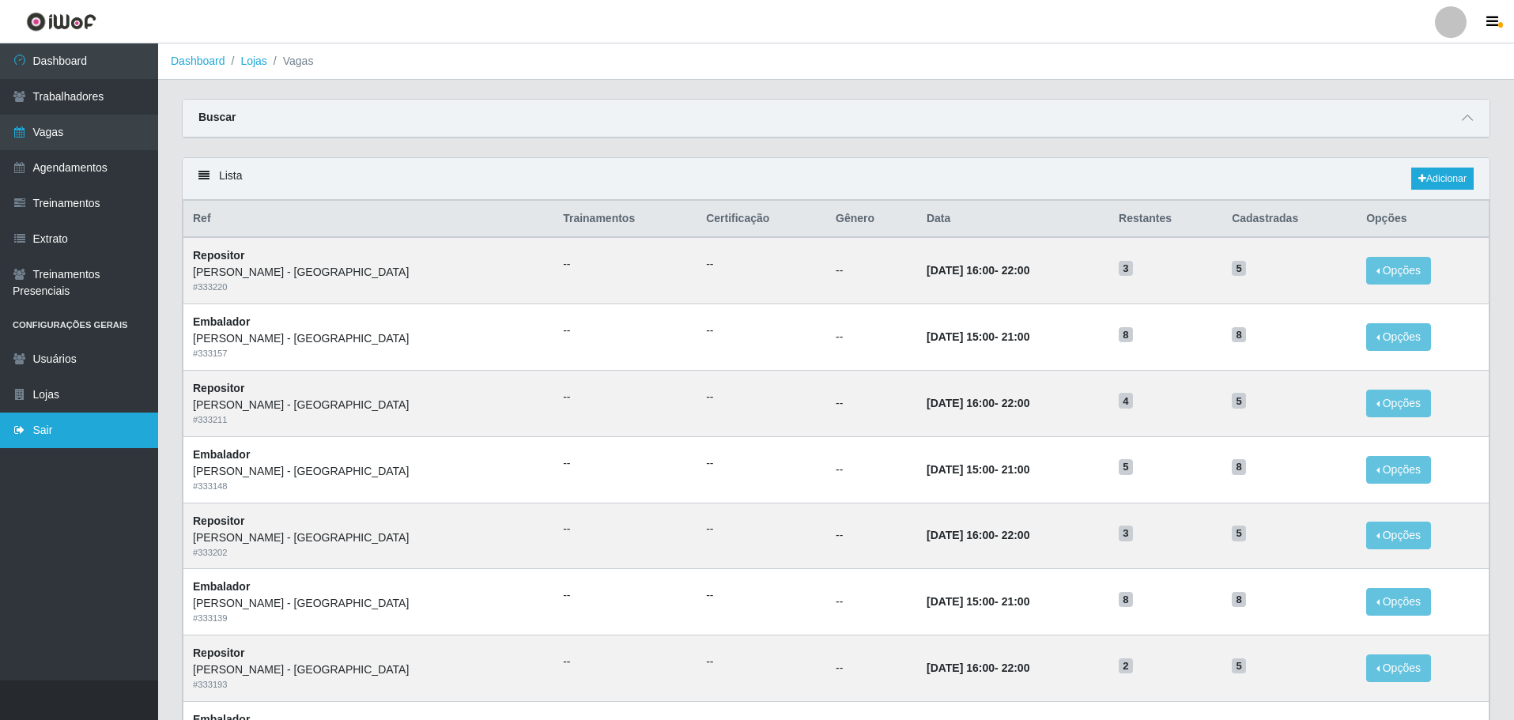
click at [43, 430] on link "Sair" at bounding box center [79, 431] width 158 height 36
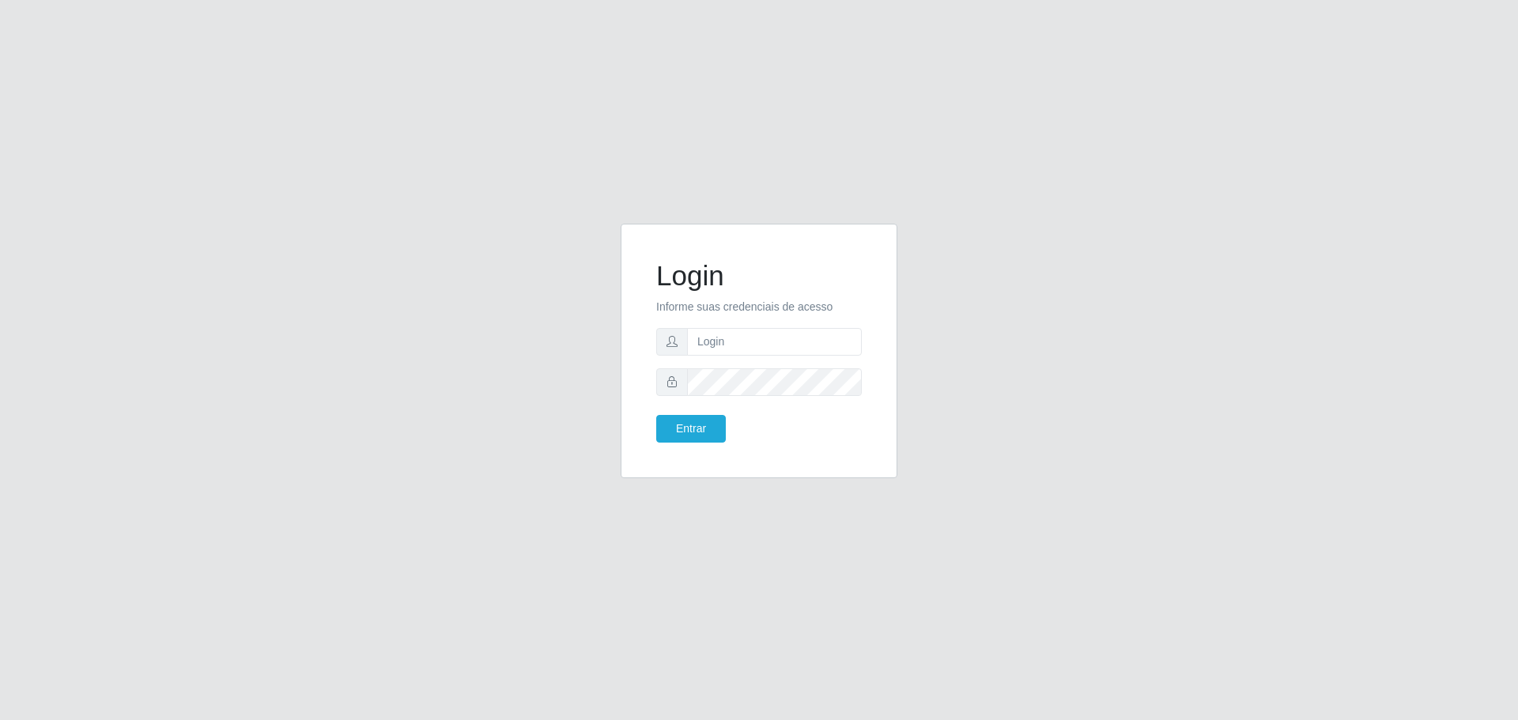
click at [1066, 197] on div "Login Informe suas credenciais de acesso Entrar" at bounding box center [759, 360] width 1518 height 720
